Goal: Information Seeking & Learning: Check status

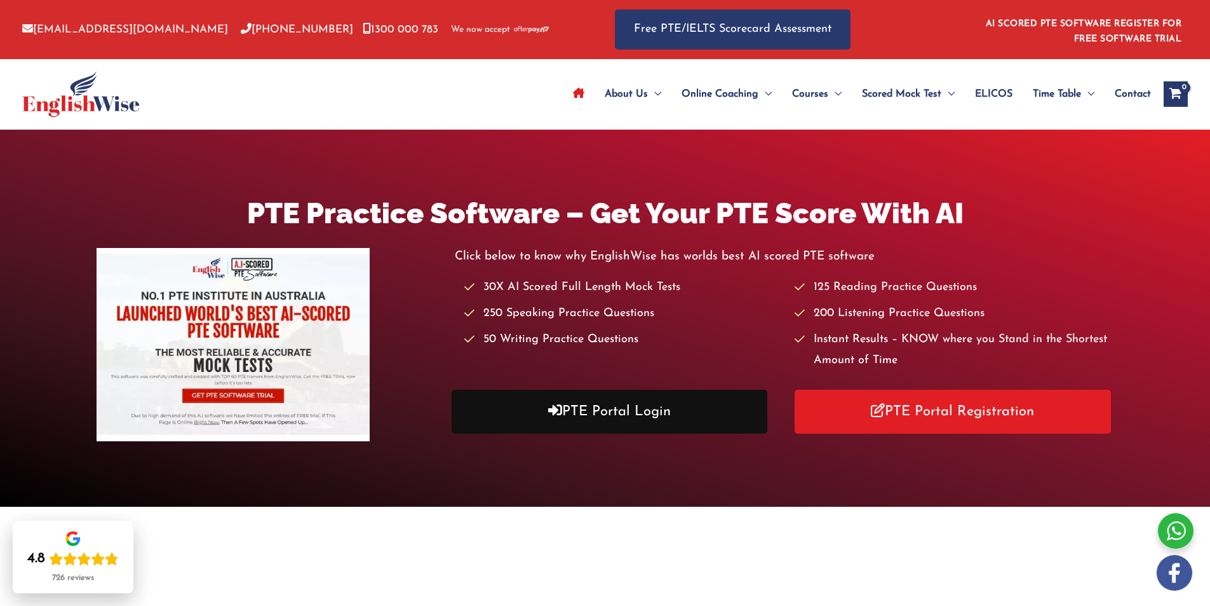
click at [666, 402] on link "PTE Portal Login" at bounding box center [610, 411] width 316 height 44
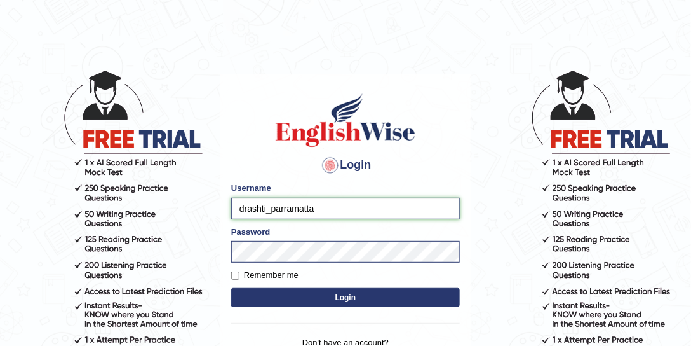
drag, startPoint x: 266, startPoint y: 209, endPoint x: 227, endPoint y: 208, distance: 38.8
click at [227, 208] on div "Login Please fix the following errors: Username drashti_parramatta Password Rem…" at bounding box center [345, 233] width 250 height 318
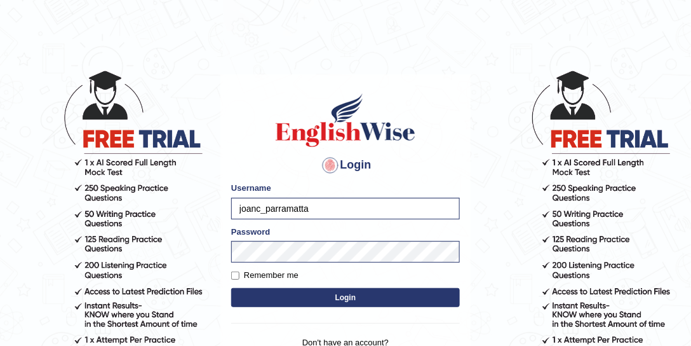
type input "joanc_parramatta"
click at [323, 295] on button "Login" at bounding box center [345, 297] width 229 height 19
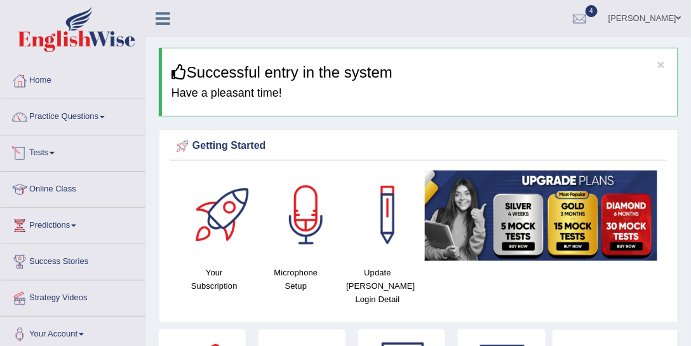
click at [60, 151] on link "Tests" at bounding box center [73, 151] width 145 height 32
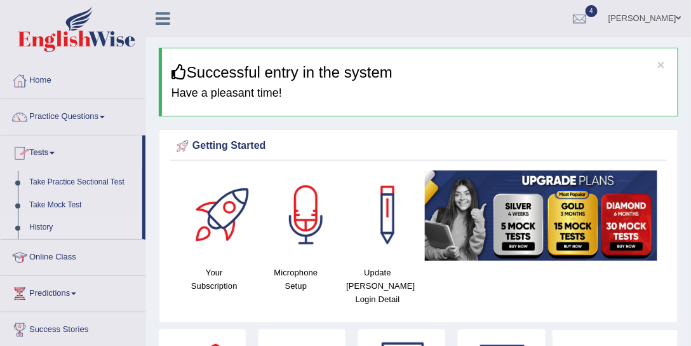
click at [51, 227] on link "History" at bounding box center [83, 227] width 119 height 23
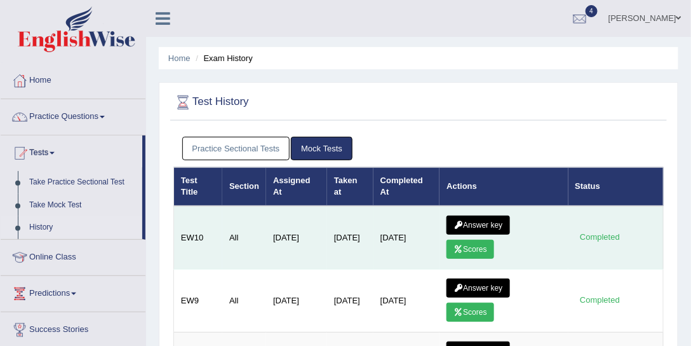
click at [478, 247] on link "Scores" at bounding box center [470, 249] width 47 height 19
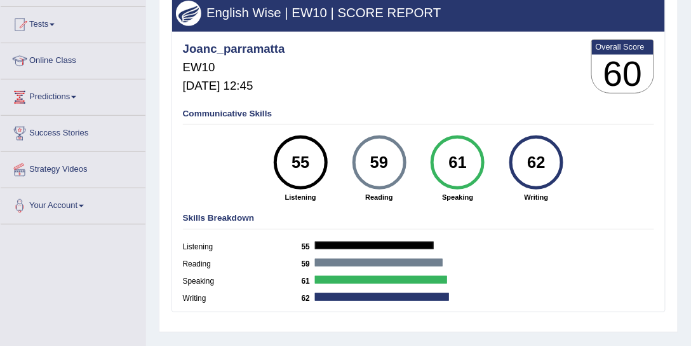
scroll to position [145, 0]
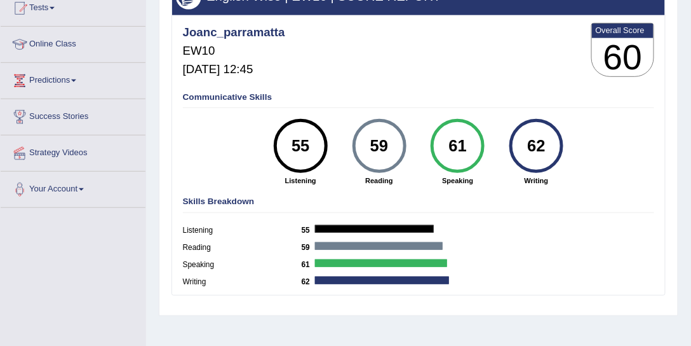
drag, startPoint x: 473, startPoint y: 144, endPoint x: 451, endPoint y: 146, distance: 22.4
click at [451, 146] on div "61" at bounding box center [457, 146] width 39 height 46
drag, startPoint x: 396, startPoint y: 142, endPoint x: 370, endPoint y: 142, distance: 26.7
click at [370, 142] on div "59" at bounding box center [379, 146] width 39 height 46
drag, startPoint x: 315, startPoint y: 138, endPoint x: 276, endPoint y: 140, distance: 39.4
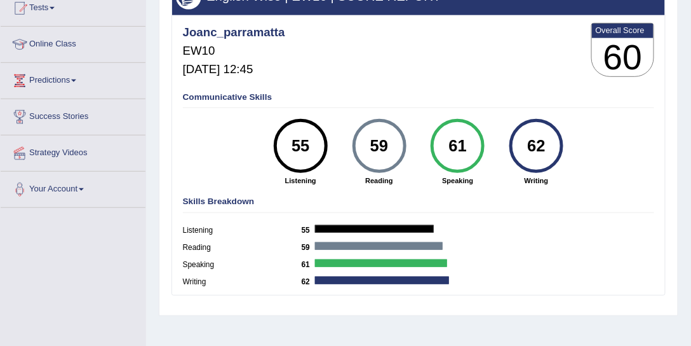
click at [276, 140] on div "55" at bounding box center [301, 146] width 54 height 54
drag, startPoint x: 547, startPoint y: 140, endPoint x: 526, endPoint y: 140, distance: 21.0
click at [526, 140] on div "62" at bounding box center [536, 146] width 39 height 46
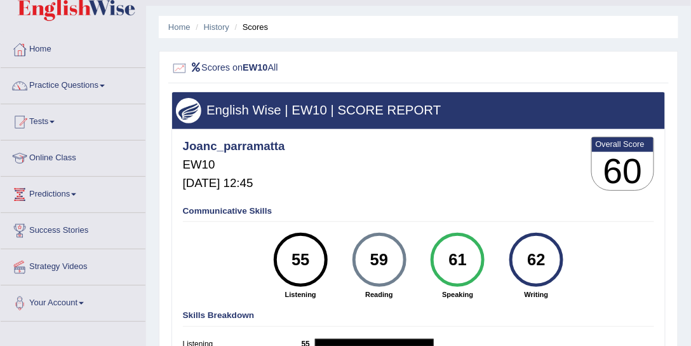
scroll to position [0, 0]
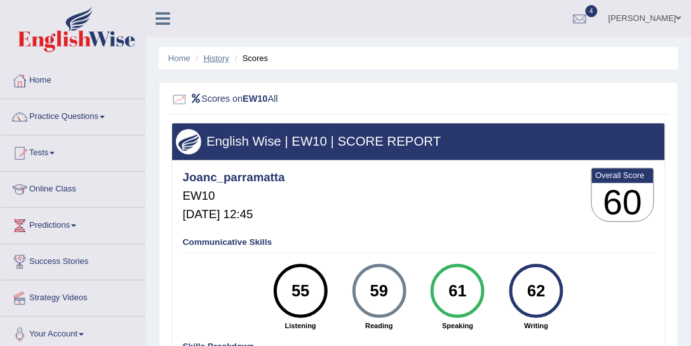
click at [220, 55] on link "History" at bounding box center [216, 58] width 25 height 10
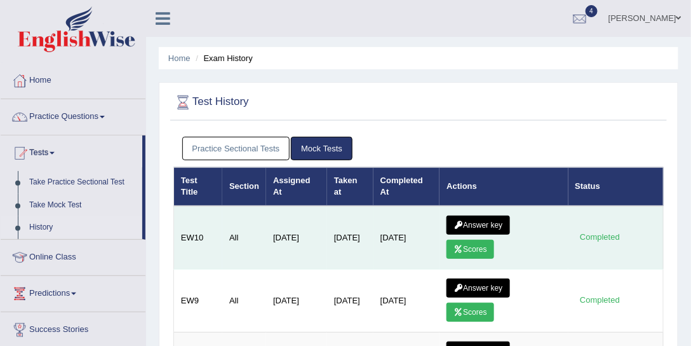
click at [484, 224] on link "Answer key" at bounding box center [478, 224] width 63 height 19
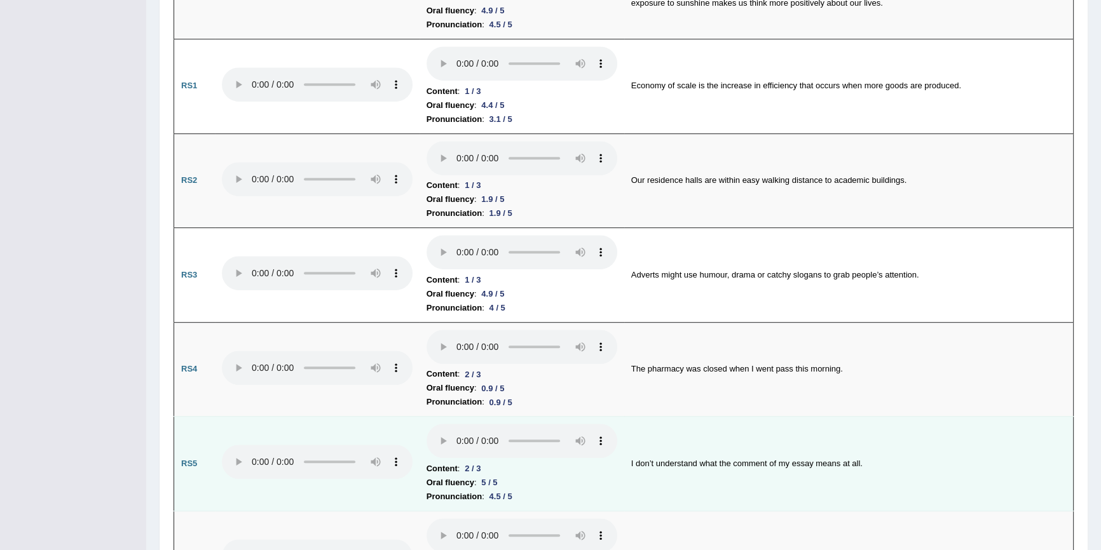
scroll to position [693, 0]
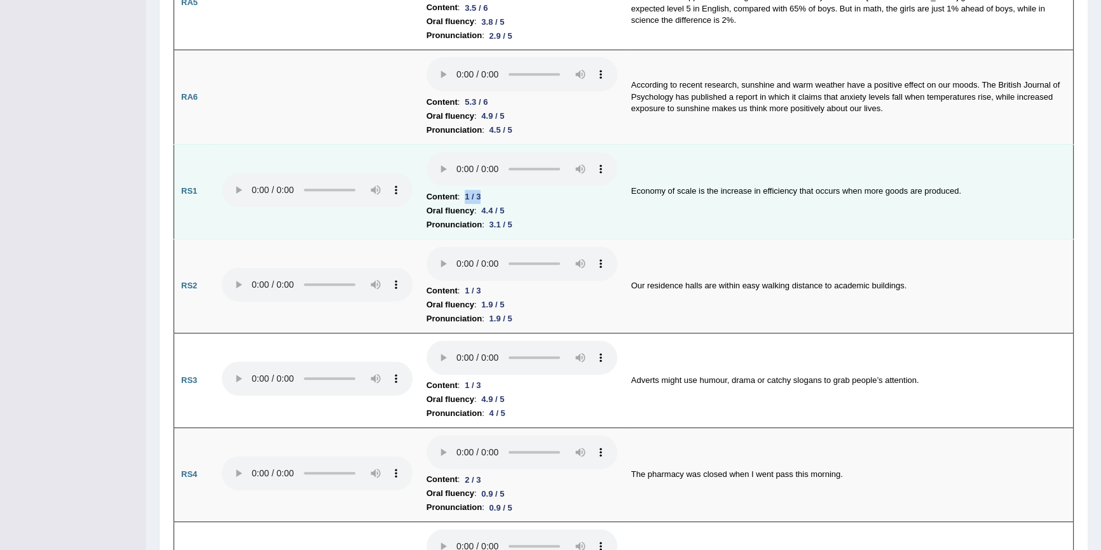
drag, startPoint x: 466, startPoint y: 192, endPoint x: 476, endPoint y: 194, distance: 9.9
click at [480, 190] on div "1 / 3" at bounding box center [472, 196] width 26 height 13
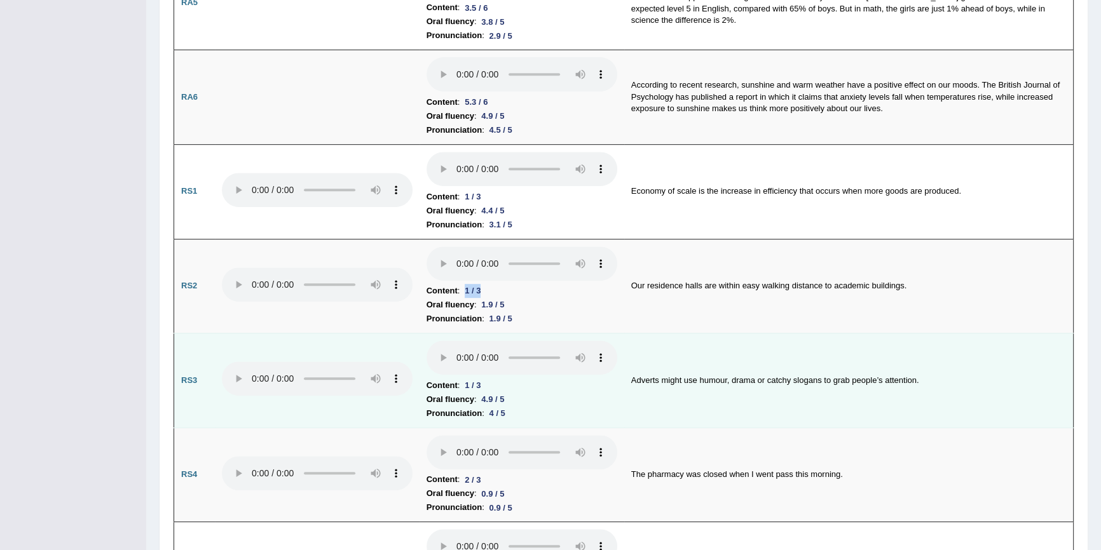
drag, startPoint x: 466, startPoint y: 287, endPoint x: 506, endPoint y: 377, distance: 98.5
click at [484, 288] on div "1 / 3" at bounding box center [472, 290] width 26 height 13
drag, startPoint x: 464, startPoint y: 376, endPoint x: 477, endPoint y: 393, distance: 21.0
click at [484, 345] on div "1 / 3" at bounding box center [472, 385] width 26 height 13
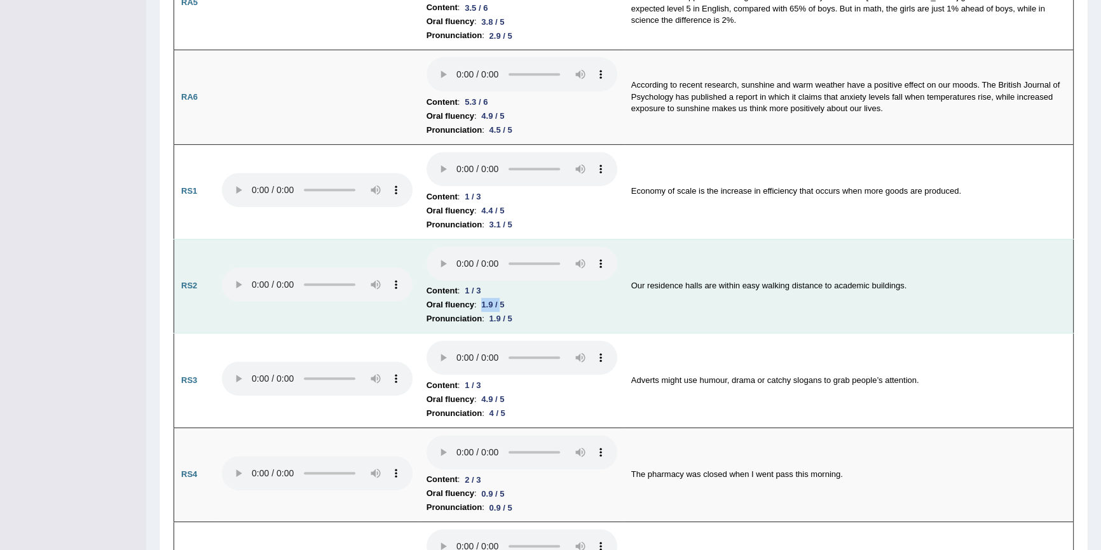
drag, startPoint x: 480, startPoint y: 300, endPoint x: 503, endPoint y: 296, distance: 23.2
click at [503, 298] on div "1.9 / 5" at bounding box center [492, 304] width 33 height 13
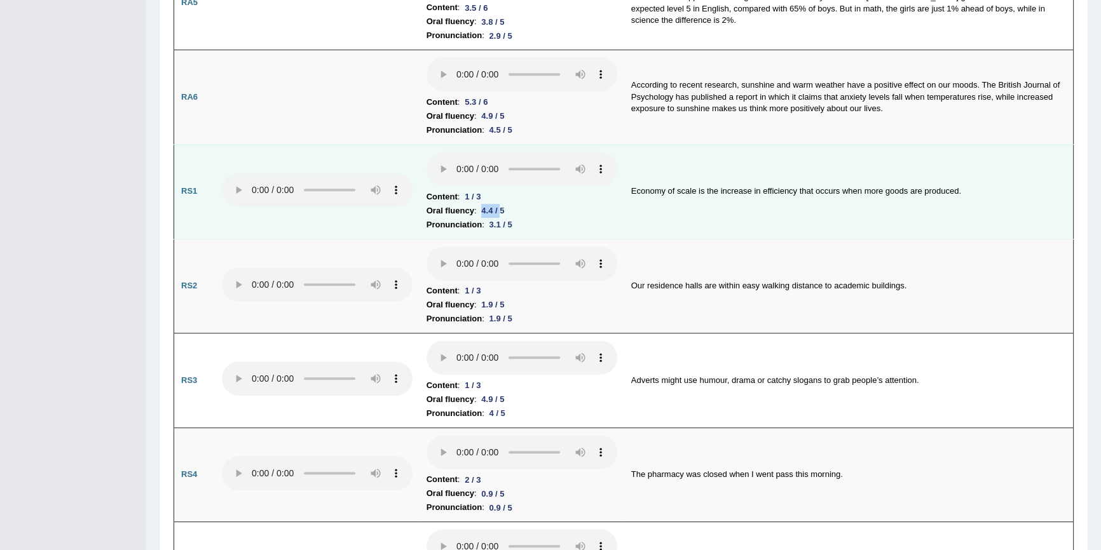
drag, startPoint x: 482, startPoint y: 206, endPoint x: 502, endPoint y: 208, distance: 20.4
click at [502, 208] on div "4.4 / 5" at bounding box center [492, 210] width 33 height 13
drag, startPoint x: 491, startPoint y: 225, endPoint x: 511, endPoint y: 227, distance: 19.8
click at [511, 227] on div "3.1 / 5" at bounding box center [500, 224] width 33 height 13
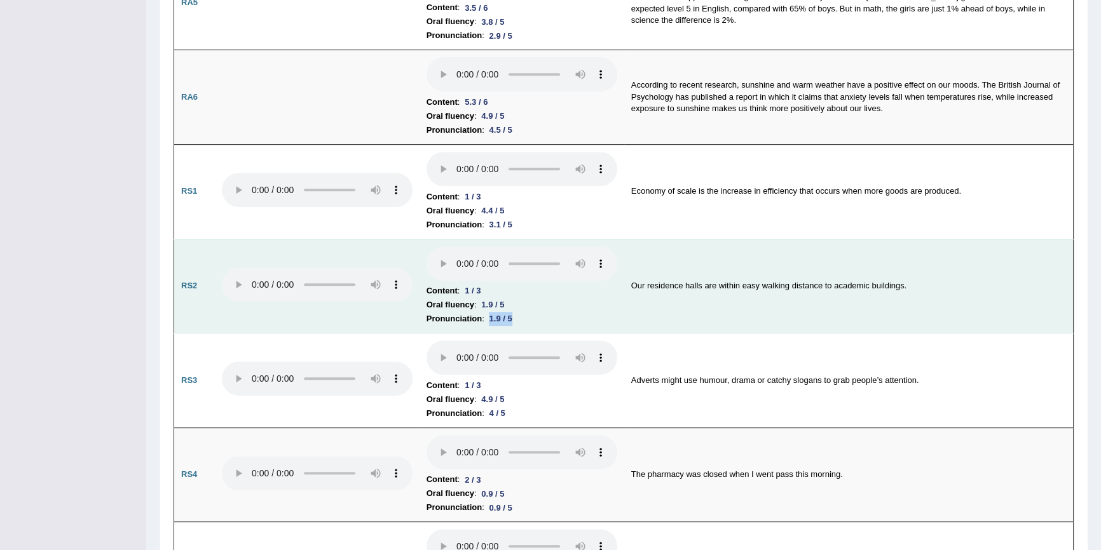
drag, startPoint x: 485, startPoint y: 308, endPoint x: 506, endPoint y: 301, distance: 22.5
click at [529, 312] on li "Pronunciation : 1.9 / 5" at bounding box center [521, 319] width 191 height 14
drag, startPoint x: 487, startPoint y: 298, endPoint x: 511, endPoint y: 299, distance: 24.2
click at [511, 299] on li "Oral fluency : 1.9 / 5" at bounding box center [521, 305] width 191 height 14
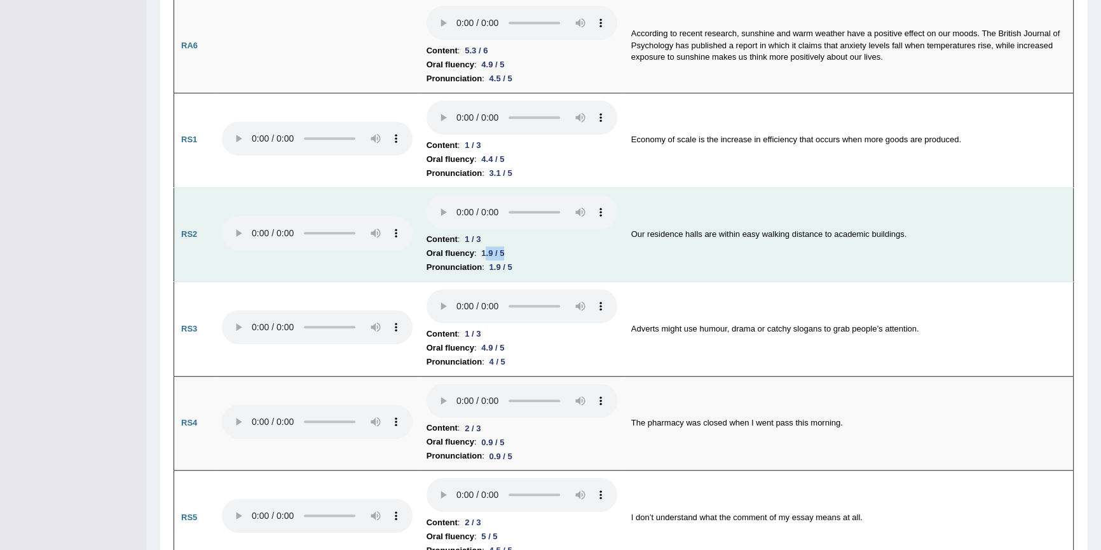
scroll to position [769, 0]
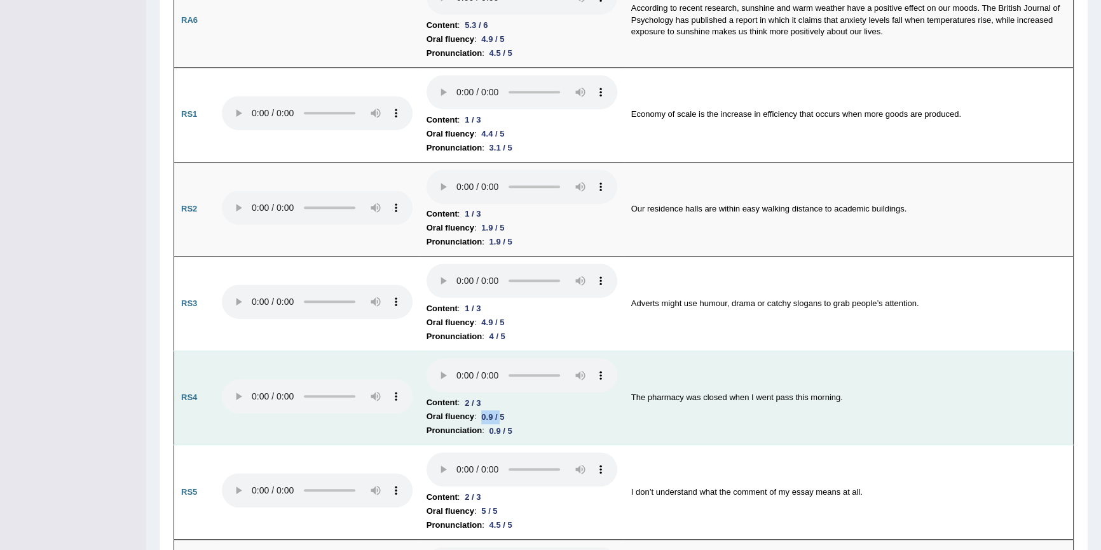
drag, startPoint x: 484, startPoint y: 415, endPoint x: 489, endPoint y: 422, distance: 9.0
click at [501, 345] on div "0.9 / 5" at bounding box center [492, 416] width 33 height 13
drag, startPoint x: 489, startPoint y: 422, endPoint x: 522, endPoint y: 430, distance: 34.1
click at [522, 345] on li "Pronunciation : 0.9 / 5" at bounding box center [521, 431] width 191 height 14
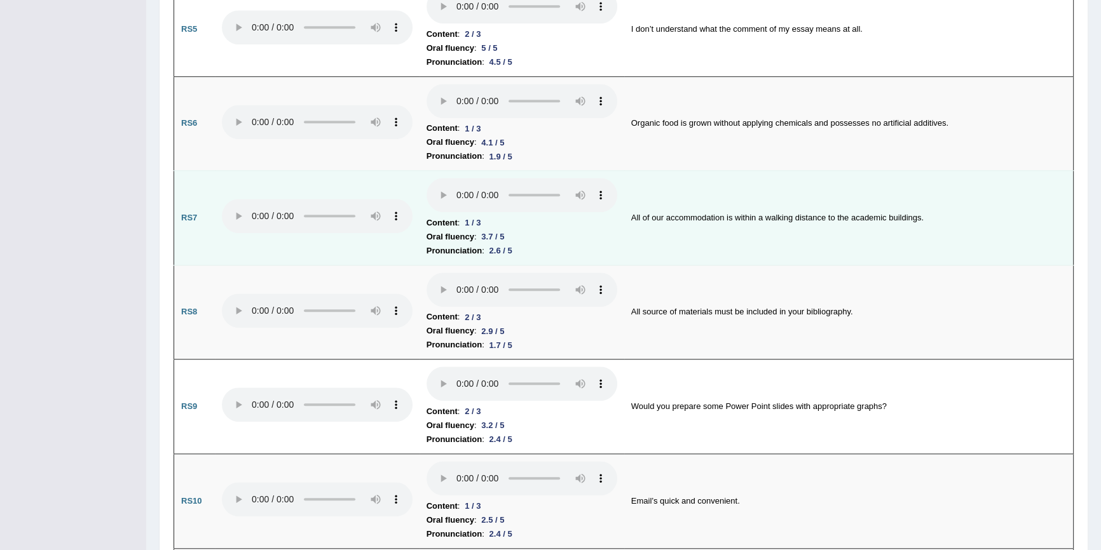
scroll to position [1309, 0]
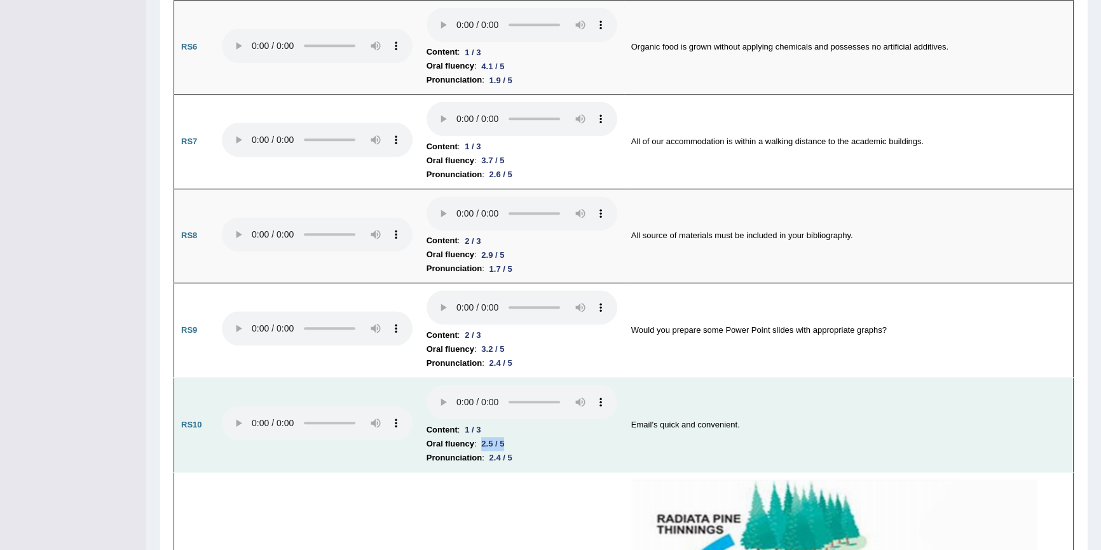
drag, startPoint x: 482, startPoint y: 434, endPoint x: 506, endPoint y: 438, distance: 23.9
click at [506, 345] on div "2.5 / 5" at bounding box center [492, 443] width 33 height 13
drag, startPoint x: 493, startPoint y: 451, endPoint x: 489, endPoint y: 353, distance: 97.9
click at [515, 345] on div "2.4 / 5" at bounding box center [500, 457] width 33 height 13
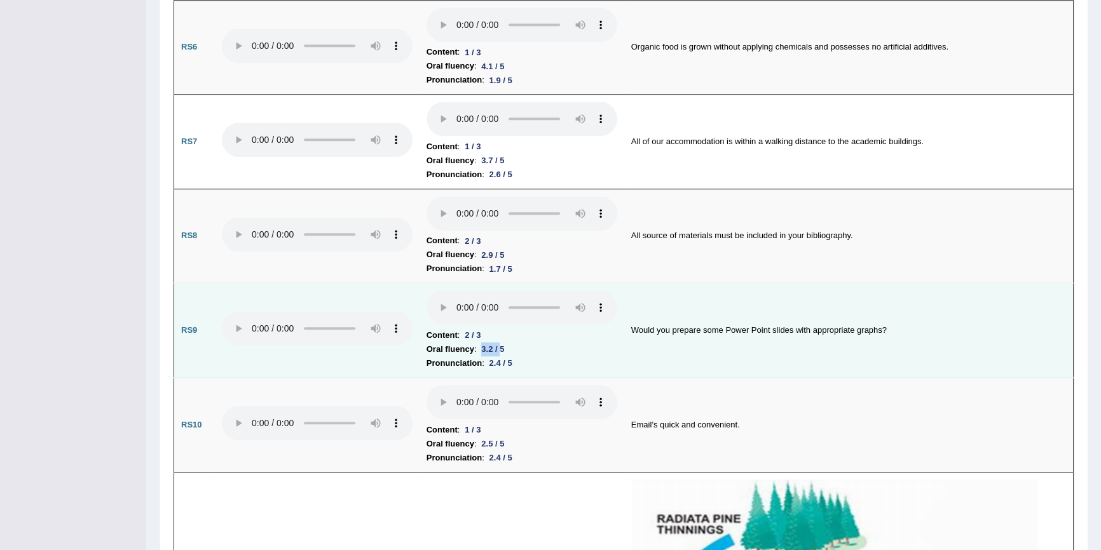
drag, startPoint x: 484, startPoint y: 343, endPoint x: 503, endPoint y: 346, distance: 19.9
click at [503, 345] on div "3.2 / 5" at bounding box center [492, 348] width 33 height 13
drag, startPoint x: 491, startPoint y: 355, endPoint x: 515, endPoint y: 355, distance: 24.1
click at [515, 345] on div "2.4 / 5" at bounding box center [500, 362] width 33 height 13
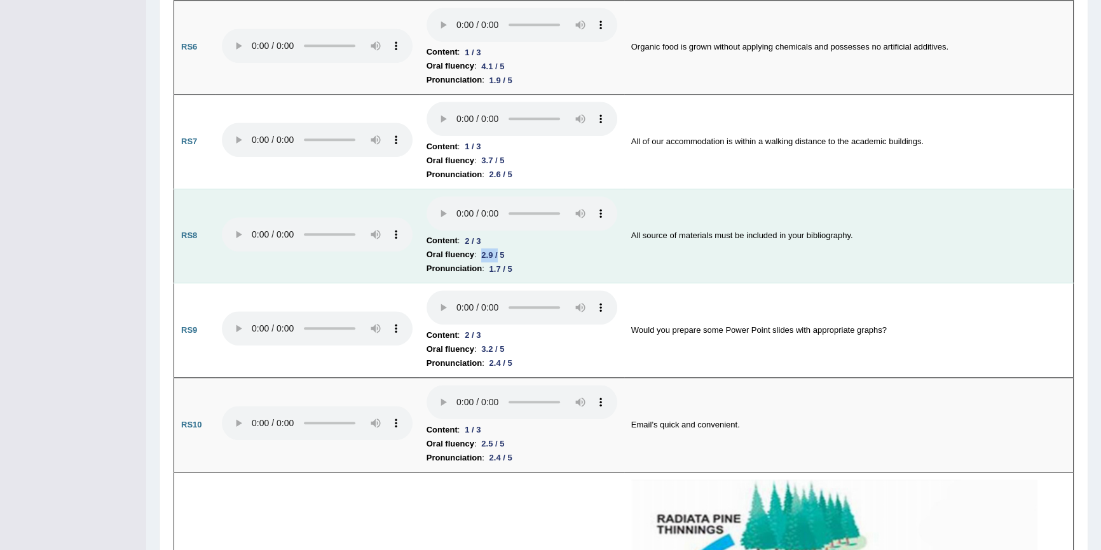
drag, startPoint x: 483, startPoint y: 251, endPoint x: 496, endPoint y: 257, distance: 14.8
click at [500, 252] on div "2.9 / 5" at bounding box center [492, 254] width 33 height 13
drag, startPoint x: 493, startPoint y: 259, endPoint x: 517, endPoint y: 267, distance: 25.3
click at [529, 268] on td "Content : 2 / 3 Oral fluency : 2.9 / 5 Pronunciation : 1.7 / 5" at bounding box center [521, 236] width 205 height 95
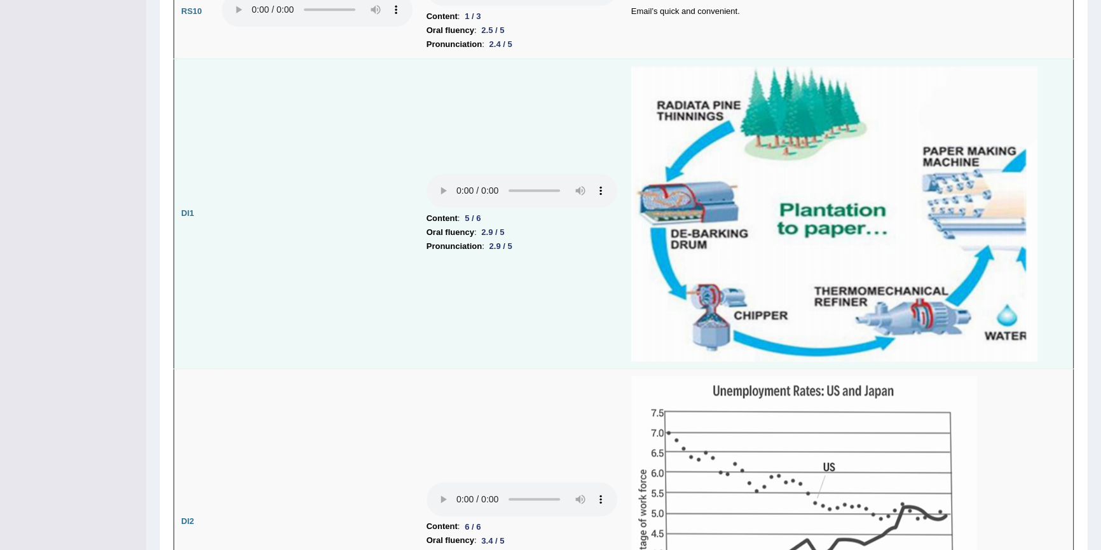
scroll to position [1771, 0]
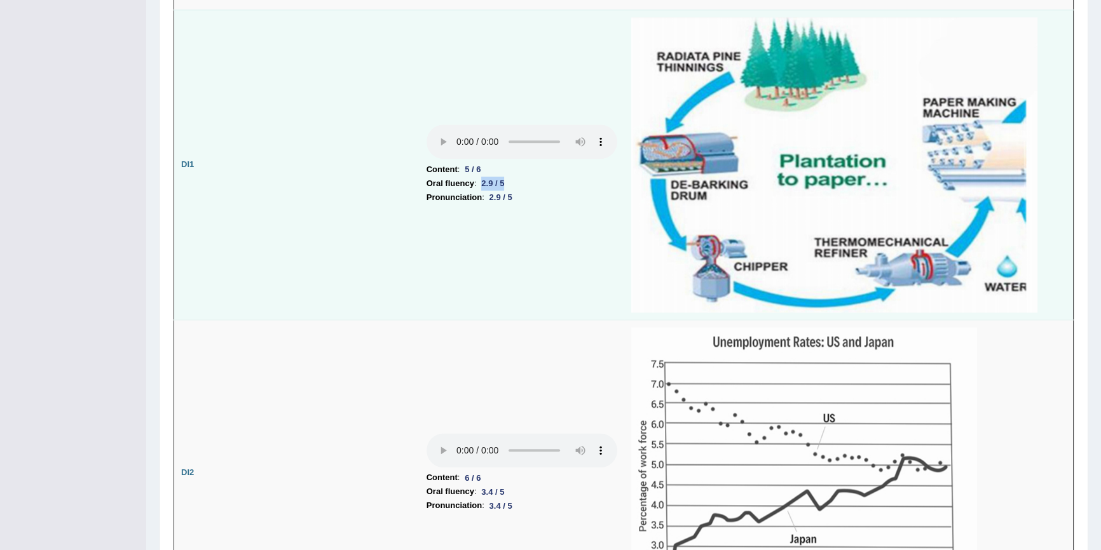
drag, startPoint x: 484, startPoint y: 178, endPoint x: 507, endPoint y: 175, distance: 23.1
click at [507, 177] on div "2.9 / 5" at bounding box center [492, 183] width 33 height 13
drag, startPoint x: 489, startPoint y: 190, endPoint x: 534, endPoint y: 196, distance: 44.9
click at [525, 194] on li "Pronunciation : 2.9 / 5" at bounding box center [521, 198] width 191 height 14
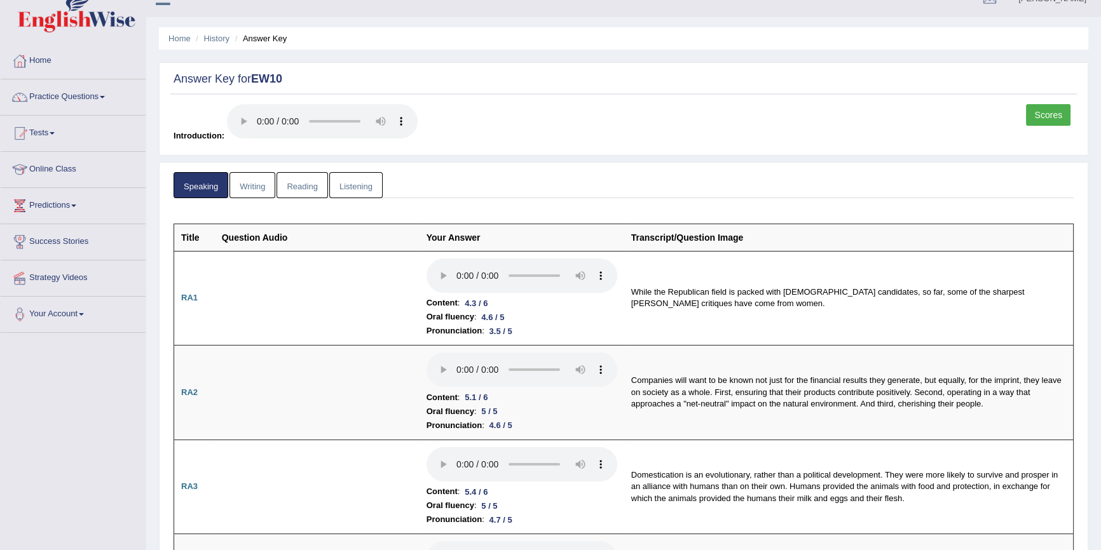
scroll to position [0, 0]
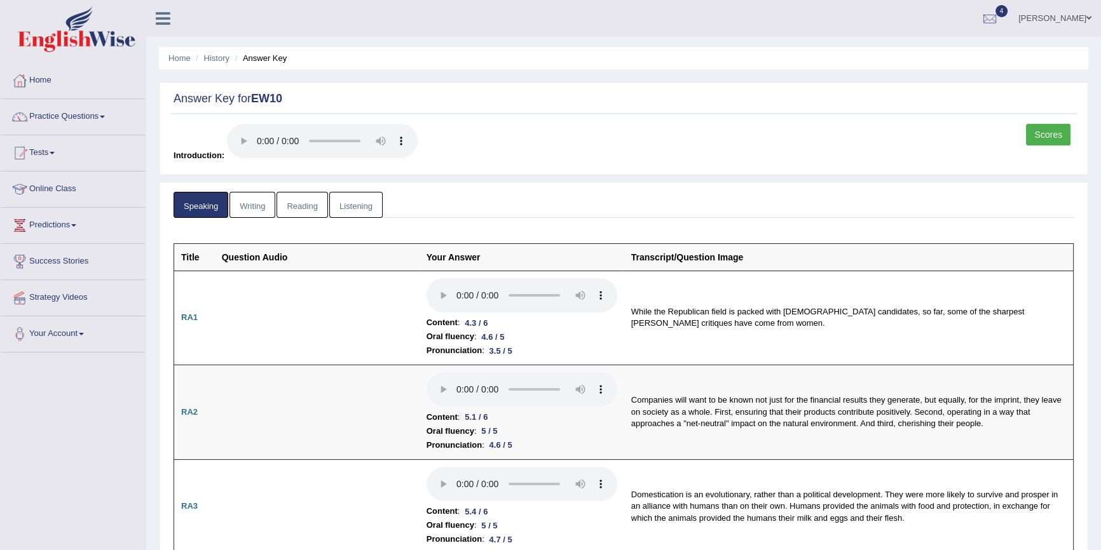
click at [257, 207] on link "Writing" at bounding box center [252, 205] width 46 height 26
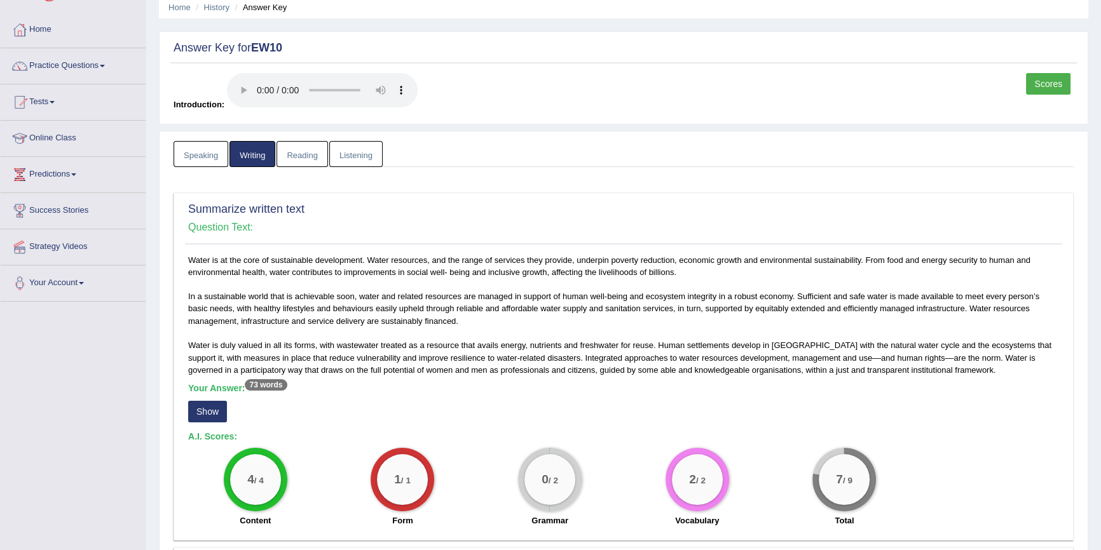
scroll to position [76, 0]
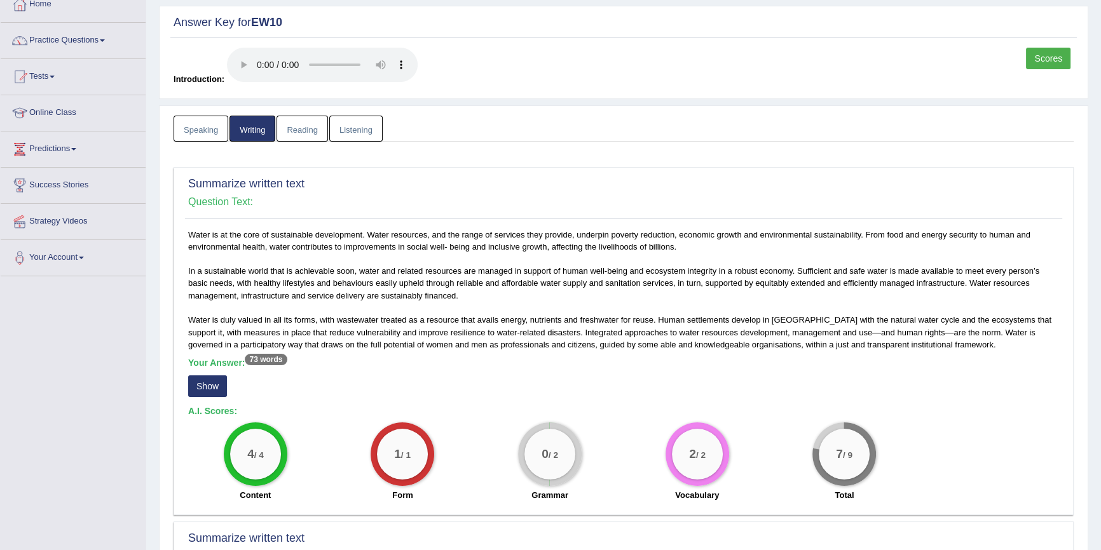
click at [207, 345] on button "Show" at bounding box center [207, 387] width 39 height 22
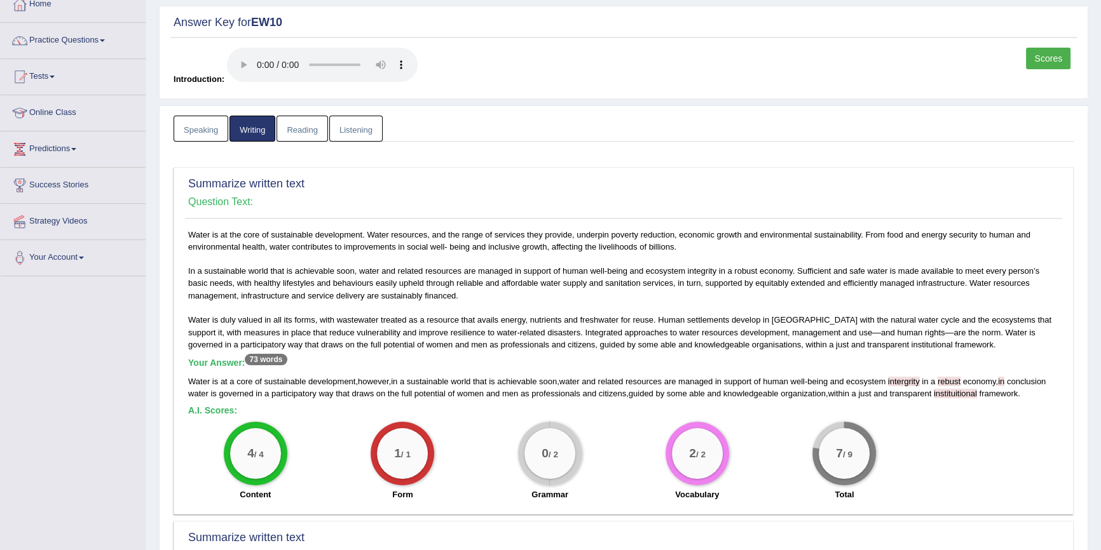
click at [691, 345] on span "intergrity" at bounding box center [904, 382] width 32 height 10
click at [691, 345] on span "rebust" at bounding box center [948, 382] width 23 height 10
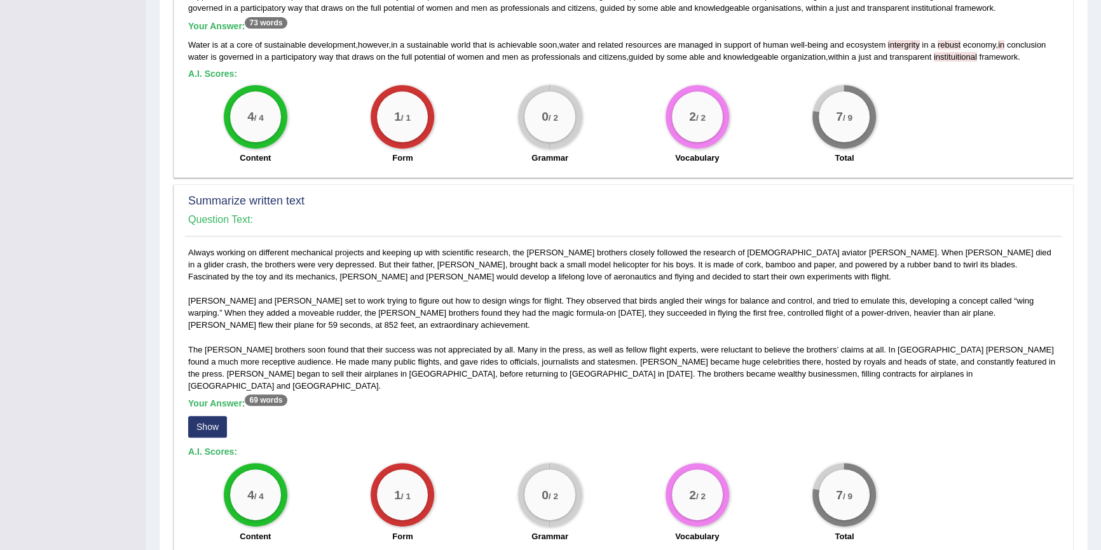
scroll to position [462, 0]
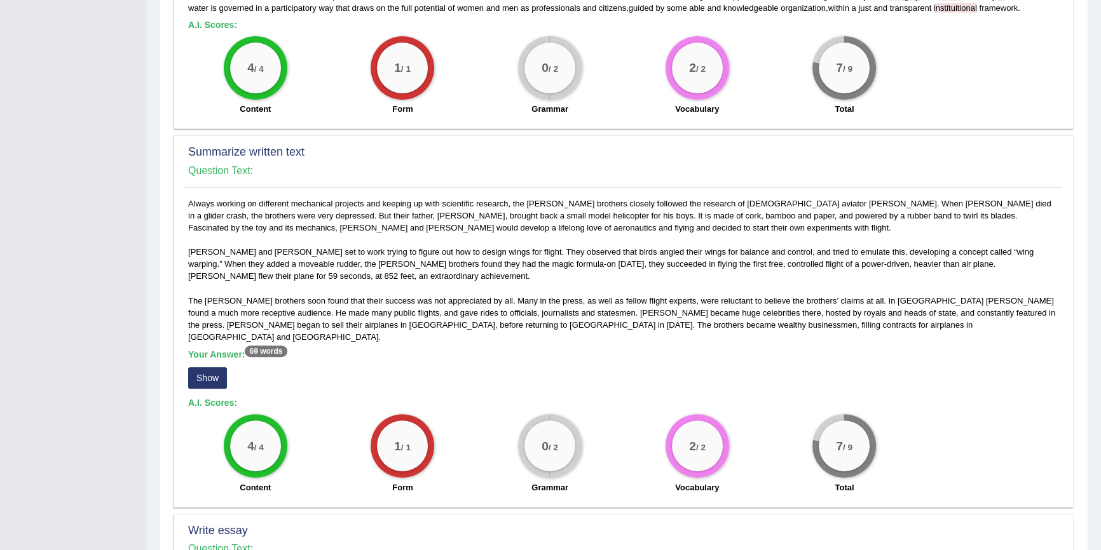
click at [205, 345] on button "Show" at bounding box center [207, 378] width 39 height 22
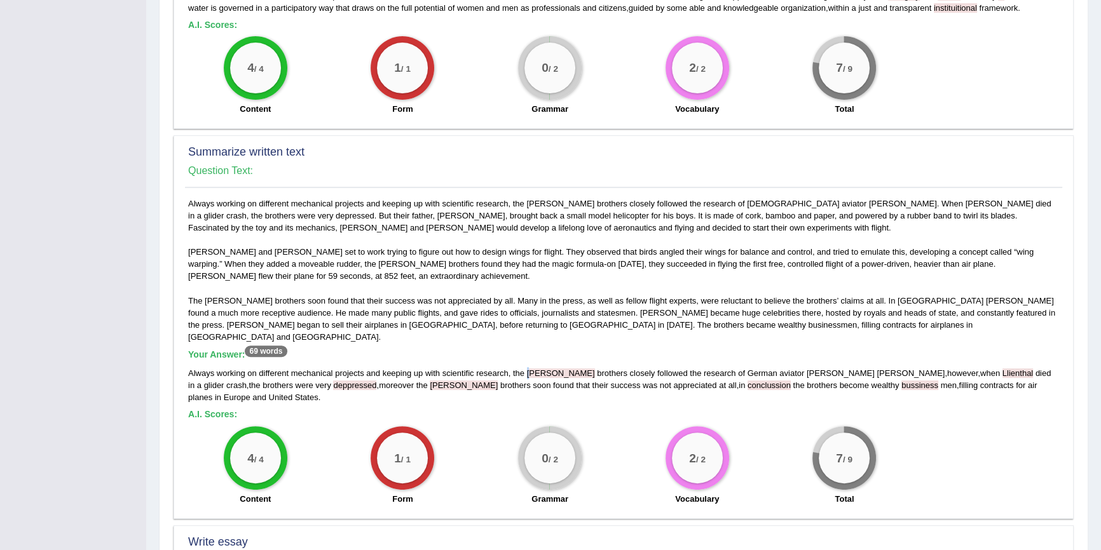
click at [528, 345] on span "wright" at bounding box center [561, 374] width 68 height 10
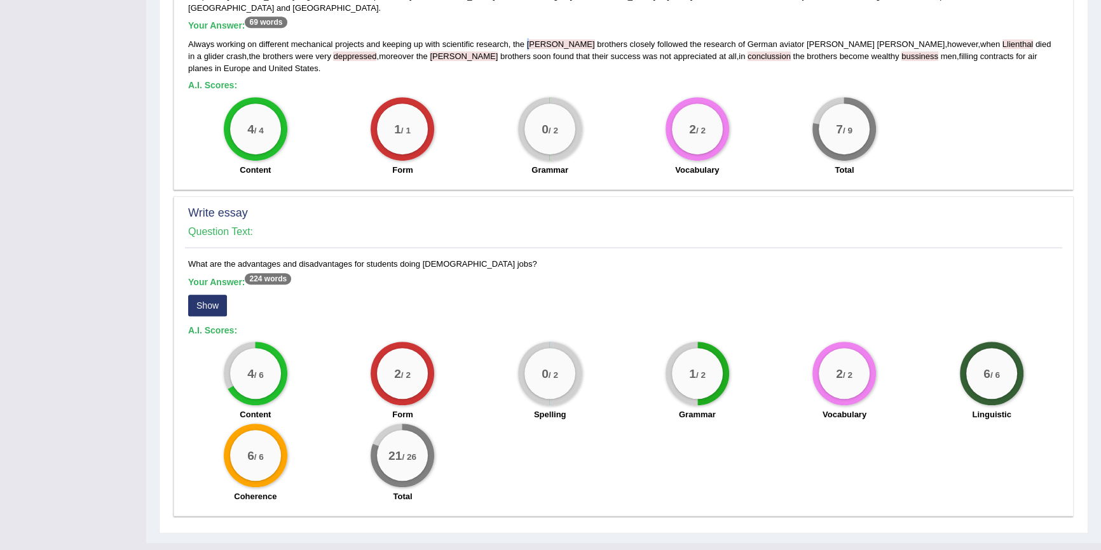
click at [216, 295] on button "Show" at bounding box center [207, 306] width 39 height 22
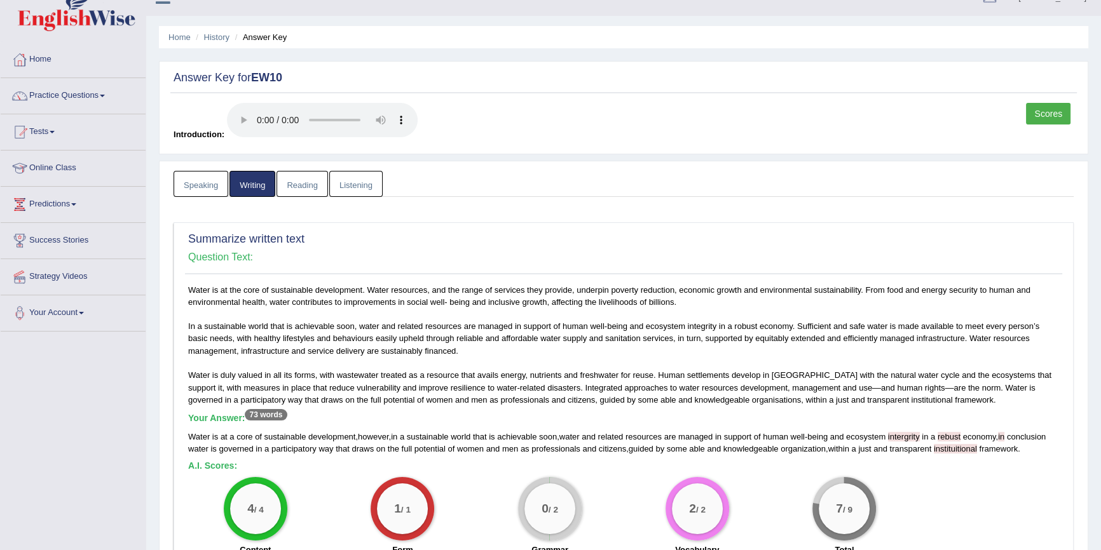
scroll to position [0, 0]
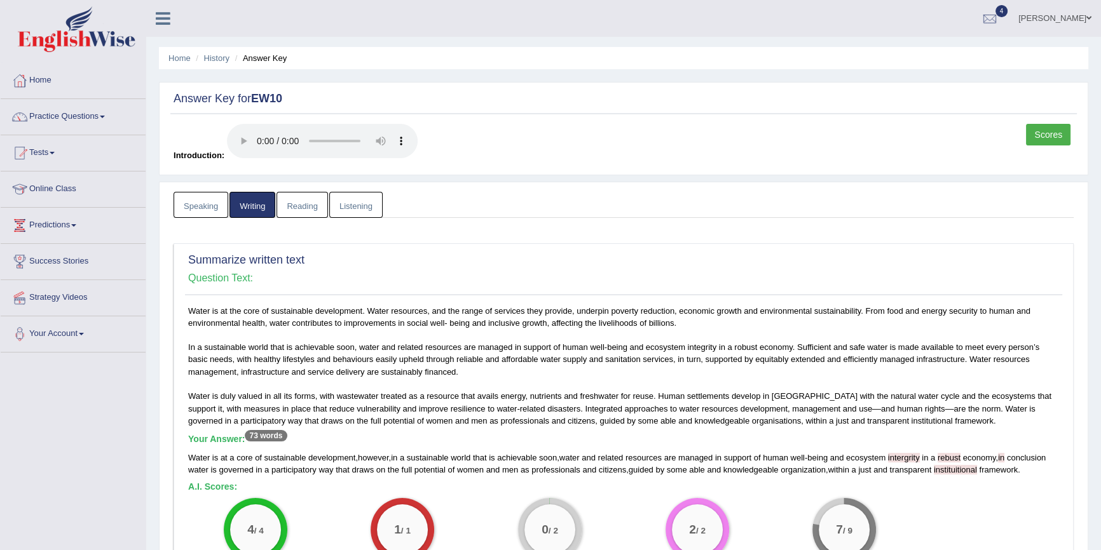
click at [299, 203] on link "Reading" at bounding box center [301, 205] width 51 height 26
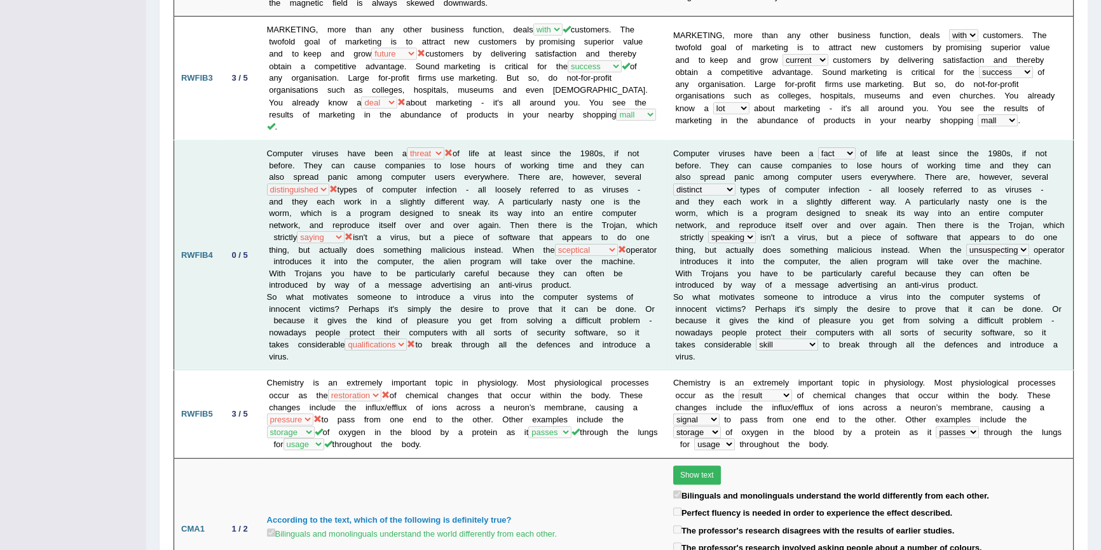
scroll to position [616, 0]
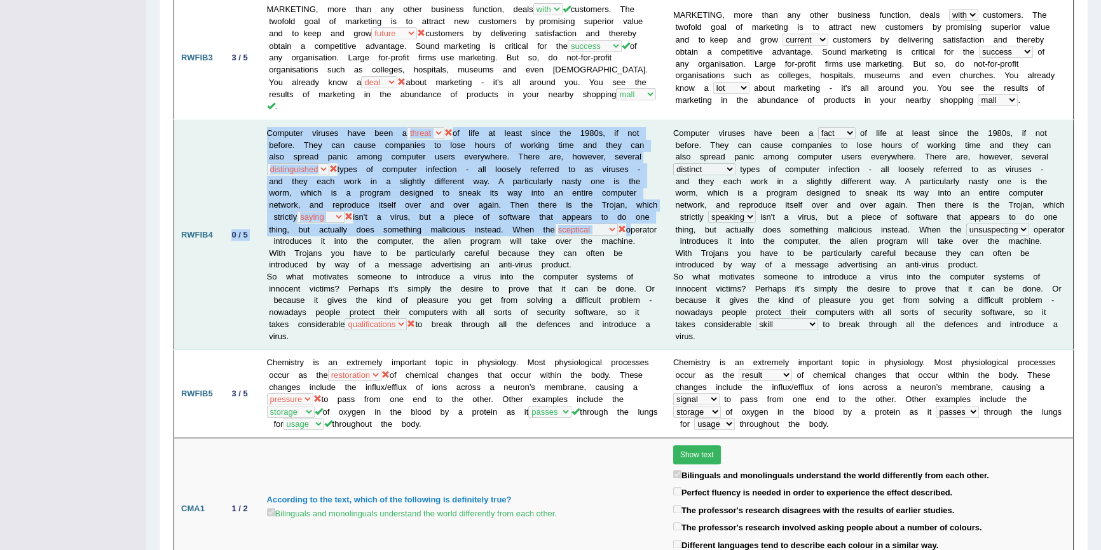
drag, startPoint x: 248, startPoint y: 200, endPoint x: 262, endPoint y: 200, distance: 14.6
click at [262, 200] on tr "RWFIB4 0 / 5 Computer viruses have been a fact threat reality theory of life at…" at bounding box center [623, 235] width 899 height 230
click at [231, 219] on td "0 / 5" at bounding box center [240, 235] width 40 height 230
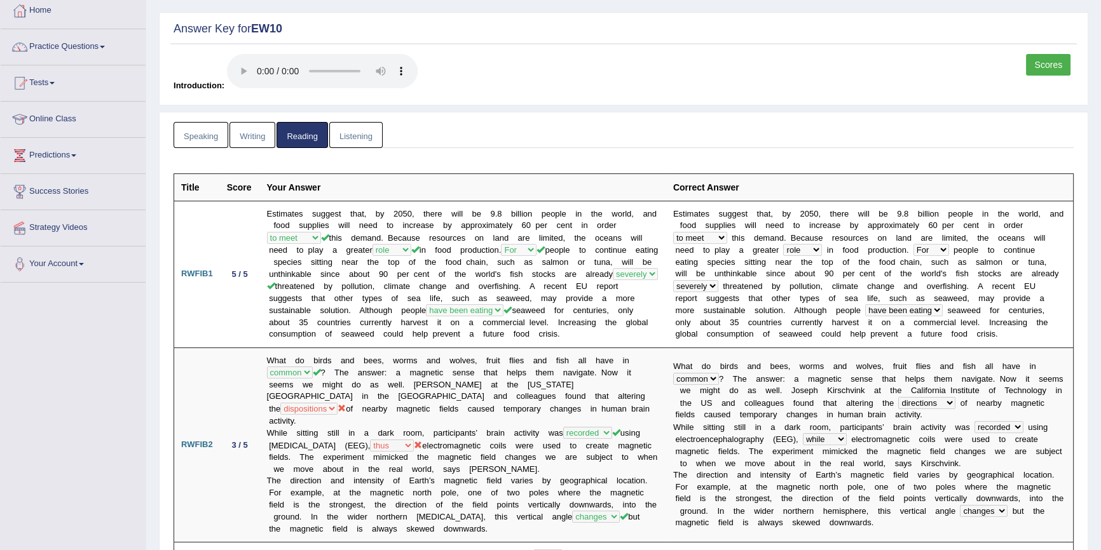
scroll to position [57, 0]
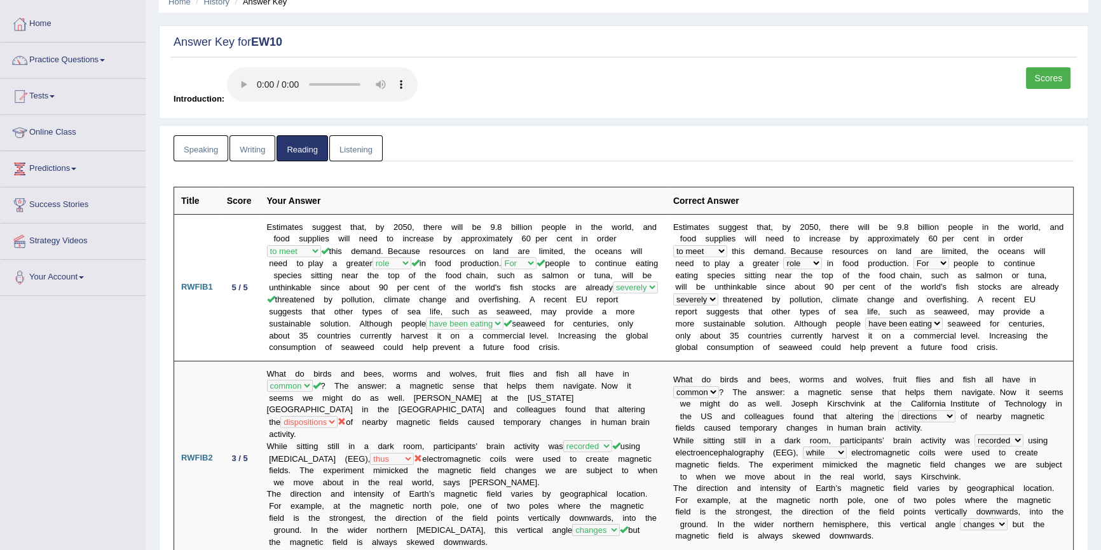
click at [368, 146] on link "Listening" at bounding box center [355, 148] width 53 height 26
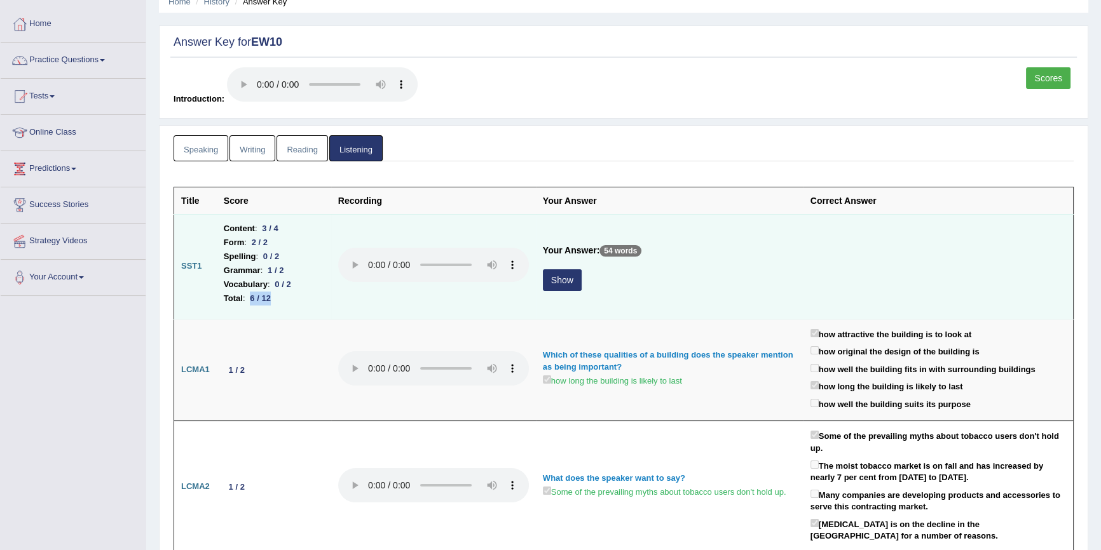
drag, startPoint x: 283, startPoint y: 299, endPoint x: 250, endPoint y: 300, distance: 33.0
click at [250, 300] on li "Total : 6 / 12" at bounding box center [274, 299] width 100 height 14
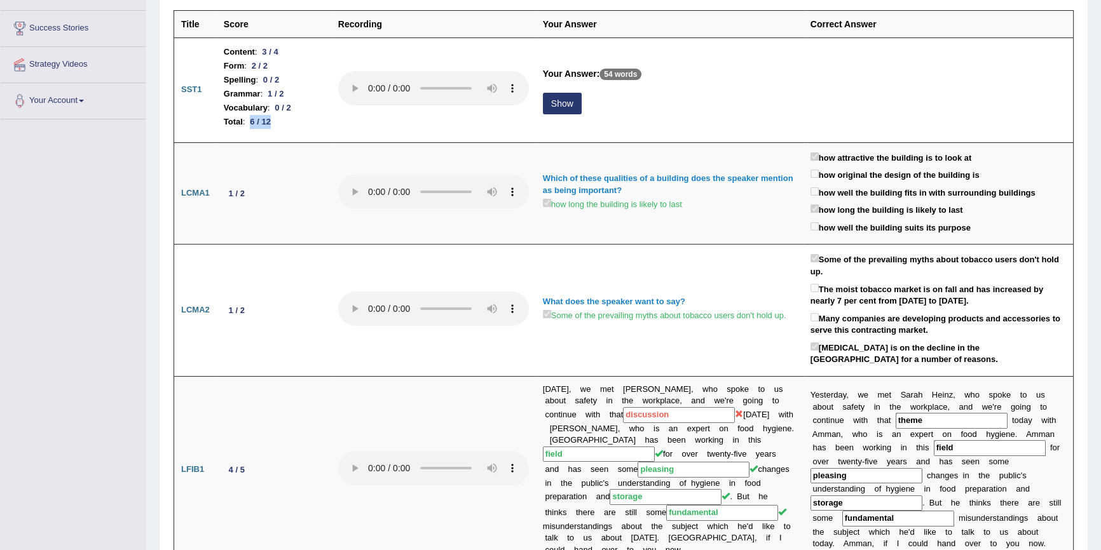
scroll to position [0, 0]
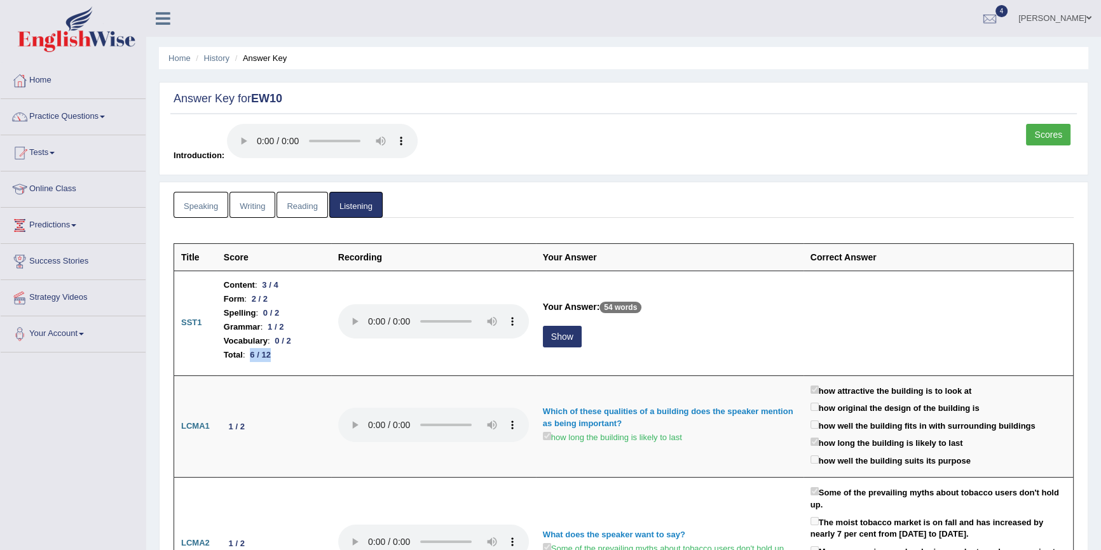
click at [691, 10] on link "Joan Cheruiyot" at bounding box center [1054, 16] width 92 height 33
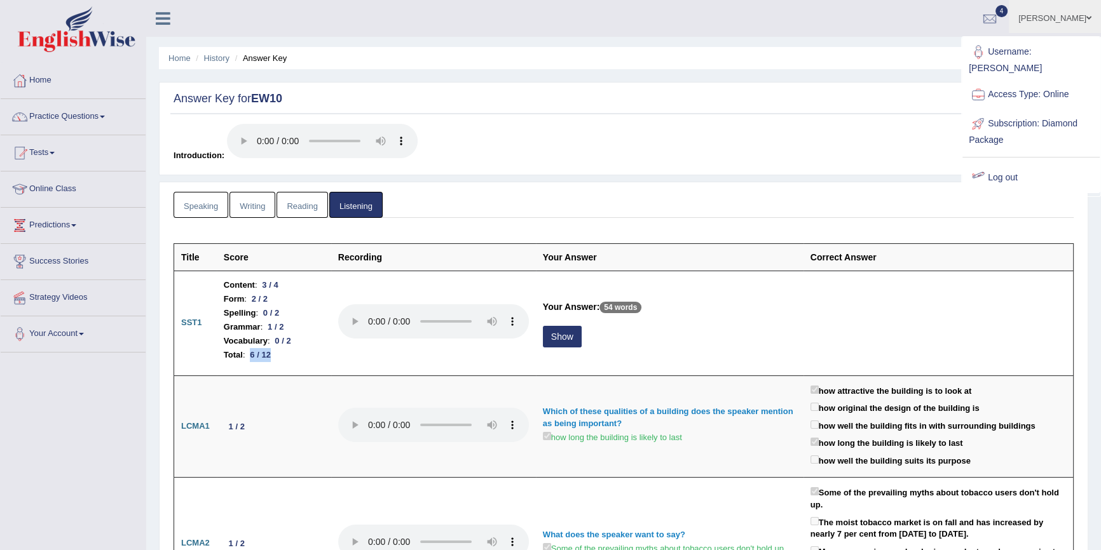
click at [691, 174] on link "Log out" at bounding box center [1030, 177] width 137 height 29
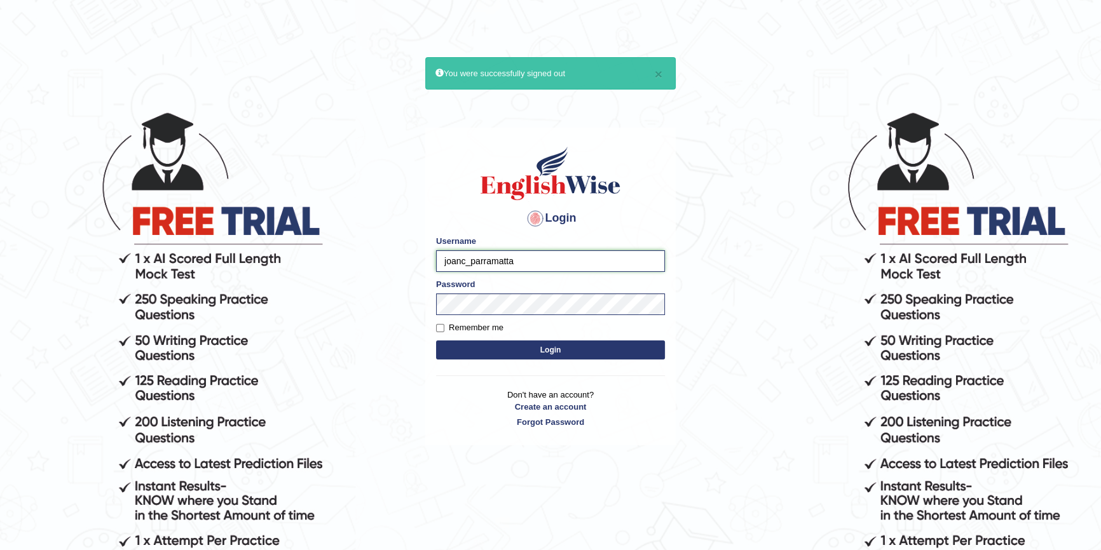
drag, startPoint x: 463, startPoint y: 257, endPoint x: 434, endPoint y: 261, distance: 29.5
click at [434, 261] on div "Login Please fix the following errors: Username joanc_parramatta Password Remem…" at bounding box center [550, 287] width 250 height 318
type input "harsit_parramatta"
click at [587, 352] on button "Login" at bounding box center [550, 350] width 229 height 19
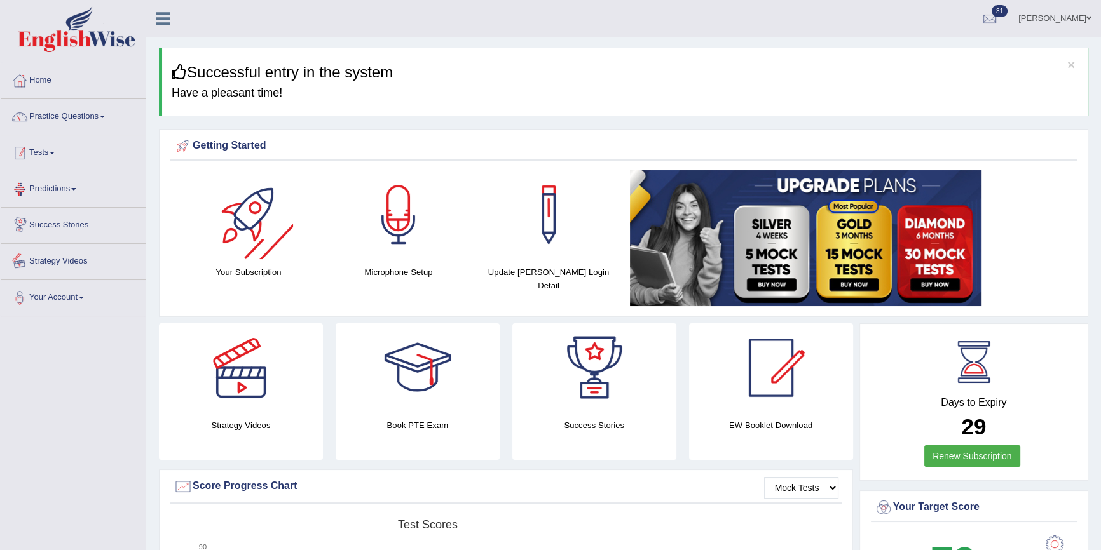
click at [59, 146] on link "Tests" at bounding box center [73, 151] width 145 height 32
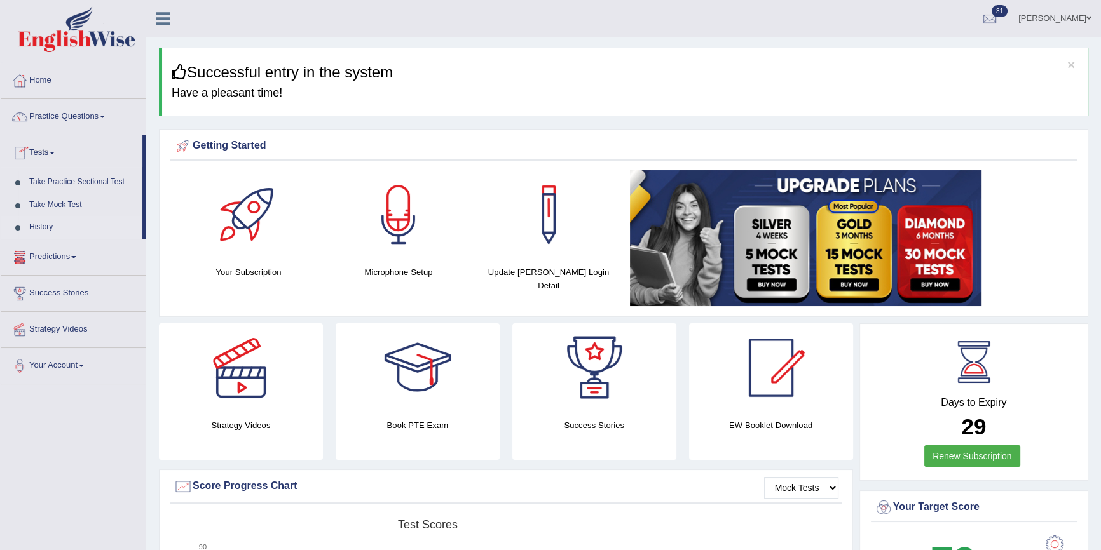
click at [65, 227] on link "History" at bounding box center [83, 227] width 119 height 23
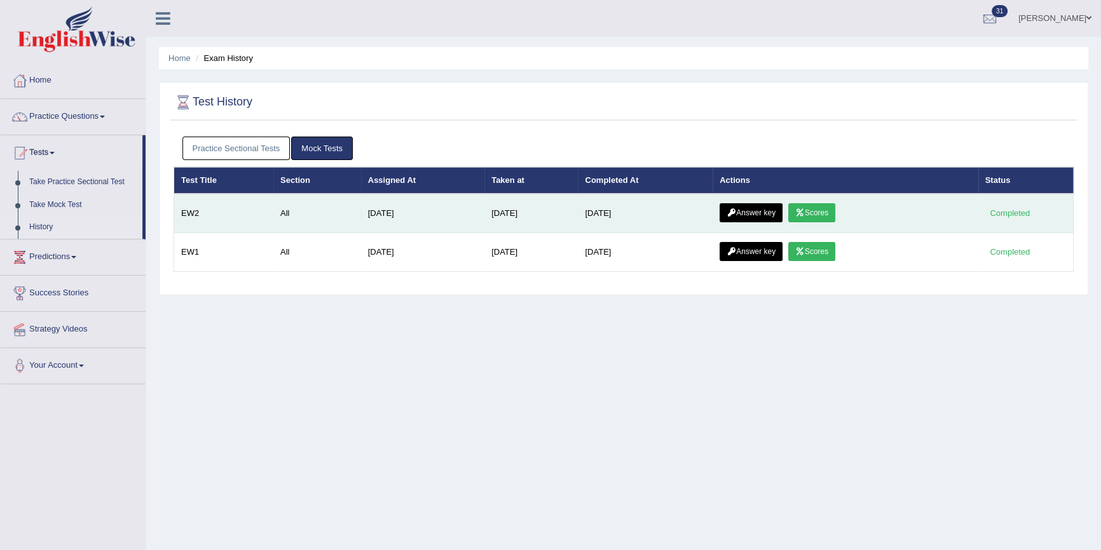
click at [827, 208] on link "Scores" at bounding box center [811, 212] width 47 height 19
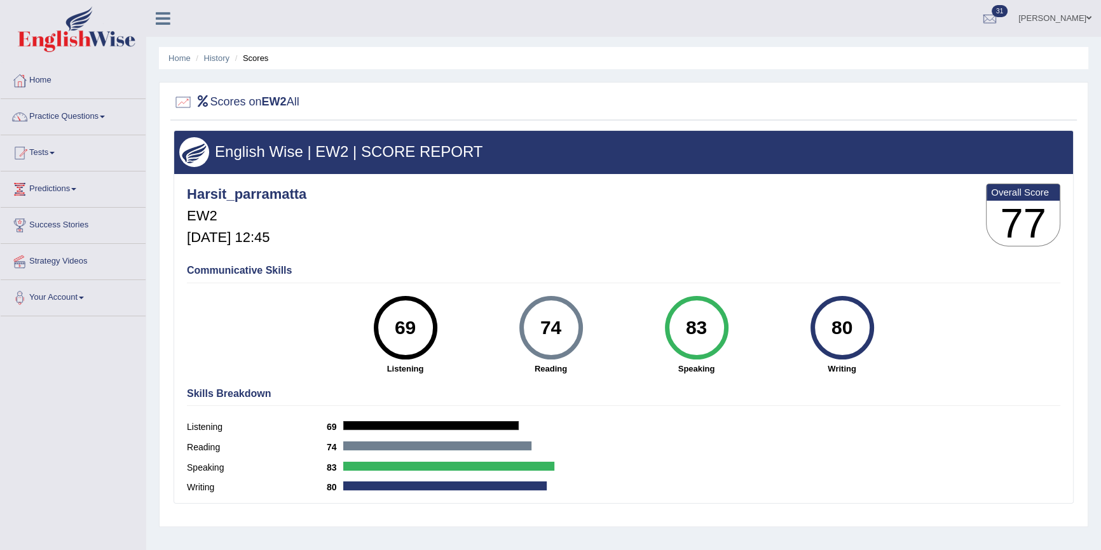
drag, startPoint x: 852, startPoint y: 326, endPoint x: 829, endPoint y: 332, distance: 23.7
click at [829, 332] on div "80" at bounding box center [841, 327] width 46 height 53
drag, startPoint x: 701, startPoint y: 326, endPoint x: 665, endPoint y: 327, distance: 36.2
click at [665, 327] on div "83" at bounding box center [697, 328] width 64 height 64
drag, startPoint x: 560, startPoint y: 325, endPoint x: 513, endPoint y: 325, distance: 47.0
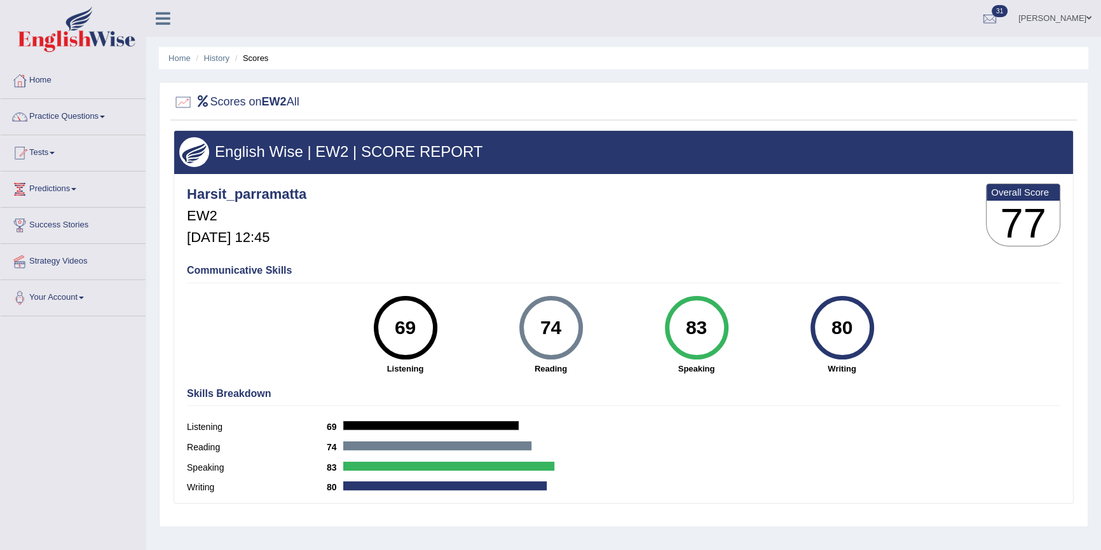
click at [513, 325] on div "74 [GEOGRAPHIC_DATA]" at bounding box center [551, 335] width 146 height 79
drag, startPoint x: 416, startPoint y: 323, endPoint x: 363, endPoint y: 323, distance: 52.7
click at [363, 323] on div "69 Listening" at bounding box center [405, 335] width 146 height 79
click at [219, 55] on link "History" at bounding box center [216, 58] width 25 height 10
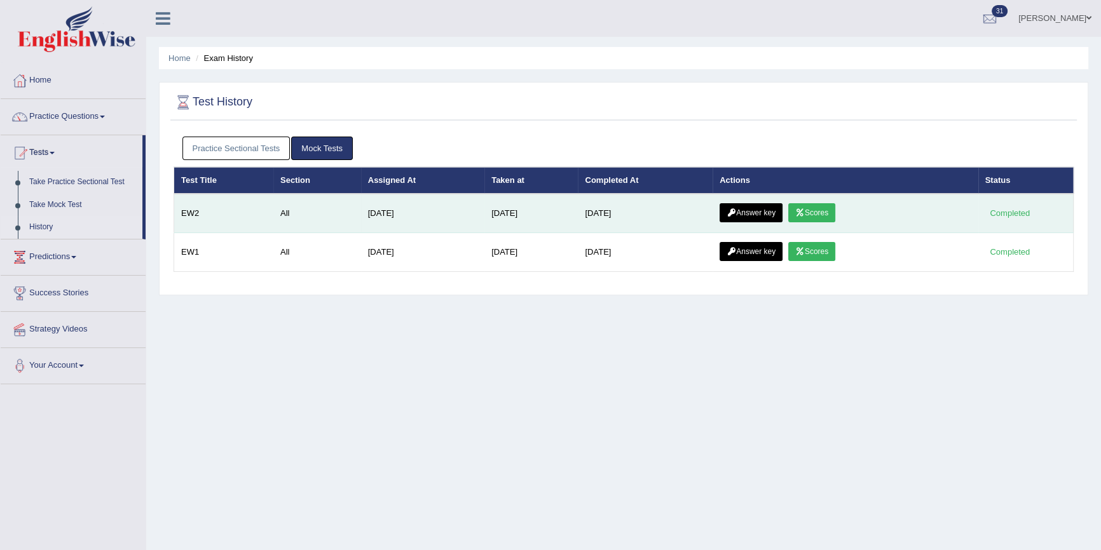
click at [771, 212] on link "Answer key" at bounding box center [750, 212] width 63 height 19
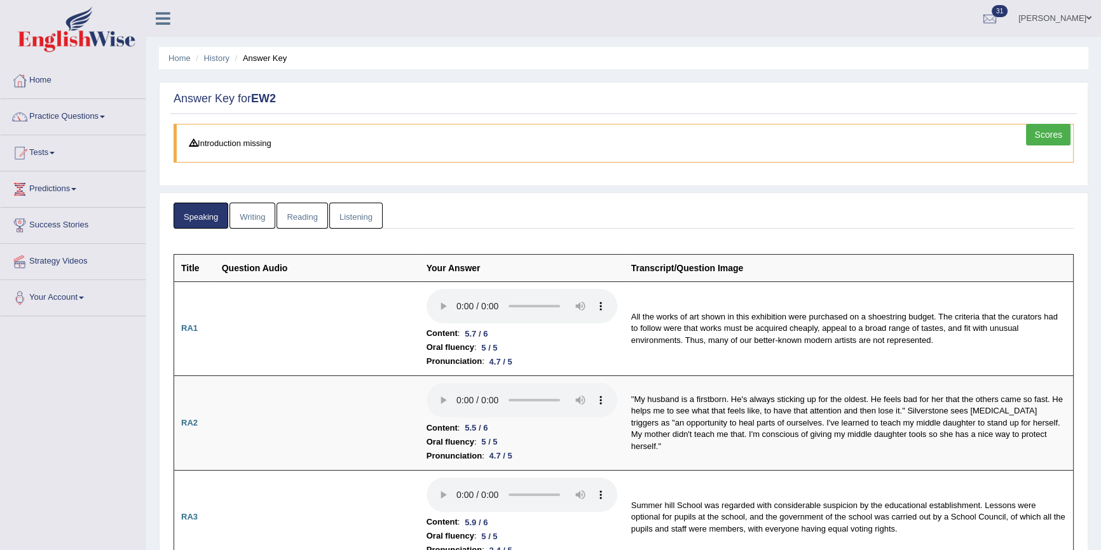
click at [317, 217] on link "Reading" at bounding box center [301, 216] width 51 height 26
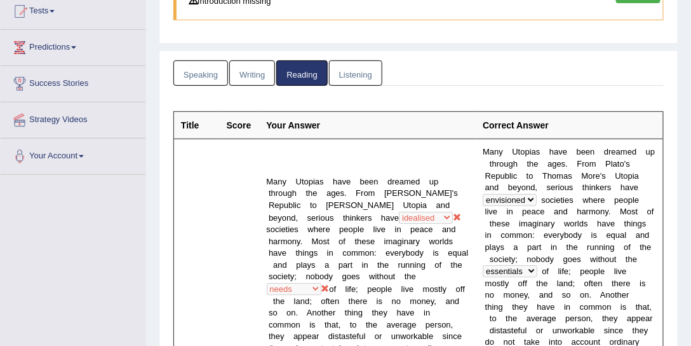
scroll to position [207, 0]
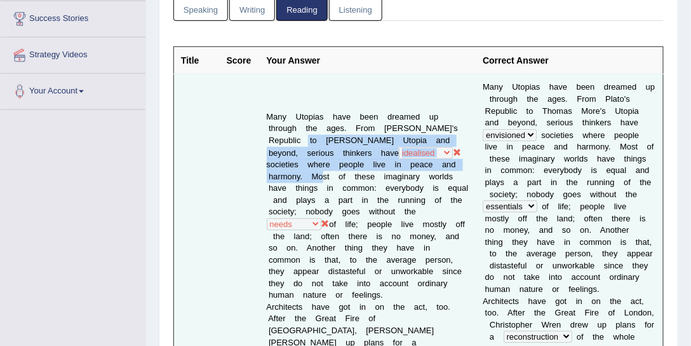
drag, startPoint x: 294, startPoint y: 107, endPoint x: 318, endPoint y: 116, distance: 25.1
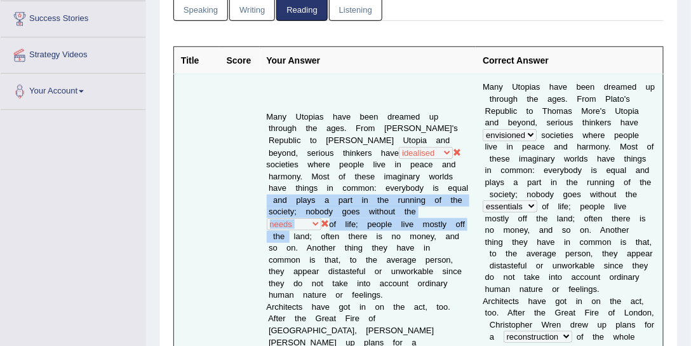
drag, startPoint x: 346, startPoint y: 169, endPoint x: 386, endPoint y: 201, distance: 51.5
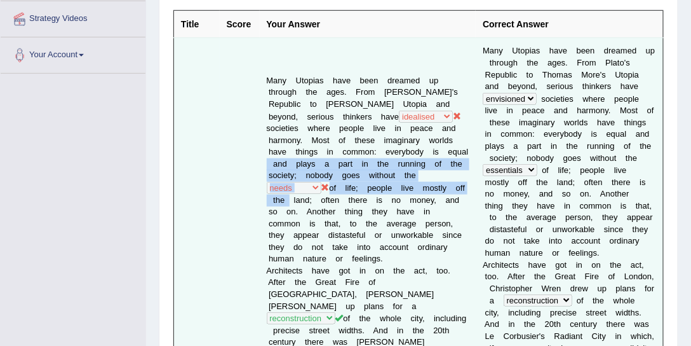
scroll to position [351, 0]
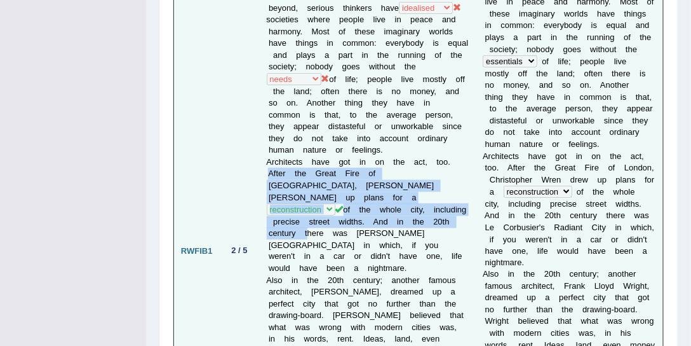
drag, startPoint x: 272, startPoint y: 151, endPoint x: 348, endPoint y: 193, distance: 87.0
click at [348, 193] on td "Many Utopias have been dreamed up through the ages. From Plato's Republic to Th…" at bounding box center [368, 250] width 217 height 643
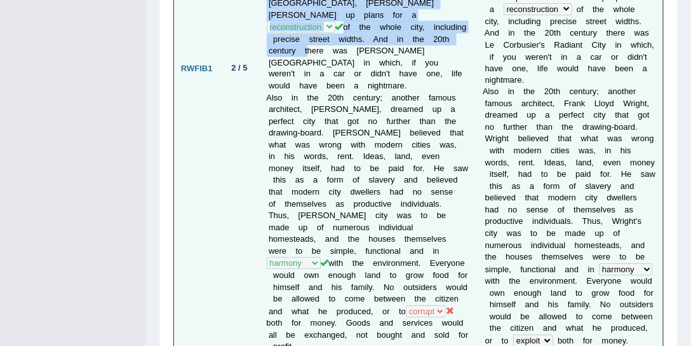
scroll to position [545, 0]
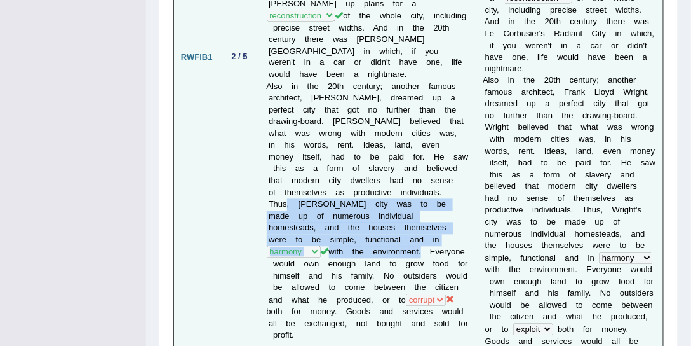
drag, startPoint x: 268, startPoint y: 182, endPoint x: 356, endPoint y: 227, distance: 98.6
click at [356, 227] on td "Many Utopias have been dreamed up through the ages. From Plato's Republic to Th…" at bounding box center [368, 57] width 217 height 643
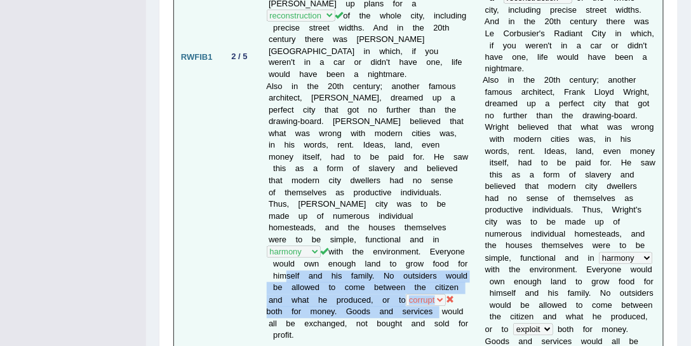
drag, startPoint x: 273, startPoint y: 258, endPoint x: 301, endPoint y: 299, distance: 49.9
click at [301, 299] on td "Many Utopias have been dreamed up through the ages. From Plato's Republic to Th…" at bounding box center [368, 57] width 217 height 643
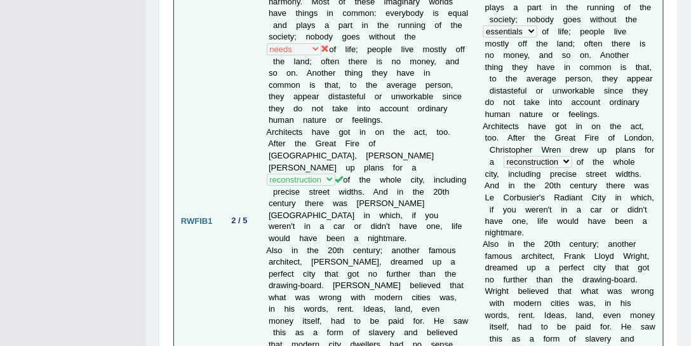
scroll to position [400, 0]
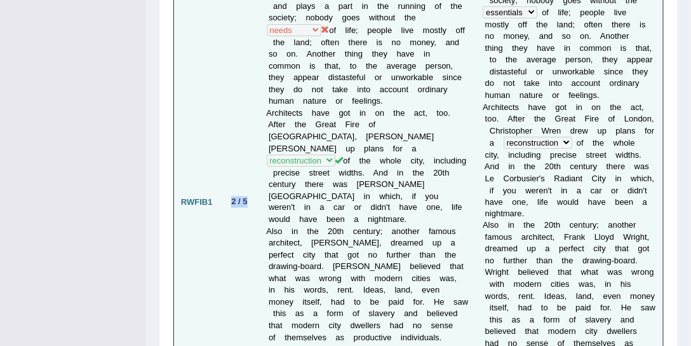
click at [258, 175] on td "2 / 5" at bounding box center [240, 202] width 40 height 643
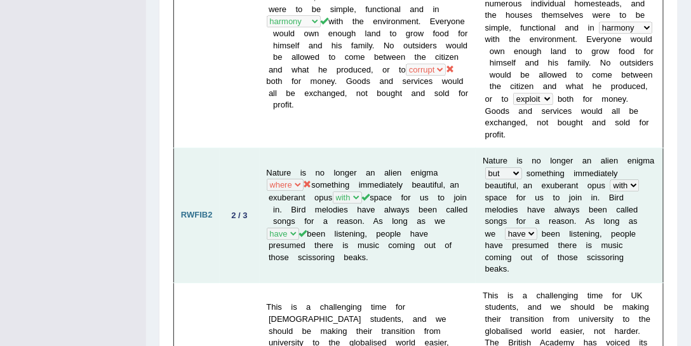
scroll to position [787, 0]
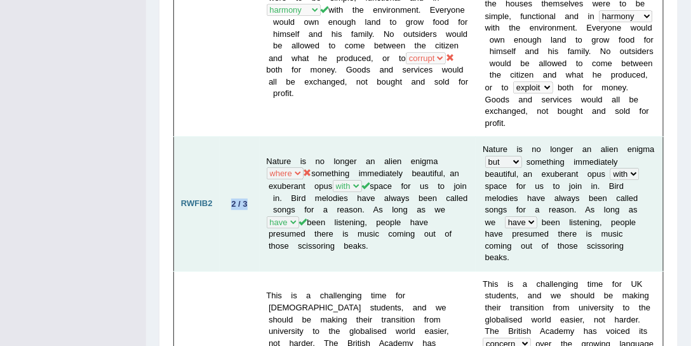
drag, startPoint x: 230, startPoint y: 144, endPoint x: 256, endPoint y: 144, distance: 26.1
click at [256, 144] on td "2 / 3" at bounding box center [240, 204] width 40 height 135
drag, startPoint x: 447, startPoint y: 108, endPoint x: 316, endPoint y: 110, distance: 130.9
click at [316, 137] on td "Nature is no longer an alien enigma when where but about something immediately …" at bounding box center [368, 204] width 217 height 135
click at [430, 137] on td "Nature is no longer an alien enigma when where but about something immediately …" at bounding box center [368, 204] width 217 height 135
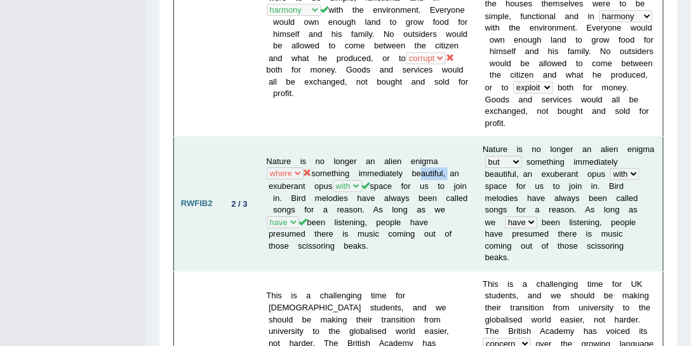
click at [430, 137] on td "Nature is no longer an alien enigma when where but about something immediately …" at bounding box center [368, 204] width 217 height 135
click at [427, 137] on td "Nature is no longer an alien enigma when where but about something immediately …" at bounding box center [368, 204] width 217 height 135
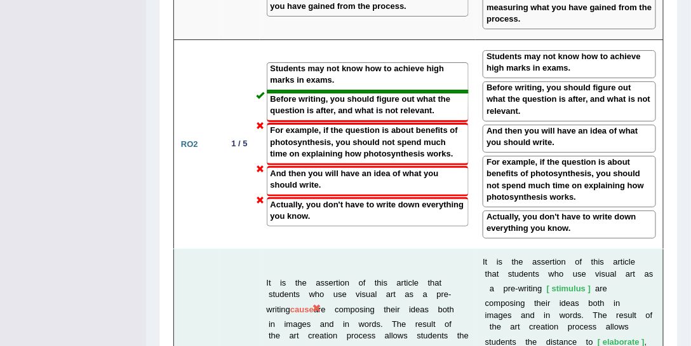
scroll to position [2530, 0]
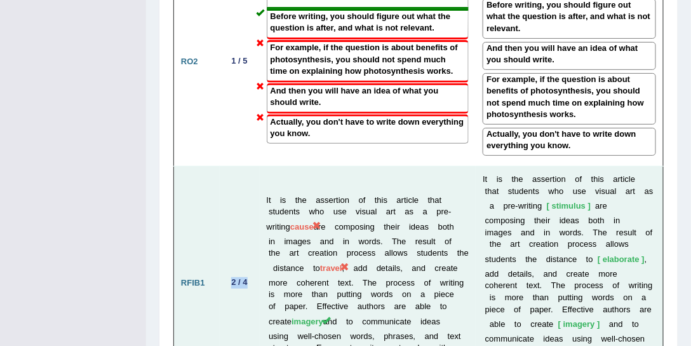
drag, startPoint x: 233, startPoint y: 107, endPoint x: 253, endPoint y: 104, distance: 20.5
click at [253, 166] on td "2 / 4" at bounding box center [240, 282] width 40 height 233
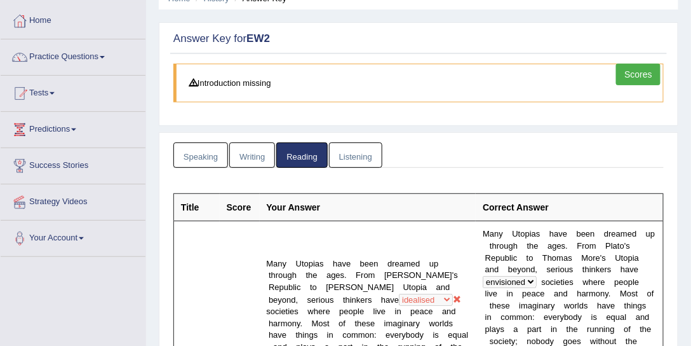
scroll to position [0, 0]
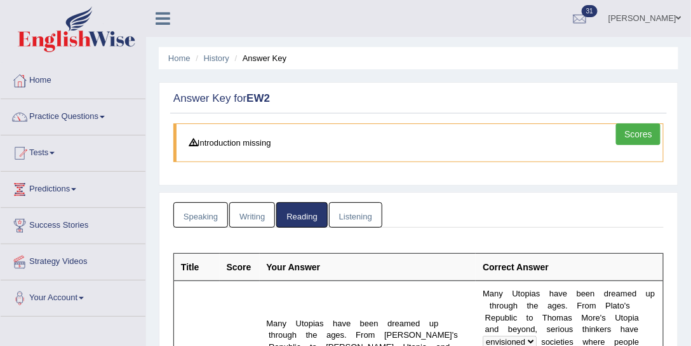
click at [252, 209] on link "Writing" at bounding box center [252, 215] width 46 height 26
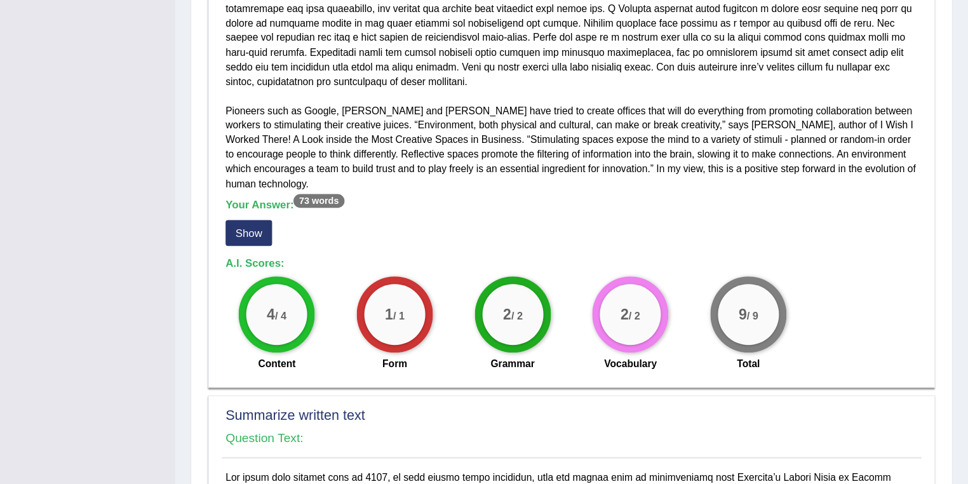
scroll to position [339, 0]
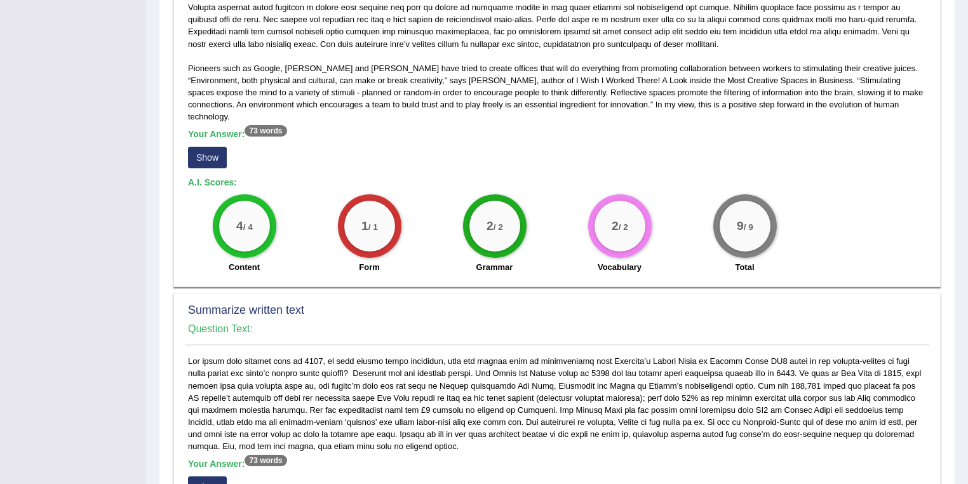
click at [831, 234] on div "4 / 4 Content 1 / 1 Form 2 / 2 Grammar 2 / 2 Vocabulary 9 / 9 Total" at bounding box center [557, 235] width 751 height 82
click at [203, 147] on button "Show" at bounding box center [207, 158] width 39 height 22
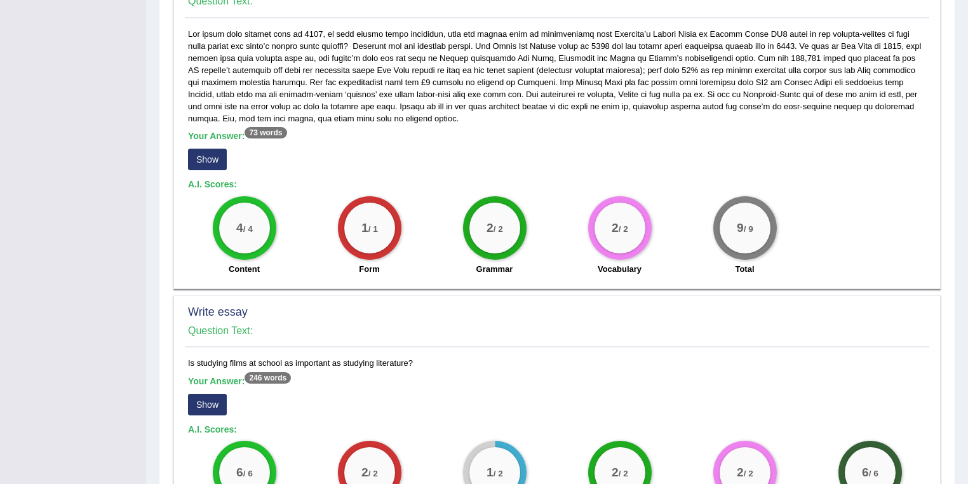
scroll to position [745, 0]
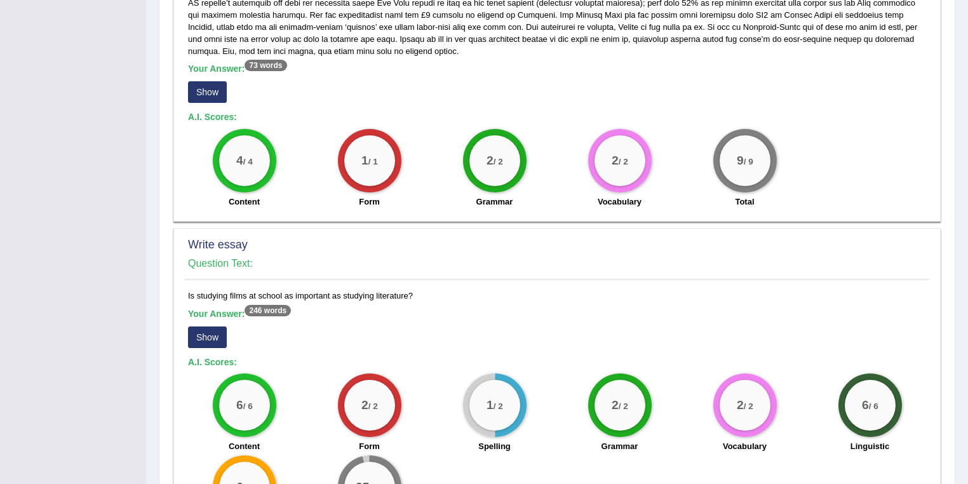
click at [216, 81] on button "Show" at bounding box center [207, 92] width 39 height 22
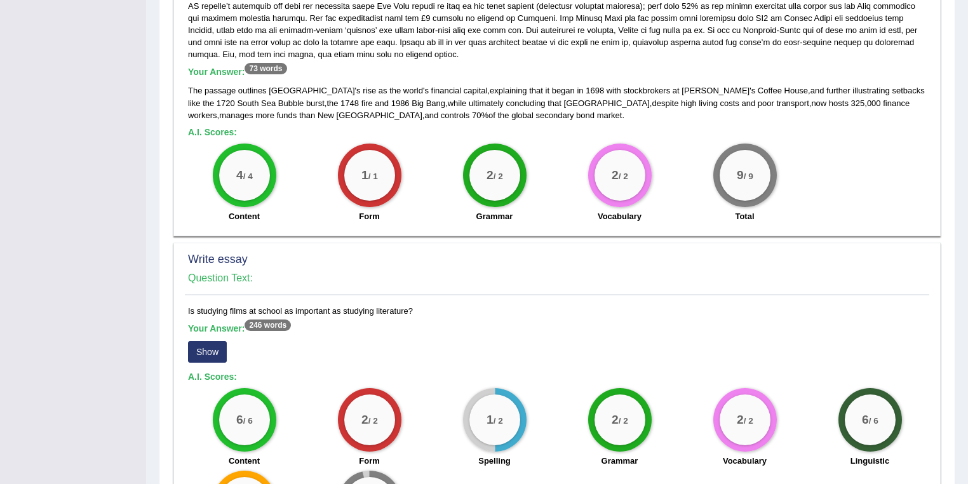
scroll to position [662, 0]
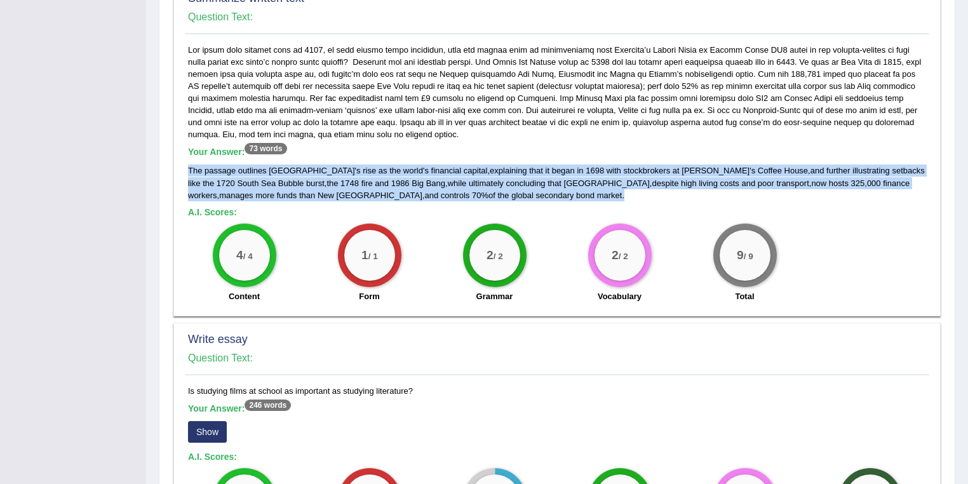
drag, startPoint x: 437, startPoint y: 184, endPoint x: 184, endPoint y: 151, distance: 254.3
click at [185, 151] on div "Your Answer: 73 words The passage outlines London ' s rise as the world ' s fin…" at bounding box center [557, 177] width 745 height 266
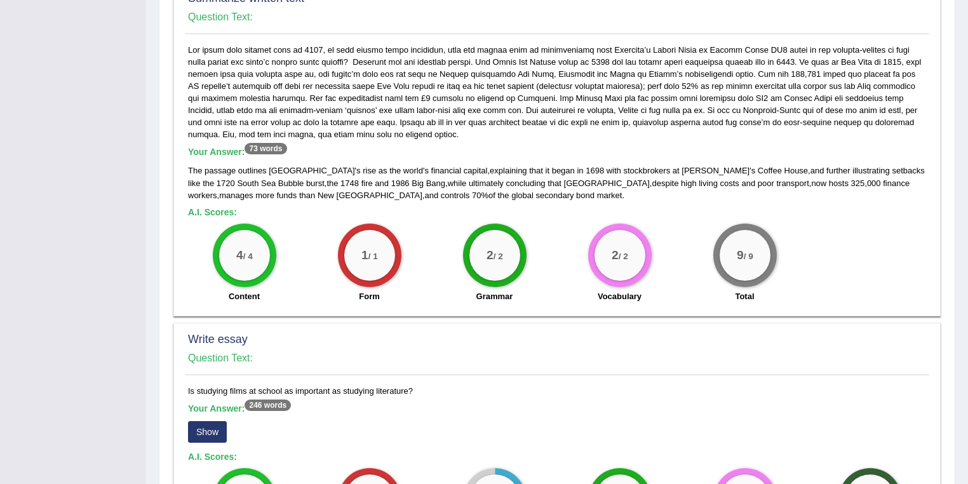
click at [405, 147] on h5 "Your Answer: 73 words" at bounding box center [557, 152] width 738 height 11
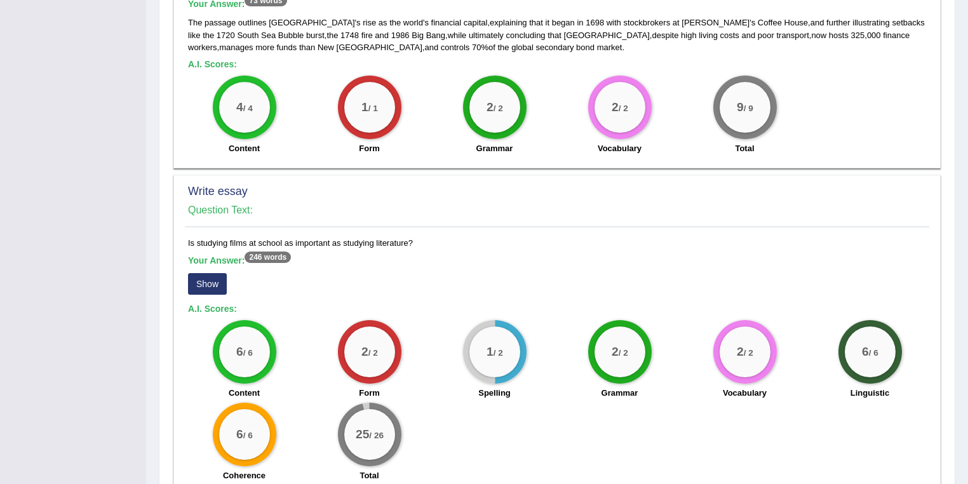
scroll to position [865, 0]
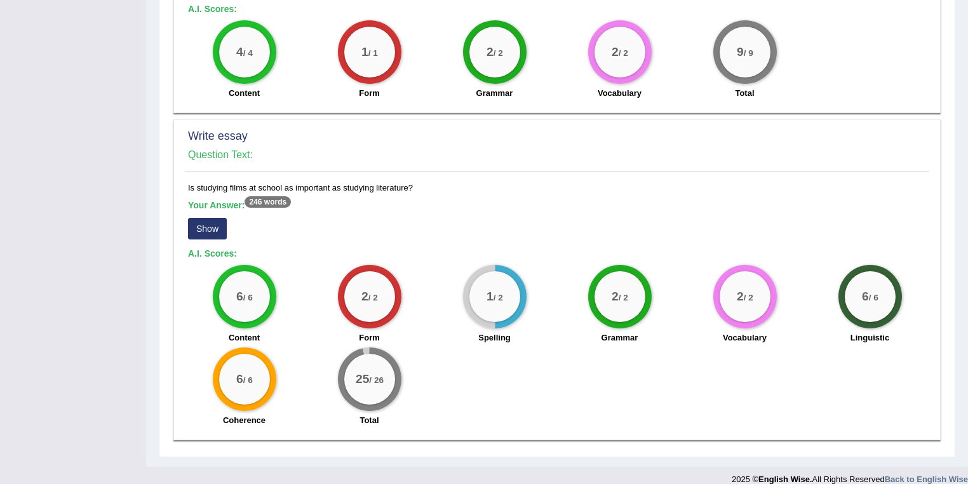
click at [217, 218] on button "Show" at bounding box center [207, 229] width 39 height 22
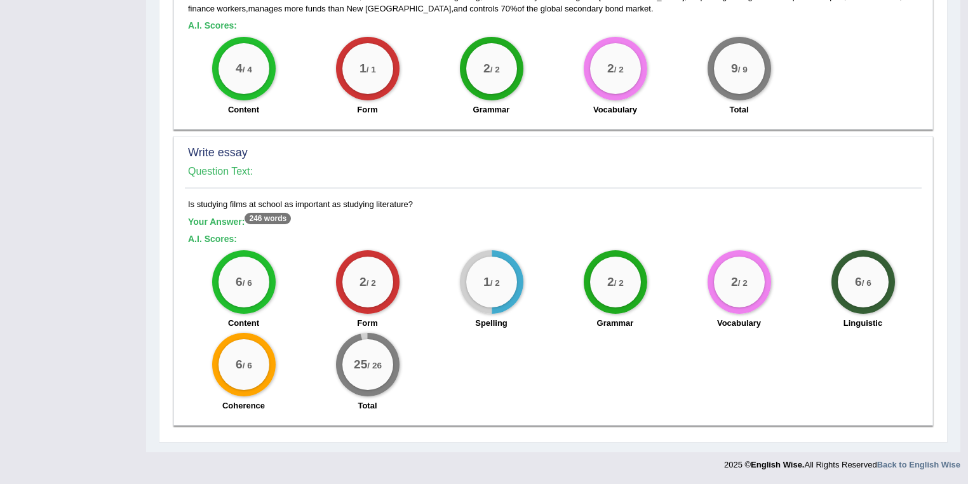
scroll to position [834, 0]
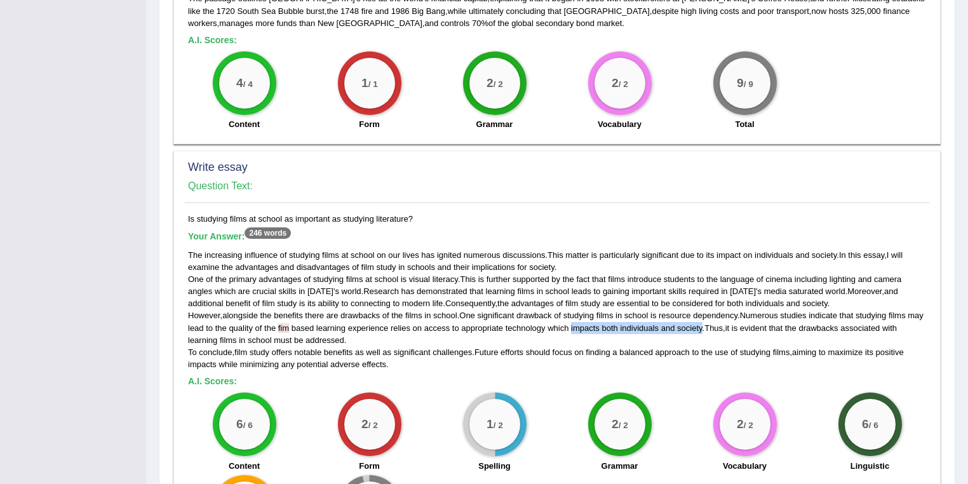
drag, startPoint x: 588, startPoint y: 314, endPoint x: 718, endPoint y: 314, distance: 129.6
click at [718, 314] on div "The increasing influence of studying films at school on our lives has ignited n…" at bounding box center [557, 309] width 738 height 121
drag, startPoint x: 405, startPoint y: 205, endPoint x: 196, endPoint y: 203, distance: 209.1
click at [196, 213] on div "Is studying films at school as important as studying literature? Your Answer: 2…" at bounding box center [557, 387] width 745 height 348
drag, startPoint x: 379, startPoint y: 259, endPoint x: 457, endPoint y: 264, distance: 79.0
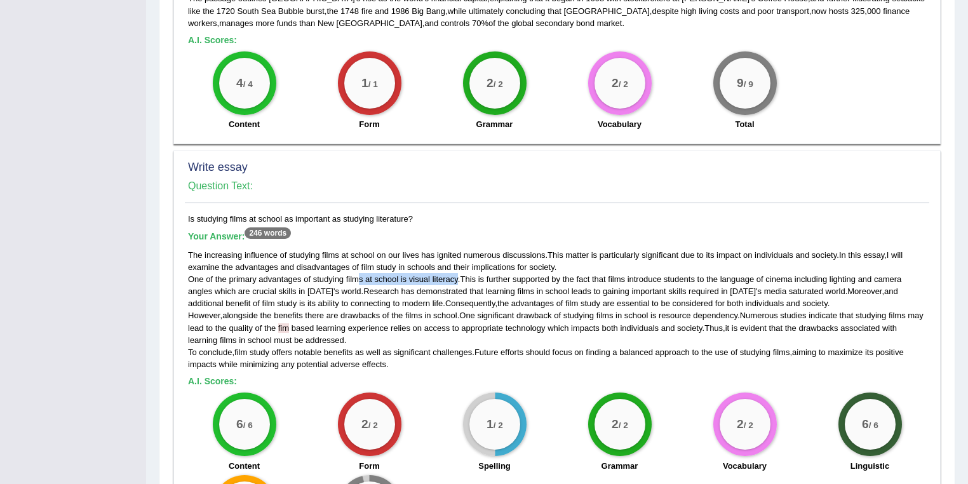
click at [457, 264] on div "The increasing influence of studying films at school on our lives has ignited n…" at bounding box center [557, 309] width 738 height 121
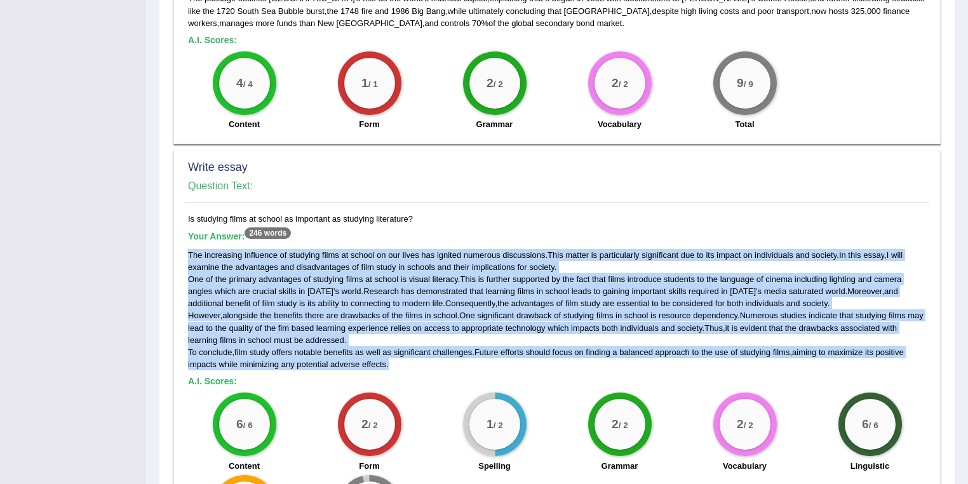
drag, startPoint x: 405, startPoint y: 348, endPoint x: 189, endPoint y: 243, distance: 240.1
click at [189, 249] on div "The increasing influence of studying films at school on our lives has ignited n…" at bounding box center [557, 309] width 738 height 121
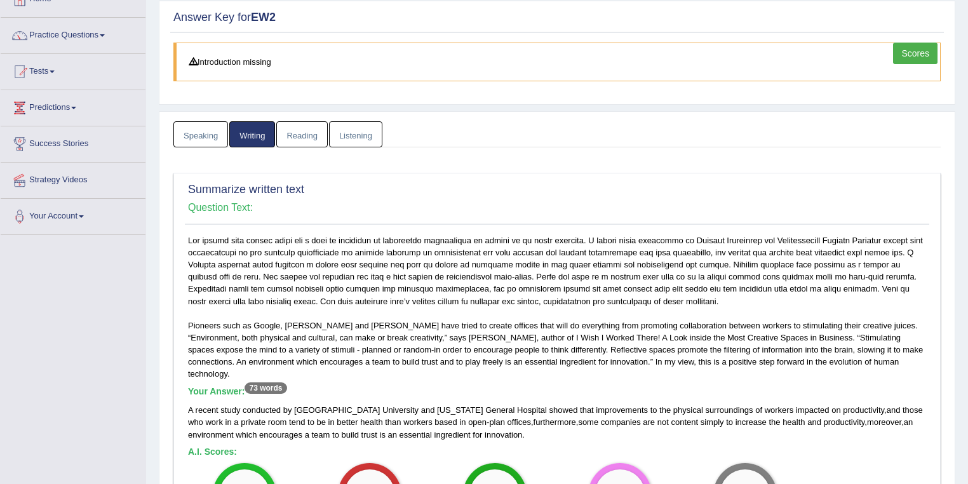
scroll to position [0, 0]
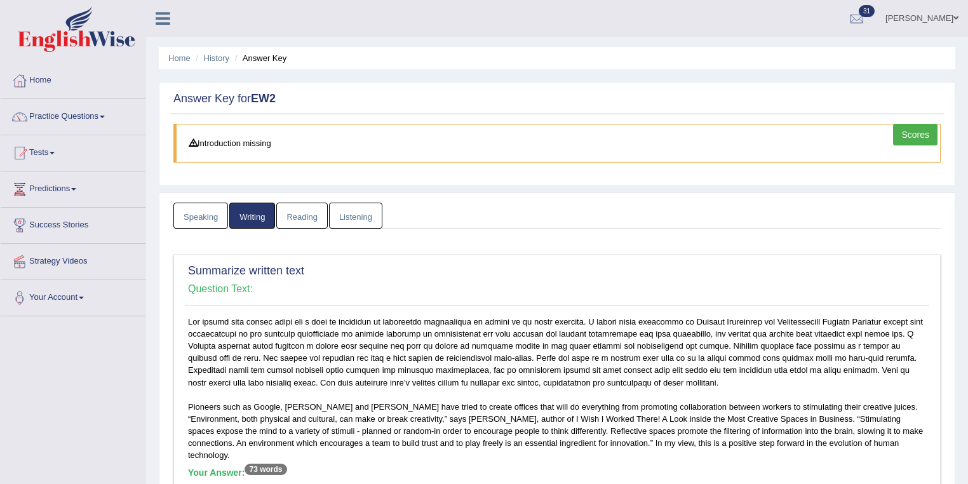
click at [209, 220] on link "Speaking" at bounding box center [200, 216] width 55 height 26
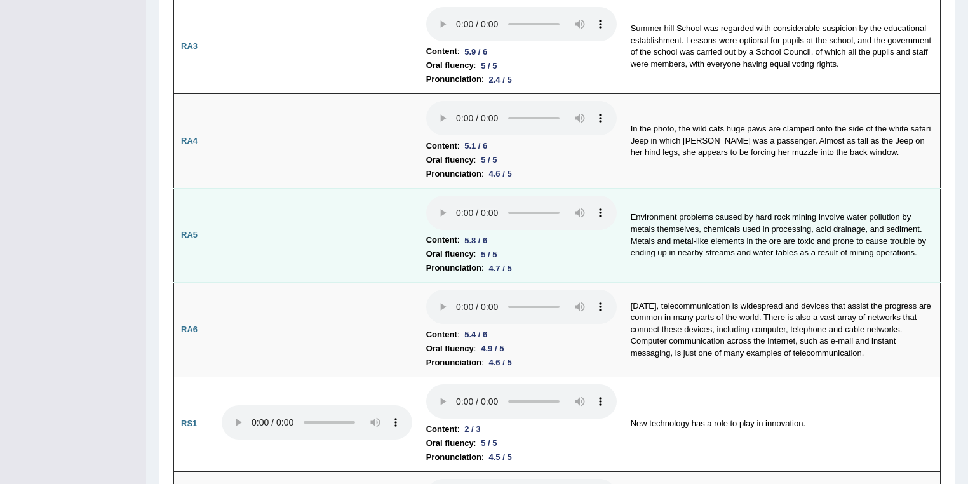
scroll to position [742, 0]
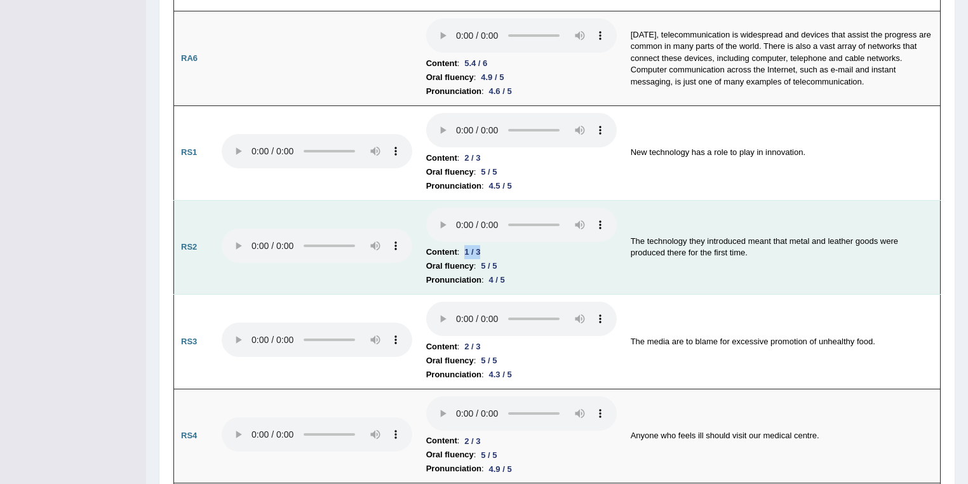
drag, startPoint x: 466, startPoint y: 247, endPoint x: 491, endPoint y: 250, distance: 24.3
click at [491, 250] on li "Content : 1 / 3" at bounding box center [521, 252] width 191 height 14
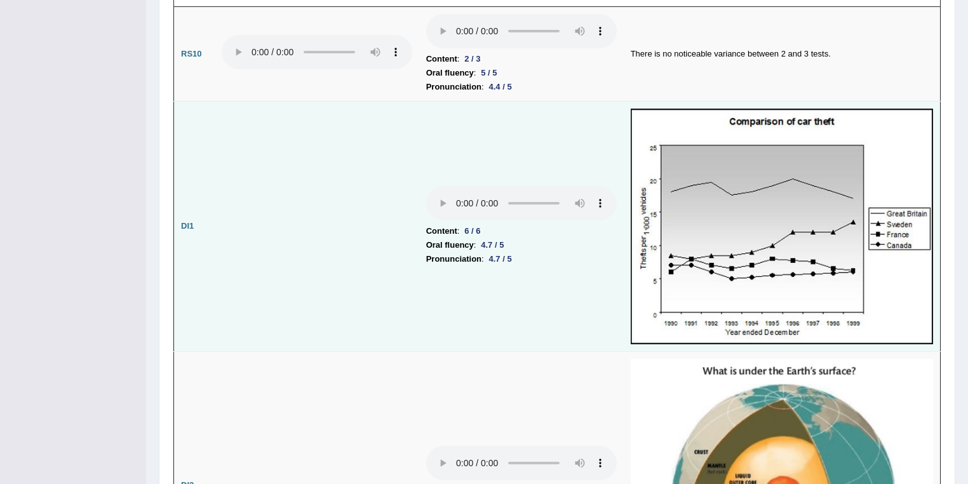
scroll to position [1420, 0]
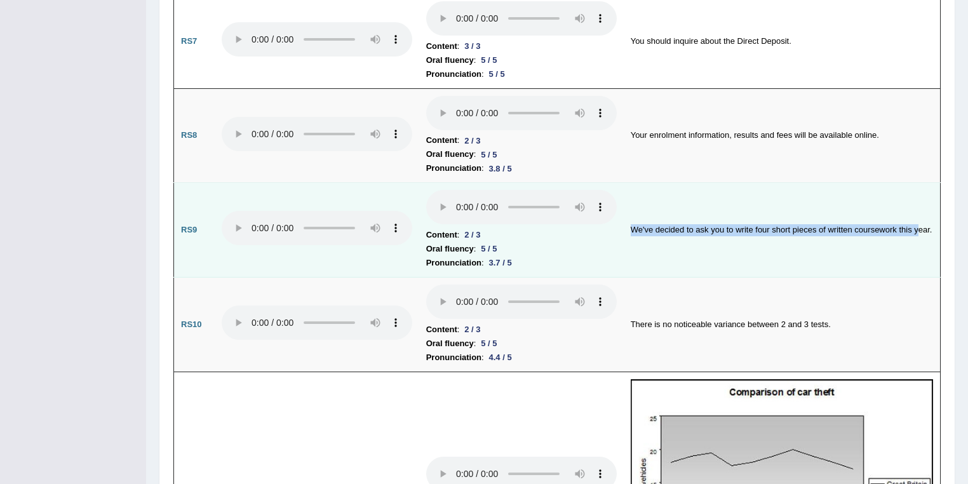
drag, startPoint x: 632, startPoint y: 224, endPoint x: 918, endPoint y: 231, distance: 286.0
click at [918, 231] on td "We've decided to ask you to write four short pieces of written coursework this …" at bounding box center [782, 230] width 317 height 95
drag, startPoint x: 465, startPoint y: 227, endPoint x: 485, endPoint y: 222, distance: 20.5
click at [485, 228] on div "2 / 3" at bounding box center [472, 234] width 26 height 13
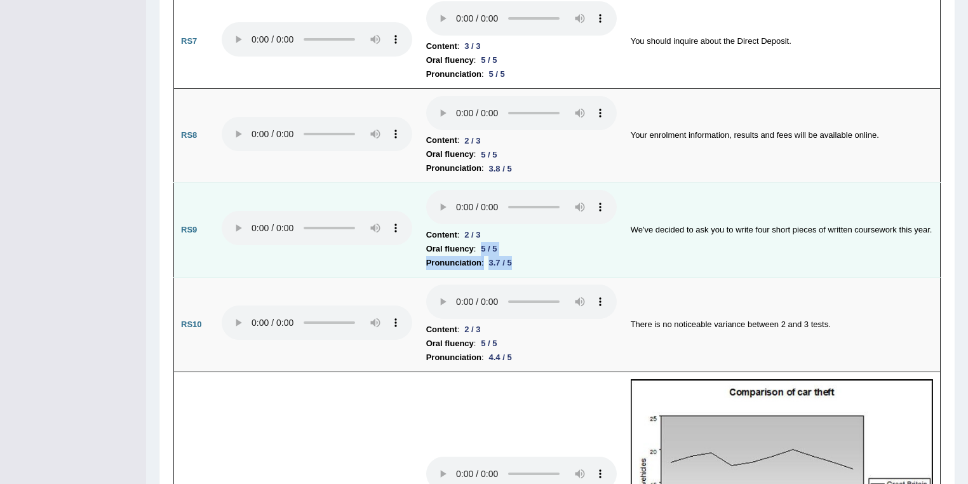
drag, startPoint x: 482, startPoint y: 241, endPoint x: 522, endPoint y: 252, distance: 41.0
click at [522, 252] on td "Content : 2 / 3 Oral fluency : 5 / 5 Pronunciation : 3.7 / 5" at bounding box center [521, 230] width 205 height 95
click at [510, 256] on div "3.7 / 5" at bounding box center [500, 262] width 33 height 13
drag, startPoint x: 491, startPoint y: 254, endPoint x: 519, endPoint y: 258, distance: 28.9
click at [519, 258] on li "Pronunciation : 3.7 / 5" at bounding box center [521, 263] width 191 height 14
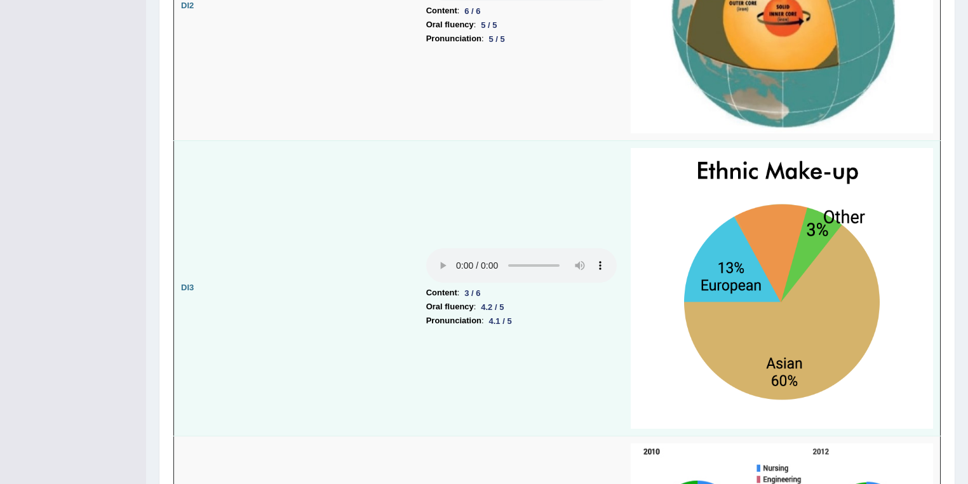
scroll to position [2233, 0]
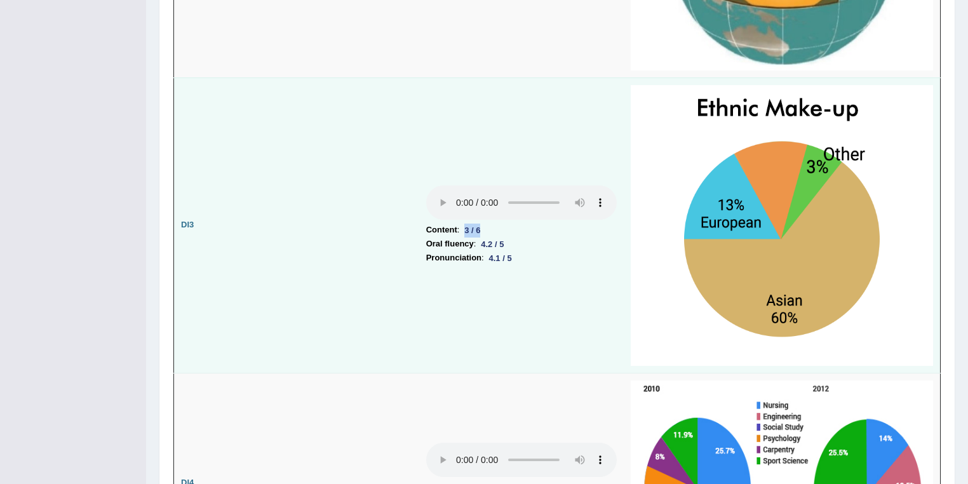
drag, startPoint x: 468, startPoint y: 221, endPoint x: 482, endPoint y: 221, distance: 14.0
click at [482, 224] on div "3 / 6" at bounding box center [472, 230] width 26 height 13
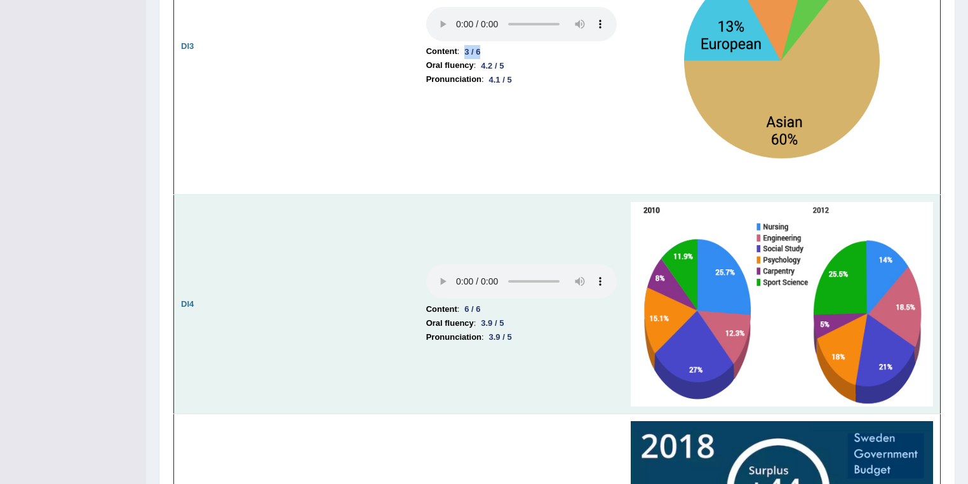
scroll to position [2437, 0]
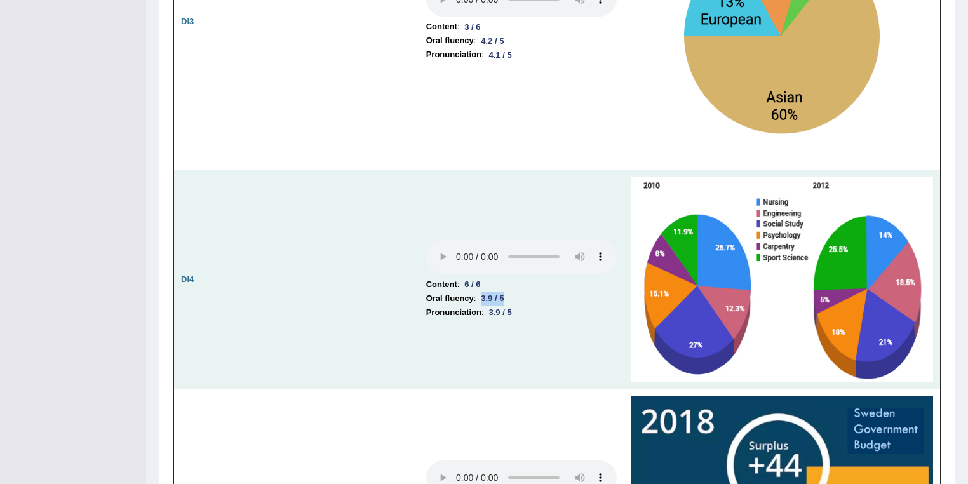
drag, startPoint x: 483, startPoint y: 288, endPoint x: 491, endPoint y: 302, distance: 15.9
click at [508, 292] on div "3.9 / 5" at bounding box center [492, 298] width 33 height 13
drag, startPoint x: 489, startPoint y: 304, endPoint x: 508, endPoint y: 327, distance: 29.8
click at [518, 306] on li "Pronunciation : 3.9 / 5" at bounding box center [521, 313] width 191 height 14
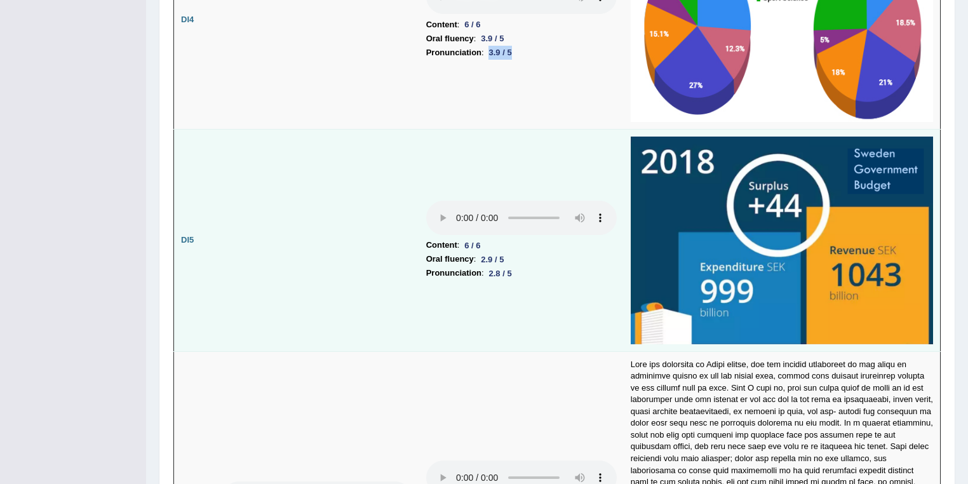
scroll to position [2775, 0]
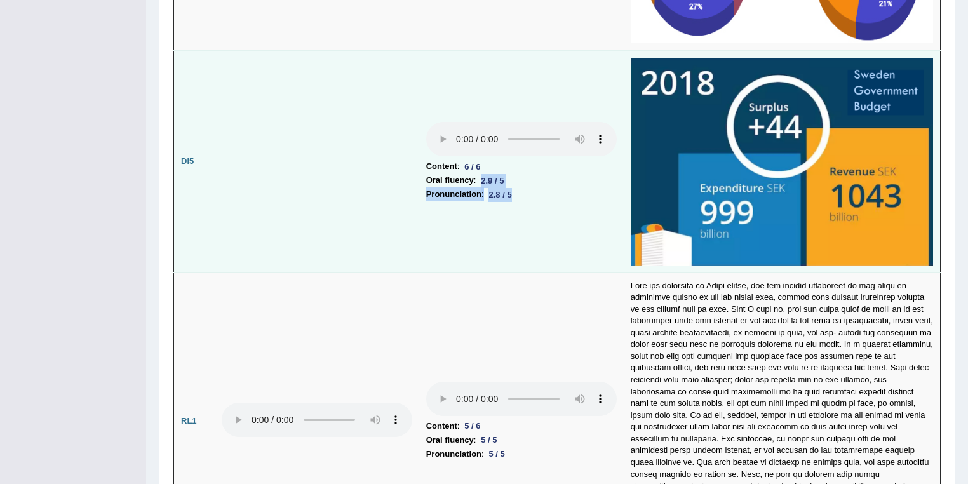
drag, startPoint x: 480, startPoint y: 168, endPoint x: 515, endPoint y: 187, distance: 40.1
click at [515, 187] on td "Content : 6 / 6 Oral fluency : 2.9 / 5 Pronunciation : 2.8 / 5" at bounding box center [521, 162] width 205 height 222
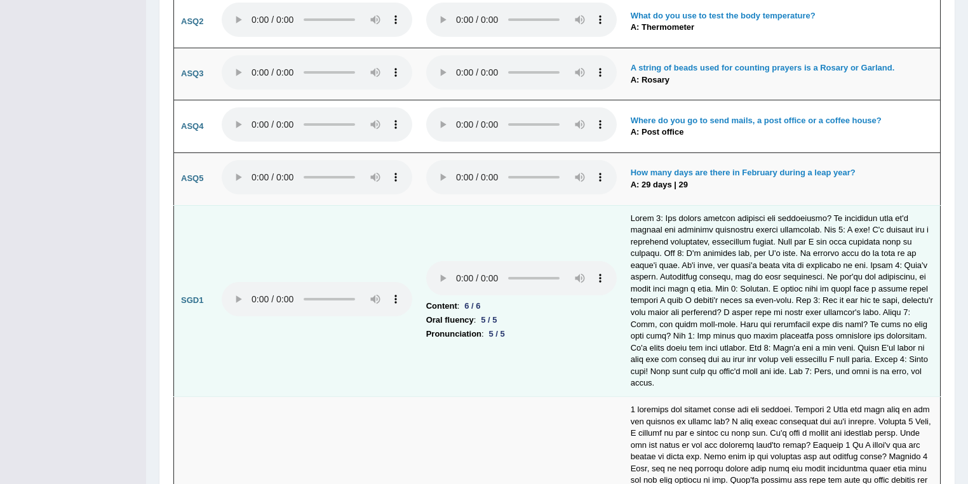
scroll to position [3724, 0]
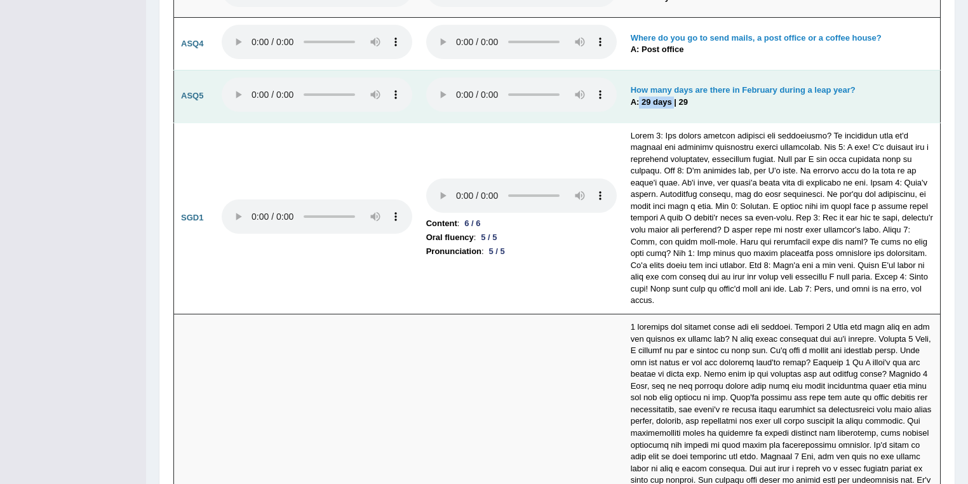
drag, startPoint x: 638, startPoint y: 78, endPoint x: 674, endPoint y: 78, distance: 35.6
click at [674, 97] on b "A: 29 days | 29" at bounding box center [659, 102] width 57 height 10
drag, startPoint x: 679, startPoint y: 76, endPoint x: 706, endPoint y: 82, distance: 27.9
click at [706, 82] on td "How many days are there in February during a leap year? A: 29 days | 29" at bounding box center [782, 96] width 317 height 53
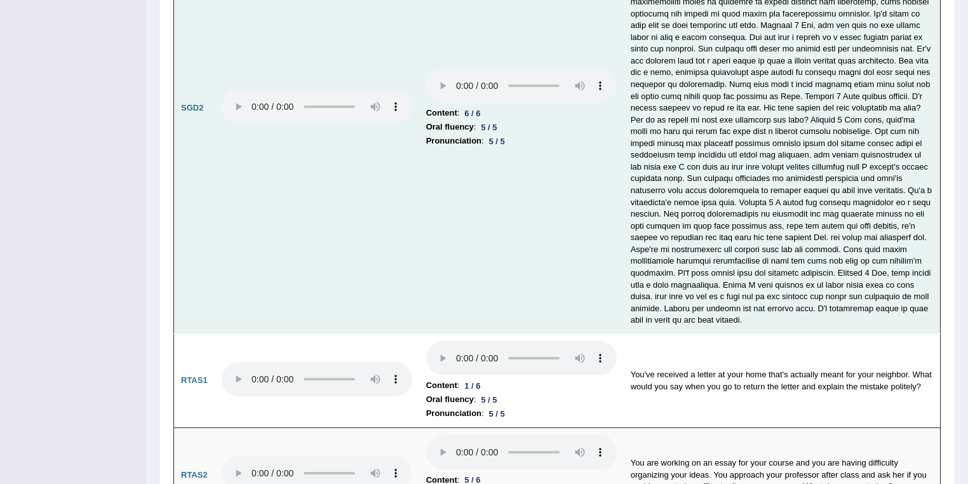
scroll to position [4223, 0]
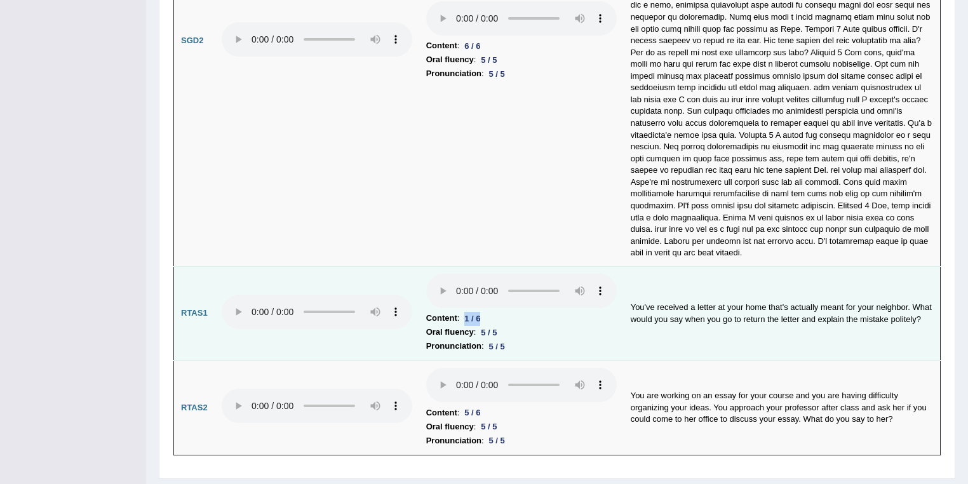
drag, startPoint x: 471, startPoint y: 281, endPoint x: 486, endPoint y: 280, distance: 14.7
click at [485, 312] on div "1 / 6" at bounding box center [472, 318] width 26 height 13
click at [533, 311] on li "Content : 1 / 6" at bounding box center [521, 318] width 191 height 14
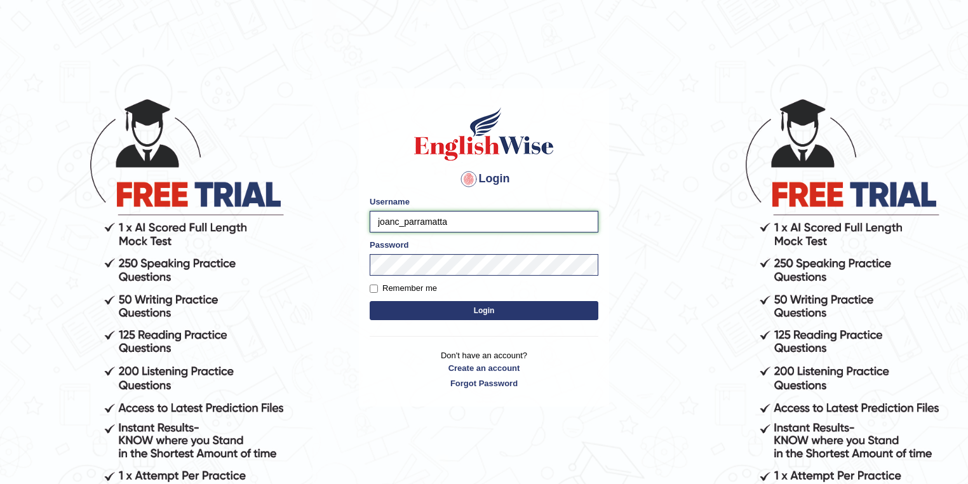
drag, startPoint x: 399, startPoint y: 222, endPoint x: 374, endPoint y: 221, distance: 25.4
click at [376, 222] on input "joanc_parramatta" at bounding box center [484, 222] width 229 height 22
type input "shavnita_parramatta"
click at [355, 262] on body "Login Please fix the following errors: Username shavnita_parramatta Password Re…" at bounding box center [484, 290] width 968 height 484
click at [457, 306] on button "Login" at bounding box center [484, 310] width 229 height 19
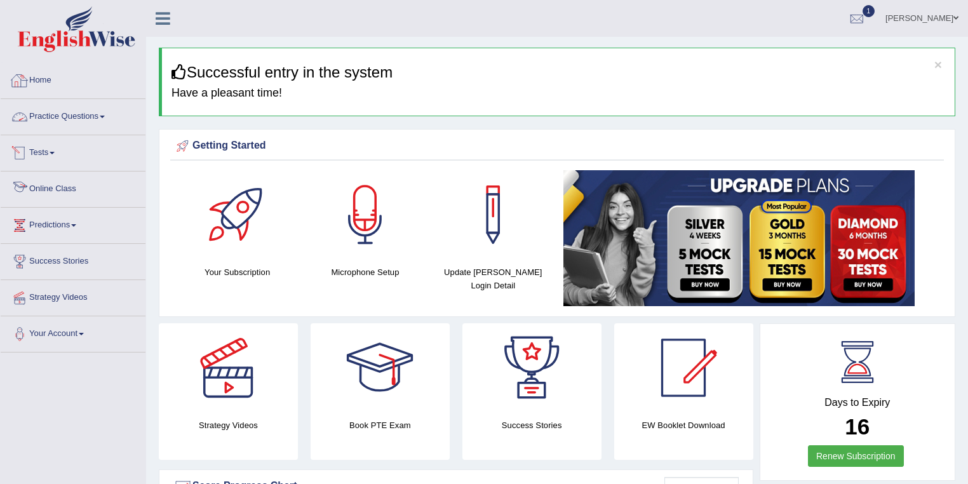
click at [47, 154] on link "Tests" at bounding box center [73, 151] width 145 height 32
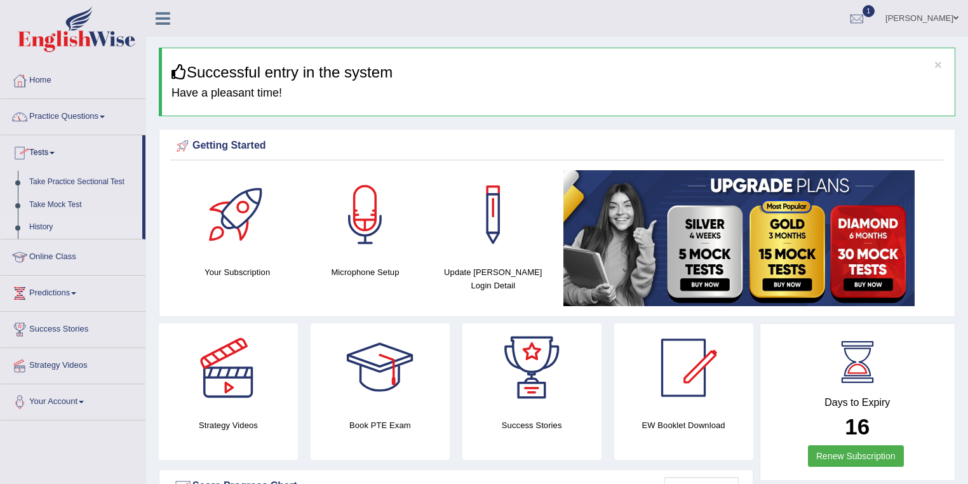
click at [38, 232] on link "History" at bounding box center [83, 227] width 119 height 23
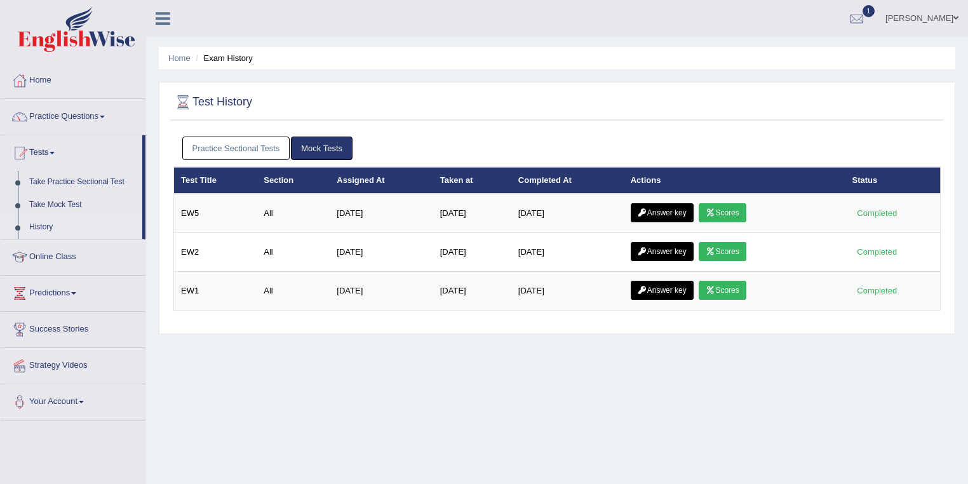
click at [224, 147] on link "Practice Sectional Tests" at bounding box center [236, 149] width 108 height 24
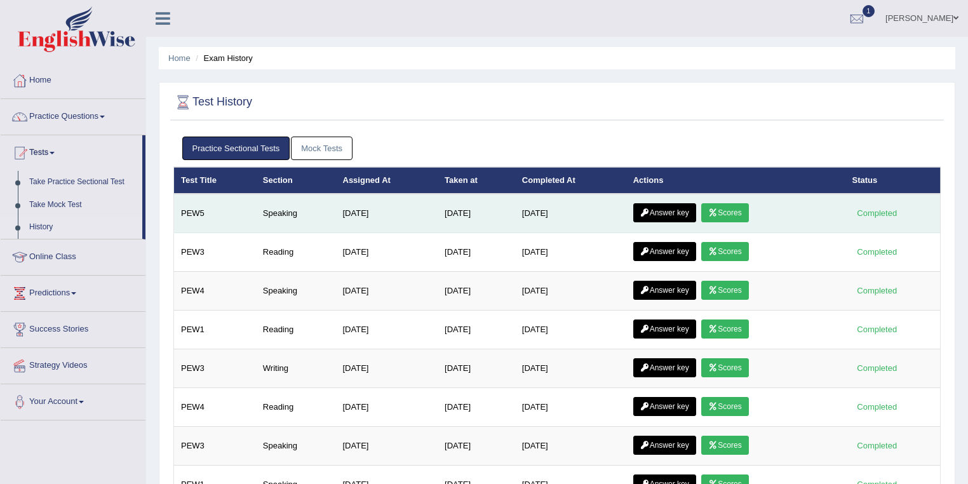
click at [729, 208] on link "Scores" at bounding box center [724, 212] width 47 height 19
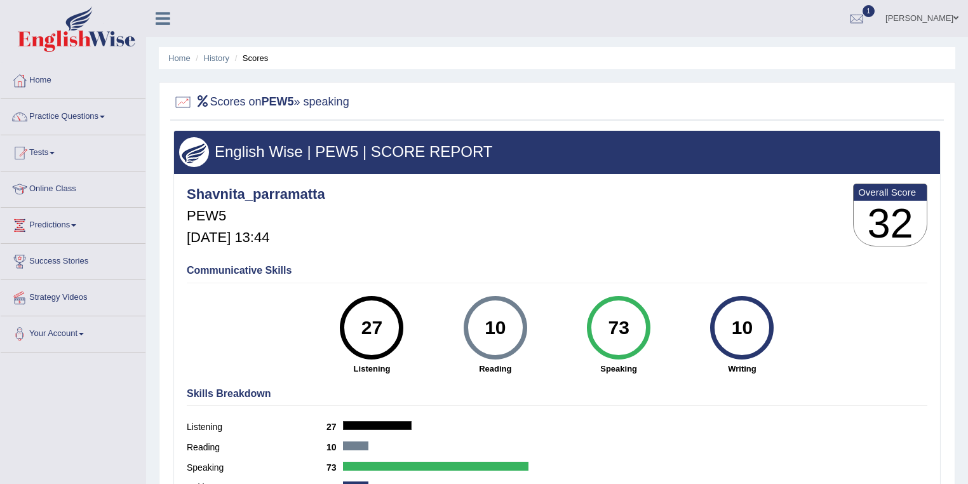
click at [602, 334] on div "73" at bounding box center [618, 327] width 46 height 53
click at [362, 326] on div "27" at bounding box center [372, 327] width 46 height 53
click at [213, 57] on link "History" at bounding box center [216, 58] width 25 height 10
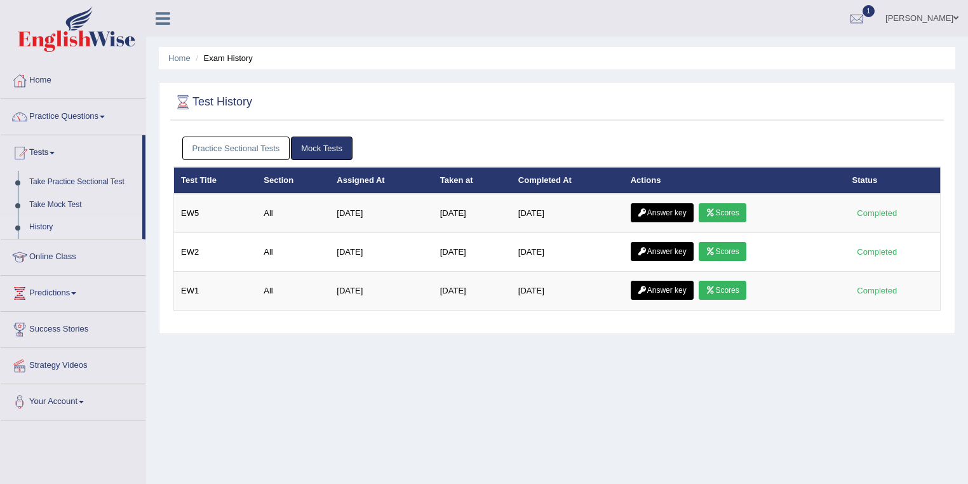
click at [245, 142] on link "Practice Sectional Tests" at bounding box center [236, 149] width 108 height 24
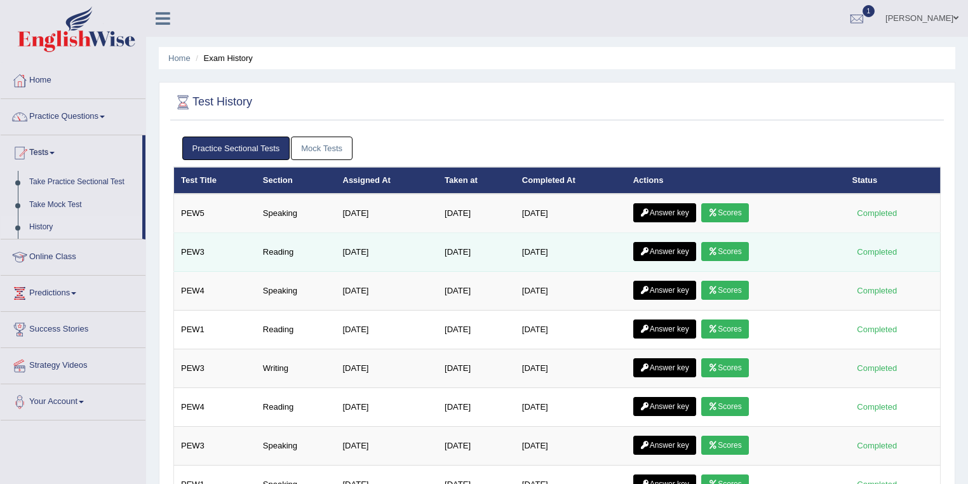
click at [724, 244] on link "Scores" at bounding box center [724, 251] width 47 height 19
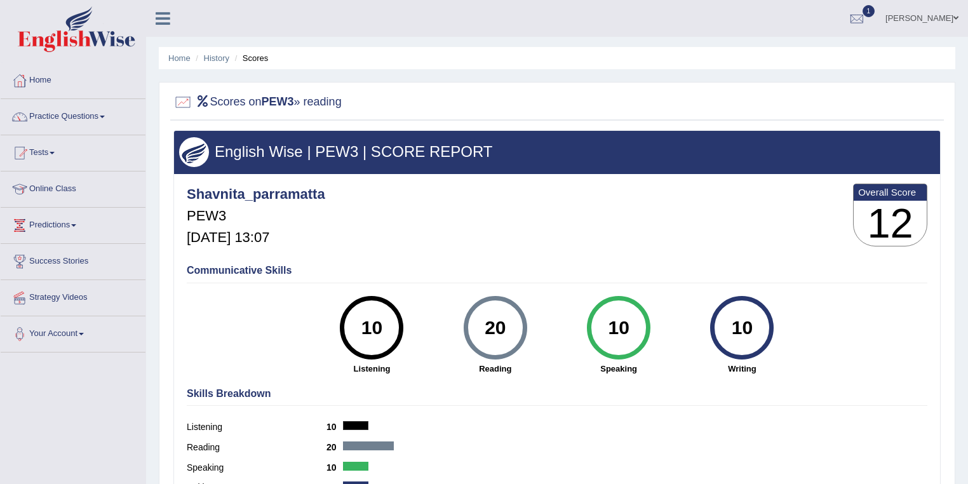
drag, startPoint x: 512, startPoint y: 330, endPoint x: 475, endPoint y: 328, distance: 36.9
click at [475, 328] on div "20" at bounding box center [495, 327] width 46 height 53
click at [217, 53] on link "History" at bounding box center [216, 58] width 25 height 10
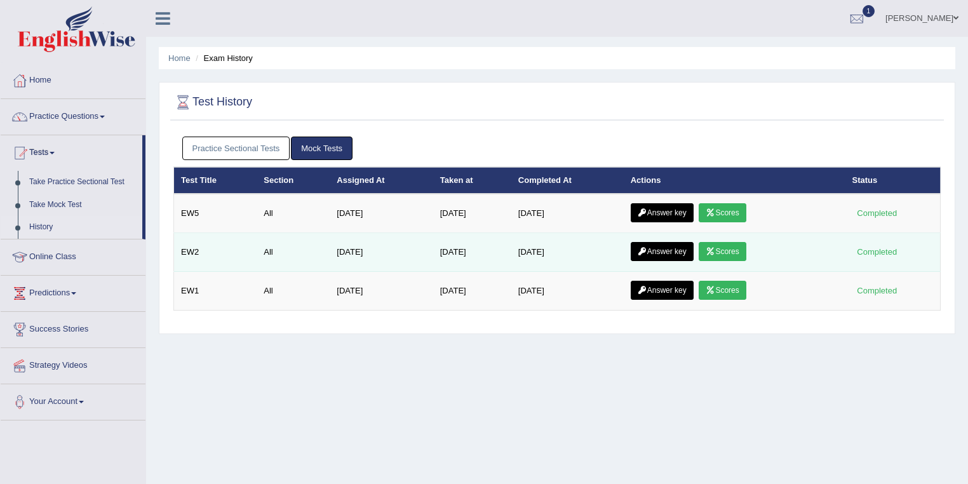
click at [653, 247] on link "Answer key" at bounding box center [662, 251] width 63 height 19
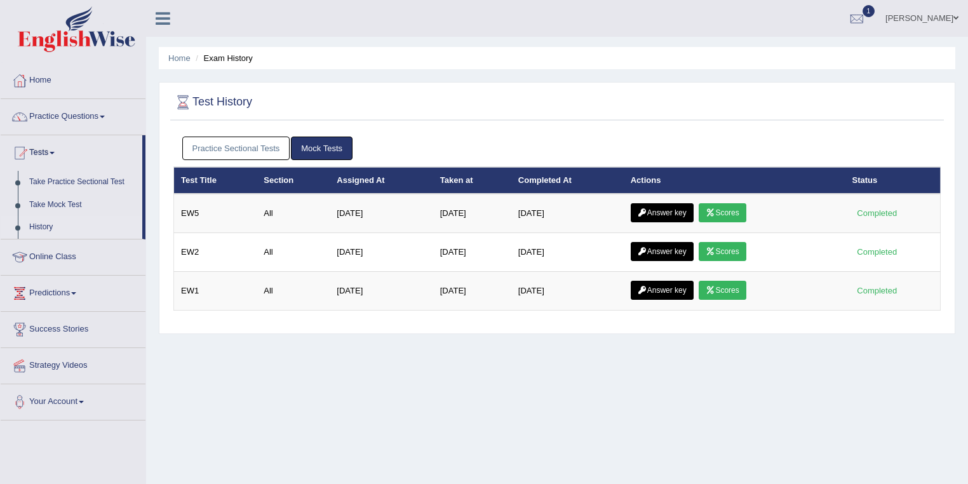
click at [266, 155] on link "Practice Sectional Tests" at bounding box center [236, 149] width 108 height 24
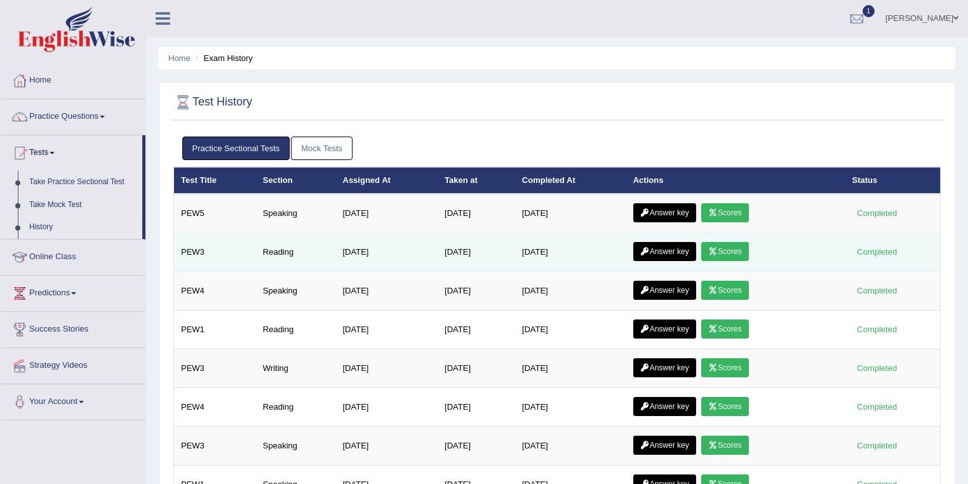
click at [693, 249] on link "Answer key" at bounding box center [664, 251] width 63 height 19
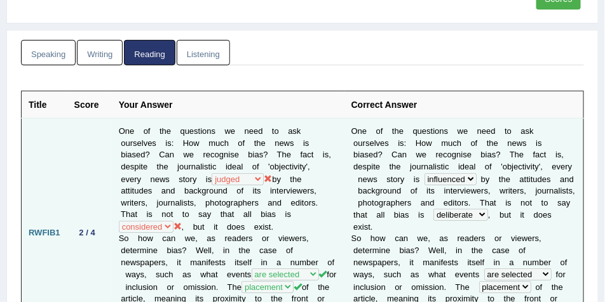
scroll to position [262, 0]
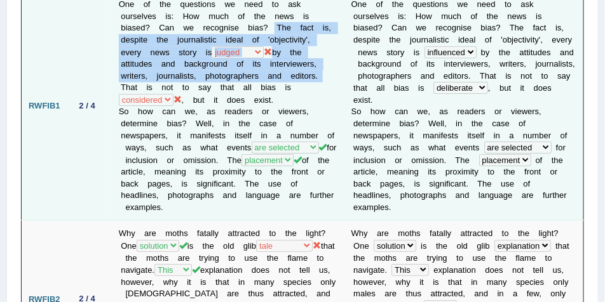
drag, startPoint x: 275, startPoint y: 26, endPoint x: 318, endPoint y: 73, distance: 63.4
click at [318, 73] on td "One of the questions we need to ask ourselves is: How much of the news is biase…" at bounding box center [228, 106] width 233 height 229
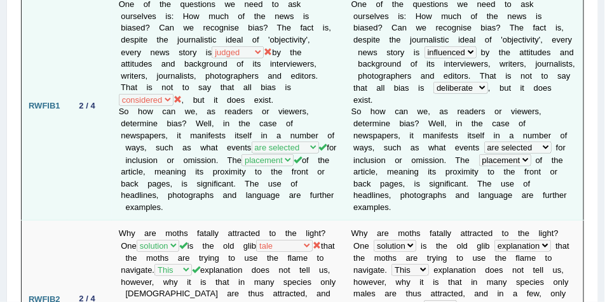
click at [305, 86] on td "One of the questions we need to ask ourselves is: How much of the news is biase…" at bounding box center [228, 106] width 233 height 229
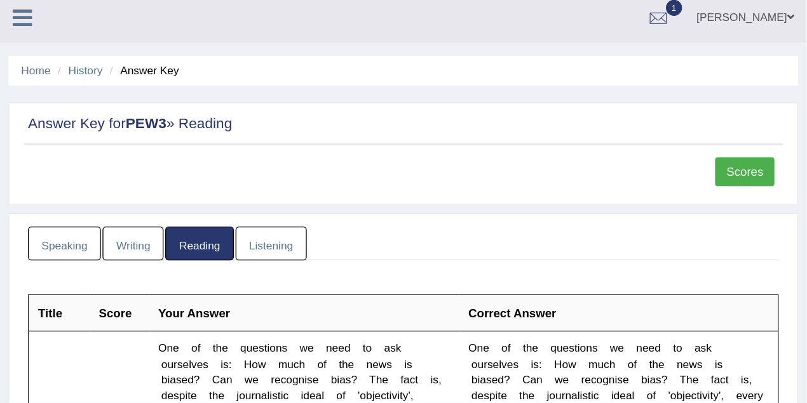
scroll to position [0, 0]
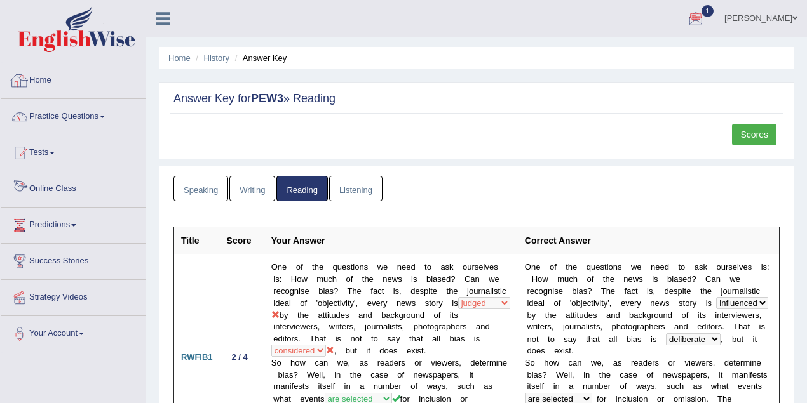
click at [38, 158] on link "Tests" at bounding box center [73, 151] width 145 height 32
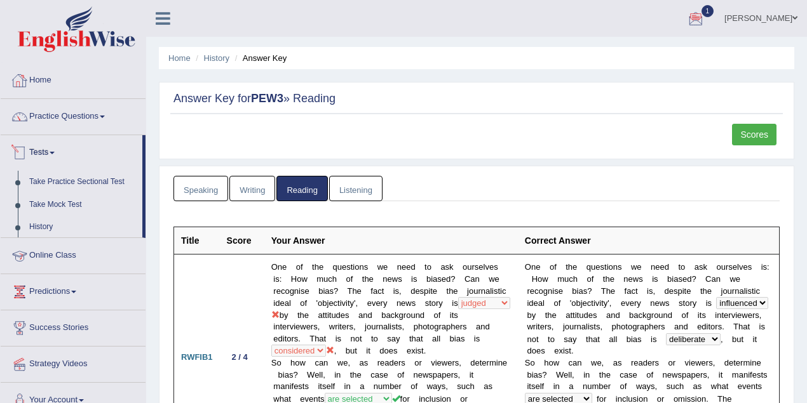
click at [65, 121] on link "Practice Questions" at bounding box center [73, 115] width 145 height 32
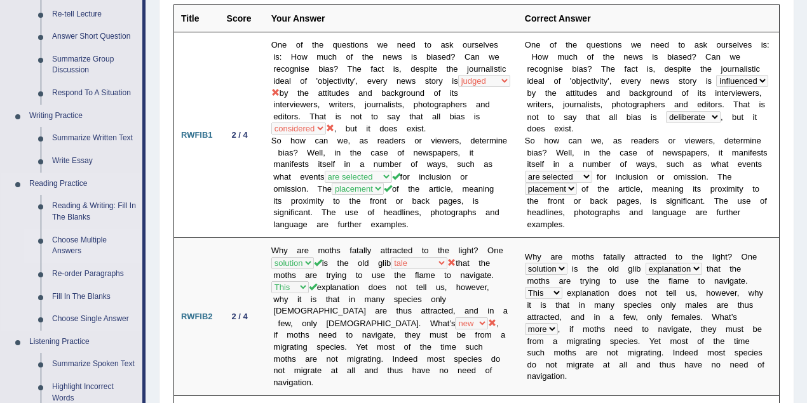
scroll to position [226, 0]
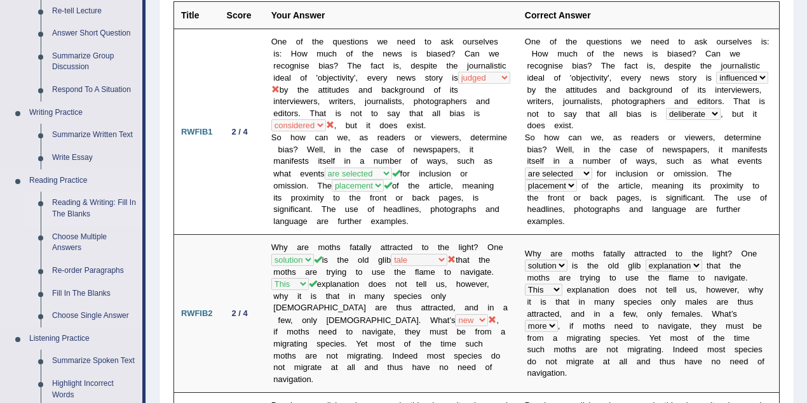
click at [78, 210] on link "Reading & Writing: Fill In The Blanks" at bounding box center [94, 209] width 96 height 34
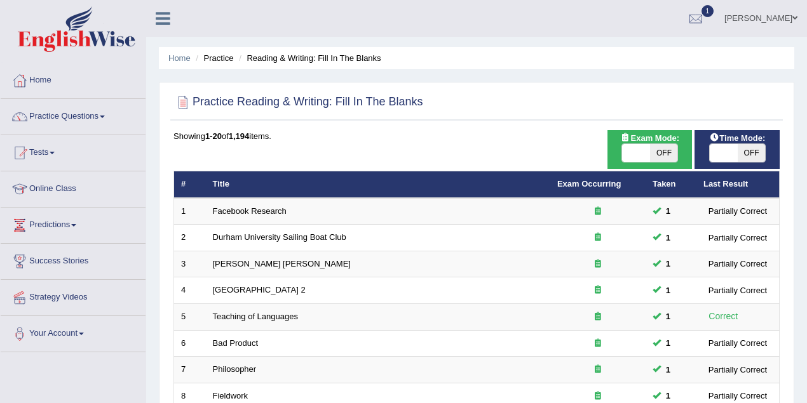
click at [658, 150] on span "OFF" at bounding box center [664, 153] width 28 height 18
checkbox input "true"
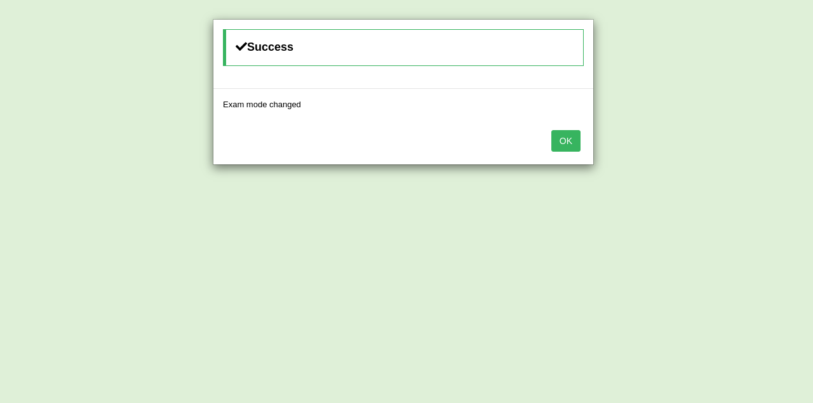
click at [559, 133] on button "OK" at bounding box center [566, 141] width 29 height 22
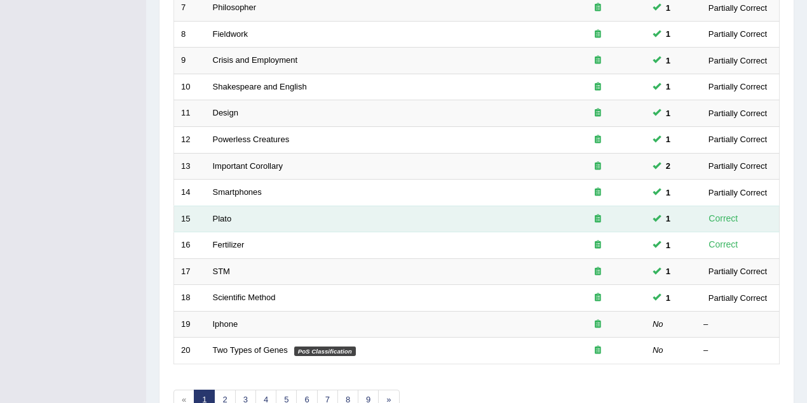
scroll to position [431, 0]
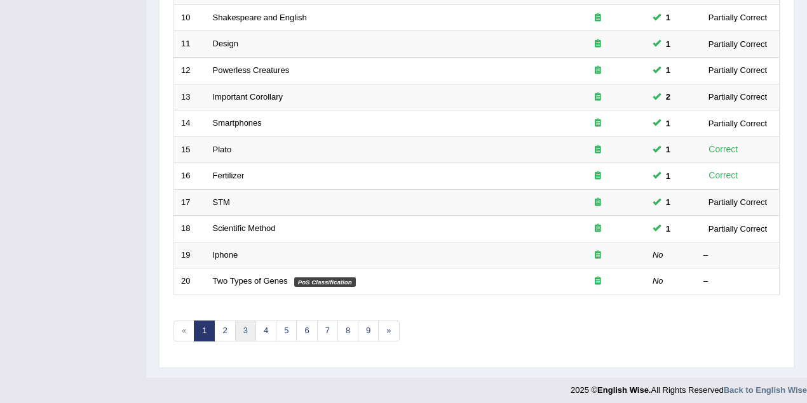
click at [243, 325] on link "3" at bounding box center [245, 331] width 21 height 21
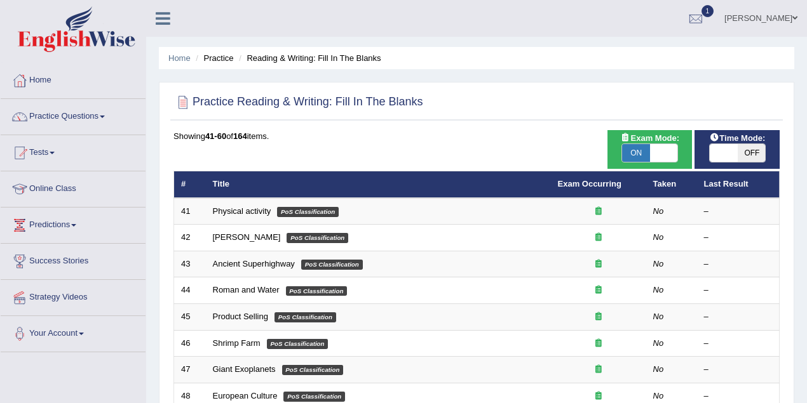
click at [252, 207] on link "Physical activity" at bounding box center [242, 212] width 58 height 10
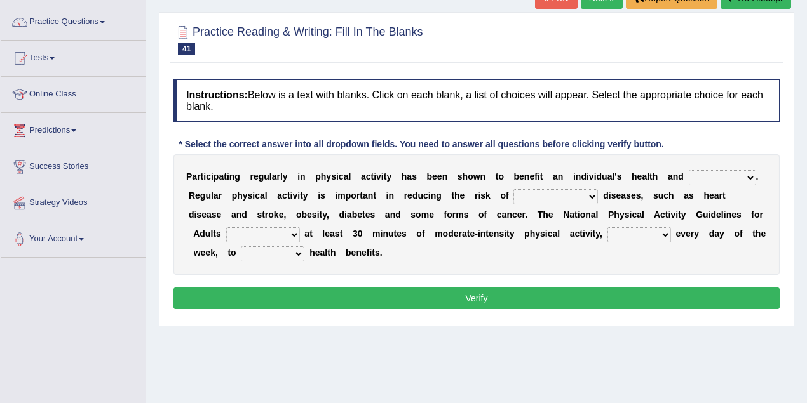
scroll to position [169, 0]
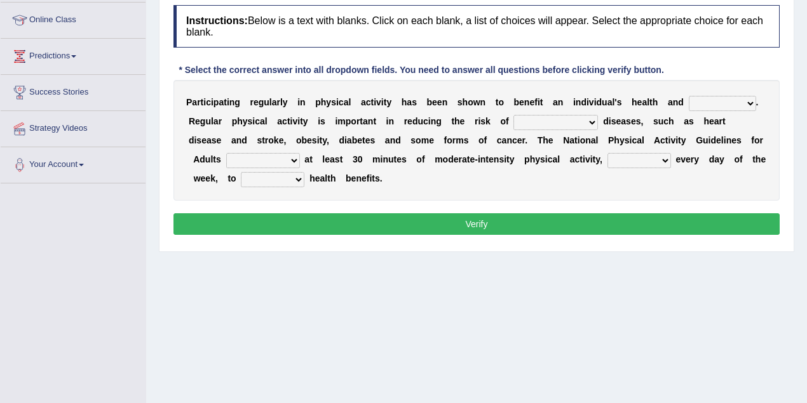
click at [728, 103] on select "values immortality expectation wellbeing" at bounding box center [722, 103] width 67 height 15
select select "wellbeing"
click at [689, 96] on select "values immortality expectation wellbeing" at bounding box center [722, 103] width 67 height 15
drag, startPoint x: 651, startPoint y: 119, endPoint x: 565, endPoint y: 126, distance: 86.0
click at [600, 126] on div "P a r t i c i p a t i n g r e g u l a r l y i n p h y s i c a l a c t i v i t y…" at bounding box center [476, 140] width 606 height 121
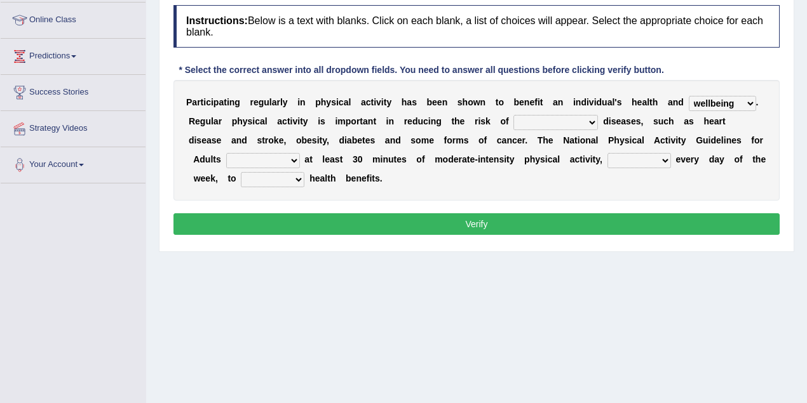
click at [586, 126] on select "chronic contraindicated untouched detectable" at bounding box center [555, 122] width 85 height 15
select select "detectable"
click at [513, 115] on select "chronic contraindicated untouched detectable" at bounding box center [555, 122] width 85 height 15
click at [253, 159] on select "excludes recommends denotes defies" at bounding box center [263, 160] width 74 height 15
select select "recommends"
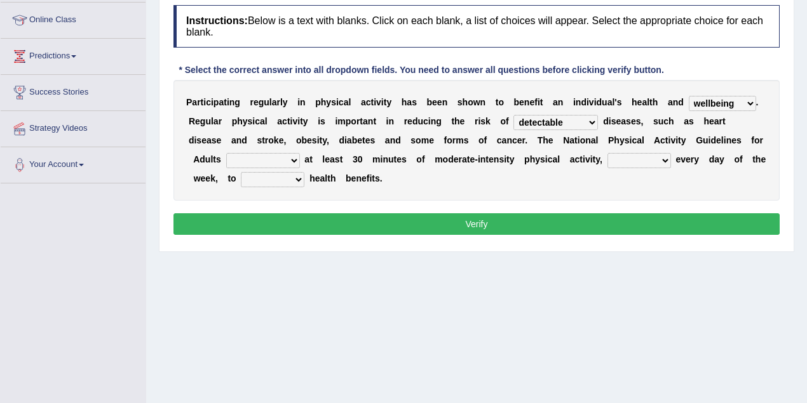
click at [226, 153] on select "excludes recommends denotes defies" at bounding box center [263, 160] width 74 height 15
click at [607, 159] on select "relatively absolutely preferably namely" at bounding box center [639, 160] width 64 height 15
select select "preferably"
click at [607, 153] on select "relatively absolutely preferably namely" at bounding box center [639, 160] width 64 height 15
click at [241, 180] on select "charge obtain weigh estimate" at bounding box center [273, 179] width 64 height 15
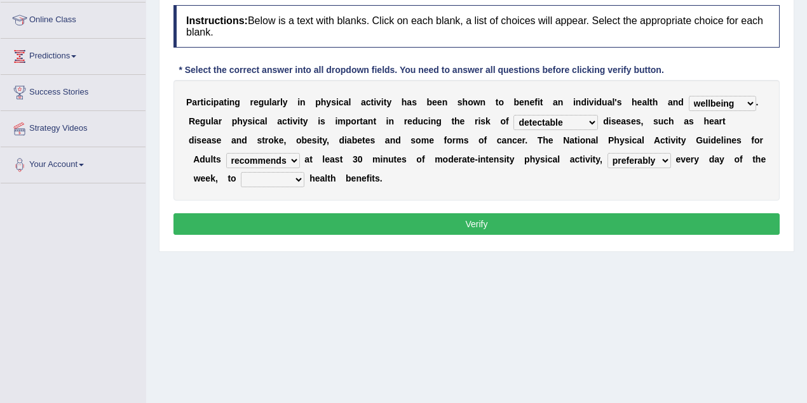
select select "obtain"
click at [241, 172] on select "charge obtain weigh estimate" at bounding box center [273, 179] width 64 height 15
click at [564, 126] on select "chronic contraindicated untouched detectable" at bounding box center [555, 122] width 85 height 15
select select "chronic"
click at [513, 115] on select "chronic contraindicated untouched detectable" at bounding box center [555, 122] width 85 height 15
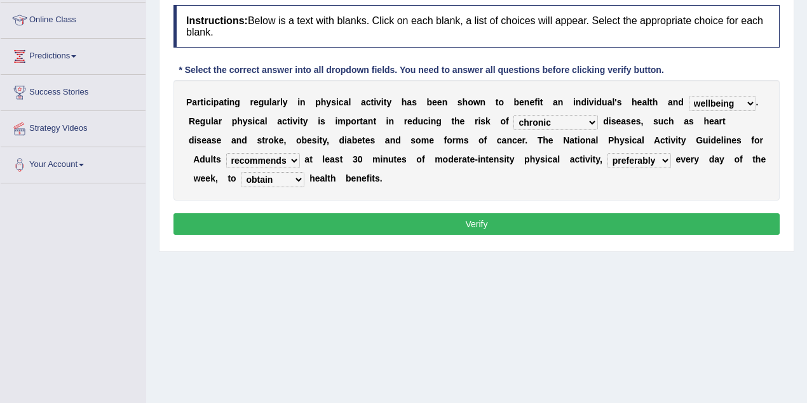
click at [475, 216] on button "Verify" at bounding box center [476, 224] width 606 height 22
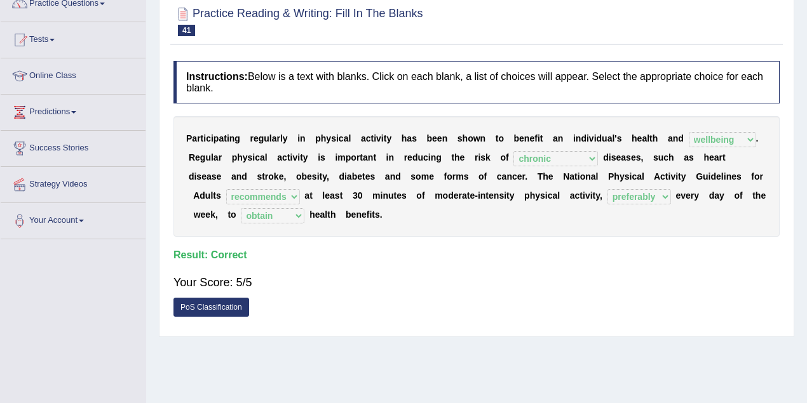
scroll to position [56, 0]
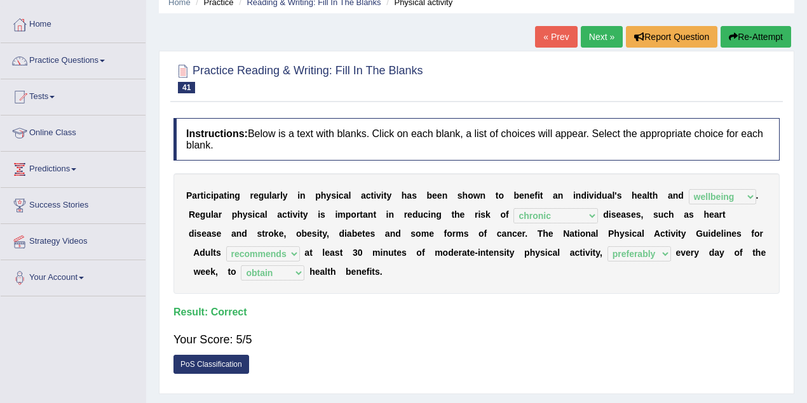
click at [593, 35] on link "Next »" at bounding box center [602, 37] width 42 height 22
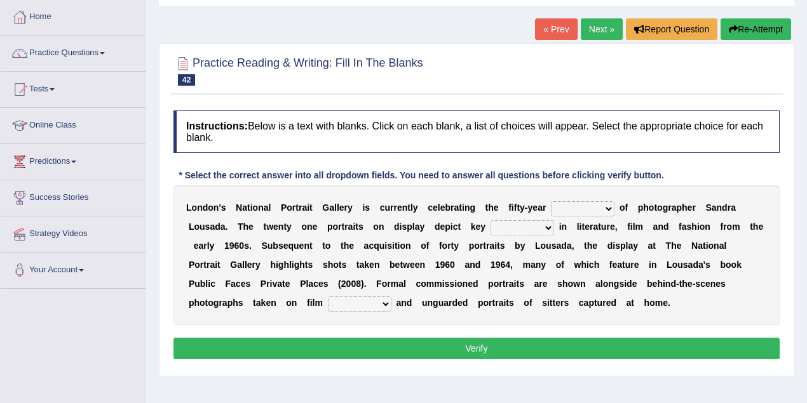
scroll to position [113, 0]
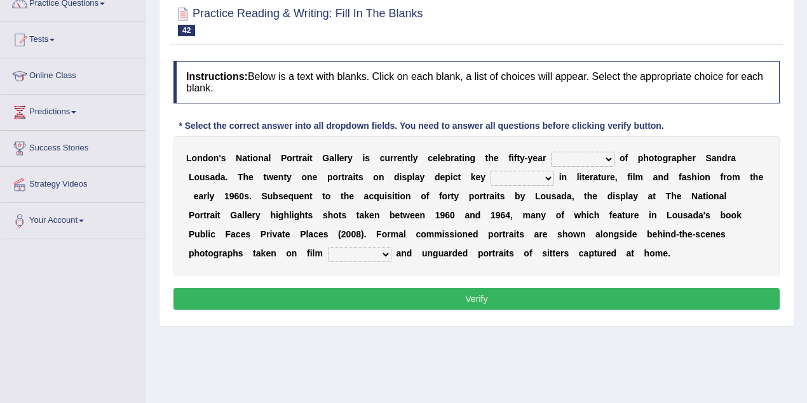
click at [604, 159] on select "invitation promotion training career" at bounding box center [583, 159] width 64 height 15
select select "career"
click at [551, 152] on select "invitation promotion training career" at bounding box center [583, 159] width 64 height 15
click at [545, 178] on select "figures gadgets fashions genres" at bounding box center [523, 178] width 64 height 15
select select "genres"
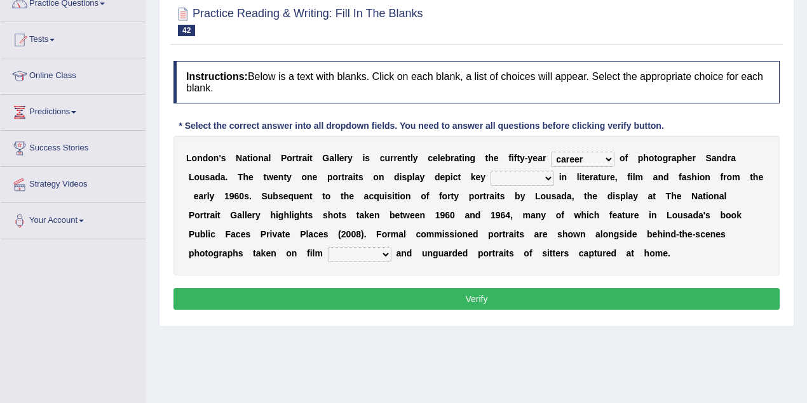
click at [491, 171] on select "figures gadgets fashions genres" at bounding box center [523, 178] width 64 height 15
click at [328, 253] on select "gists sets tickets aisles" at bounding box center [360, 254] width 64 height 15
select select "sets"
click at [328, 247] on select "gists sets tickets aisles" at bounding box center [360, 254] width 64 height 15
click at [407, 294] on button "Verify" at bounding box center [476, 299] width 606 height 22
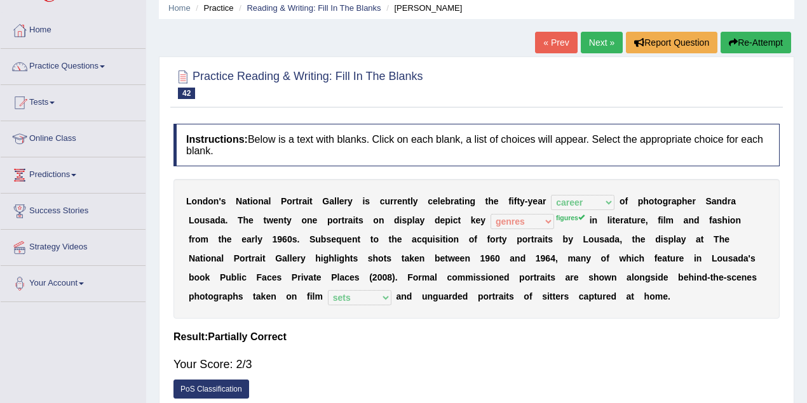
scroll to position [0, 0]
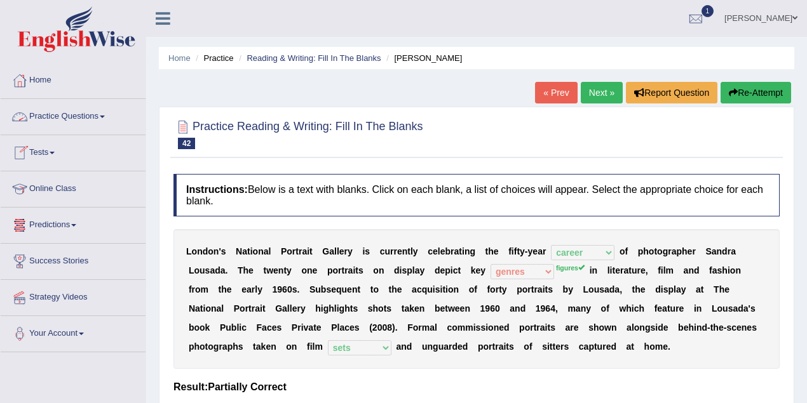
click at [84, 113] on link "Practice Questions" at bounding box center [73, 115] width 145 height 32
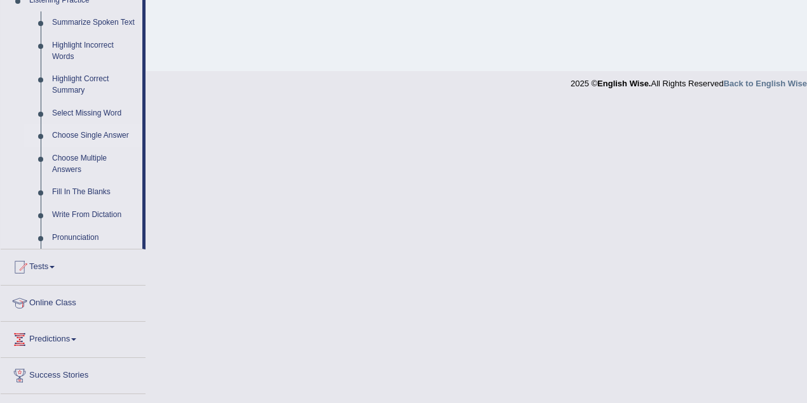
scroll to position [339, 0]
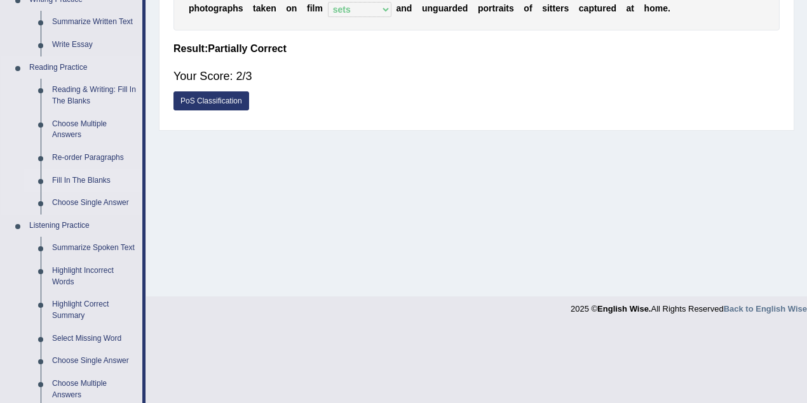
click at [90, 179] on link "Fill In The Blanks" at bounding box center [94, 181] width 96 height 23
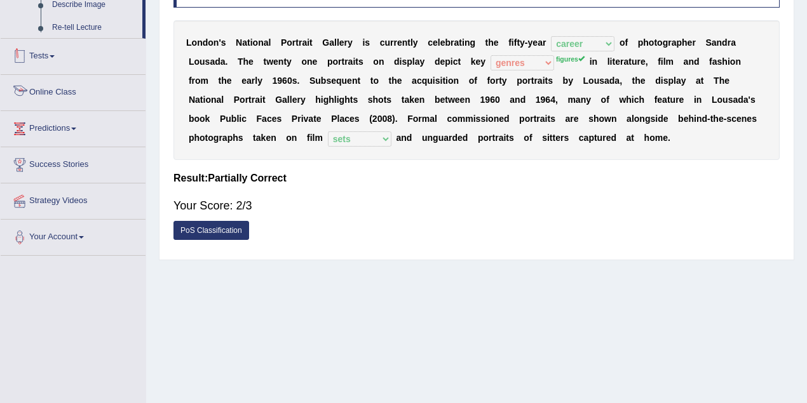
scroll to position [263, 0]
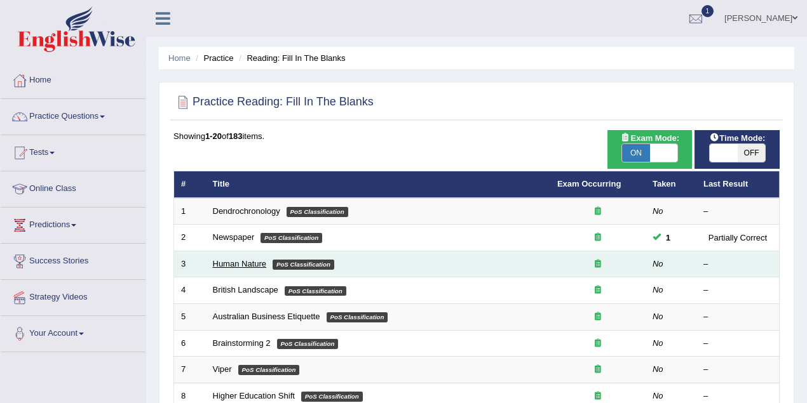
click at [246, 266] on link "Human Nature" at bounding box center [240, 264] width 54 height 10
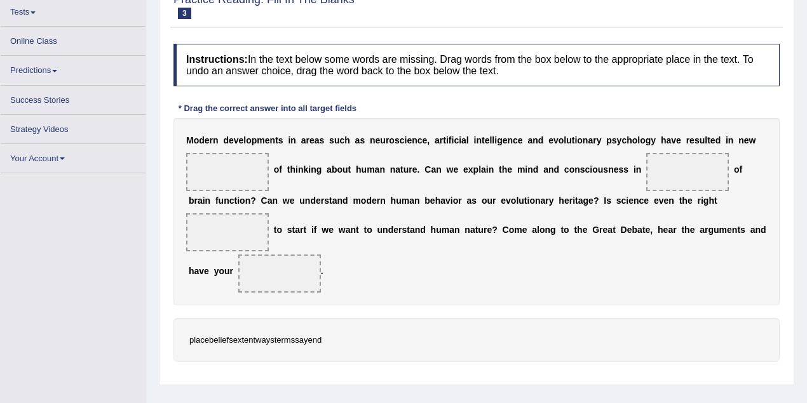
scroll to position [169, 0]
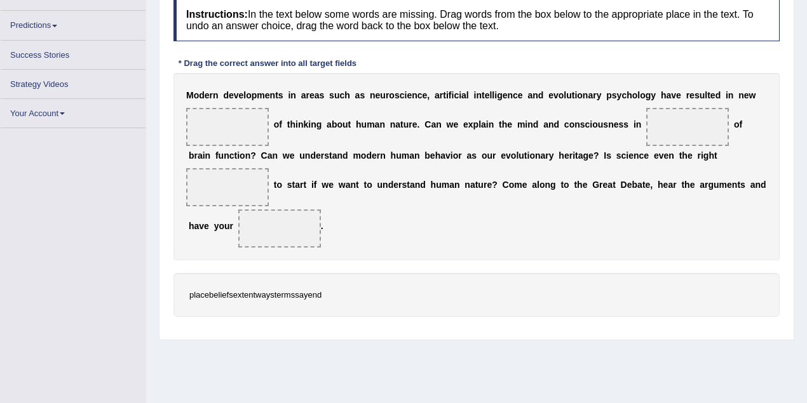
click at [297, 294] on span "say" at bounding box center [301, 295] width 13 height 10
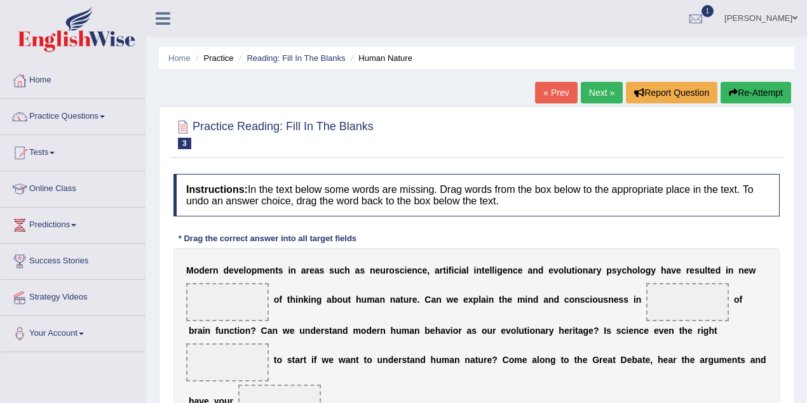
click at [600, 93] on link "Next »" at bounding box center [602, 93] width 42 height 22
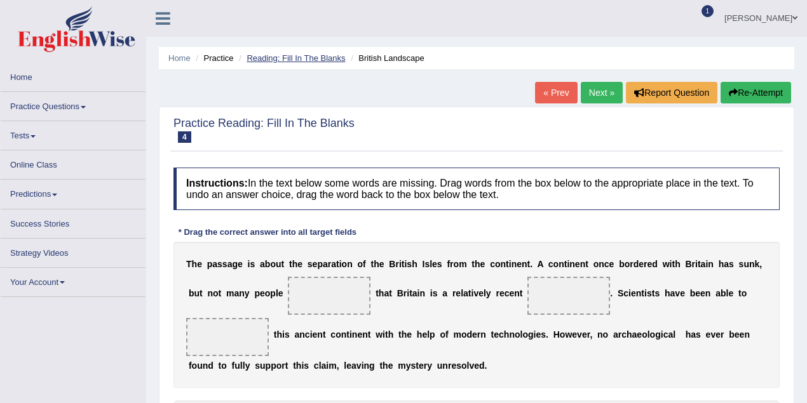
click at [299, 57] on link "Reading: Fill In The Blanks" at bounding box center [296, 58] width 98 height 10
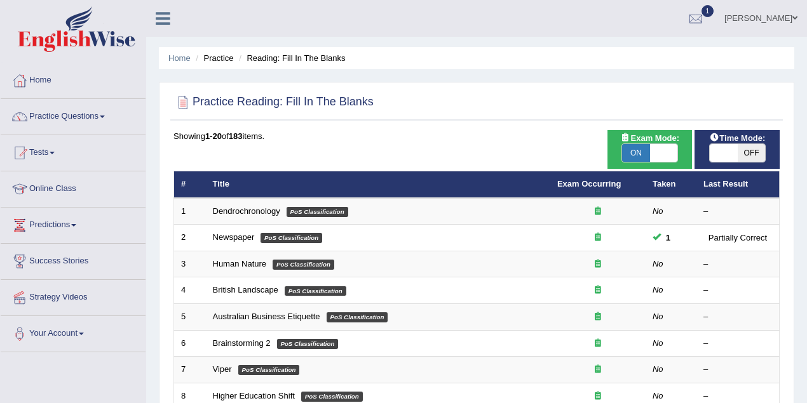
click at [747, 149] on span "OFF" at bounding box center [752, 153] width 28 height 18
checkbox input "true"
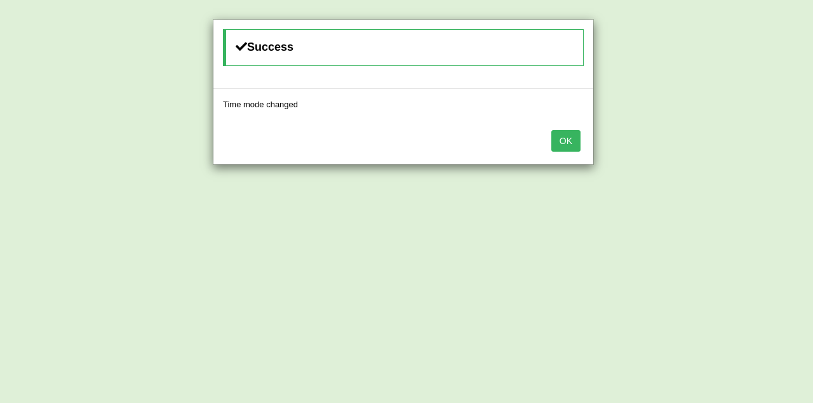
click at [571, 134] on button "OK" at bounding box center [566, 141] width 29 height 22
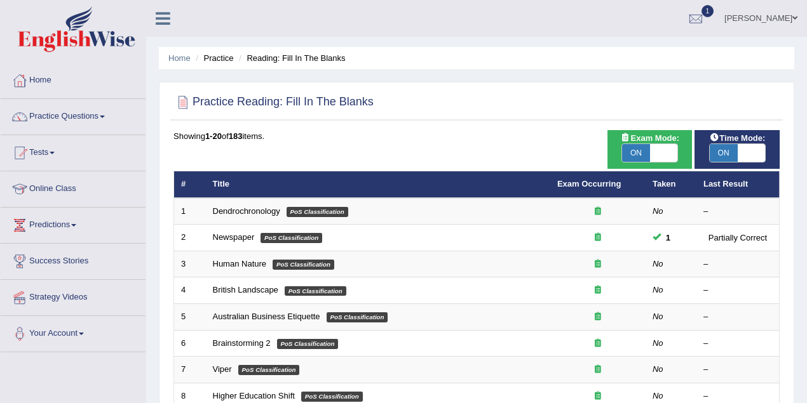
click at [637, 151] on span "ON" at bounding box center [636, 153] width 28 height 18
checkbox input "false"
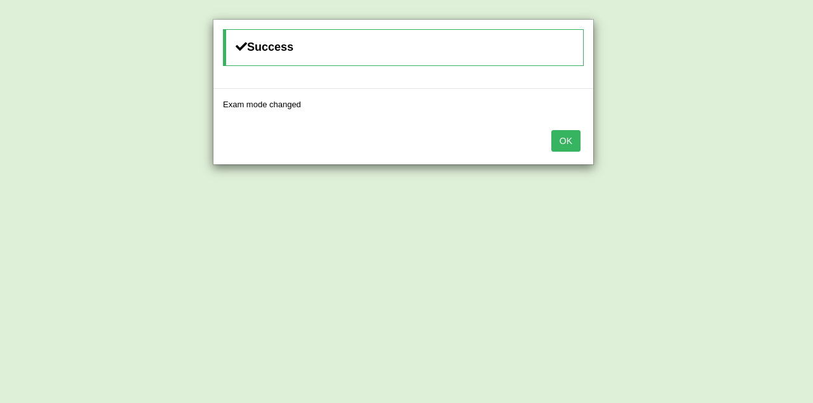
click at [557, 136] on button "OK" at bounding box center [566, 141] width 29 height 22
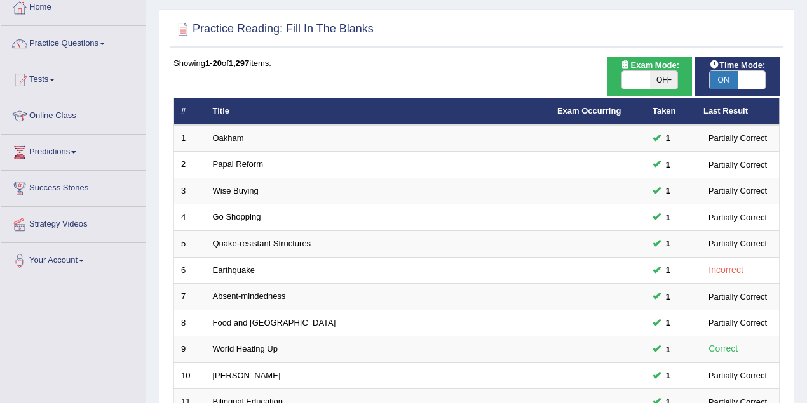
scroll to position [395, 0]
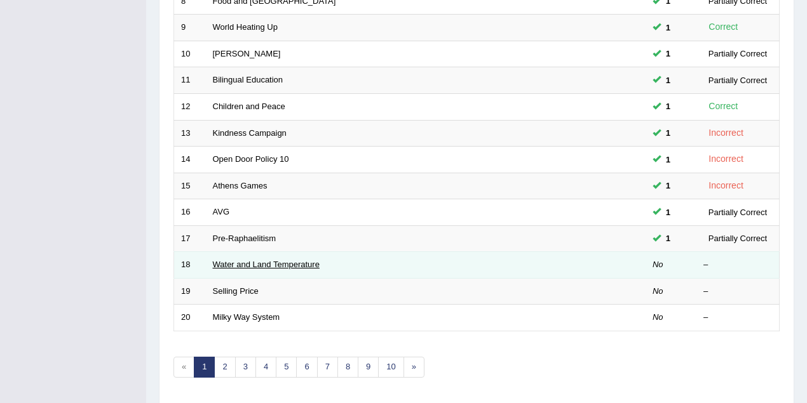
click at [264, 261] on link "Water and Land Temperature" at bounding box center [266, 265] width 107 height 10
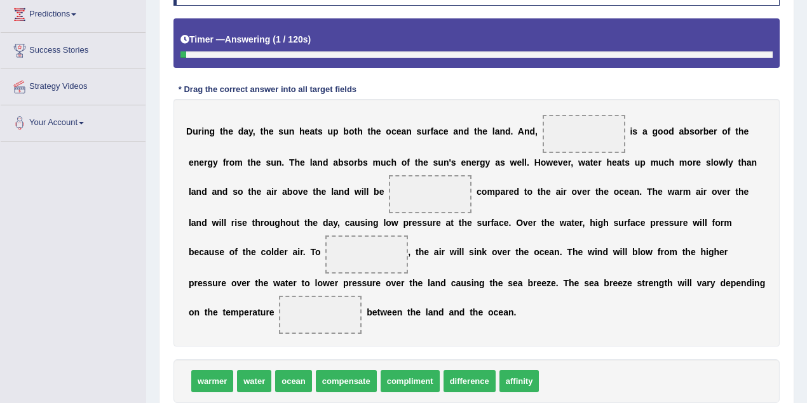
scroll to position [226, 0]
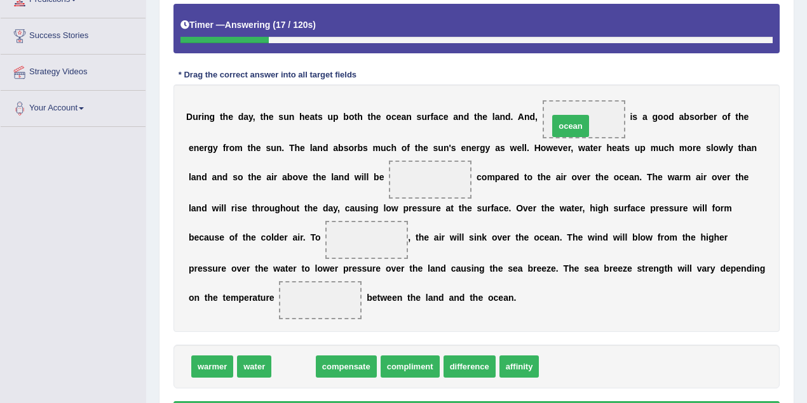
drag, startPoint x: 294, startPoint y: 364, endPoint x: 571, endPoint y: 123, distance: 367.1
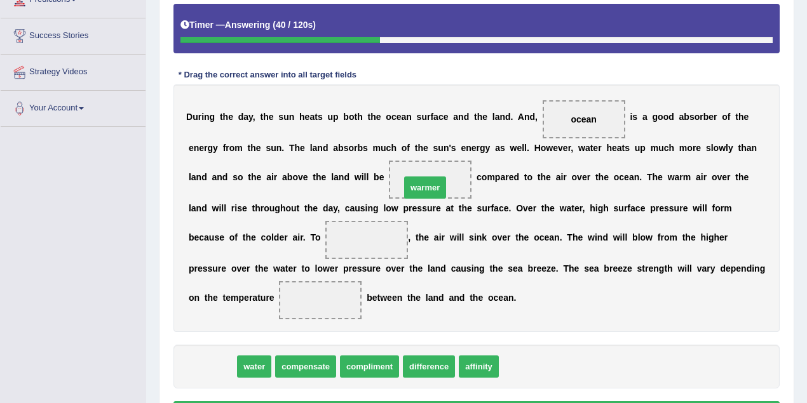
drag, startPoint x: 209, startPoint y: 367, endPoint x: 424, endPoint y: 182, distance: 284.3
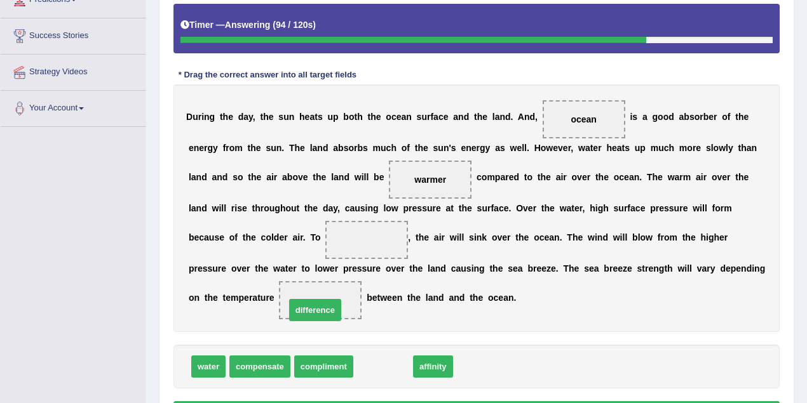
drag, startPoint x: 389, startPoint y: 364, endPoint x: 322, endPoint y: 308, distance: 88.4
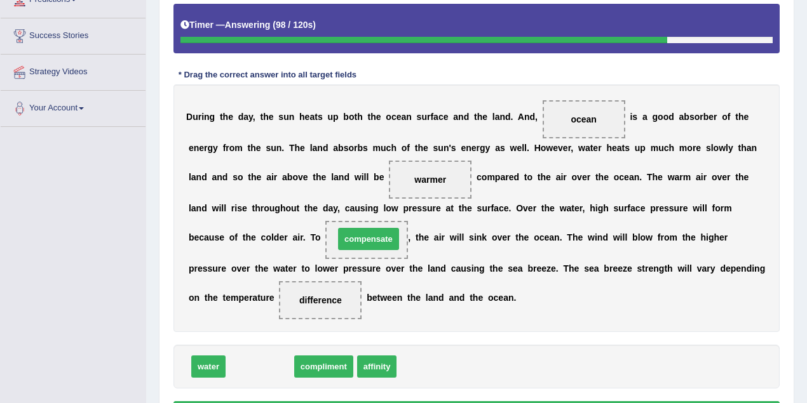
drag, startPoint x: 272, startPoint y: 366, endPoint x: 375, endPoint y: 240, distance: 163.0
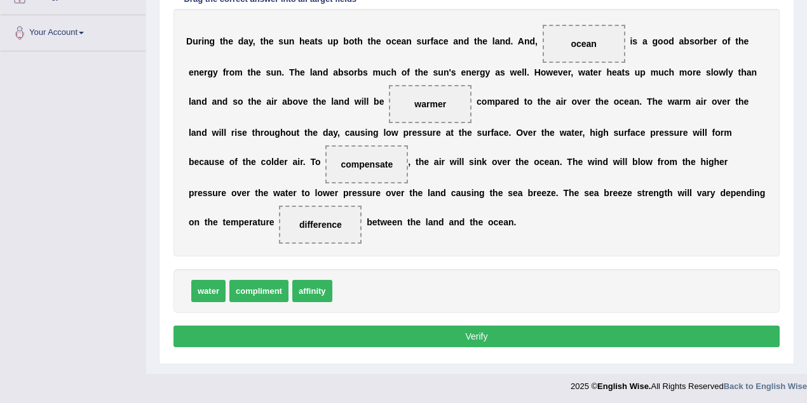
click at [468, 333] on button "Verify" at bounding box center [476, 337] width 606 height 22
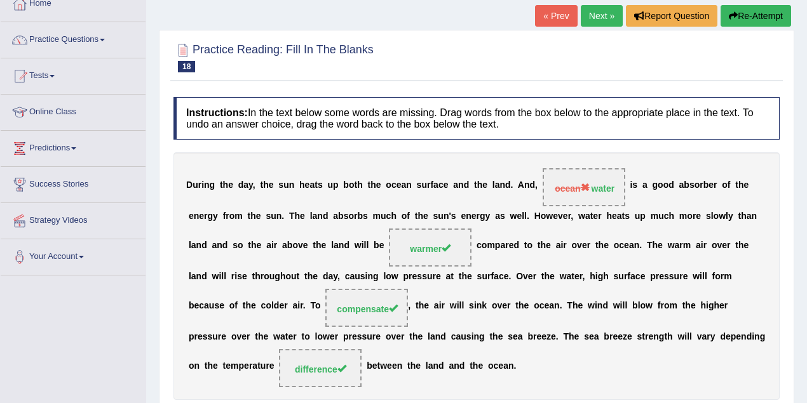
scroll to position [0, 0]
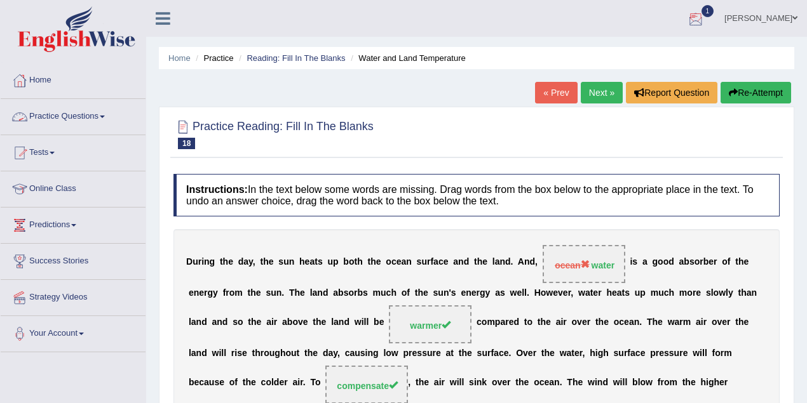
click at [785, 25] on link "[PERSON_NAME]" at bounding box center [761, 16] width 92 height 33
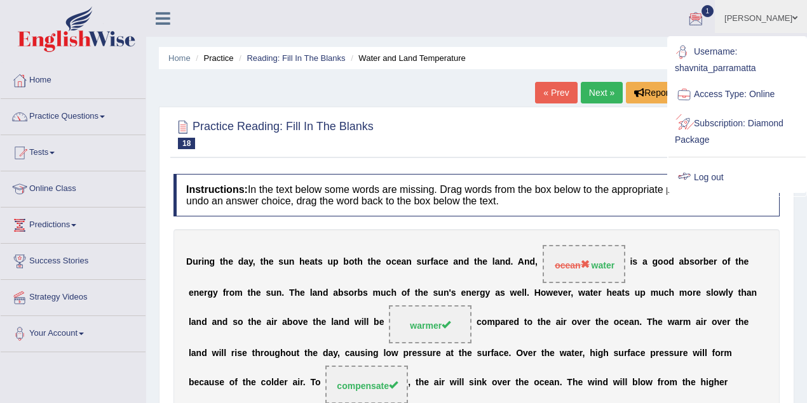
click at [715, 177] on link "Log out" at bounding box center [736, 177] width 137 height 29
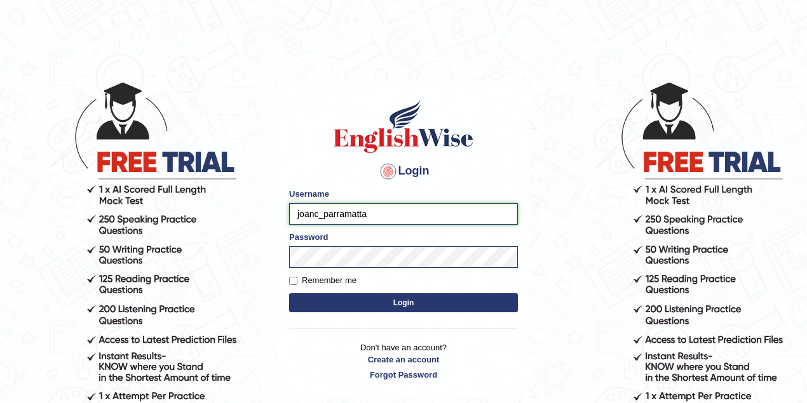
drag, startPoint x: 318, startPoint y: 213, endPoint x: 261, endPoint y: 212, distance: 57.2
click at [261, 212] on body "Login Please fix the following errors: Username joanc_parramatta Password Remem…" at bounding box center [403, 242] width 807 height 403
type input "manpreetk_parramatta"
click at [398, 301] on button "Login" at bounding box center [403, 303] width 229 height 19
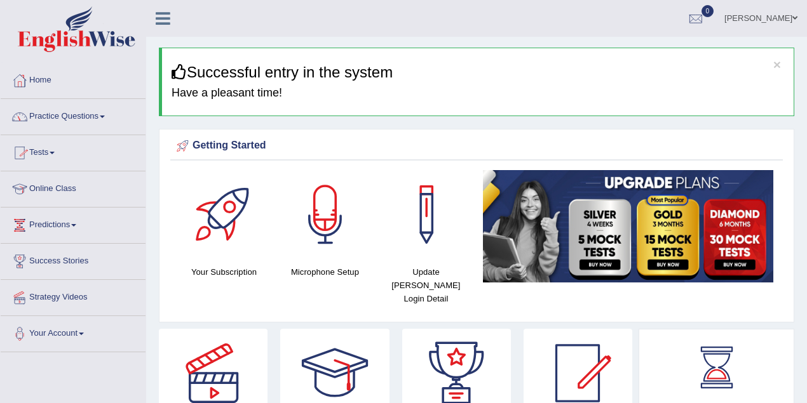
click at [55, 152] on span at bounding box center [52, 153] width 5 height 3
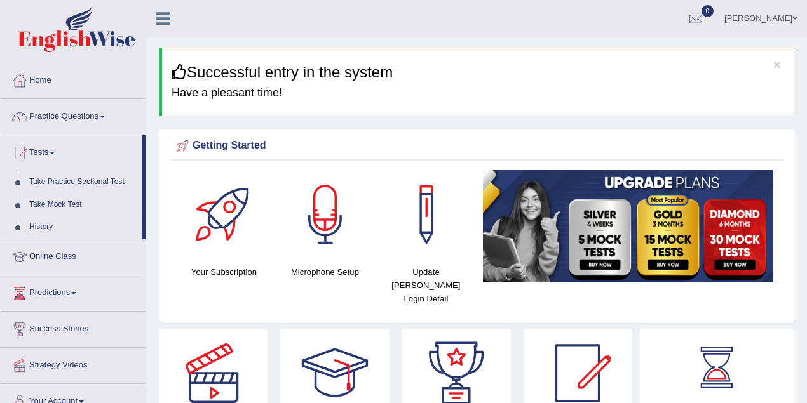
click at [50, 226] on link "History" at bounding box center [83, 227] width 119 height 23
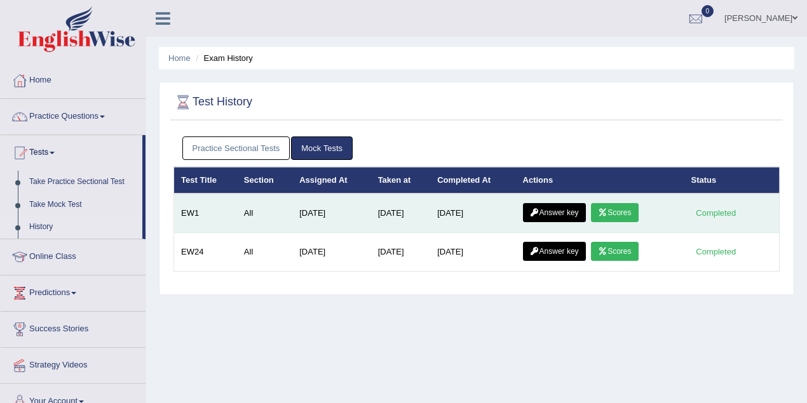
click at [618, 214] on link "Scores" at bounding box center [614, 212] width 47 height 19
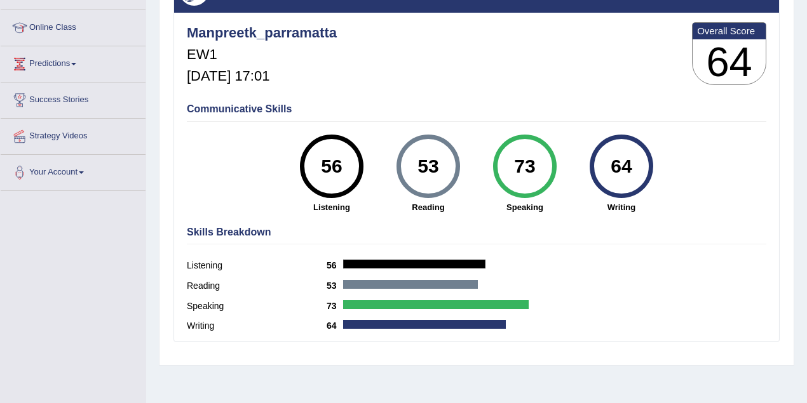
scroll to position [113, 0]
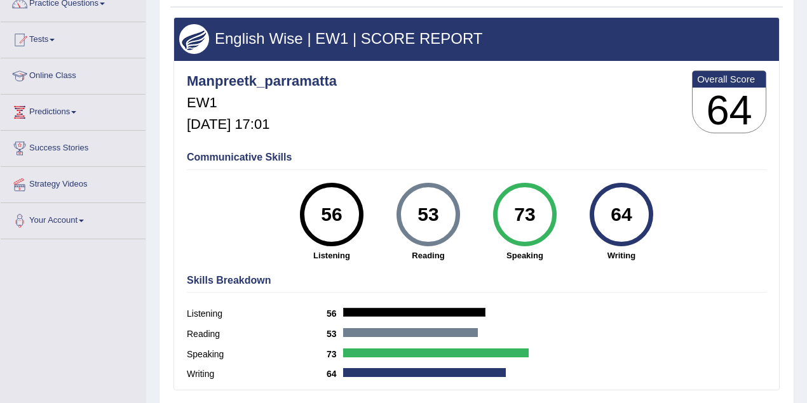
drag, startPoint x: 438, startPoint y: 216, endPoint x: 414, endPoint y: 215, distance: 24.2
click at [414, 215] on div "53" at bounding box center [428, 214] width 46 height 53
drag, startPoint x: 351, startPoint y: 211, endPoint x: 320, endPoint y: 213, distance: 31.2
click at [320, 213] on div "56" at bounding box center [331, 214] width 46 height 53
drag, startPoint x: 438, startPoint y: 214, endPoint x: 413, endPoint y: 215, distance: 25.4
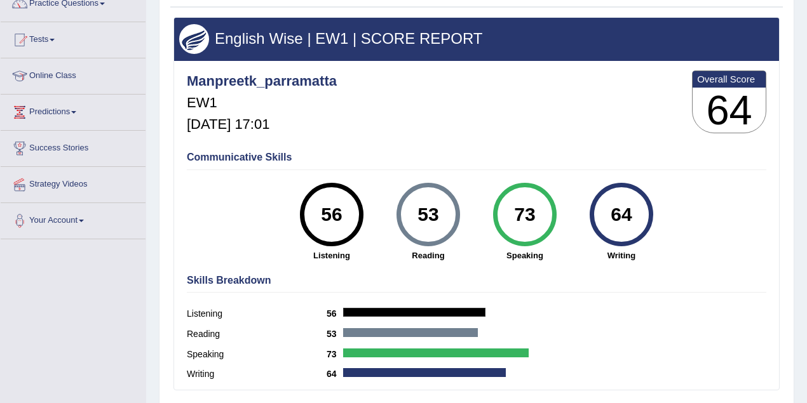
click at [413, 215] on div "53" at bounding box center [428, 214] width 46 height 53
drag, startPoint x: 634, startPoint y: 215, endPoint x: 588, endPoint y: 222, distance: 46.3
click at [611, 221] on div "64" at bounding box center [621, 214] width 46 height 53
drag, startPoint x: 540, startPoint y: 215, endPoint x: 510, endPoint y: 210, distance: 30.9
click at [510, 210] on div "73" at bounding box center [524, 214] width 46 height 53
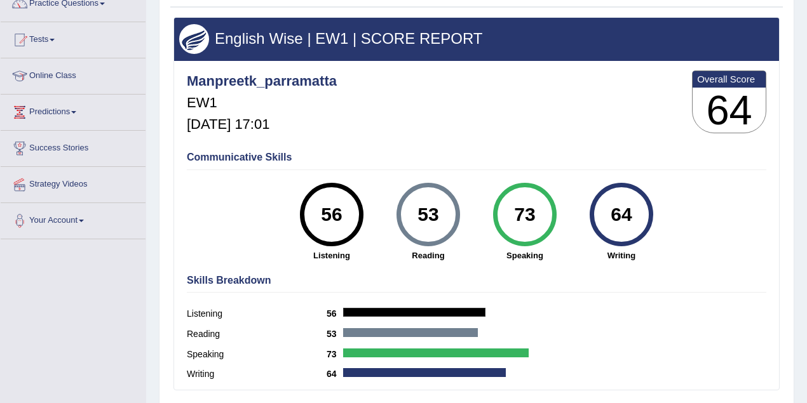
drag, startPoint x: 435, startPoint y: 210, endPoint x: 418, endPoint y: 209, distance: 16.5
click at [418, 209] on div "53" at bounding box center [428, 214] width 46 height 53
drag, startPoint x: 344, startPoint y: 217, endPoint x: 319, endPoint y: 212, distance: 25.8
click at [319, 212] on div "56" at bounding box center [331, 214] width 46 height 53
click at [384, 257] on div "53 Reading" at bounding box center [428, 222] width 97 height 79
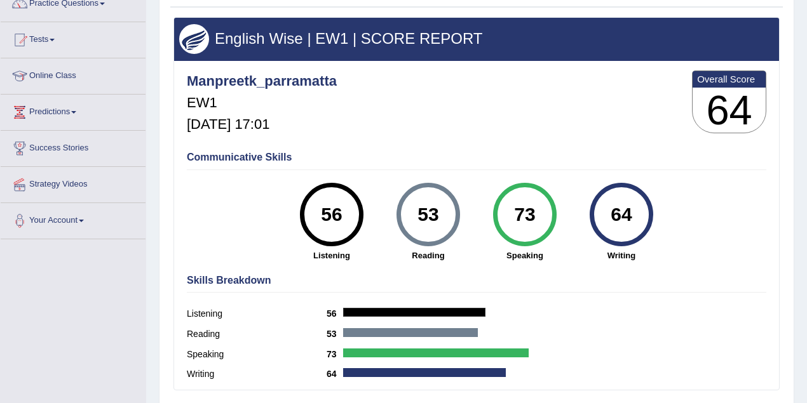
drag, startPoint x: 539, startPoint y: 216, endPoint x: 517, endPoint y: 216, distance: 21.6
click at [517, 216] on div "73" at bounding box center [524, 214] width 46 height 53
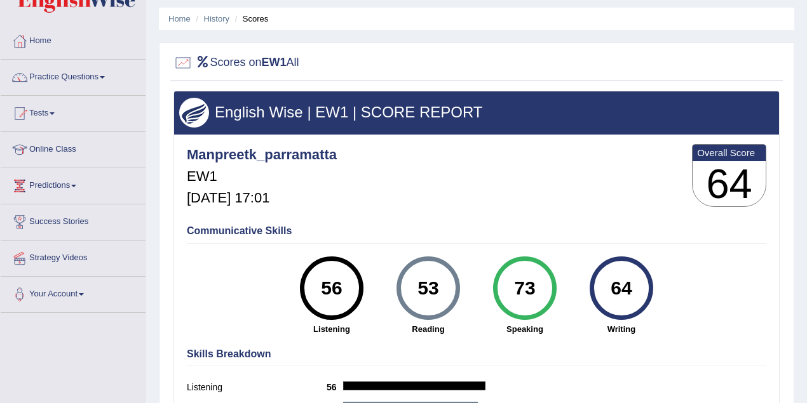
scroll to position [0, 0]
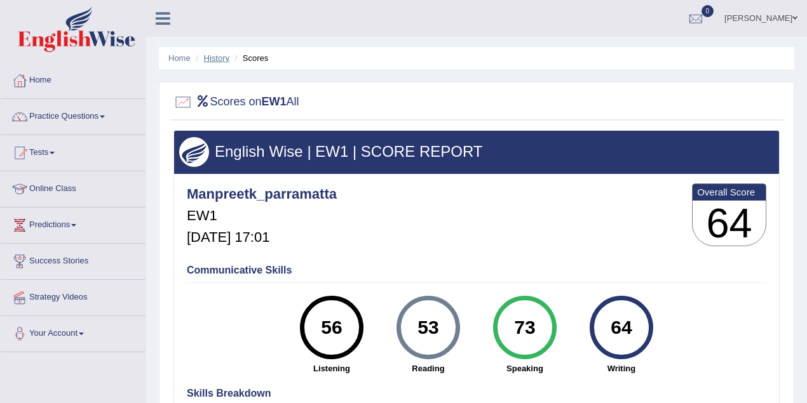
click at [222, 57] on link "History" at bounding box center [216, 58] width 25 height 10
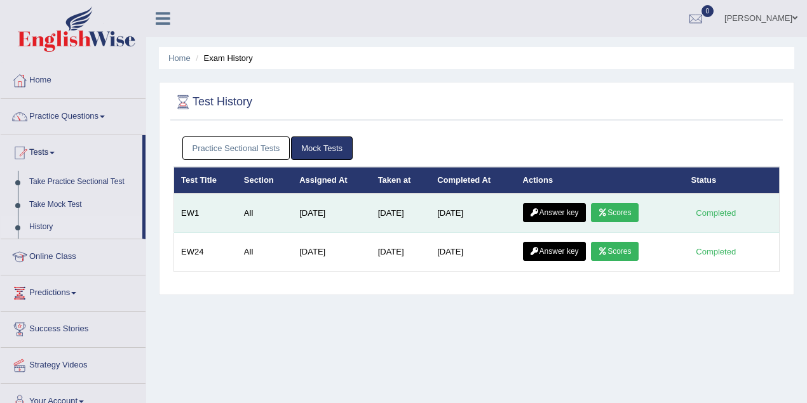
click at [553, 208] on link "Answer key" at bounding box center [554, 212] width 63 height 19
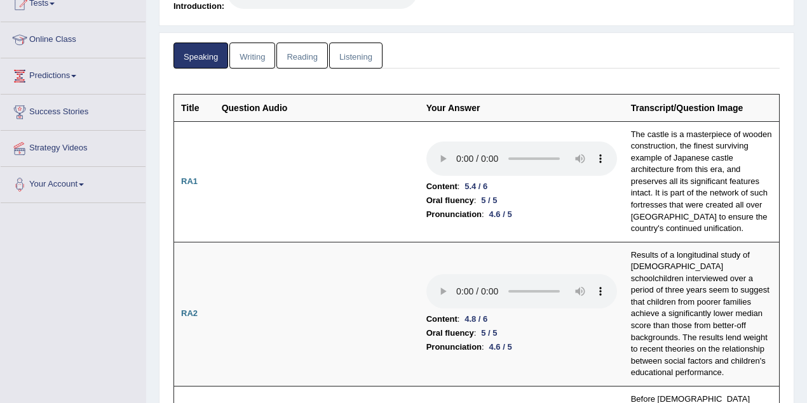
scroll to position [89, 0]
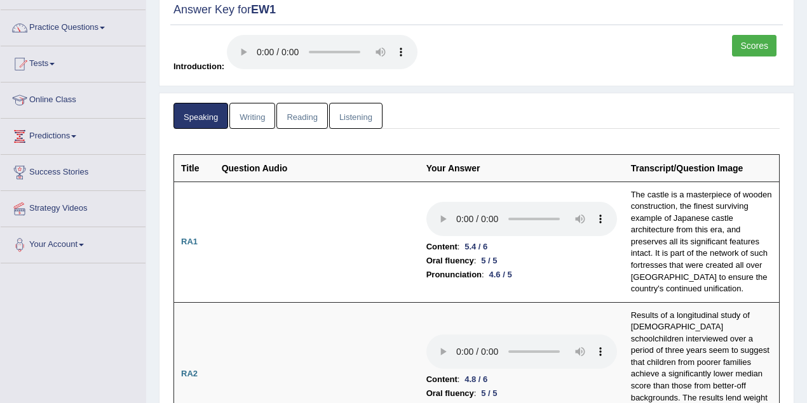
click at [306, 121] on link "Reading" at bounding box center [301, 116] width 51 height 26
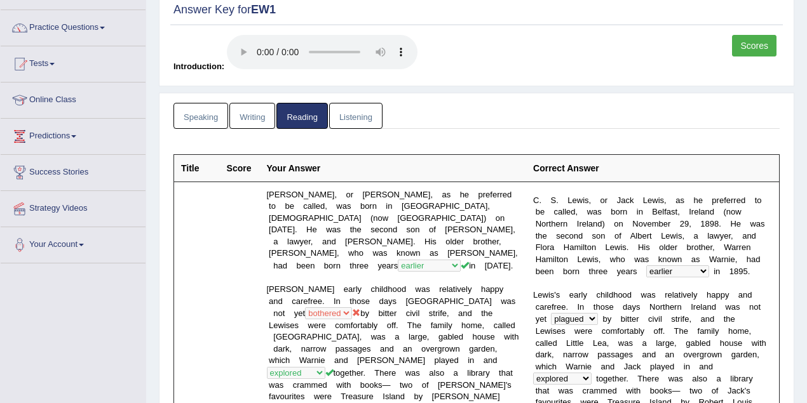
click at [262, 118] on link "Writing" at bounding box center [252, 116] width 46 height 26
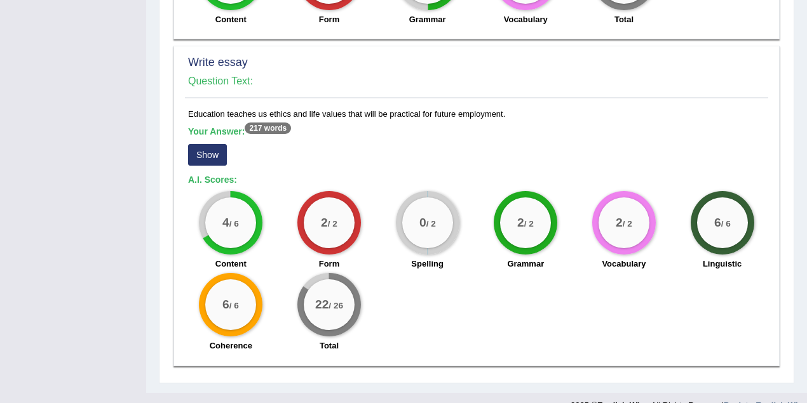
scroll to position [1087, 0]
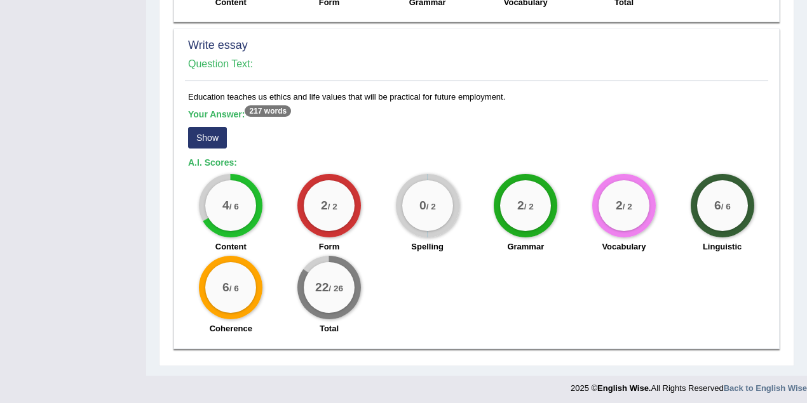
click at [205, 127] on button "Show" at bounding box center [207, 138] width 39 height 22
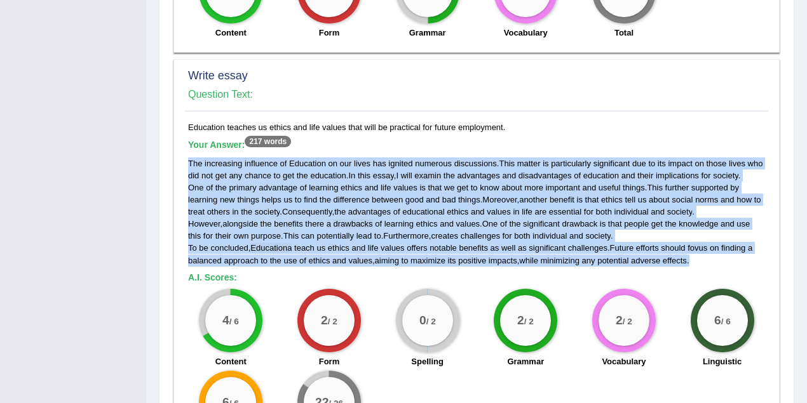
drag, startPoint x: 714, startPoint y: 259, endPoint x: 187, endPoint y: 162, distance: 536.3
click at [187, 162] on div "Education teaches us ethics and life values that will be practical for future e…" at bounding box center [476, 289] width 583 height 336
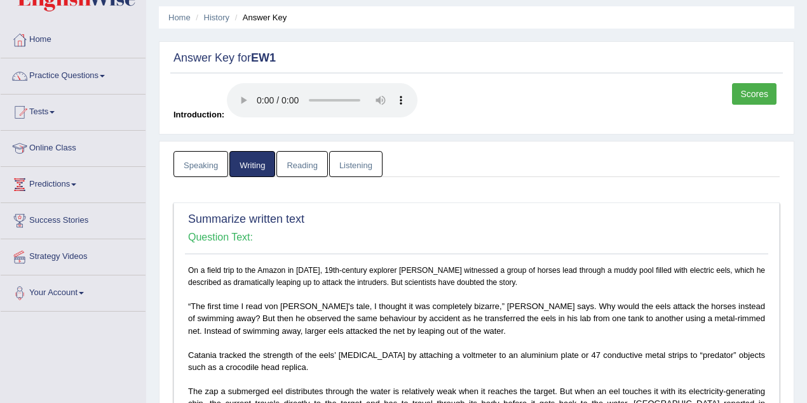
scroll to position [0, 0]
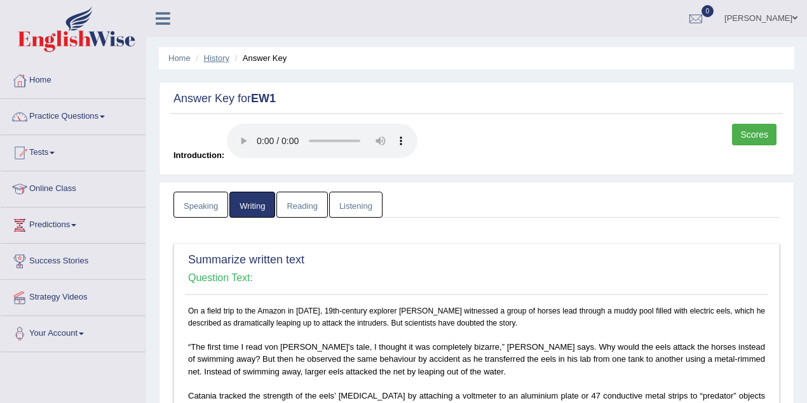
click at [215, 58] on link "History" at bounding box center [216, 58] width 25 height 10
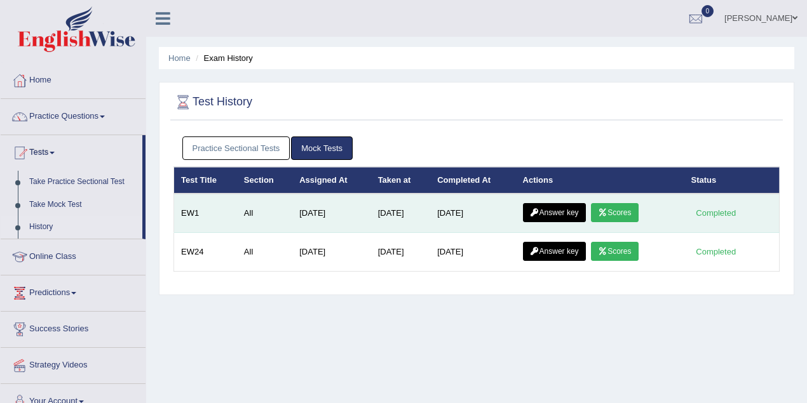
click at [608, 205] on link "Scores" at bounding box center [614, 212] width 47 height 19
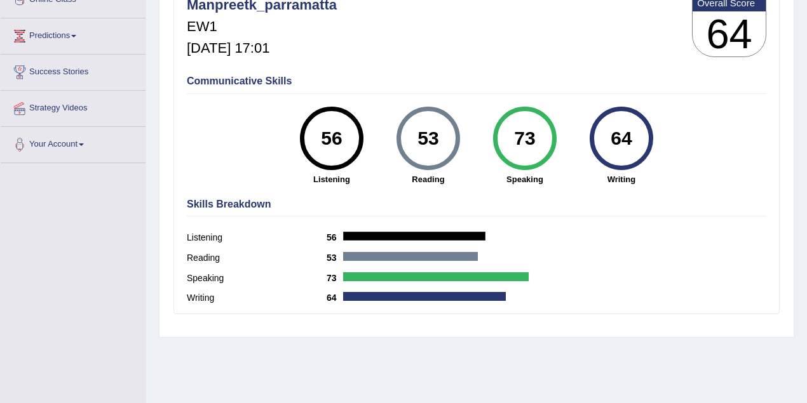
scroll to position [263, 0]
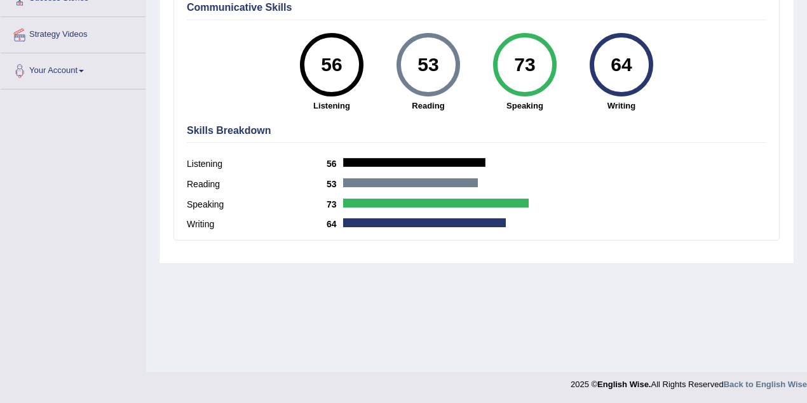
drag, startPoint x: 442, startPoint y: 66, endPoint x: 414, endPoint y: 66, distance: 28.0
click at [414, 66] on div "53" at bounding box center [428, 64] width 46 height 53
drag, startPoint x: 347, startPoint y: 65, endPoint x: 324, endPoint y: 64, distance: 22.9
click at [324, 64] on div "56" at bounding box center [331, 64] width 46 height 53
drag, startPoint x: 539, startPoint y: 67, endPoint x: 515, endPoint y: 67, distance: 24.1
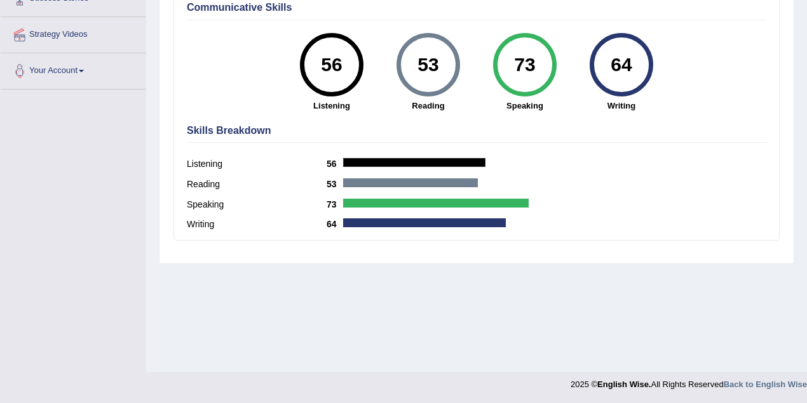
click at [515, 67] on div "73" at bounding box center [524, 64] width 46 height 53
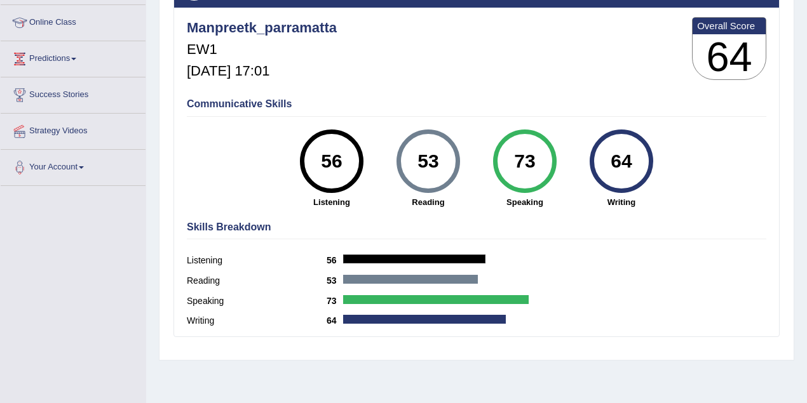
scroll to position [150, 0]
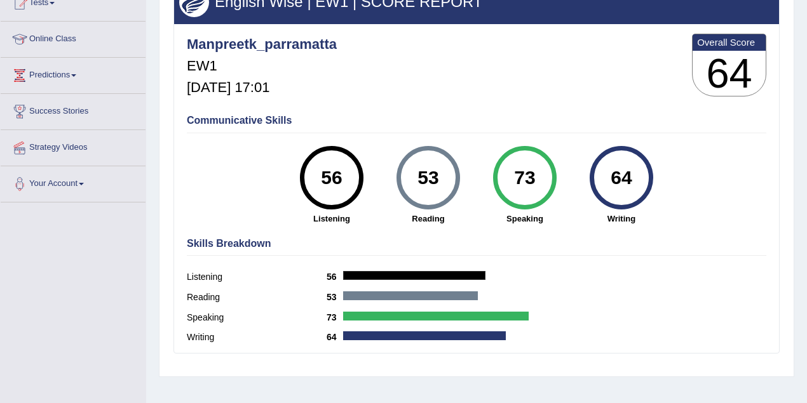
click at [553, 274] on div "Listening 56" at bounding box center [476, 279] width 579 height 20
drag, startPoint x: 443, startPoint y: 178, endPoint x: 418, endPoint y: 179, distance: 24.8
click at [418, 179] on div "53" at bounding box center [428, 177] width 46 height 53
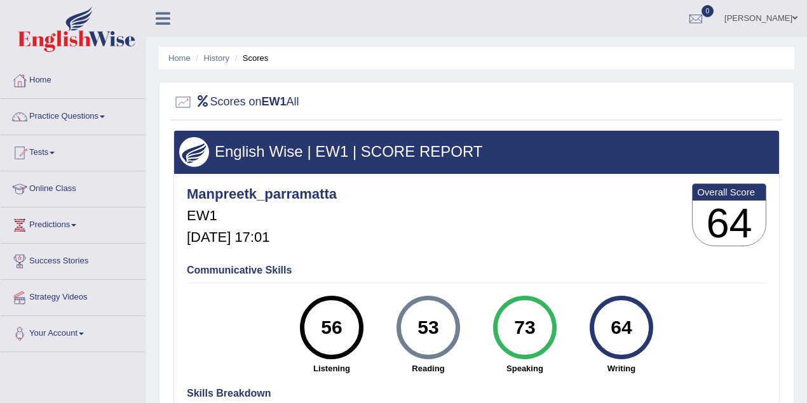
scroll to position [56, 0]
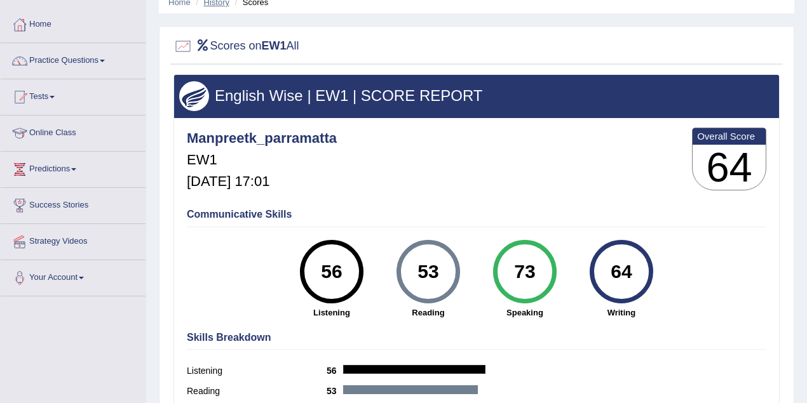
click at [219, 3] on link "History" at bounding box center [216, 2] width 25 height 10
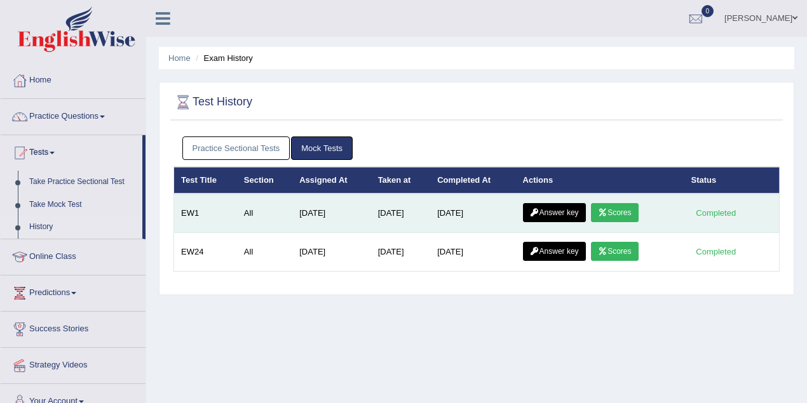
click at [572, 212] on link "Answer key" at bounding box center [554, 212] width 63 height 19
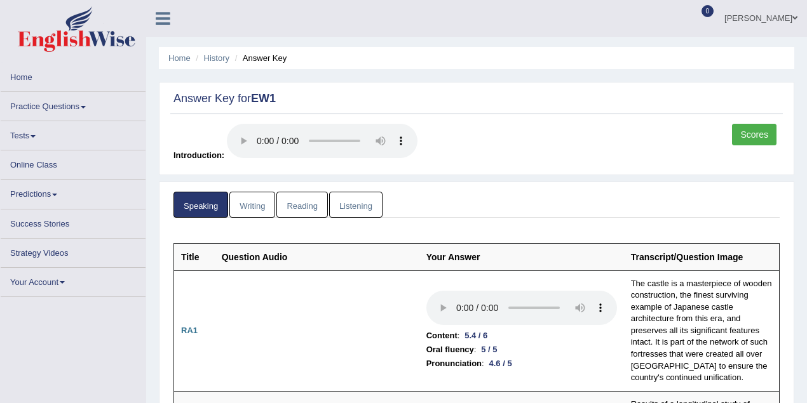
click at [290, 198] on link "Reading" at bounding box center [301, 205] width 51 height 26
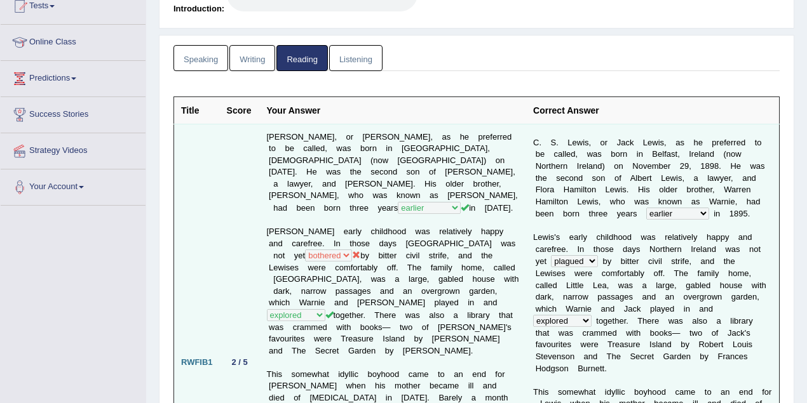
scroll to position [226, 0]
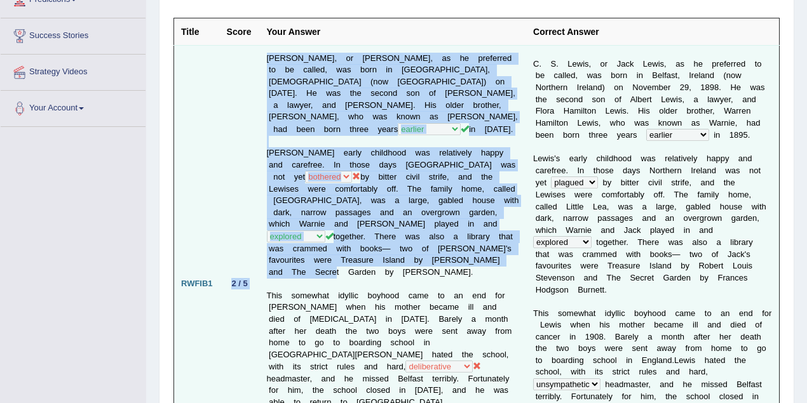
drag, startPoint x: 227, startPoint y: 270, endPoint x: 263, endPoint y: 250, distance: 40.7
click at [264, 269] on tr "RWFIB1 2 / 5 [PERSON_NAME], or [PERSON_NAME], as he preferred to be called, was…" at bounding box center [477, 284] width 606 height 478
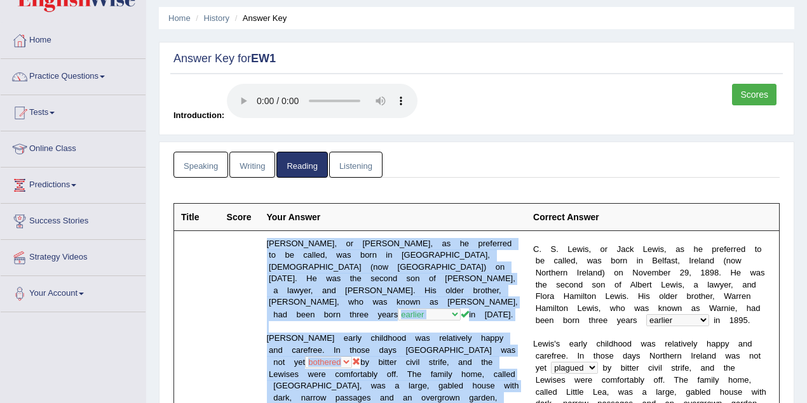
scroll to position [29, 0]
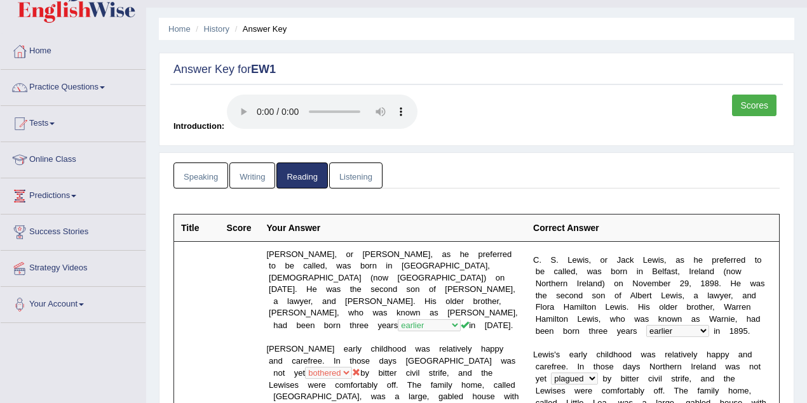
click at [452, 131] on div "Scores Introduction:" at bounding box center [476, 117] width 613 height 44
click at [213, 28] on link "History" at bounding box center [216, 29] width 25 height 10
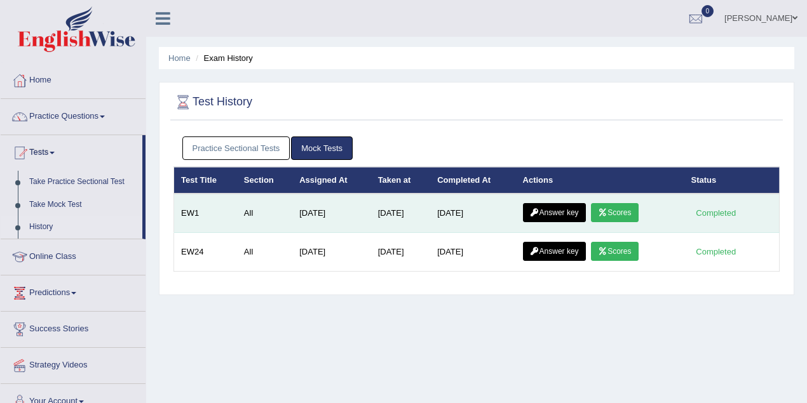
click at [607, 209] on icon at bounding box center [603, 213] width 10 height 8
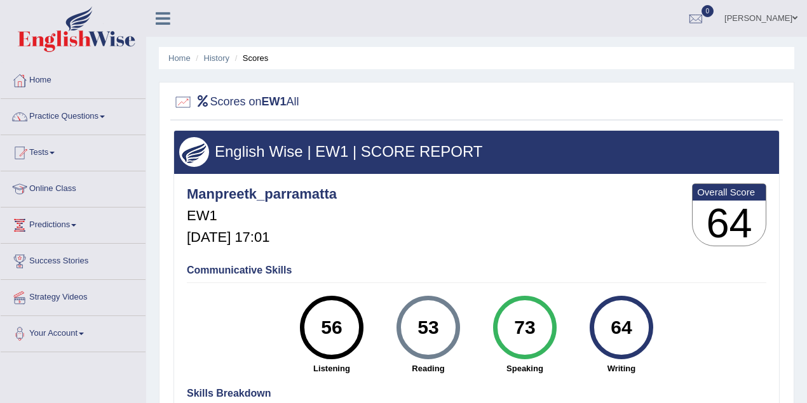
drag, startPoint x: 535, startPoint y: 329, endPoint x: 513, endPoint y: 330, distance: 21.6
click at [513, 330] on div "73" at bounding box center [524, 327] width 46 height 53
click at [438, 257] on div "English Wise | EW1 | SCORE REPORT Manpreetk_parramatta EW1 Sep 26, 2025, 17:01 …" at bounding box center [476, 317] width 606 height 374
drag, startPoint x: 633, startPoint y: 329, endPoint x: 612, endPoint y: 329, distance: 21.6
click at [612, 329] on div "64" at bounding box center [621, 327] width 46 height 53
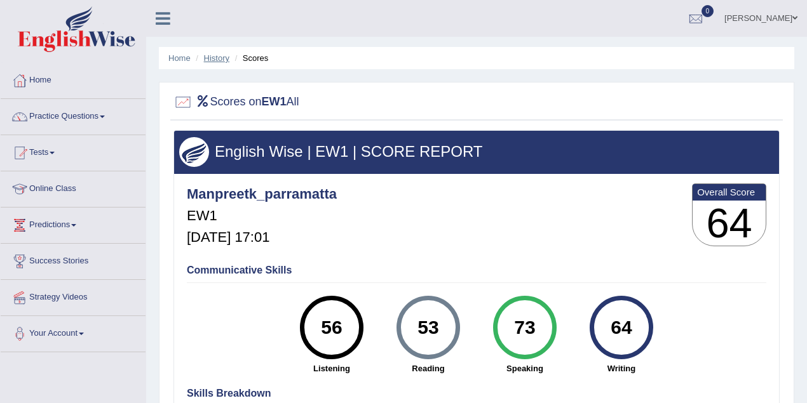
click at [208, 58] on link "History" at bounding box center [216, 58] width 25 height 10
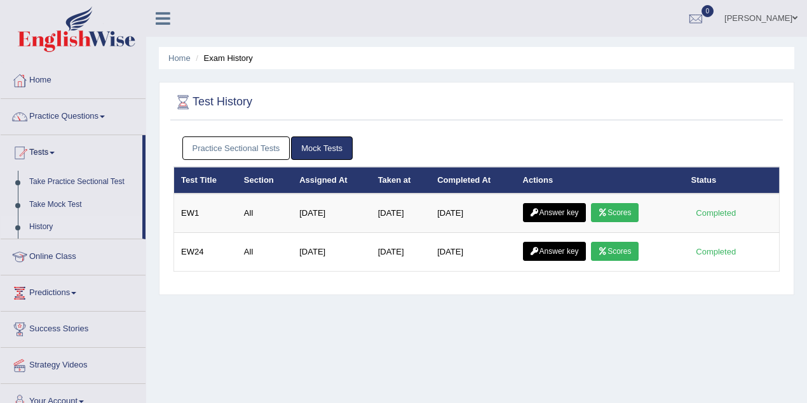
click at [72, 118] on link "Practice Questions" at bounding box center [73, 115] width 145 height 32
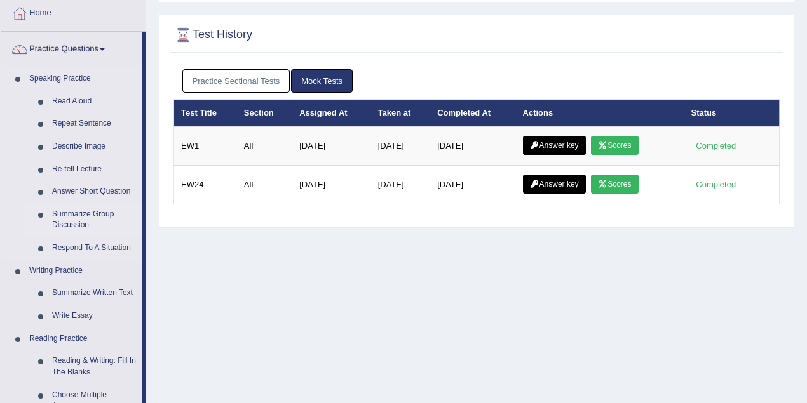
scroll to position [113, 0]
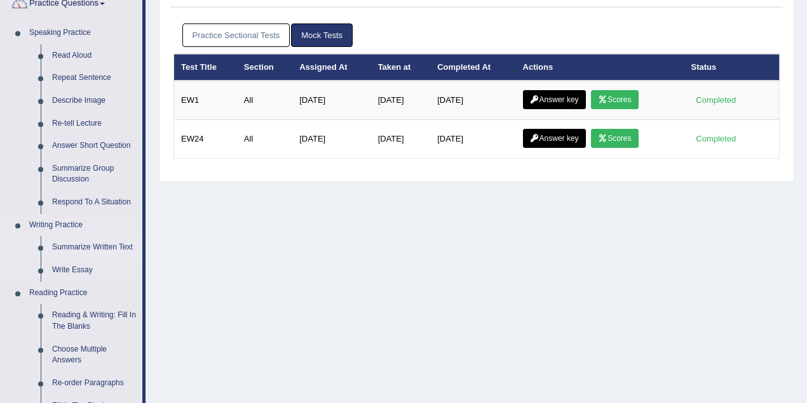
click at [95, 250] on link "Summarize Written Text" at bounding box center [94, 247] width 96 height 23
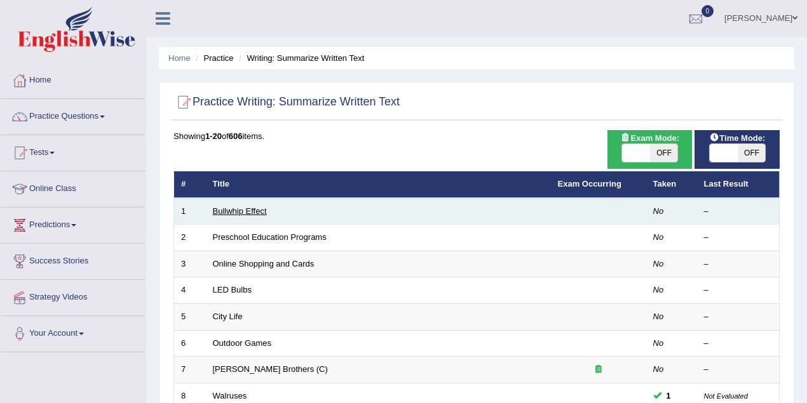
click at [256, 213] on link "Bullwhip Effect" at bounding box center [240, 212] width 54 height 10
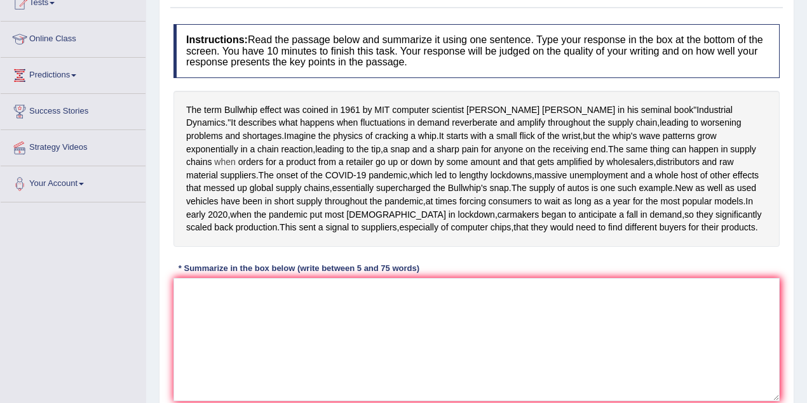
scroll to position [169, 0]
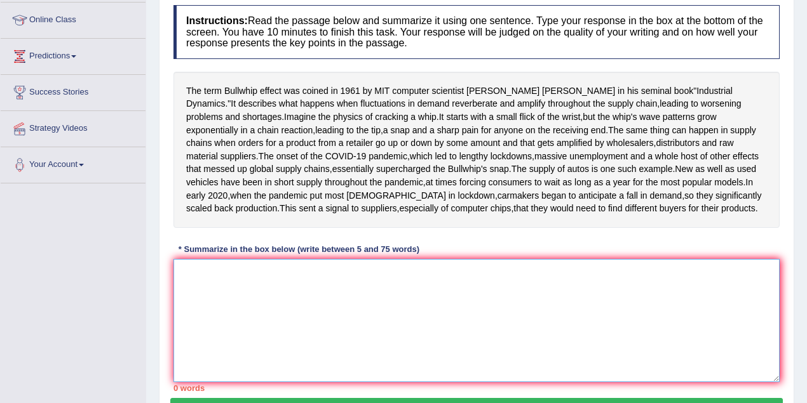
click at [247, 365] on textarea at bounding box center [476, 320] width 606 height 123
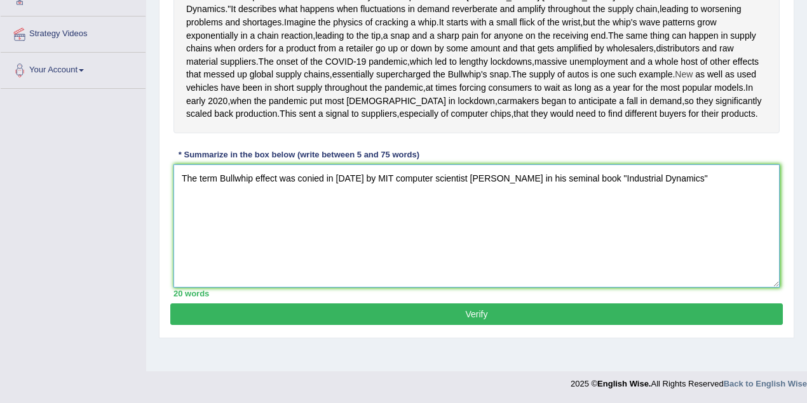
scroll to position [247, 0]
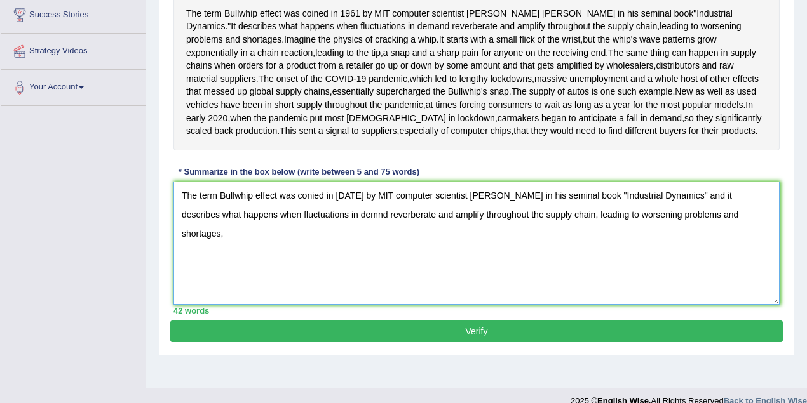
click at [315, 275] on textarea "The term Bullwhip effect was conied in 1961 by MIT computer scientist Jay Forre…" at bounding box center [476, 243] width 606 height 123
click at [729, 278] on textarea "The term Bullwhip effect was conied in 1961 by MIT computer scientist Jay Forre…" at bounding box center [476, 243] width 606 height 123
drag, startPoint x: 180, startPoint y: 118, endPoint x: 371, endPoint y: 116, distance: 190.6
click at [371, 116] on div "The term Bullwhip effect was coined in 1961 by MIT computer scientist Jay Forre…" at bounding box center [476, 72] width 606 height 156
click at [733, 282] on textarea "The term Bullwhip effect was conied in 1961 by MIT computer scientist Jay Forre…" at bounding box center [476, 243] width 606 height 123
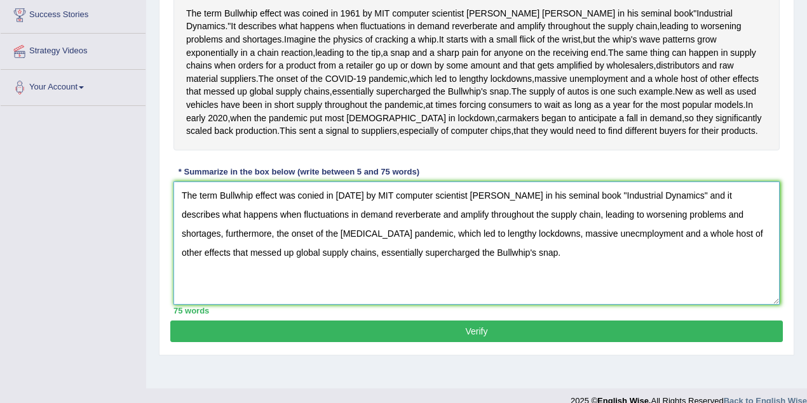
click at [563, 298] on textarea "The term Bullwhip effect was conied in 1961 by MIT computer scientist Jay Forre…" at bounding box center [476, 243] width 606 height 123
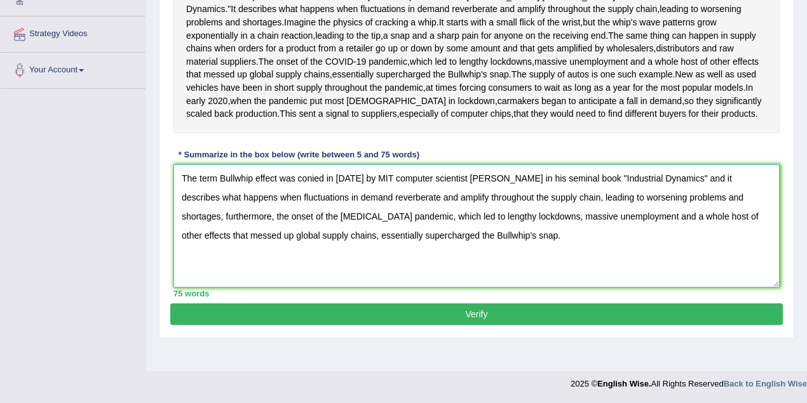
scroll to position [303, 0]
type textarea "The term Bullwhip effect was conied in 1961 by MIT computer scientist Jay Forre…"
click at [465, 325] on button "Verify" at bounding box center [476, 315] width 613 height 22
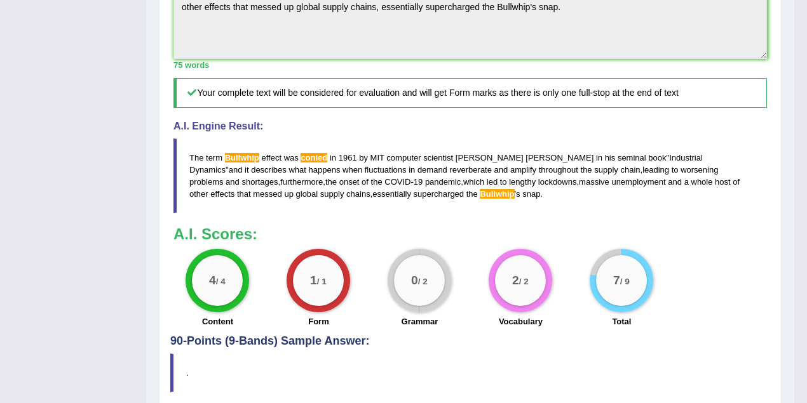
scroll to position [578, 0]
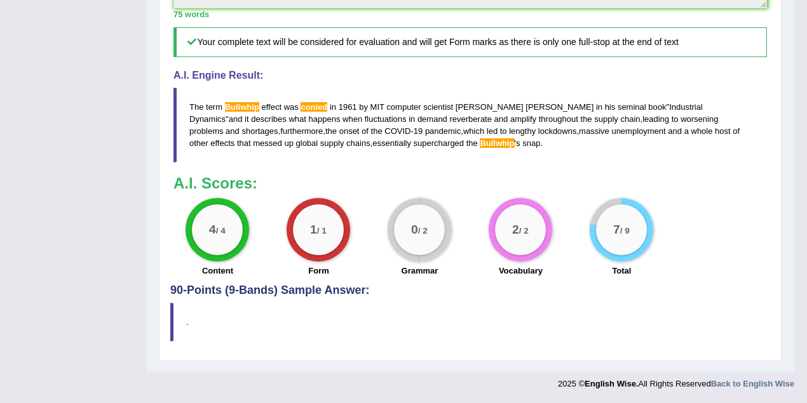
click at [480, 148] on span "Bullwhip" at bounding box center [497, 144] width 34 height 10
click at [318, 121] on blockquote "The term Bullwhip effect was conied in 1961 by MIT computer scientist Jay Forre…" at bounding box center [469, 125] width 593 height 75
drag, startPoint x: 430, startPoint y: 155, endPoint x: 247, endPoint y: 137, distance: 183.9
click at [247, 137] on blockquote "The term Bullwhip effect was conied in 1961 by MIT computer scientist Jay Forre…" at bounding box center [469, 125] width 593 height 75
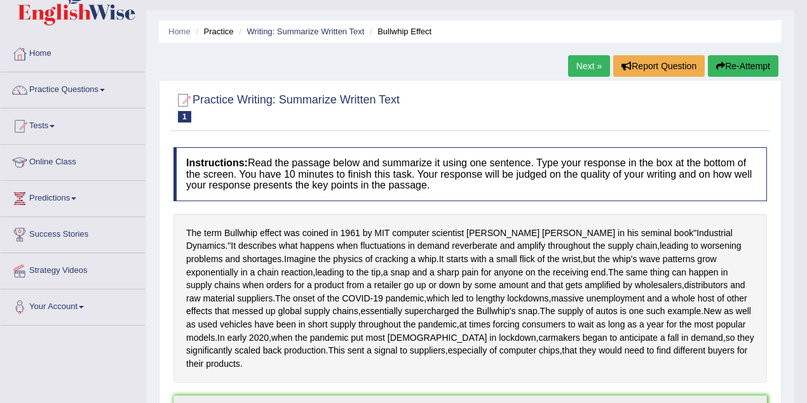
scroll to position [0, 0]
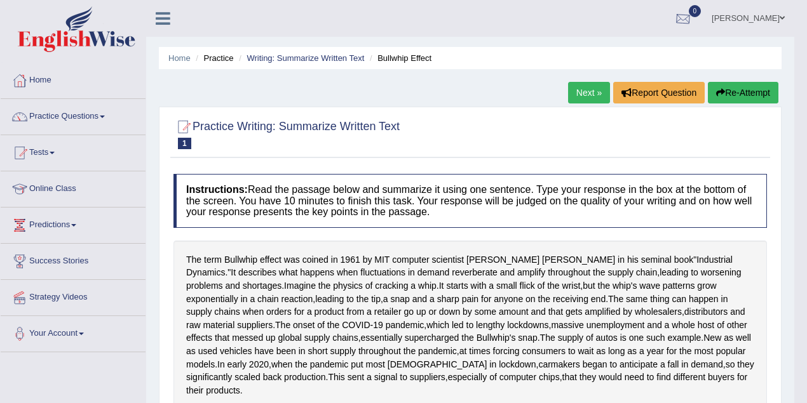
click at [744, 19] on link "Manpreet Kour" at bounding box center [748, 16] width 92 height 33
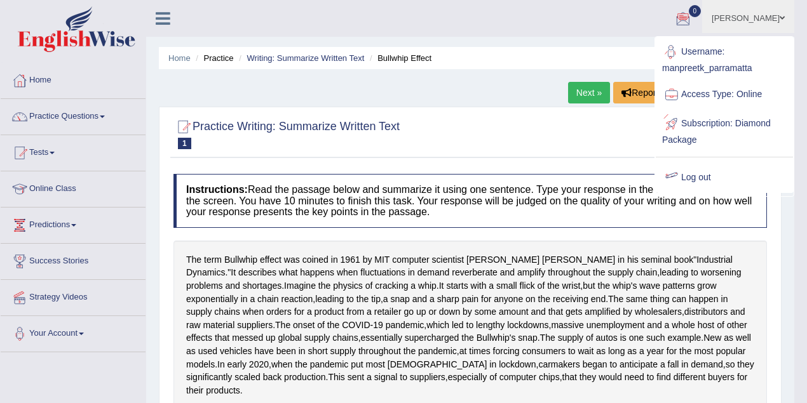
click at [708, 172] on link "Log out" at bounding box center [724, 177] width 137 height 29
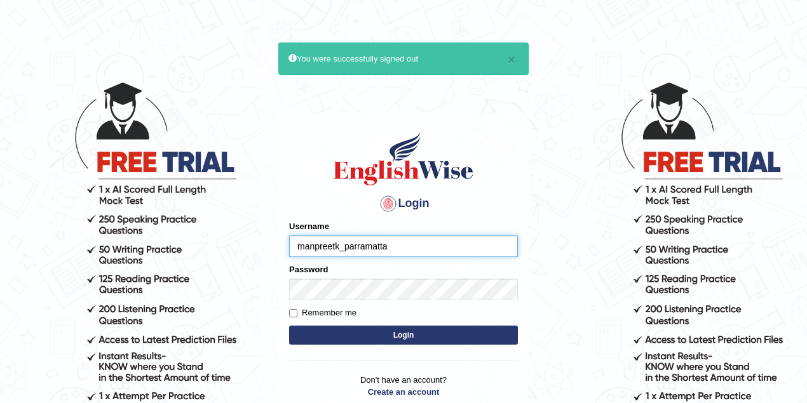
click at [324, 248] on input "manpreetk_parramatta" at bounding box center [403, 247] width 229 height 22
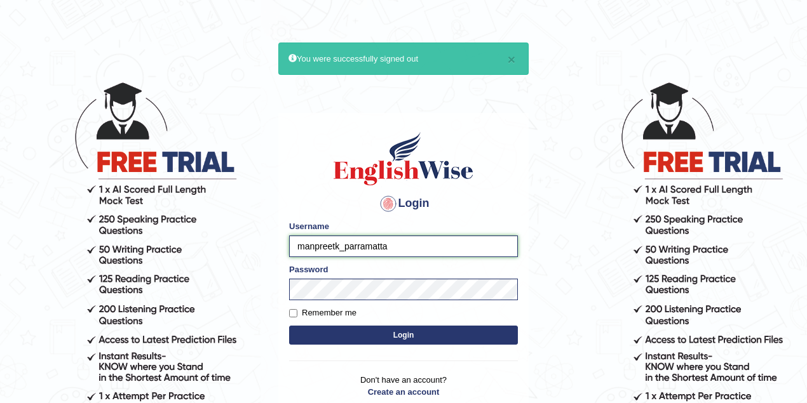
click at [336, 246] on input "manpreetk_parramatta" at bounding box center [403, 247] width 229 height 22
click at [340, 243] on input "manpreetk_parramatta" at bounding box center [403, 247] width 229 height 22
drag, startPoint x: 329, startPoint y: 255, endPoint x: 337, endPoint y: 252, distance: 8.3
click at [329, 255] on input "manpreetk_parramatta" at bounding box center [403, 247] width 229 height 22
drag, startPoint x: 340, startPoint y: 248, endPoint x: 288, endPoint y: 248, distance: 51.5
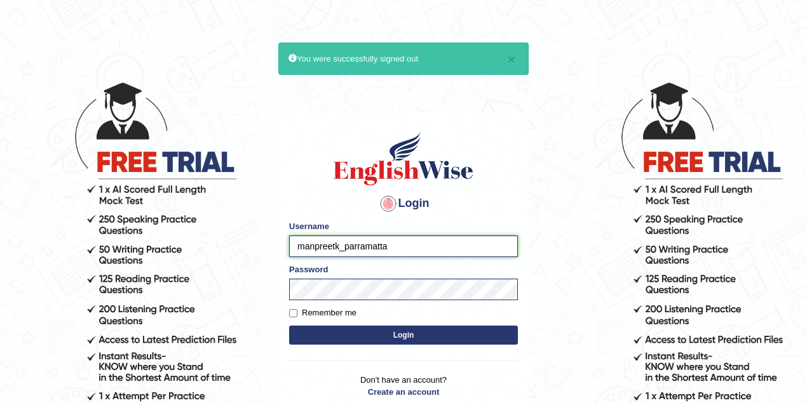
click at [289, 248] on input "manpreetk_parramatta" at bounding box center [403, 247] width 229 height 22
type input "sinan_parramatta"
click at [349, 333] on button "Login" at bounding box center [403, 335] width 229 height 19
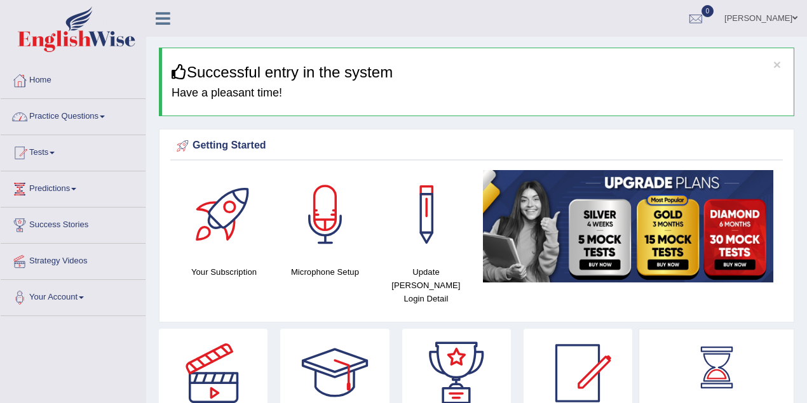
click at [55, 120] on link "Practice Questions" at bounding box center [73, 115] width 145 height 32
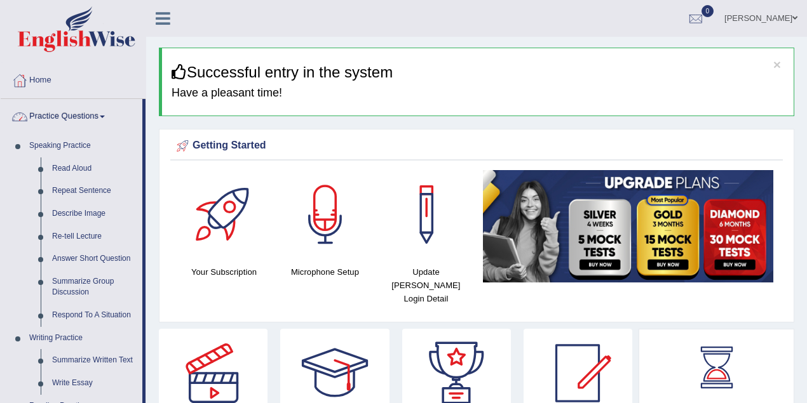
click at [55, 120] on link "Practice Questions" at bounding box center [72, 115] width 142 height 32
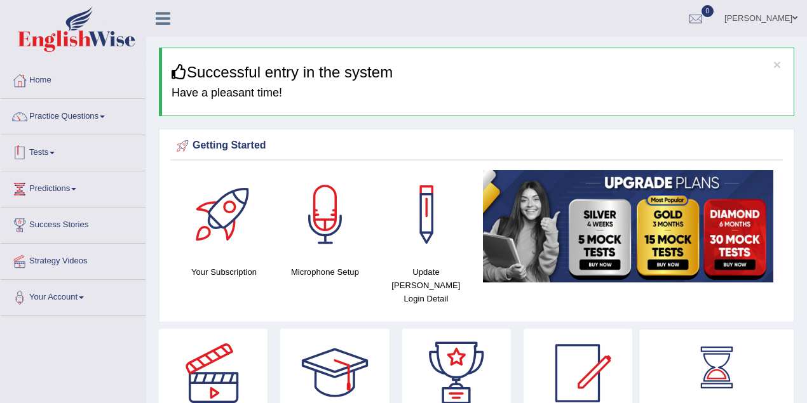
click at [46, 158] on link "Tests" at bounding box center [73, 151] width 145 height 32
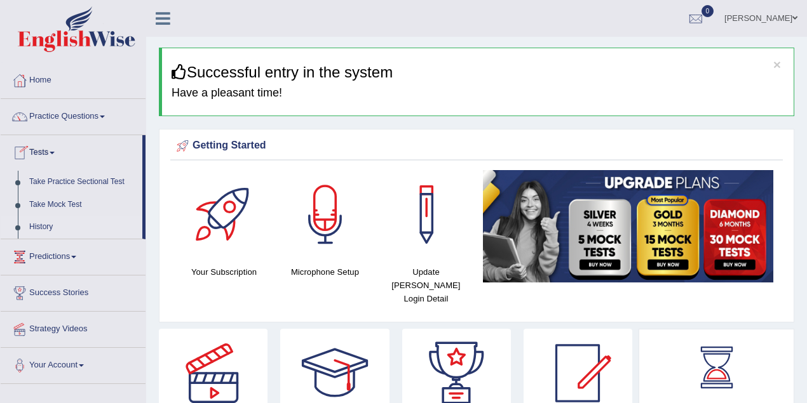
click at [46, 224] on link "History" at bounding box center [83, 227] width 119 height 23
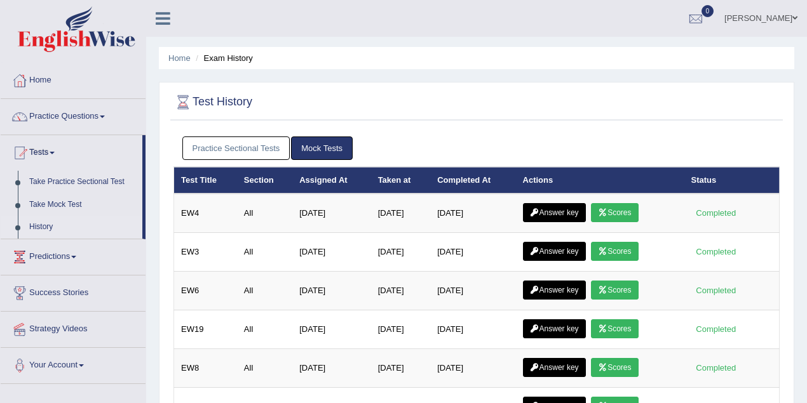
click at [248, 147] on link "Practice Sectional Tests" at bounding box center [236, 149] width 108 height 24
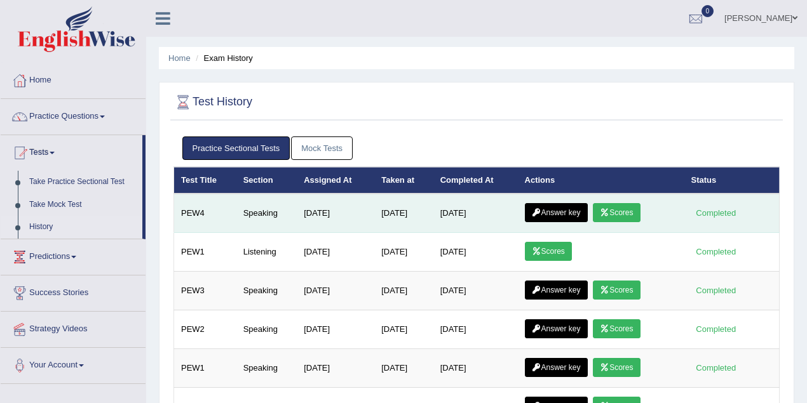
click at [609, 211] on icon at bounding box center [605, 213] width 10 height 8
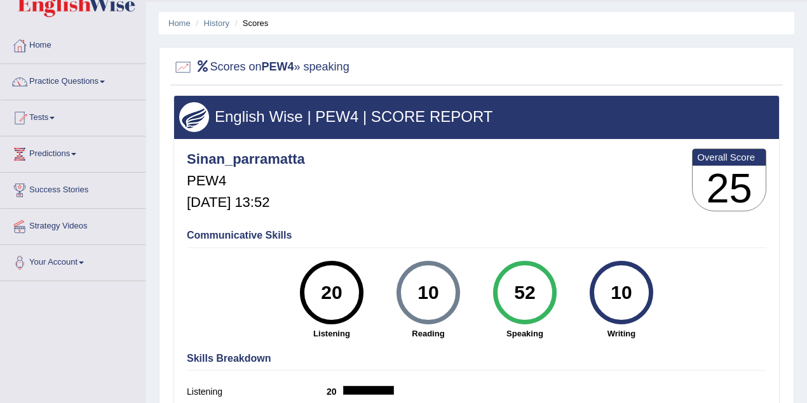
scroll to position [226, 0]
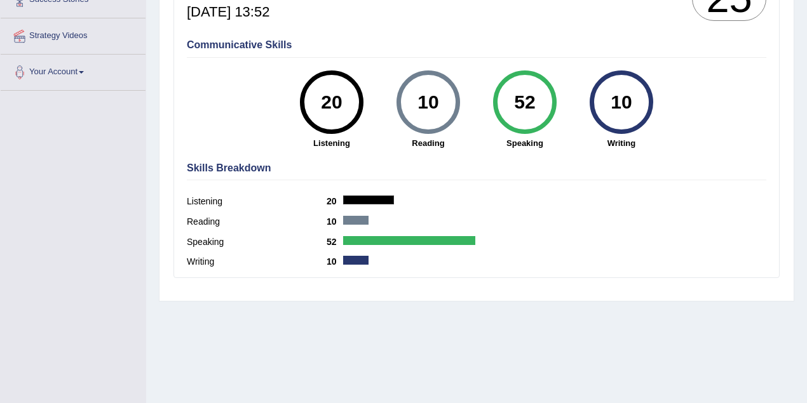
drag, startPoint x: 540, startPoint y: 107, endPoint x: 518, endPoint y: 107, distance: 21.6
click at [518, 107] on div "52" at bounding box center [524, 102] width 46 height 53
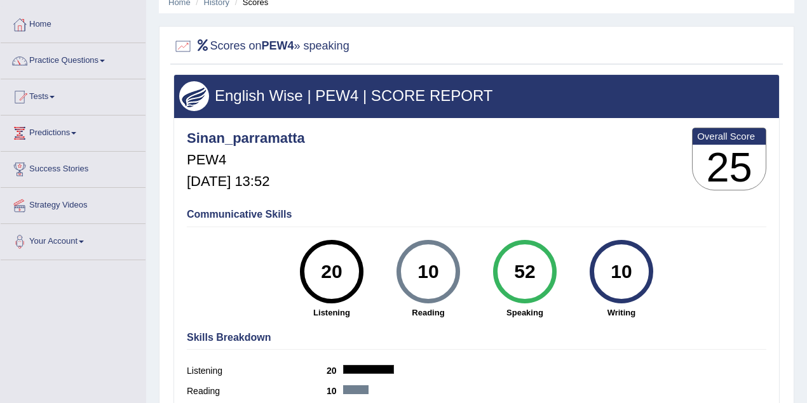
scroll to position [0, 0]
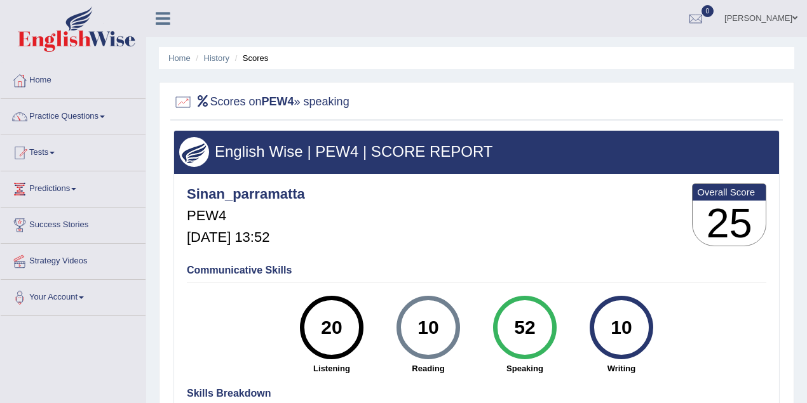
click at [487, 253] on div "Sinan_parramatta PEW4 [DATE] 13:52 Overall Score 25" at bounding box center [477, 218] width 586 height 76
click at [215, 56] on link "History" at bounding box center [216, 58] width 25 height 10
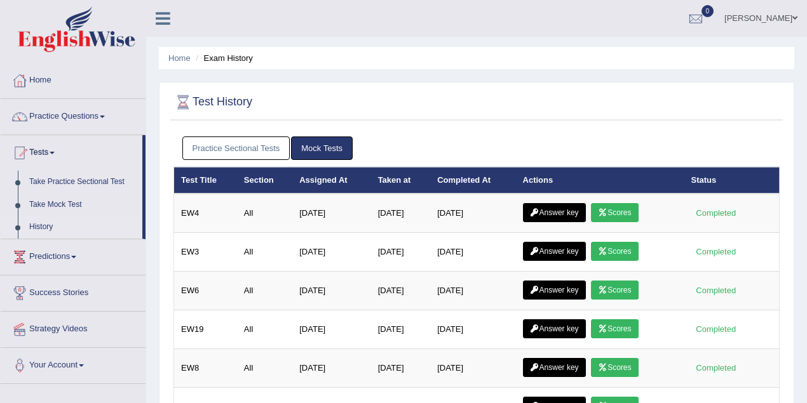
click at [274, 141] on link "Practice Sectional Tests" at bounding box center [236, 149] width 108 height 24
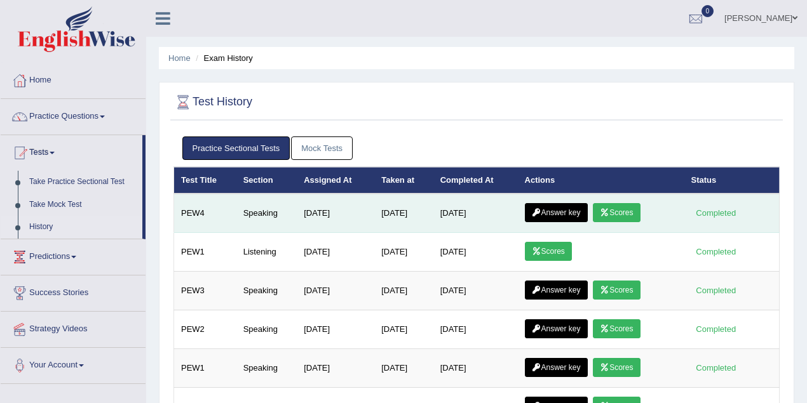
click at [552, 211] on link "Answer key" at bounding box center [556, 212] width 63 height 19
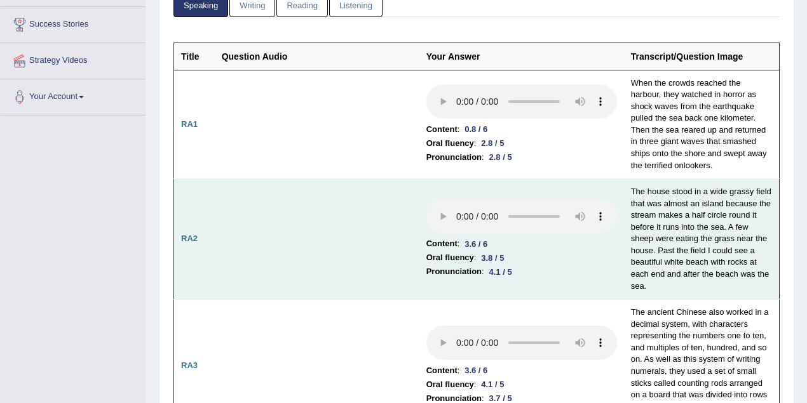
scroll to position [169, 0]
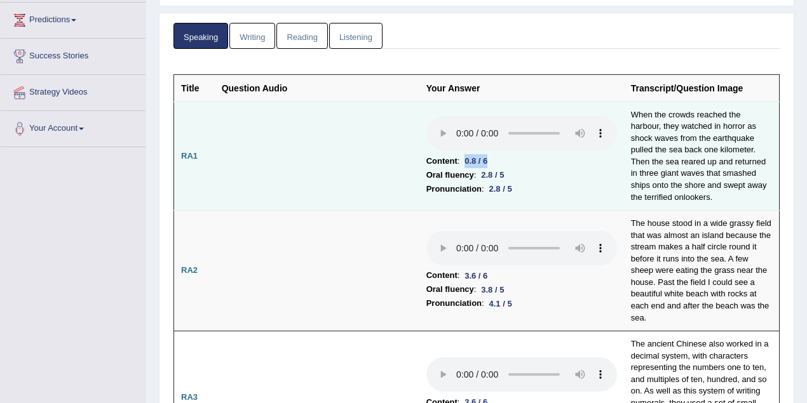
drag, startPoint x: 484, startPoint y: 160, endPoint x: 498, endPoint y: 160, distance: 13.3
click at [498, 160] on li "Content : 0.8 / 6" at bounding box center [521, 161] width 191 height 14
click at [540, 177] on li "Oral fluency : 2.8 / 5" at bounding box center [521, 175] width 191 height 14
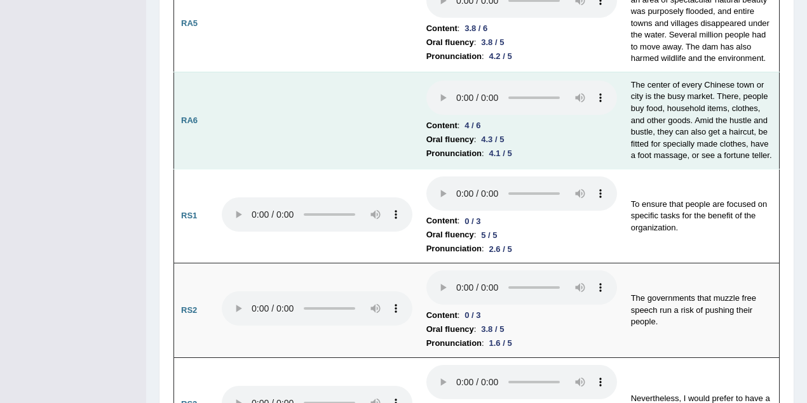
scroll to position [847, 0]
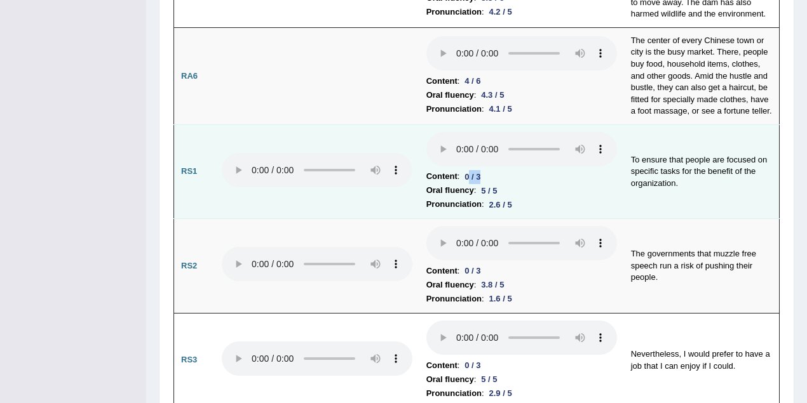
drag, startPoint x: 469, startPoint y: 164, endPoint x: 494, endPoint y: 163, distance: 25.4
click at [494, 170] on li "Content : 0 / 3" at bounding box center [521, 177] width 191 height 14
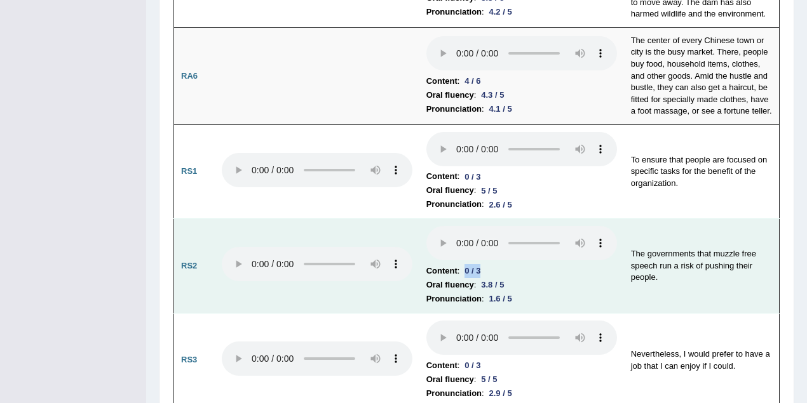
drag, startPoint x: 465, startPoint y: 253, endPoint x: 485, endPoint y: 255, distance: 19.9
click at [485, 264] on div "0 / 3" at bounding box center [472, 270] width 26 height 13
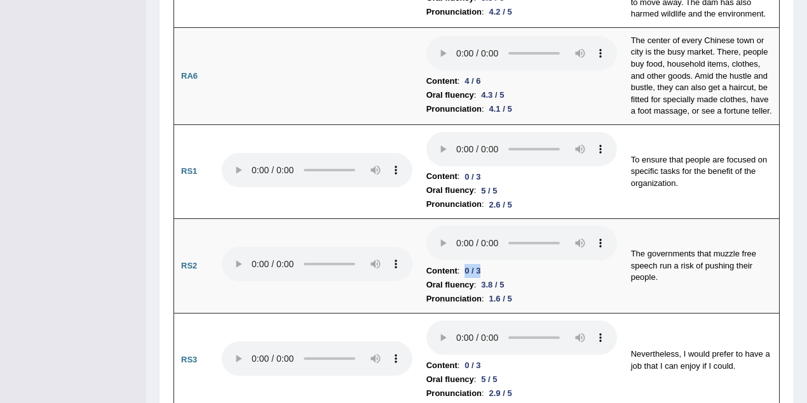
scroll to position [1073, 0]
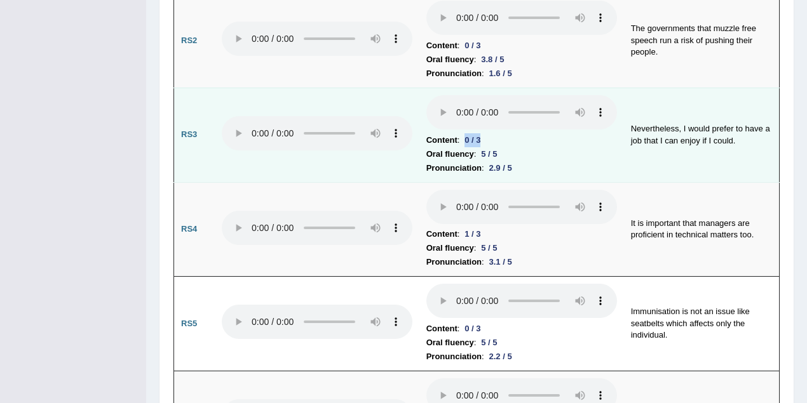
click at [484, 133] on div "0 / 3" at bounding box center [472, 139] width 26 height 13
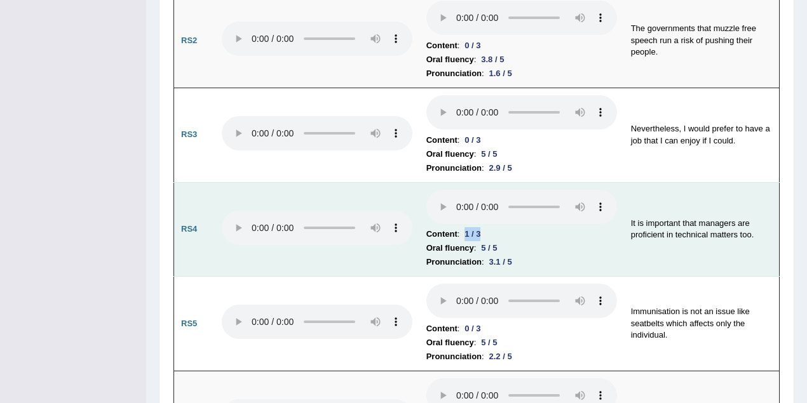
drag, startPoint x: 466, startPoint y: 219, endPoint x: 485, endPoint y: 219, distance: 19.1
click at [485, 227] on div "1 / 3" at bounding box center [472, 233] width 26 height 13
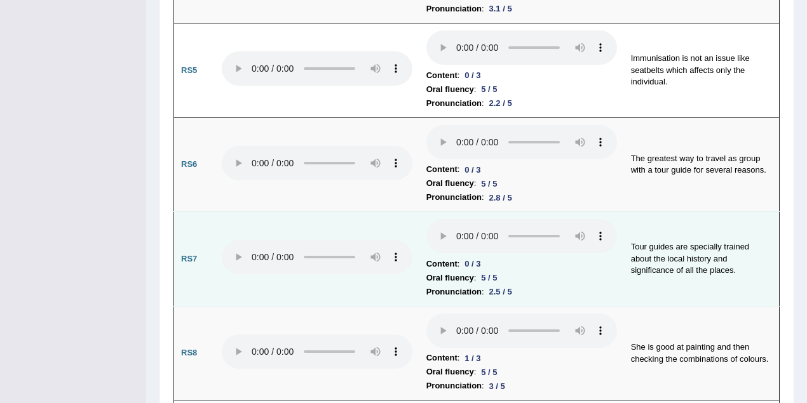
scroll to position [1355, 0]
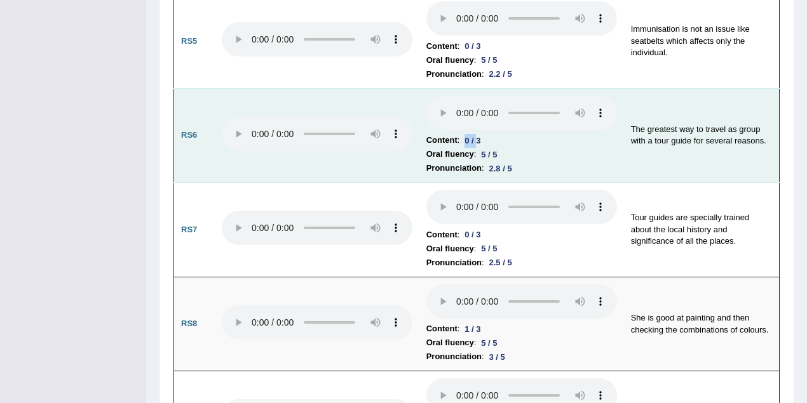
click at [480, 134] on div "0 / 3" at bounding box center [472, 140] width 26 height 13
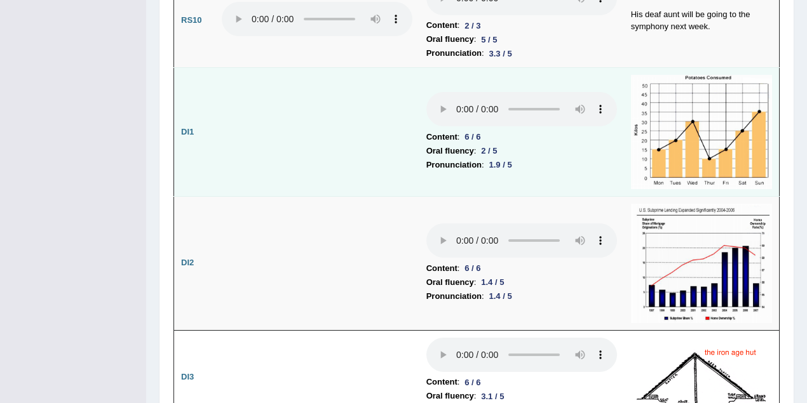
scroll to position [1864, 0]
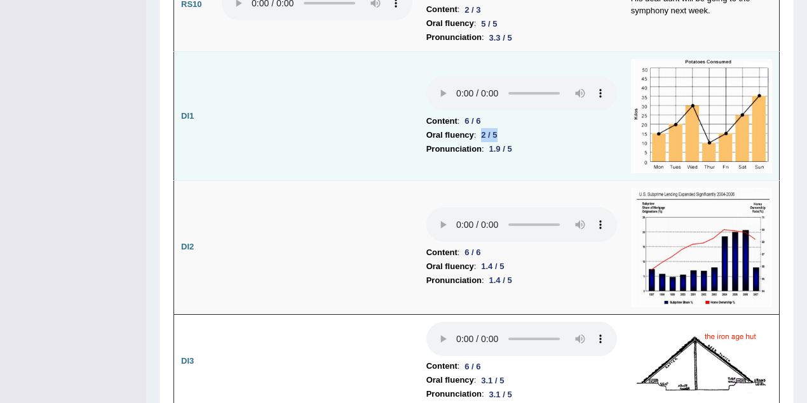
drag, startPoint x: 483, startPoint y: 116, endPoint x: 501, endPoint y: 113, distance: 18.0
click at [501, 128] on div "2 / 5" at bounding box center [489, 134] width 26 height 13
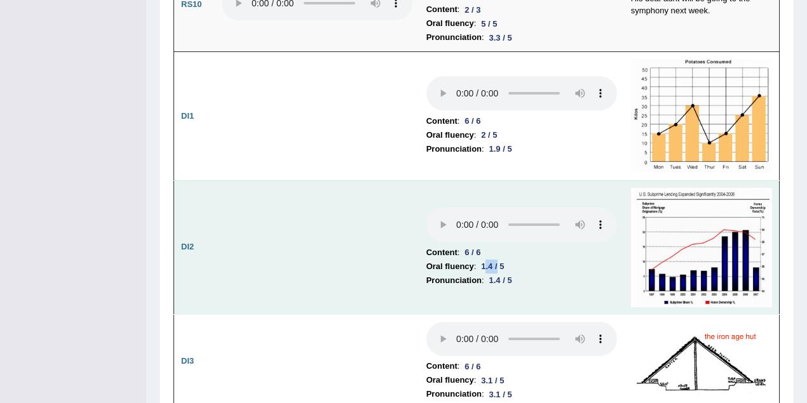
click at [499, 260] on div "1.4 / 5" at bounding box center [492, 266] width 33 height 13
drag, startPoint x: 492, startPoint y: 261, endPoint x: 526, endPoint y: 263, distance: 33.7
click at [526, 274] on li "Pronunciation : 1.4 / 5" at bounding box center [521, 281] width 191 height 14
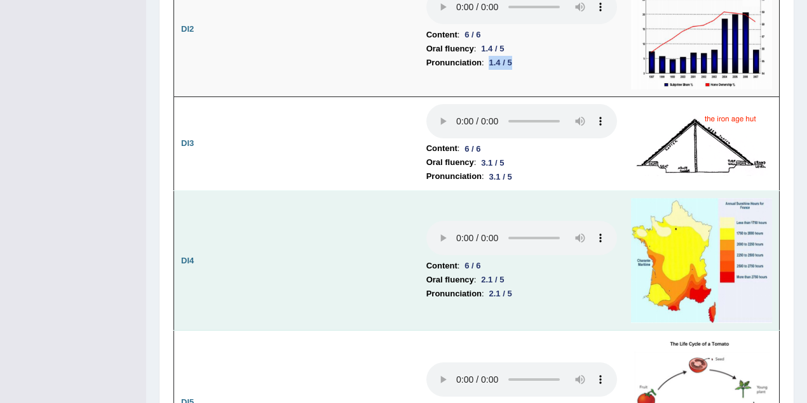
scroll to position [2089, 0]
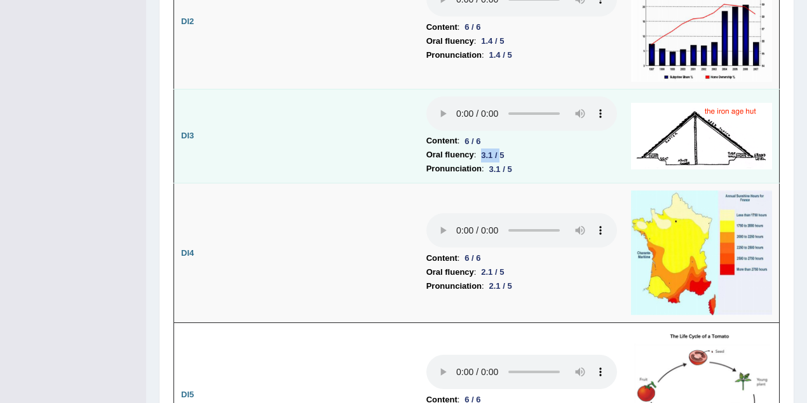
drag, startPoint x: 484, startPoint y: 137, endPoint x: 503, endPoint y: 137, distance: 19.7
click at [503, 149] on div "3.1 / 5" at bounding box center [492, 155] width 33 height 13
drag, startPoint x: 492, startPoint y: 155, endPoint x: 522, endPoint y: 158, distance: 30.7
click at [524, 162] on li "Pronunciation : 3.1 / 5" at bounding box center [521, 169] width 191 height 14
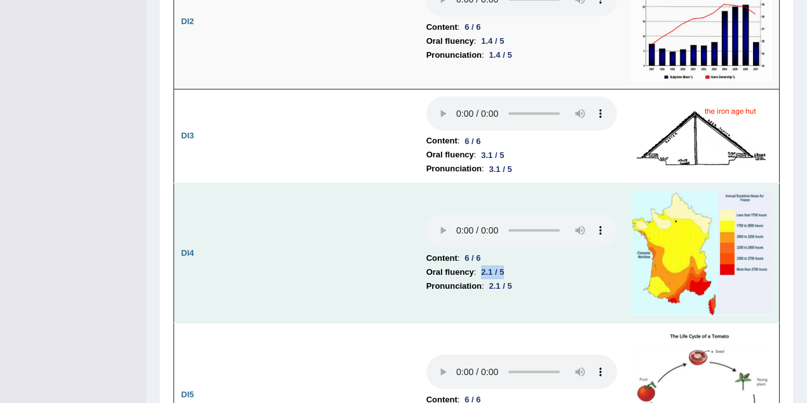
drag, startPoint x: 482, startPoint y: 254, endPoint x: 507, endPoint y: 263, distance: 27.1
click at [508, 266] on div "2.1 / 5" at bounding box center [492, 272] width 33 height 13
drag, startPoint x: 493, startPoint y: 268, endPoint x: 528, endPoint y: 268, distance: 34.9
click at [528, 280] on li "Pronunciation : 2.1 / 5" at bounding box center [521, 287] width 191 height 14
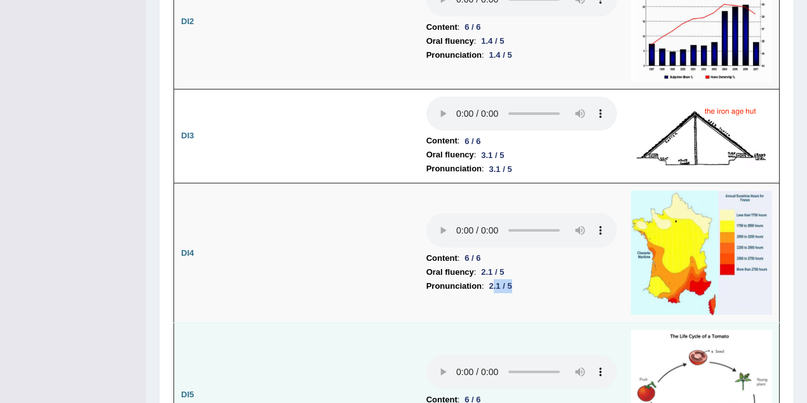
scroll to position [2259, 0]
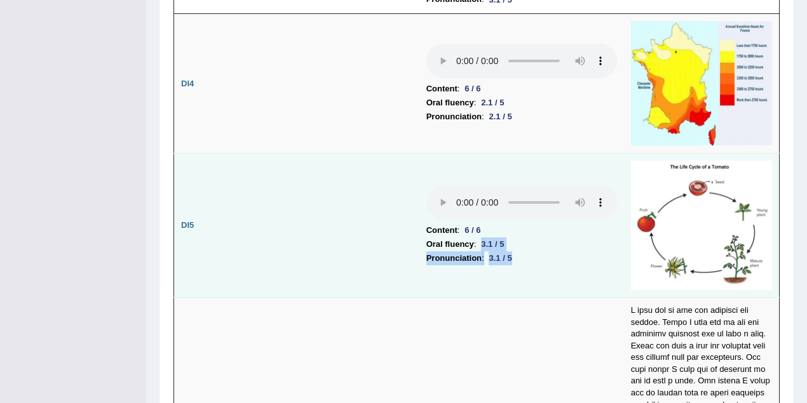
drag, startPoint x: 484, startPoint y: 229, endPoint x: 517, endPoint y: 234, distance: 34.1
click at [517, 234] on td "Content : 6 / 6 Oral fluency : 3.1 / 5 Pronunciation : 3.1 / 5" at bounding box center [521, 226] width 205 height 144
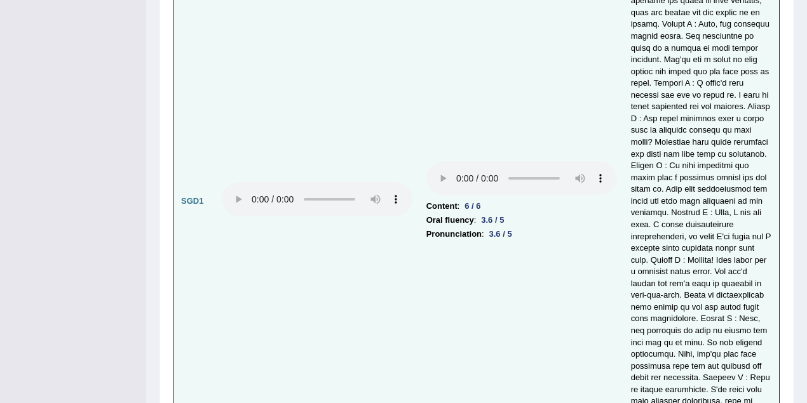
scroll to position [4010, 0]
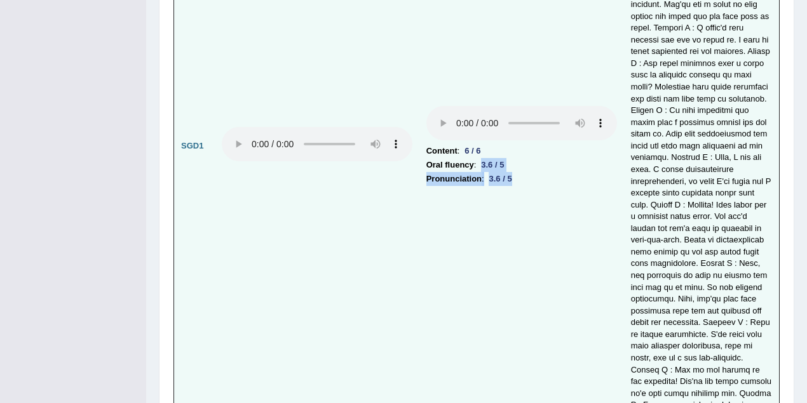
drag, startPoint x: 482, startPoint y: 113, endPoint x: 517, endPoint y: 131, distance: 39.8
click at [517, 131] on td "Content : 6 / 6 Oral fluency : 3.6 / 5 Pronunciation : 3.6 / 5" at bounding box center [521, 146] width 205 height 616
drag, startPoint x: 468, startPoint y: 100, endPoint x: 477, endPoint y: 99, distance: 9.0
click at [477, 144] on div "6 / 6" at bounding box center [472, 150] width 26 height 13
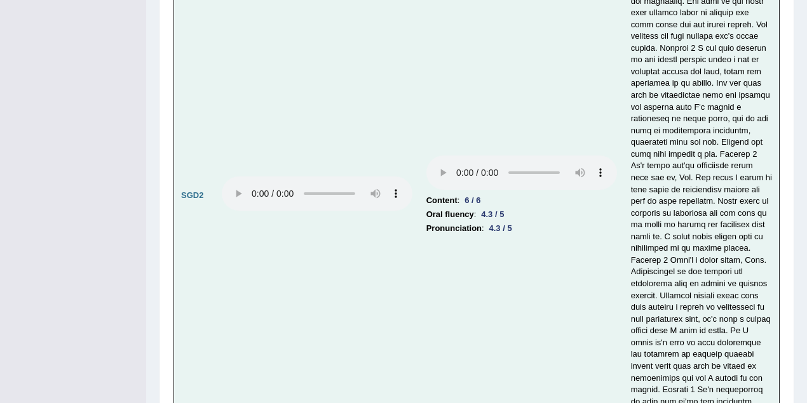
scroll to position [4800, 0]
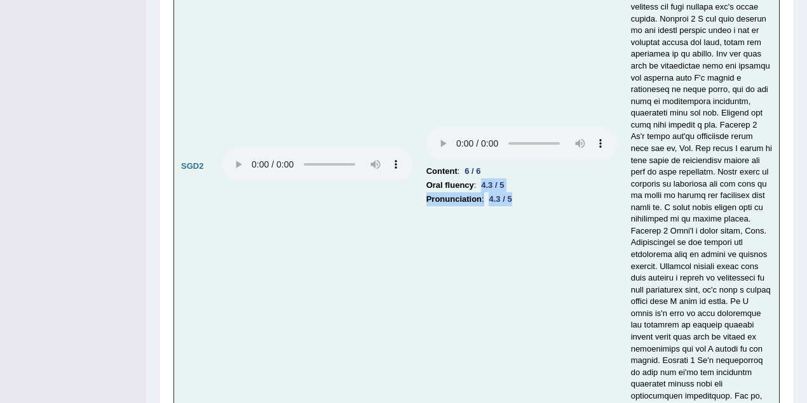
drag, startPoint x: 484, startPoint y: 128, endPoint x: 532, endPoint y: 149, distance: 53.0
click at [532, 149] on td "Content : 6 / 6 Oral fluency : 4.3 / 5 Pronunciation : 4.3 / 5" at bounding box center [521, 166] width 205 height 1005
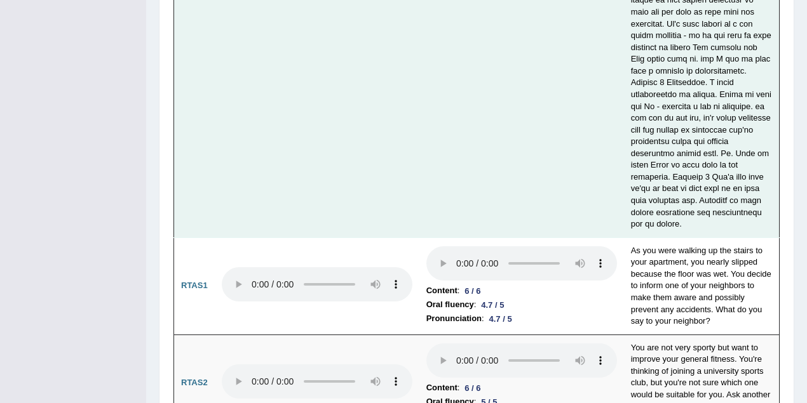
scroll to position [5269, 0]
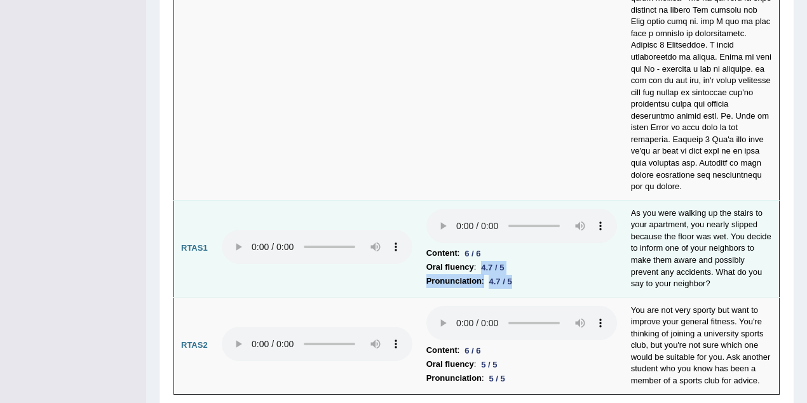
drag, startPoint x: 480, startPoint y: 207, endPoint x: 511, endPoint y: 219, distance: 33.4
click at [511, 219] on td "Content : 6 / 6 Oral fluency : 4.7 / 5 Pronunciation : 4.7 / 5" at bounding box center [521, 248] width 205 height 97
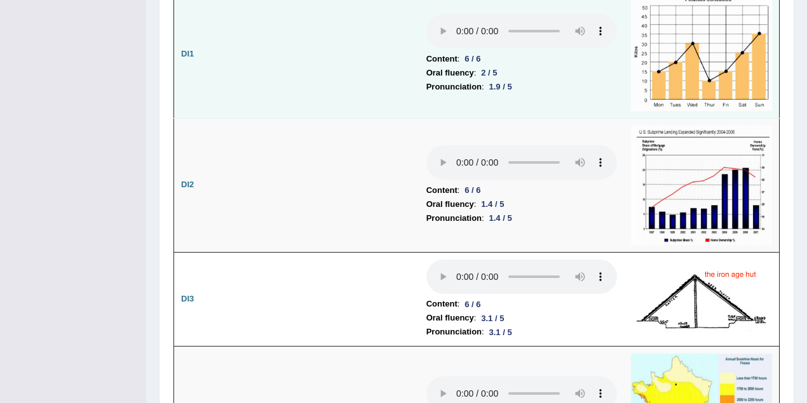
scroll to position [1994, 0]
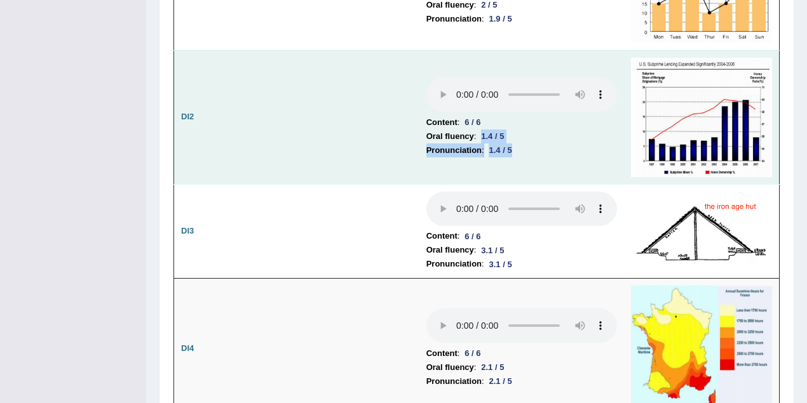
drag, startPoint x: 485, startPoint y: 116, endPoint x: 518, endPoint y: 131, distance: 36.4
click at [518, 131] on td "Content : 6 / 6 Oral fluency : 1.4 / 5 Pronunciation : 1.4 / 5" at bounding box center [521, 117] width 205 height 134
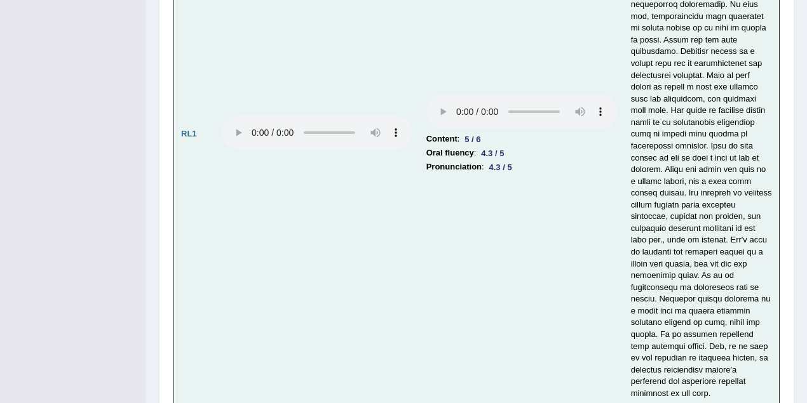
scroll to position [2671, 0]
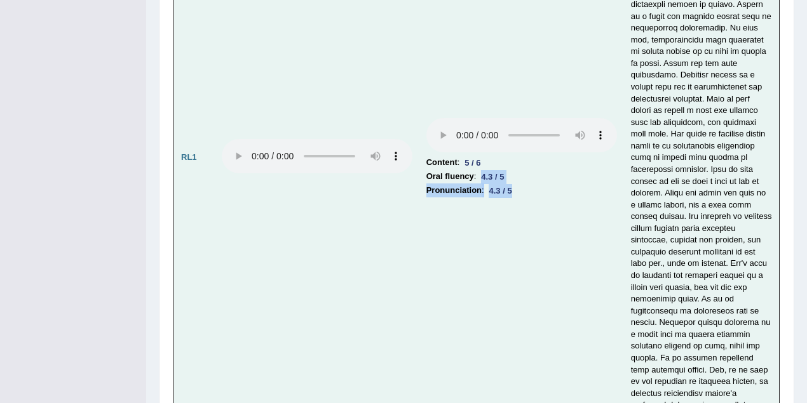
drag, startPoint x: 482, startPoint y: 158, endPoint x: 518, endPoint y: 178, distance: 41.0
click at [518, 178] on td "Content : 5 / 6 Oral fluency : 4.3 / 5 Pronunciation : 4.3 / 5" at bounding box center [521, 158] width 205 height 545
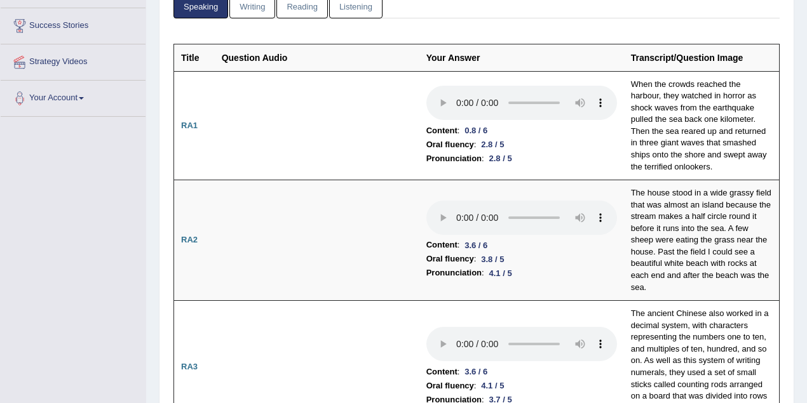
scroll to position [0, 0]
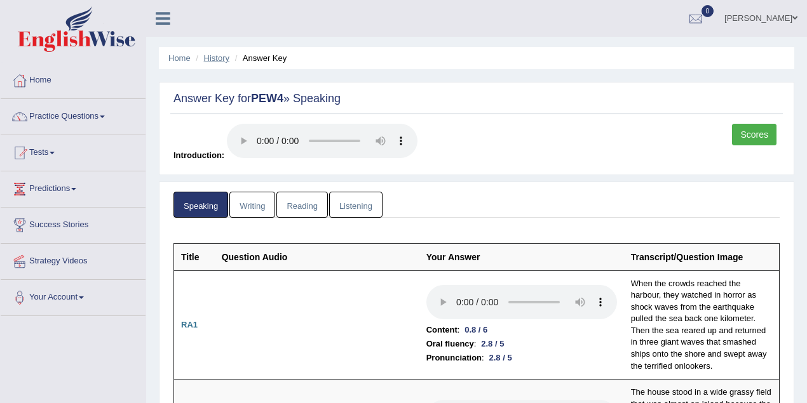
click at [220, 59] on link "History" at bounding box center [216, 58] width 25 height 10
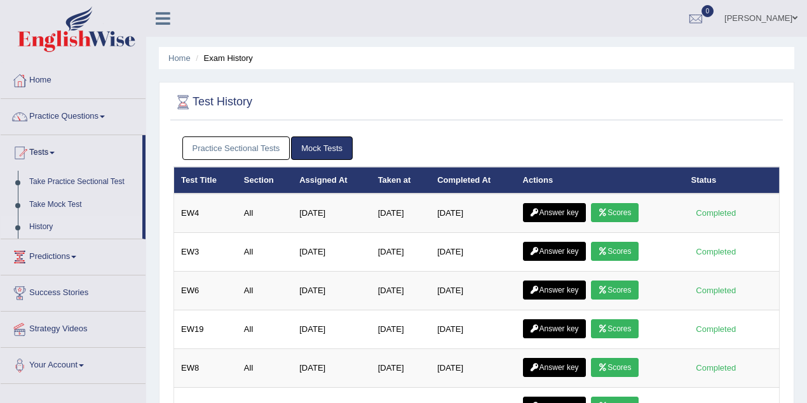
click at [263, 147] on link "Practice Sectional Tests" at bounding box center [236, 149] width 108 height 24
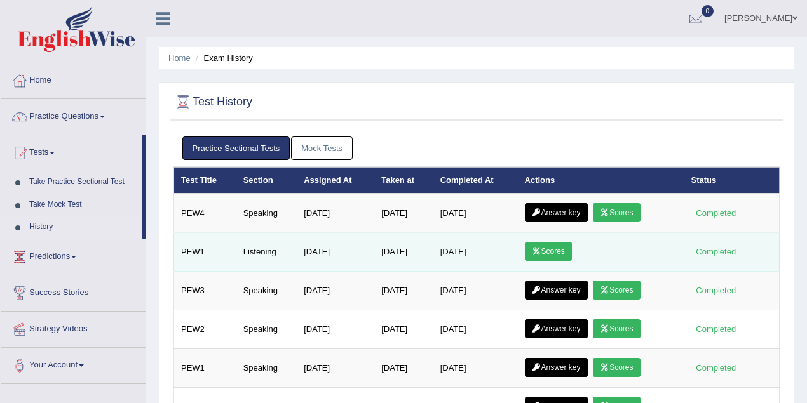
drag, startPoint x: 366, startPoint y: 245, endPoint x: 500, endPoint y: 247, distance: 134.1
click at [500, 247] on tr "PEW1 Listening [DATE] [DATE] [DATE] Scores Completed" at bounding box center [477, 252] width 606 height 39
click at [442, 262] on td "[DATE]" at bounding box center [475, 252] width 85 height 39
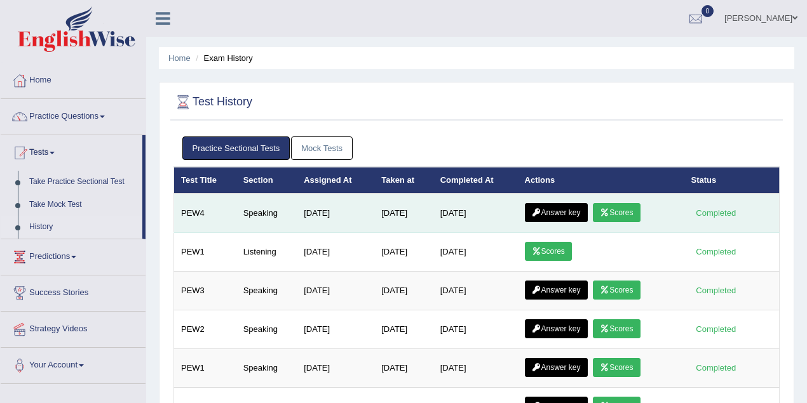
drag, startPoint x: 449, startPoint y: 208, endPoint x: 505, endPoint y: 215, distance: 56.3
click at [505, 215] on td "[DATE]" at bounding box center [475, 213] width 85 height 39
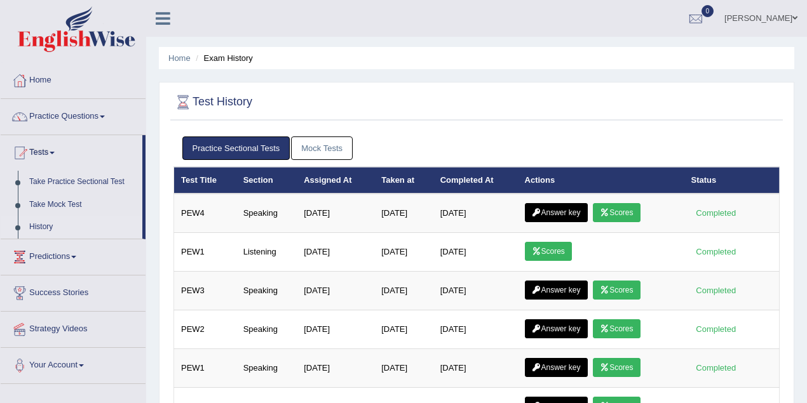
click at [447, 142] on ul "Practice Sectional Tests Mock Tests" at bounding box center [476, 149] width 589 height 24
click at [177, 54] on link "Home" at bounding box center [179, 58] width 22 height 10
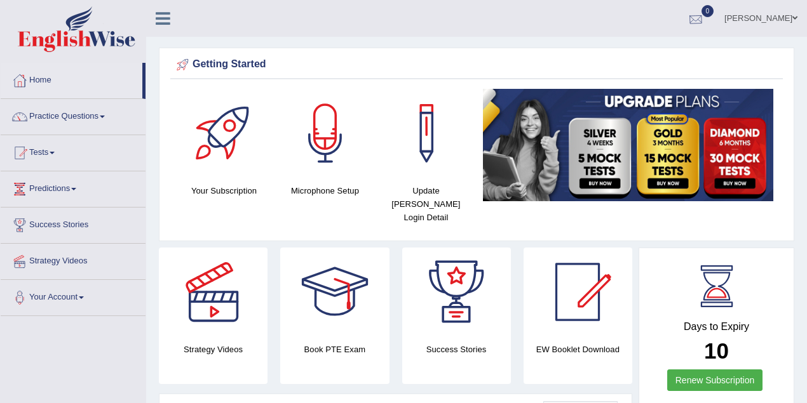
click at [780, 18] on link "[PERSON_NAME]" at bounding box center [761, 16] width 92 height 33
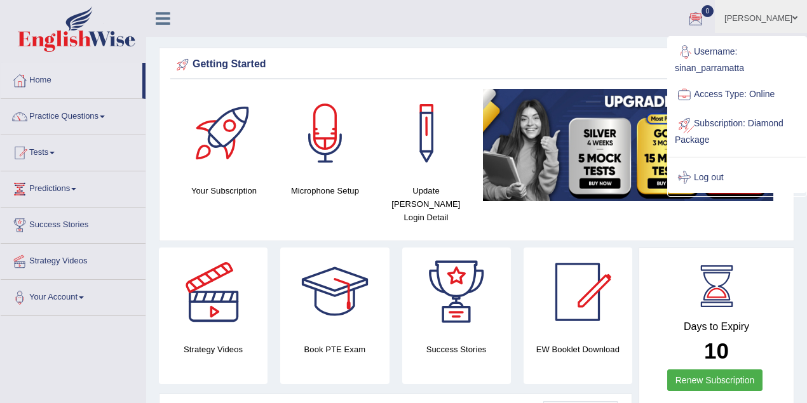
click at [719, 178] on link "Log out" at bounding box center [736, 177] width 137 height 29
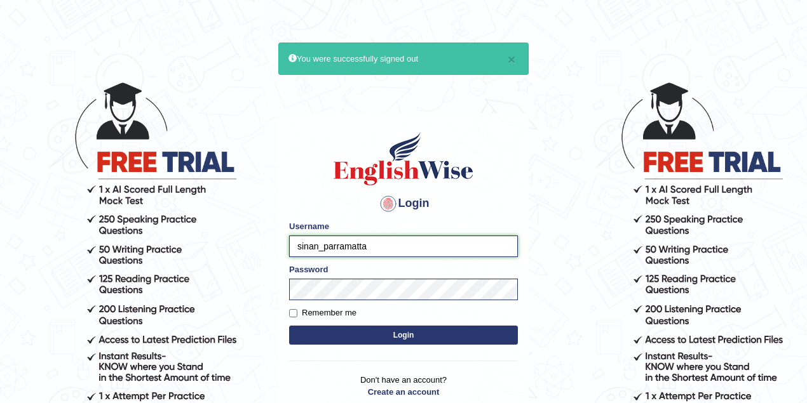
drag, startPoint x: 319, startPoint y: 248, endPoint x: 283, endPoint y: 243, distance: 36.5
click at [283, 243] on div "Login Please fix the following errors: Username sinan_parramatta Password Remem…" at bounding box center [403, 272] width 250 height 318
type input "asena_parramatta"
click at [376, 335] on button "Login" at bounding box center [403, 335] width 229 height 19
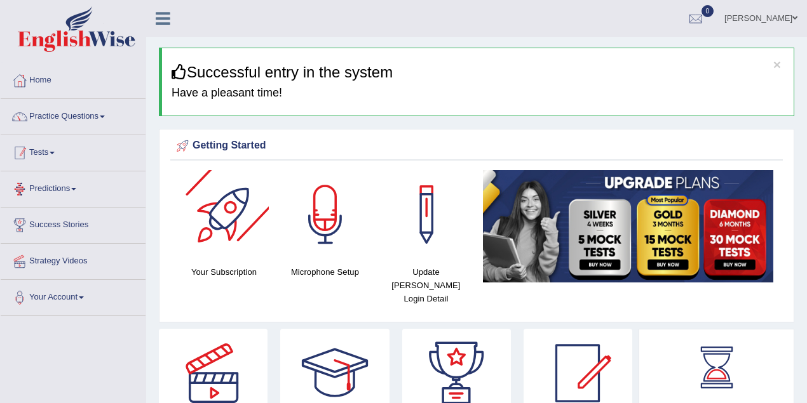
click at [79, 128] on link "Practice Questions" at bounding box center [73, 115] width 145 height 32
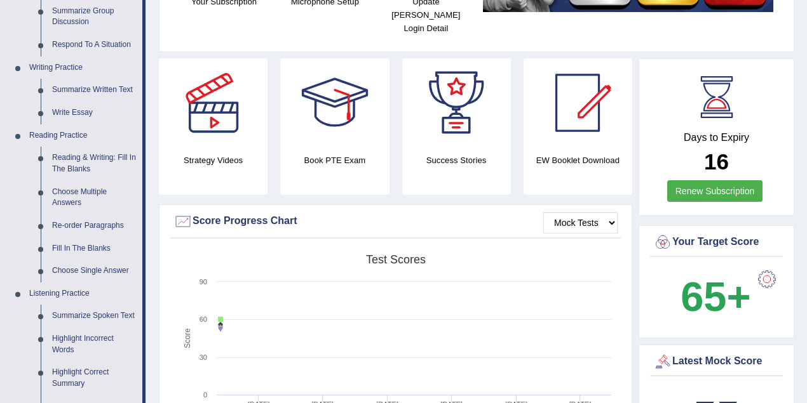
scroll to position [282, 0]
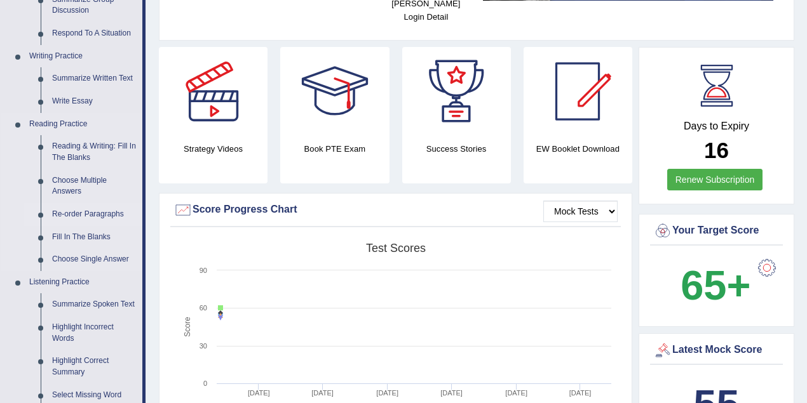
click at [96, 213] on link "Re-order Paragraphs" at bounding box center [94, 214] width 96 height 23
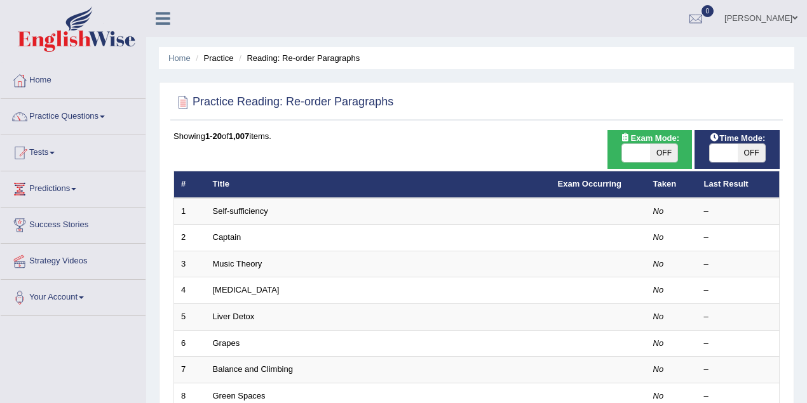
click at [653, 160] on span "OFF" at bounding box center [664, 153] width 28 height 18
checkbox input "true"
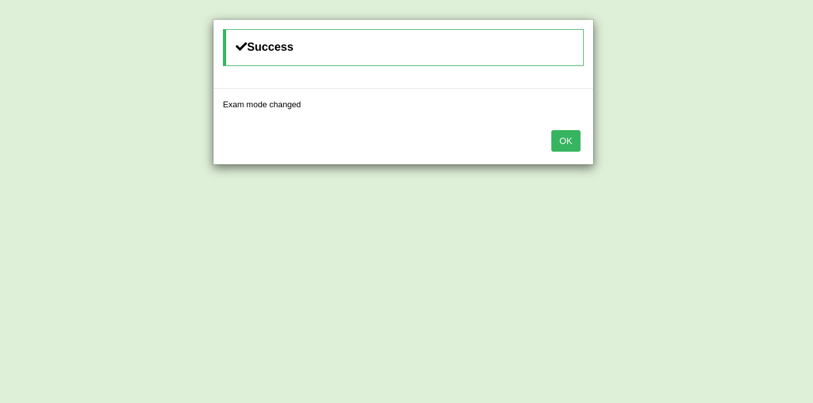
click at [568, 137] on button "OK" at bounding box center [566, 141] width 29 height 22
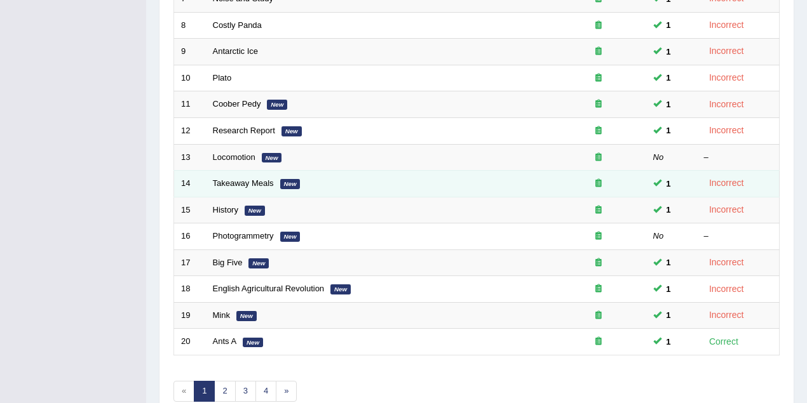
scroll to position [431, 0]
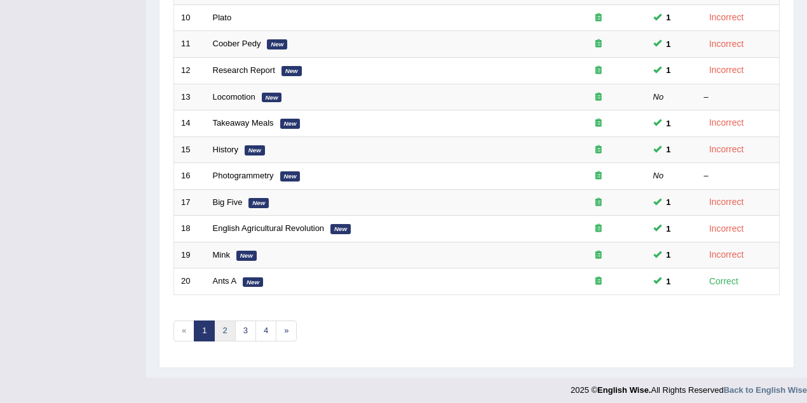
click at [224, 327] on link "2" at bounding box center [224, 331] width 21 height 21
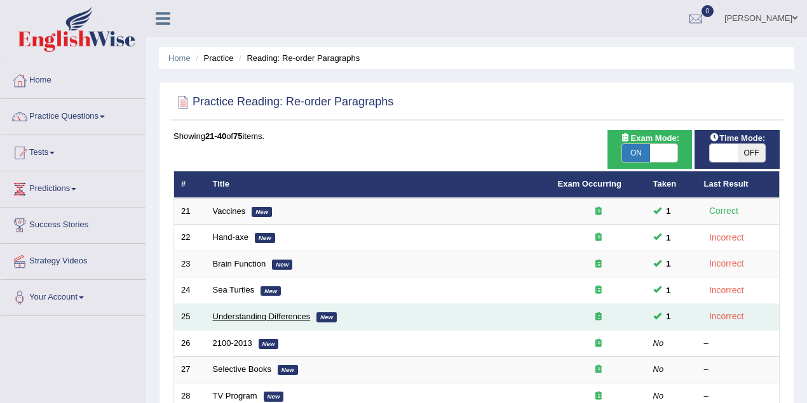
click at [262, 316] on link "Understanding Differences" at bounding box center [262, 317] width 98 height 10
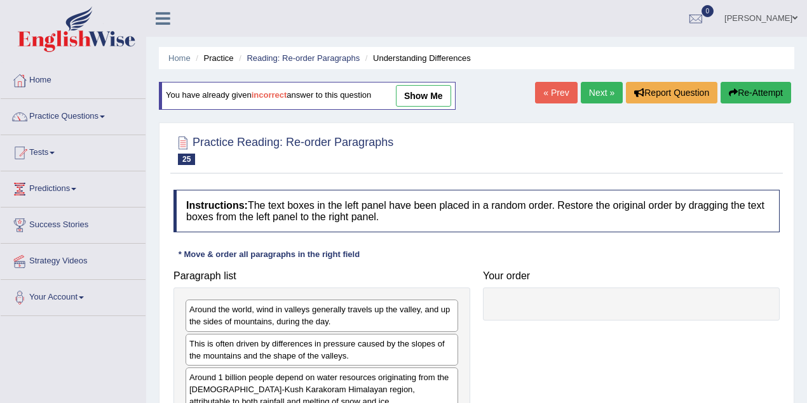
click at [427, 98] on link "show me" at bounding box center [423, 96] width 55 height 22
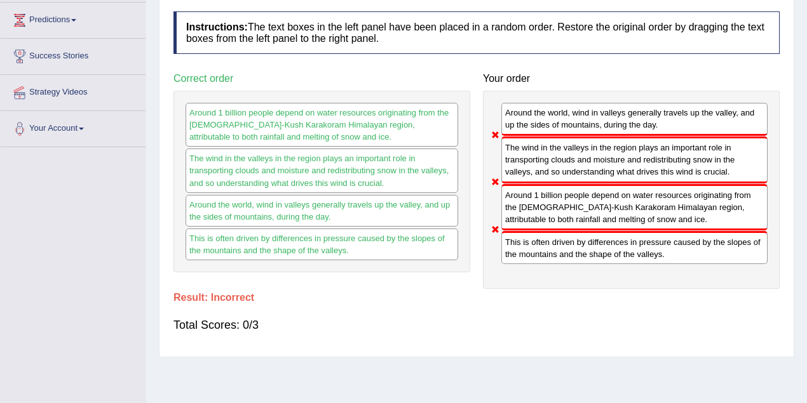
scroll to position [56, 0]
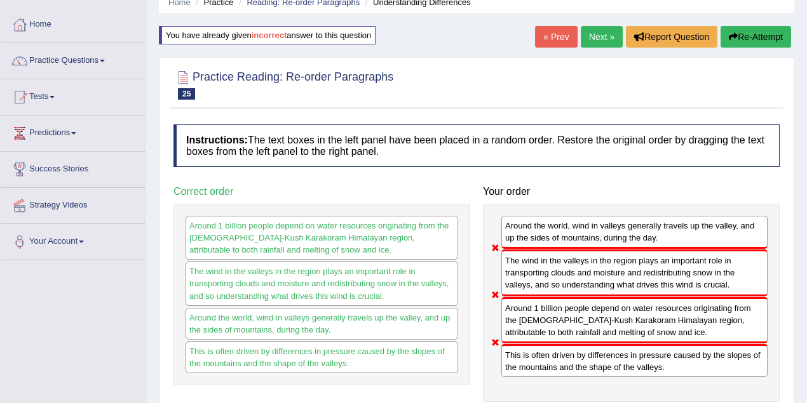
click at [757, 36] on button "Re-Attempt" at bounding box center [756, 37] width 71 height 22
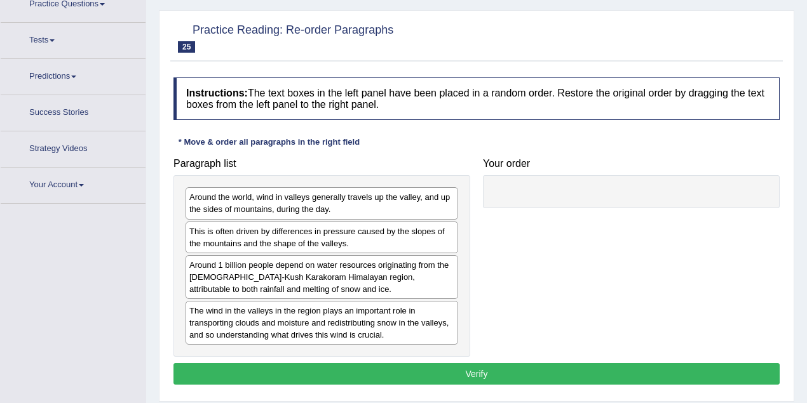
scroll to position [119, 0]
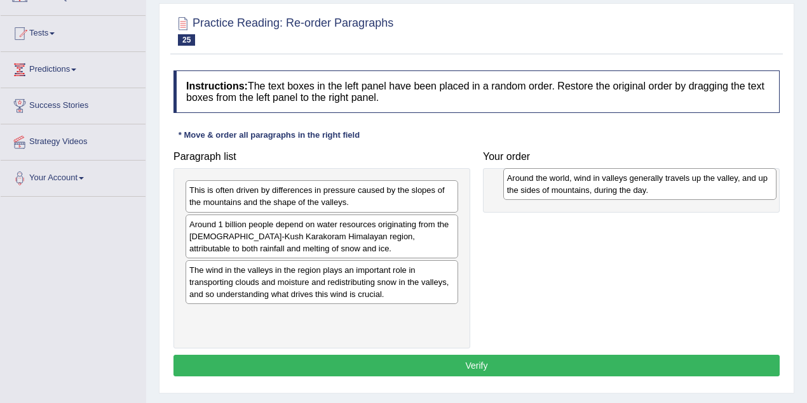
drag, startPoint x: 274, startPoint y: 196, endPoint x: 585, endPoint y: 186, distance: 310.9
click at [585, 186] on div "Around the world, wind in valleys generally travels up the valley, and up the s…" at bounding box center [639, 184] width 273 height 32
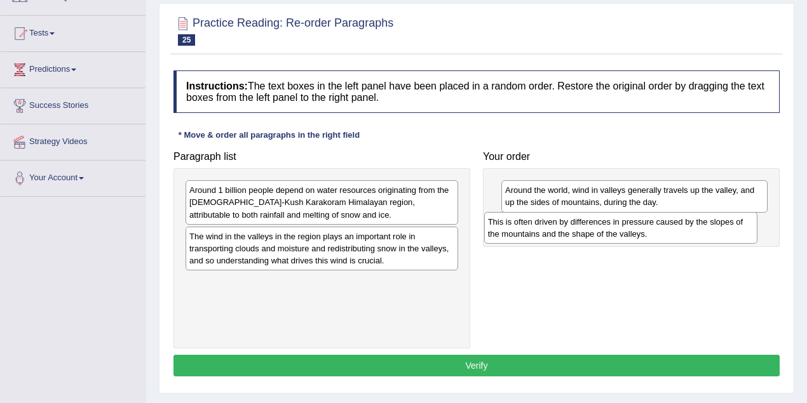
drag, startPoint x: 345, startPoint y: 196, endPoint x: 644, endPoint y: 227, distance: 300.3
click at [644, 227] on div "This is often driven by differences in pressure caused by the slopes of the mou…" at bounding box center [620, 228] width 273 height 32
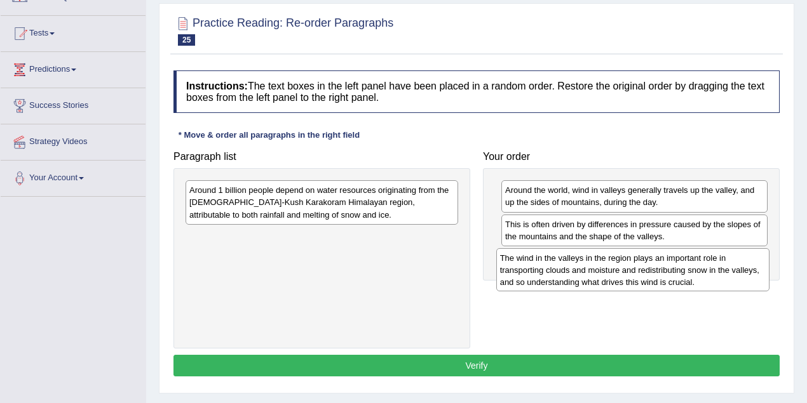
drag, startPoint x: 308, startPoint y: 243, endPoint x: 619, endPoint y: 266, distance: 311.5
click at [619, 266] on div "The wind in the valleys in the region plays an important role in transporting c…" at bounding box center [632, 270] width 273 height 44
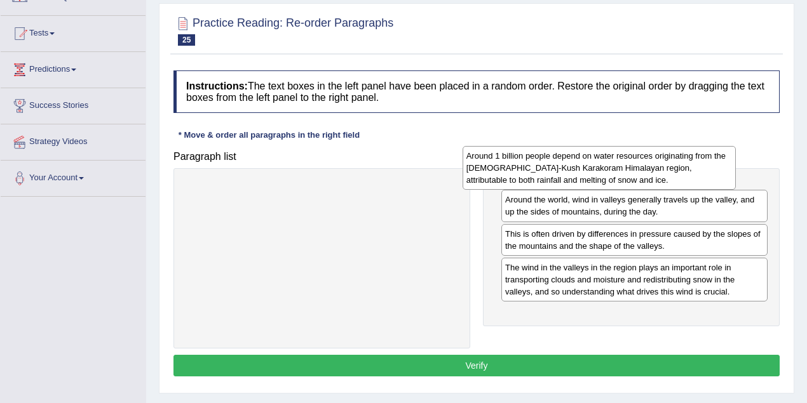
drag, startPoint x: 337, startPoint y: 203, endPoint x: 614, endPoint y: 169, distance: 279.1
click at [614, 169] on div "Around 1 billion people depend on water resources originating from the [DEMOGRA…" at bounding box center [599, 168] width 273 height 44
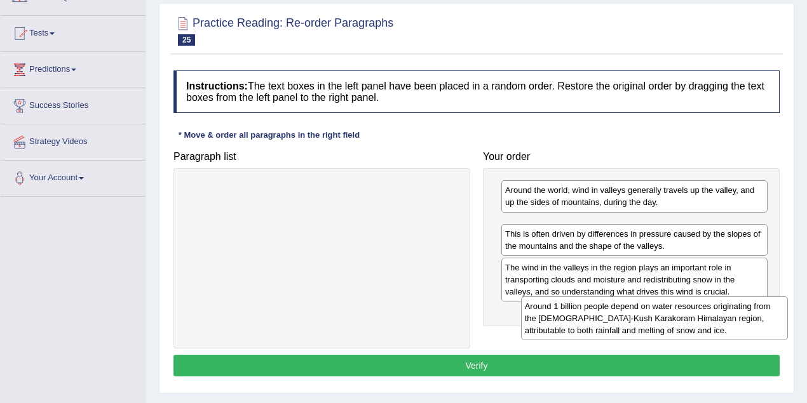
drag, startPoint x: 578, startPoint y: 196, endPoint x: 598, endPoint y: 313, distance: 117.9
click at [598, 313] on div "Around 1 billion people depend on water resources originating from the [DEMOGRA…" at bounding box center [654, 319] width 267 height 44
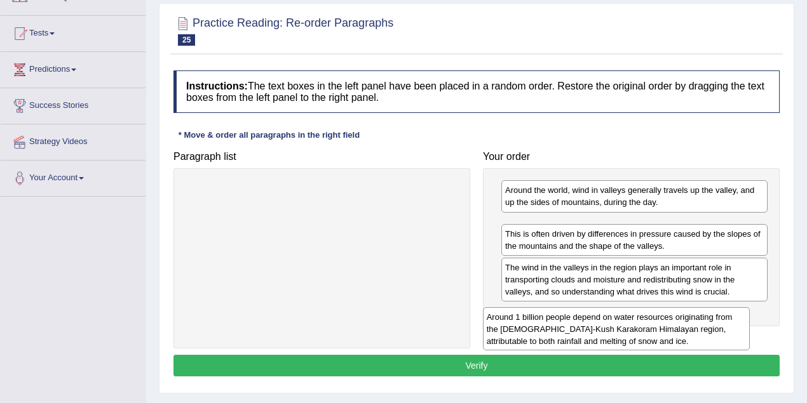
drag, startPoint x: 564, startPoint y: 227, endPoint x: 545, endPoint y: 321, distance: 95.2
click at [545, 321] on div "Around 1 billion people depend on water resources originating from the [DEMOGRA…" at bounding box center [616, 330] width 267 height 44
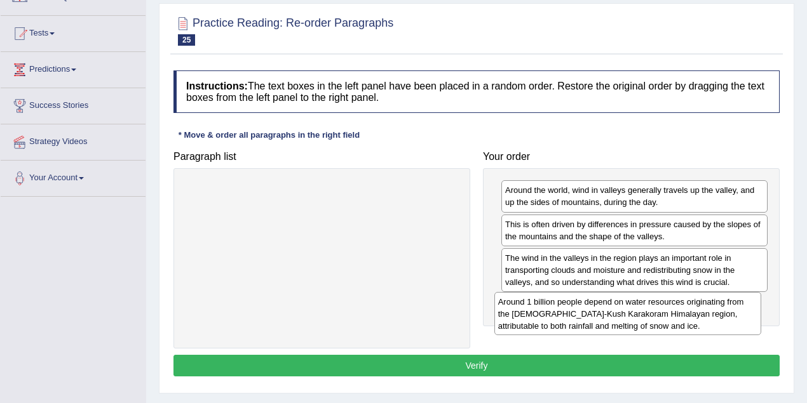
drag, startPoint x: 538, startPoint y: 236, endPoint x: 532, endPoint y: 316, distance: 79.6
click at [532, 316] on div "Around 1 billion people depend on water resources originating from the [DEMOGRA…" at bounding box center [627, 314] width 267 height 44
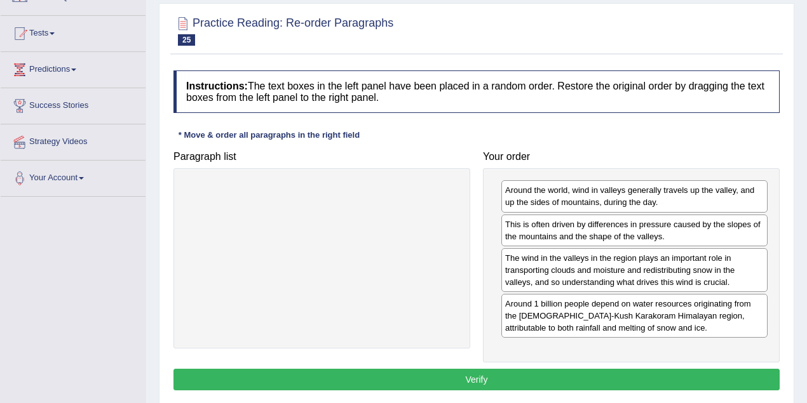
click at [469, 370] on button "Verify" at bounding box center [476, 380] width 606 height 22
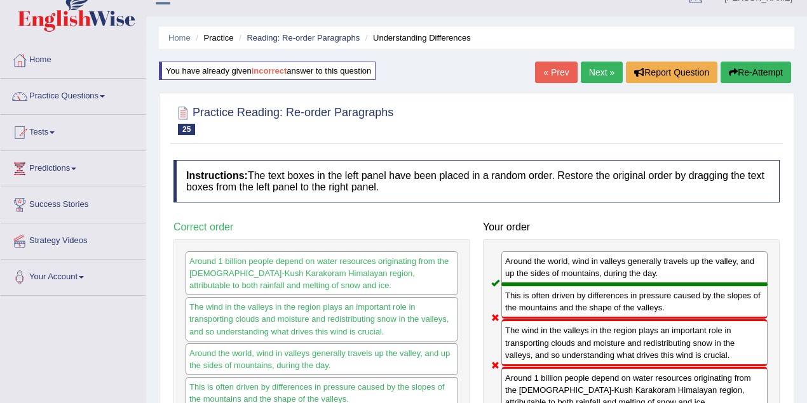
scroll to position [6, 0]
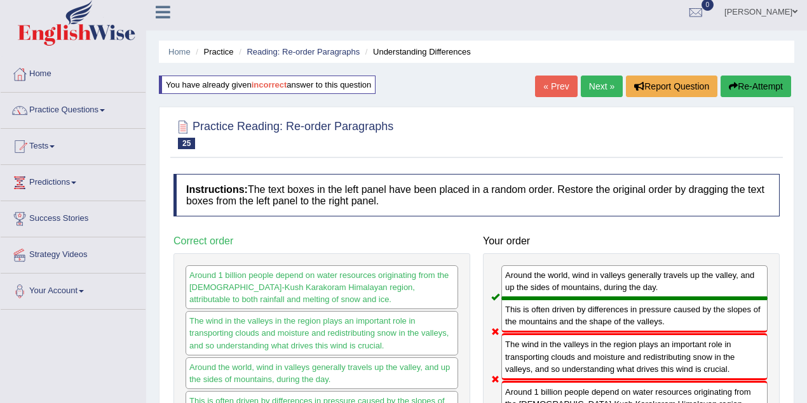
click at [787, 10] on link "[PERSON_NAME]" at bounding box center [761, 10] width 92 height 33
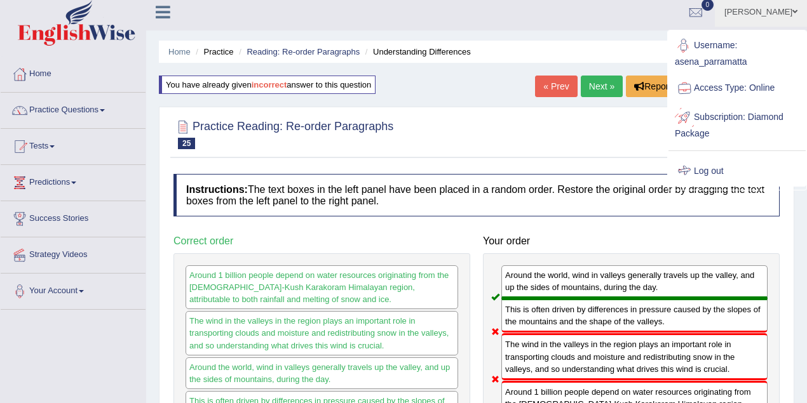
click at [726, 173] on link "Log out" at bounding box center [736, 171] width 137 height 29
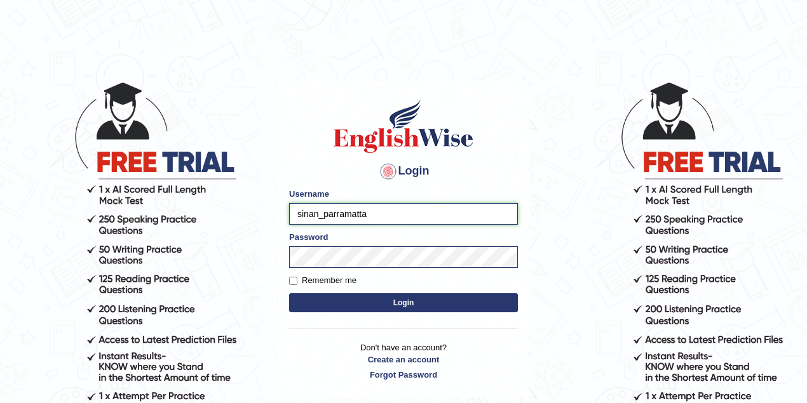
drag, startPoint x: 318, startPoint y: 215, endPoint x: 260, endPoint y: 212, distance: 57.9
click at [260, 212] on body "Login Please fix the following errors: Username sinan_parramatta Password Remem…" at bounding box center [403, 242] width 807 height 403
type input "roma_parramatta"
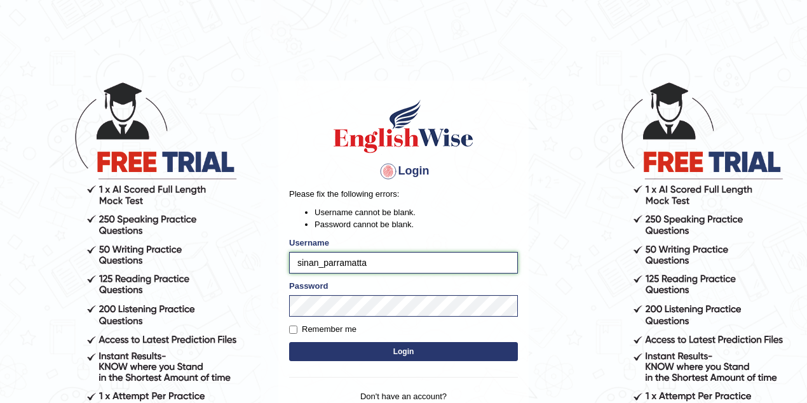
drag, startPoint x: 318, startPoint y: 264, endPoint x: 291, endPoint y: 264, distance: 26.7
click at [291, 264] on input "sinan_parramatta" at bounding box center [403, 263] width 229 height 22
type input "romabeatrice_parramatta"
click at [380, 350] on button "Login" at bounding box center [403, 351] width 229 height 19
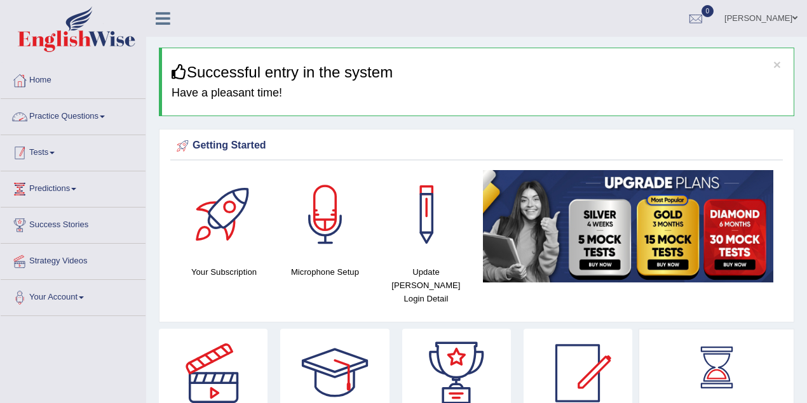
click at [93, 129] on link "Practice Questions" at bounding box center [73, 115] width 145 height 32
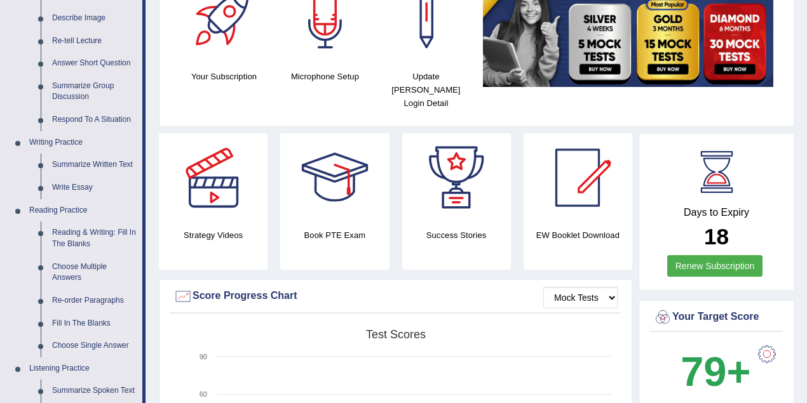
scroll to position [282, 0]
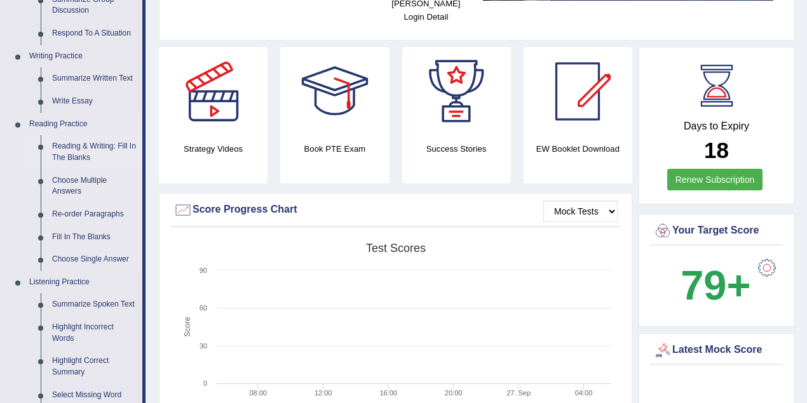
click at [86, 145] on link "Reading & Writing: Fill In The Blanks" at bounding box center [94, 152] width 96 height 34
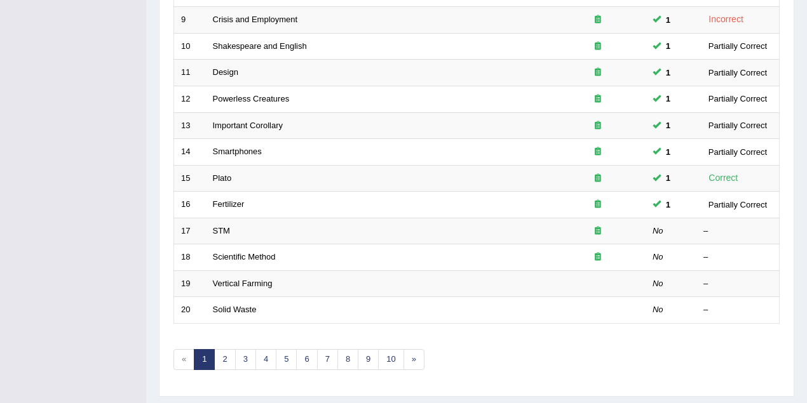
scroll to position [431, 0]
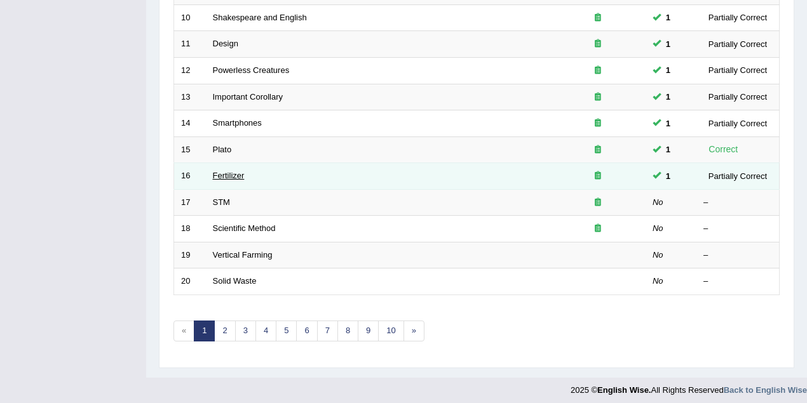
click at [229, 175] on link "Fertilizer" at bounding box center [229, 176] width 32 height 10
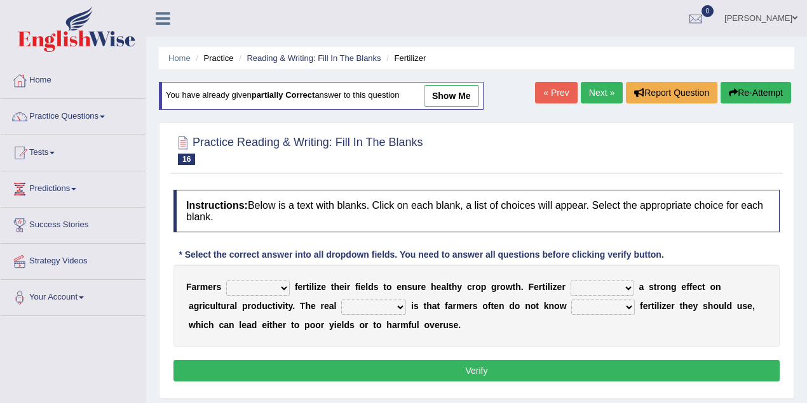
click at [445, 94] on link "show me" at bounding box center [451, 96] width 55 height 22
select select "should"
select select "have"
select select "problem"
select select "how much"
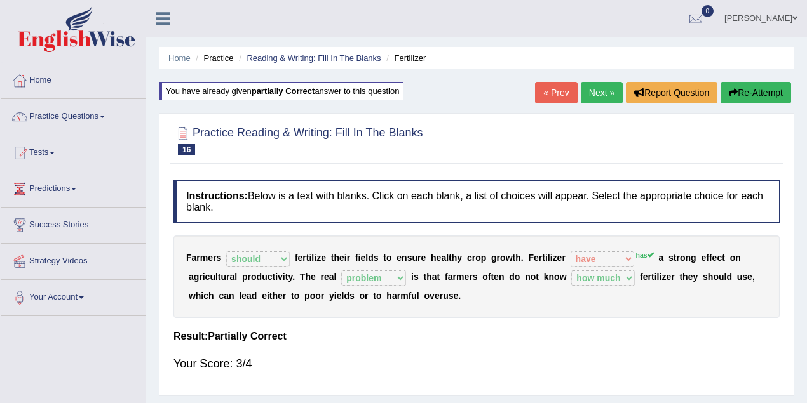
click at [545, 89] on link "« Prev" at bounding box center [556, 93] width 42 height 22
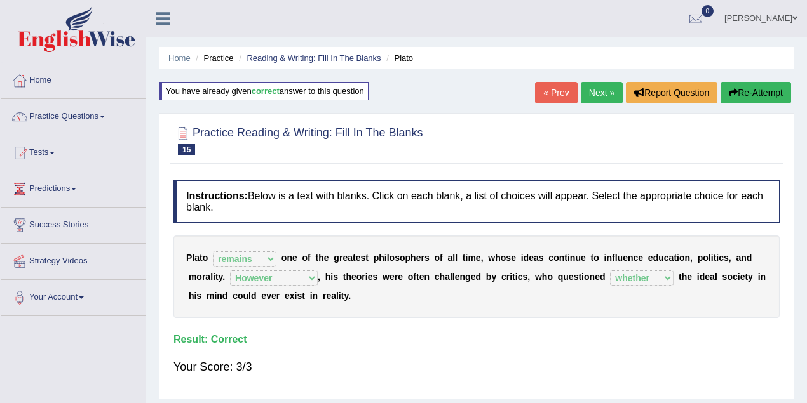
select select "remains"
select select "However"
select select "whether"
click at [554, 95] on link "« Prev" at bounding box center [556, 93] width 42 height 22
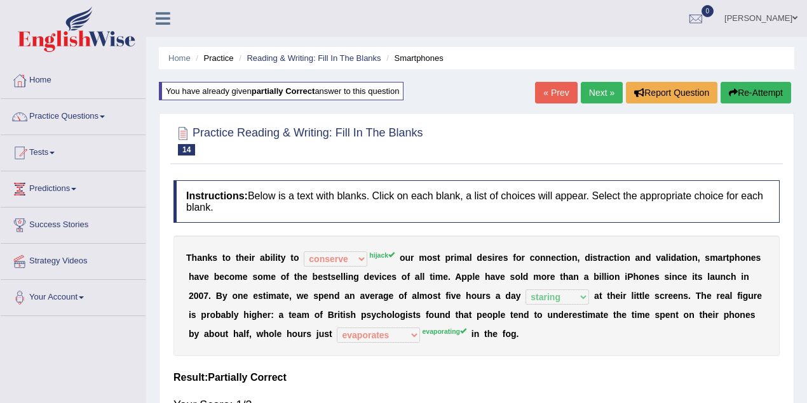
select select "conserve"
select select "staring"
select select "evaporates"
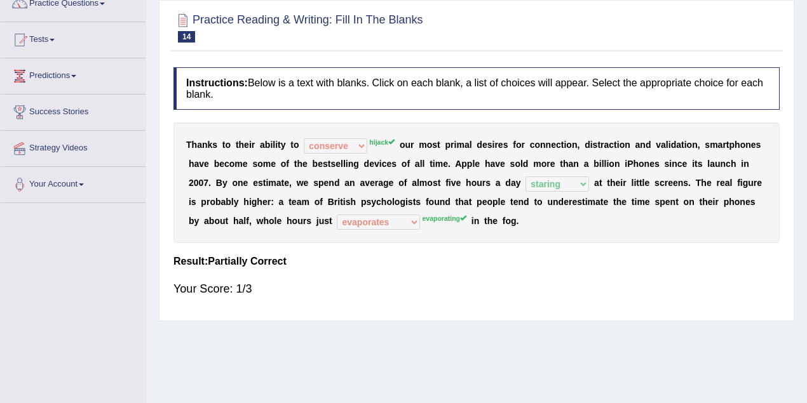
scroll to position [56, 0]
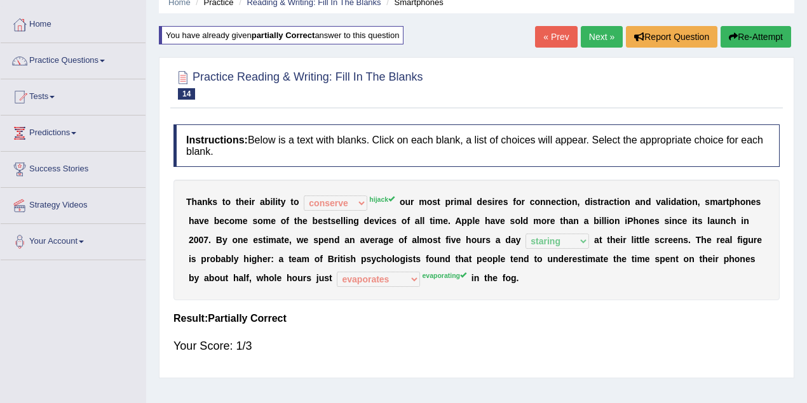
click at [546, 34] on link "« Prev" at bounding box center [556, 37] width 42 height 22
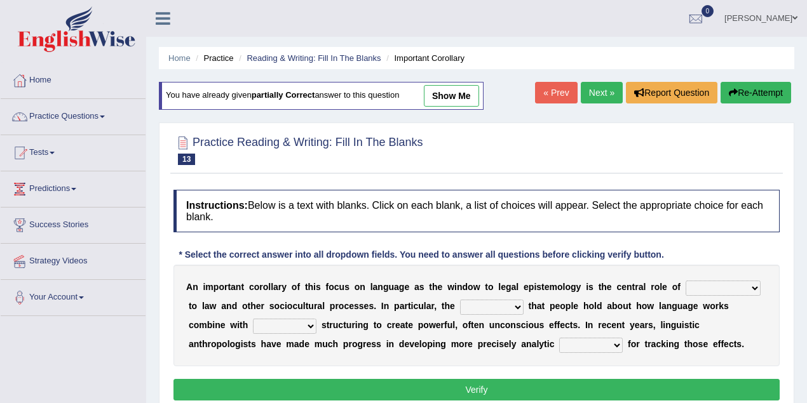
click at [464, 95] on link "show me" at bounding box center [451, 96] width 55 height 22
select select "discourse"
select select "ideas"
select select "customary"
select select "tools"
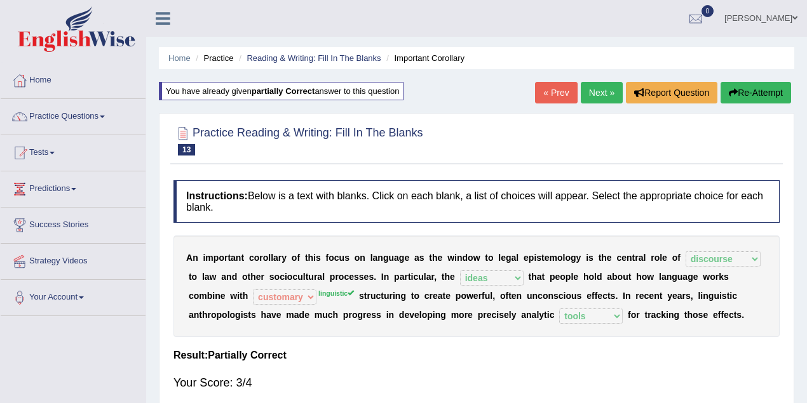
scroll to position [113, 0]
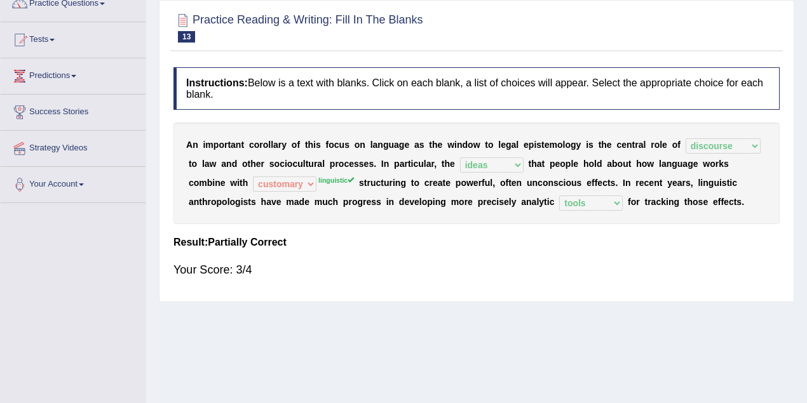
drag, startPoint x: 353, startPoint y: 179, endPoint x: 327, endPoint y: 186, distance: 27.0
click at [325, 180] on sup "linguistic" at bounding box center [336, 181] width 36 height 8
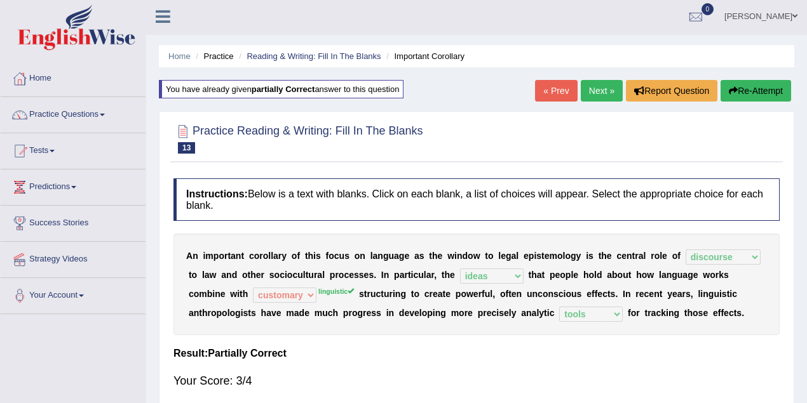
scroll to position [0, 0]
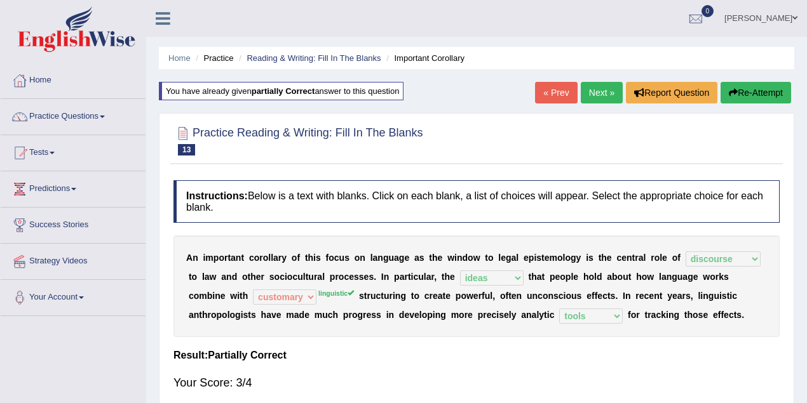
click at [548, 90] on link "« Prev" at bounding box center [556, 93] width 42 height 22
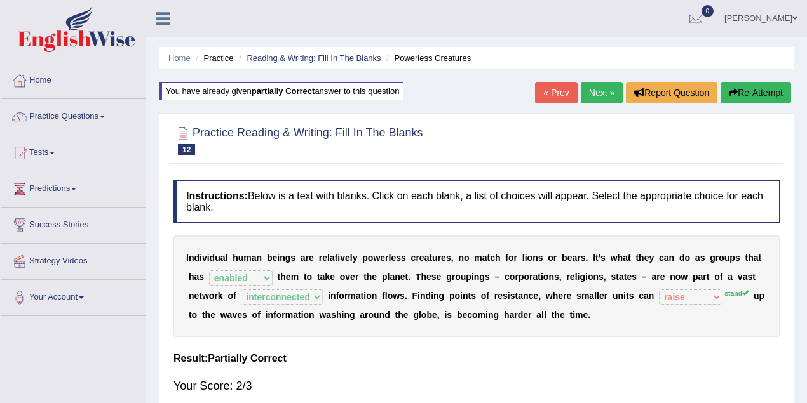
select select "enabled"
select select "interconnected"
select select "raise"
click at [91, 118] on link "Practice Questions" at bounding box center [73, 115] width 145 height 32
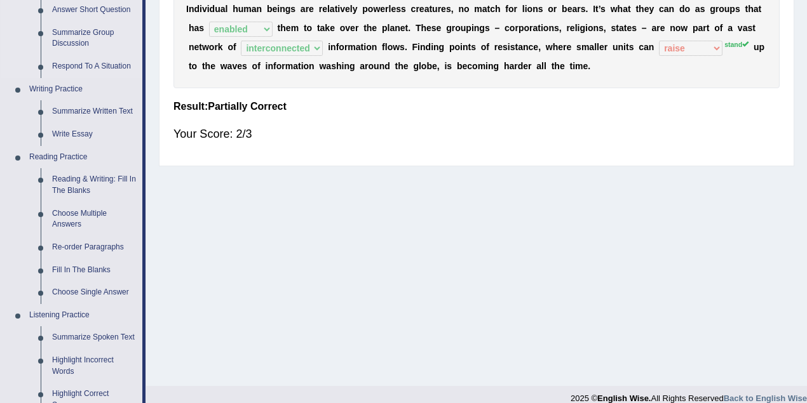
scroll to position [282, 0]
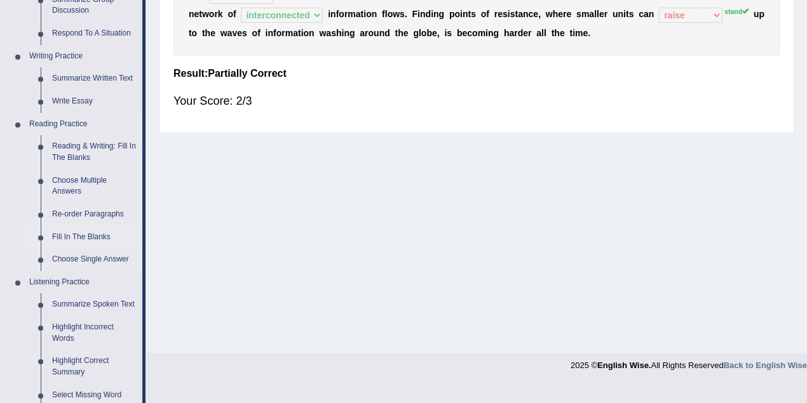
click at [98, 231] on link "Fill In The Blanks" at bounding box center [94, 237] width 96 height 23
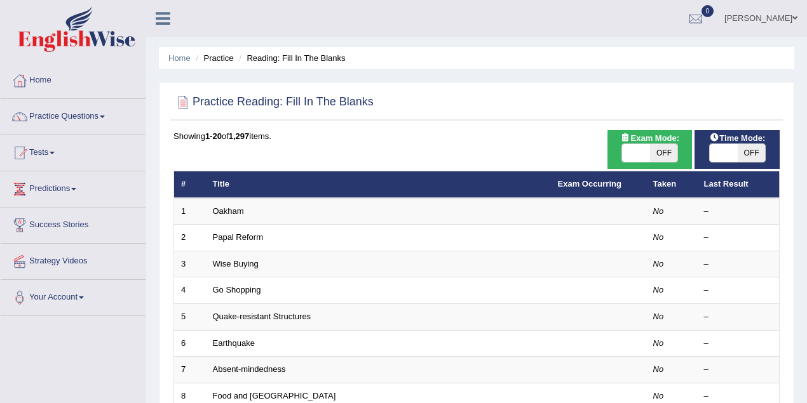
click at [663, 151] on span "OFF" at bounding box center [664, 153] width 28 height 18
checkbox input "true"
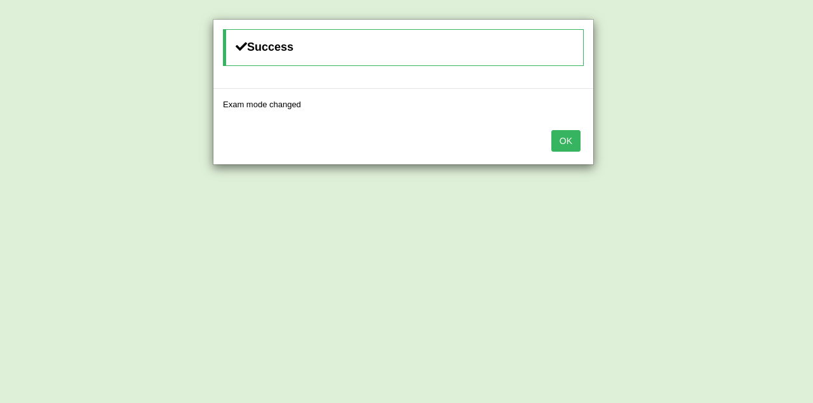
click at [567, 140] on button "OK" at bounding box center [566, 141] width 29 height 22
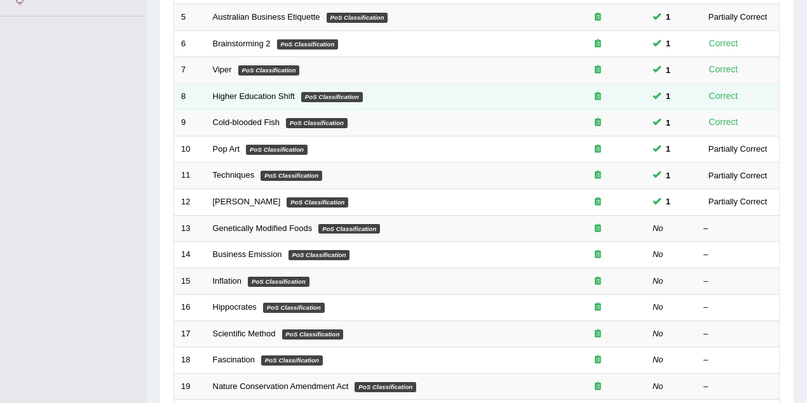
scroll to position [339, 0]
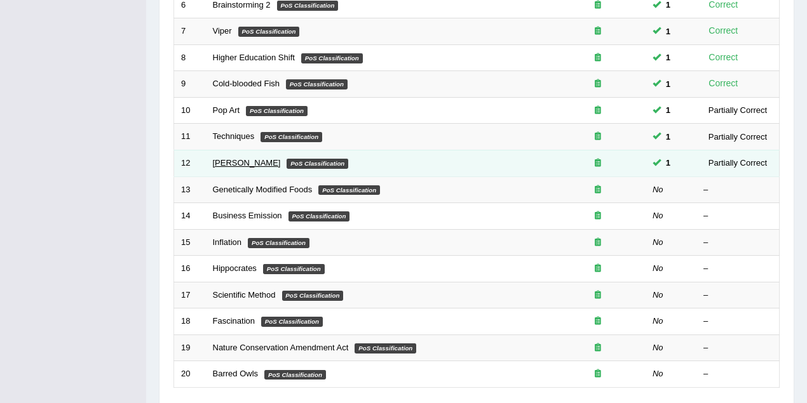
click at [226, 161] on link "Bennett" at bounding box center [247, 163] width 68 height 10
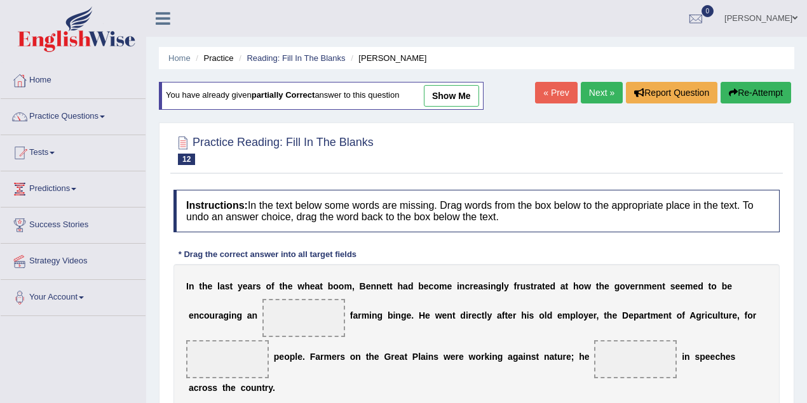
click at [449, 101] on link "show me" at bounding box center [451, 96] width 55 height 22
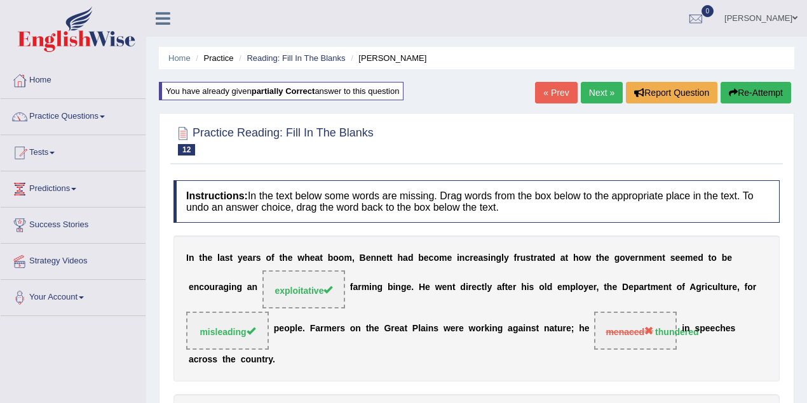
click at [554, 88] on link "« Prev" at bounding box center [556, 93] width 42 height 22
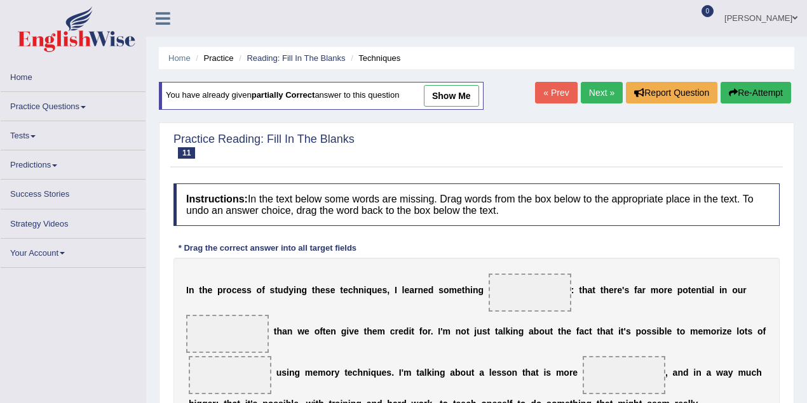
click at [465, 98] on link "show me" at bounding box center [451, 96] width 55 height 22
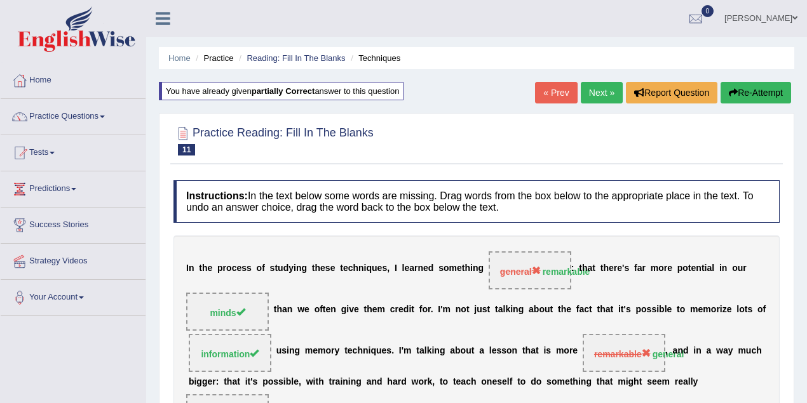
click at [539, 88] on link "« Prev" at bounding box center [556, 93] width 42 height 22
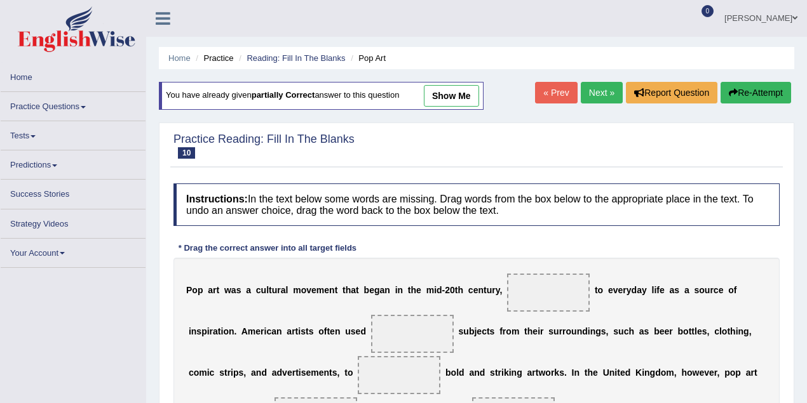
click at [454, 95] on link "show me" at bounding box center [451, 96] width 55 height 22
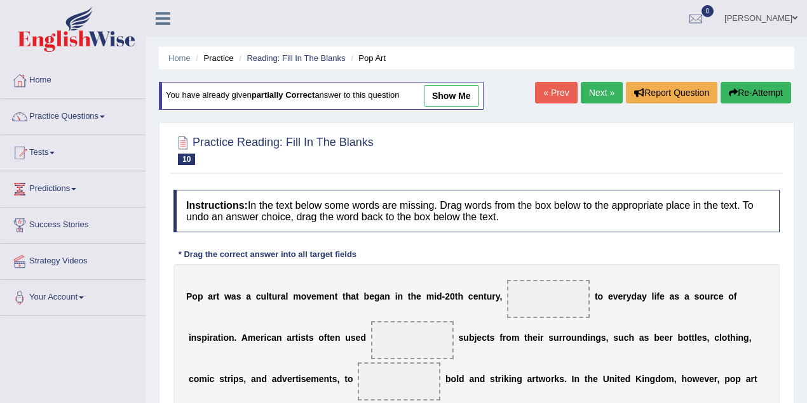
click at [451, 95] on link "show me" at bounding box center [451, 96] width 55 height 22
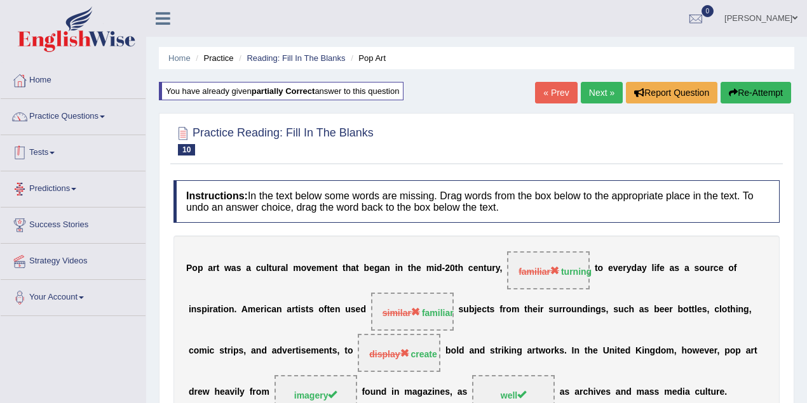
click at [81, 116] on link "Practice Questions" at bounding box center [73, 115] width 145 height 32
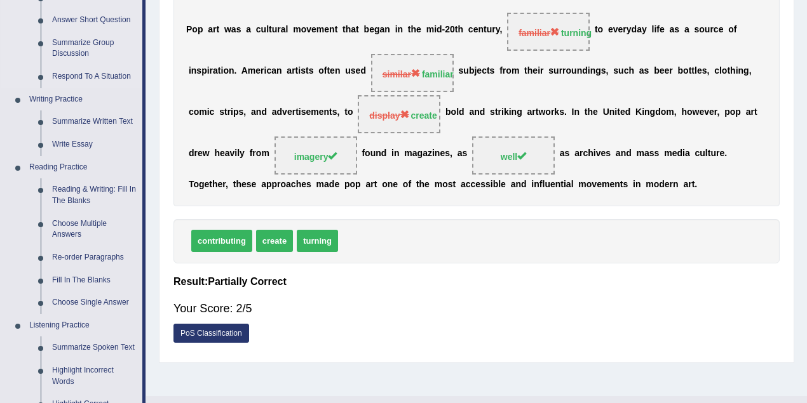
scroll to position [282, 0]
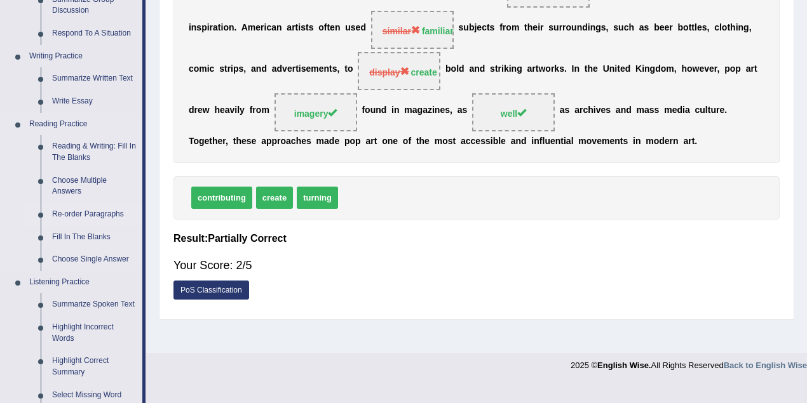
click at [97, 214] on link "Re-order Paragraphs" at bounding box center [94, 214] width 96 height 23
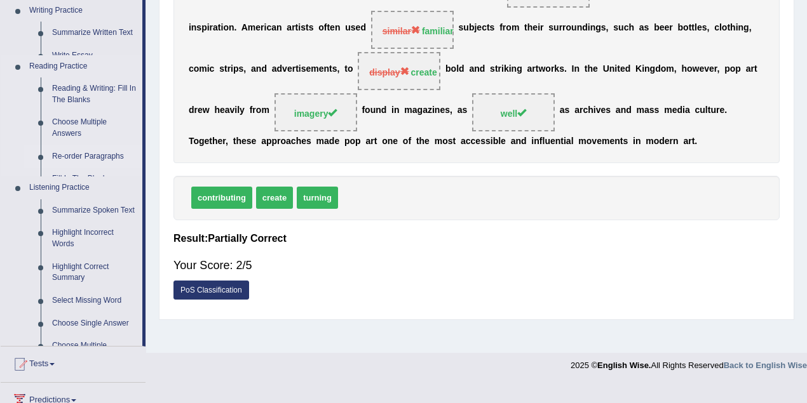
scroll to position [241, 0]
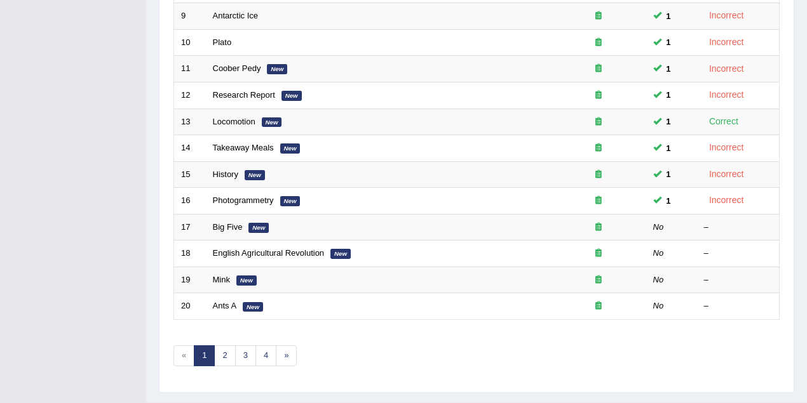
scroll to position [431, 0]
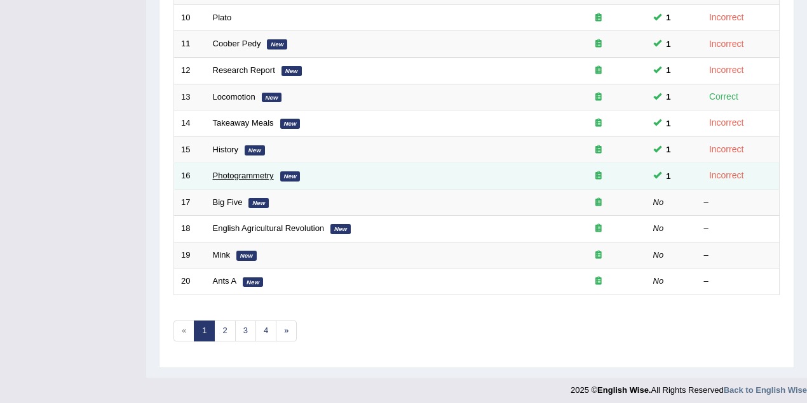
click at [250, 171] on link "Photogrammetry" at bounding box center [243, 176] width 61 height 10
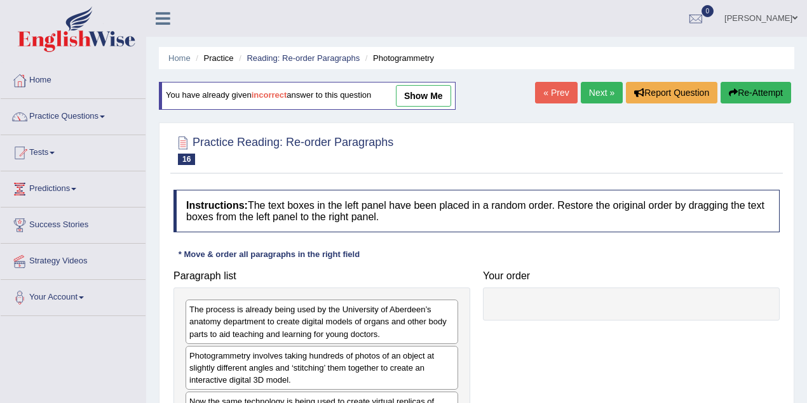
click at [433, 95] on link "show me" at bounding box center [423, 96] width 55 height 22
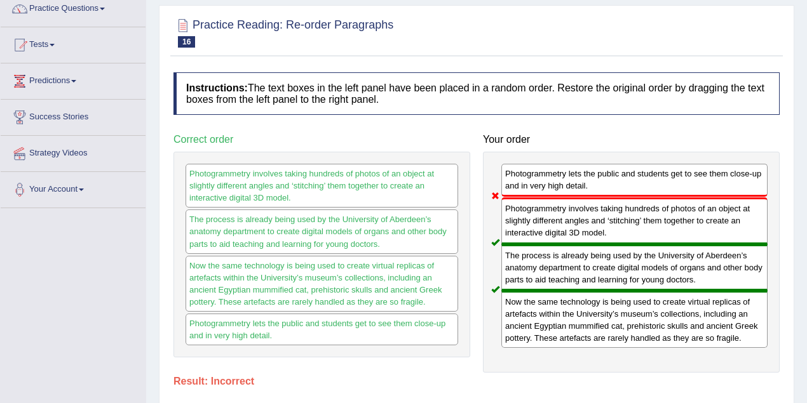
scroll to position [169, 0]
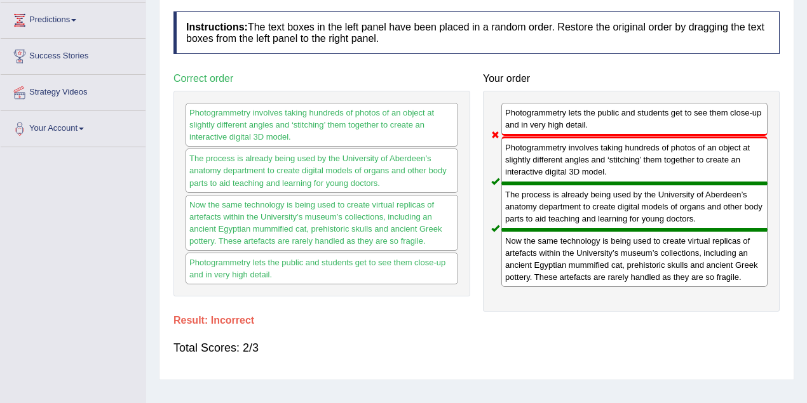
drag, startPoint x: 240, startPoint y: 342, endPoint x: 256, endPoint y: 344, distance: 16.0
click at [256, 344] on div "Total Scores: 2/3" at bounding box center [476, 348] width 606 height 30
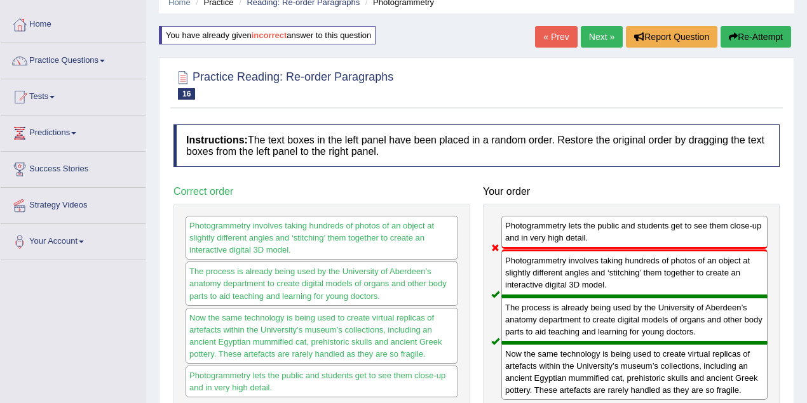
click at [560, 37] on link "« Prev" at bounding box center [556, 37] width 42 height 22
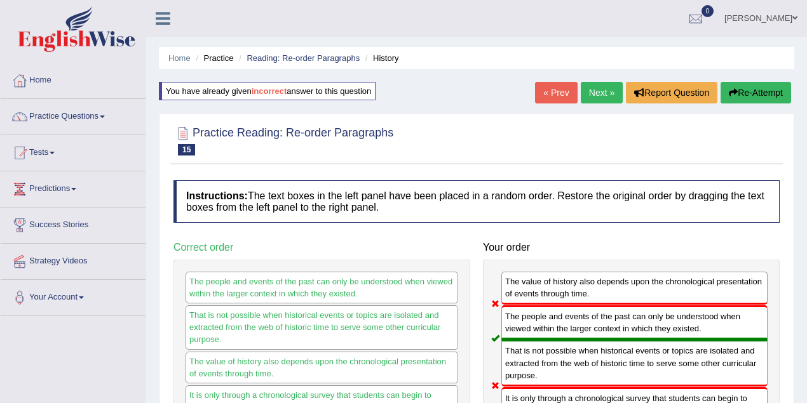
click at [563, 90] on link "« Prev" at bounding box center [556, 93] width 42 height 22
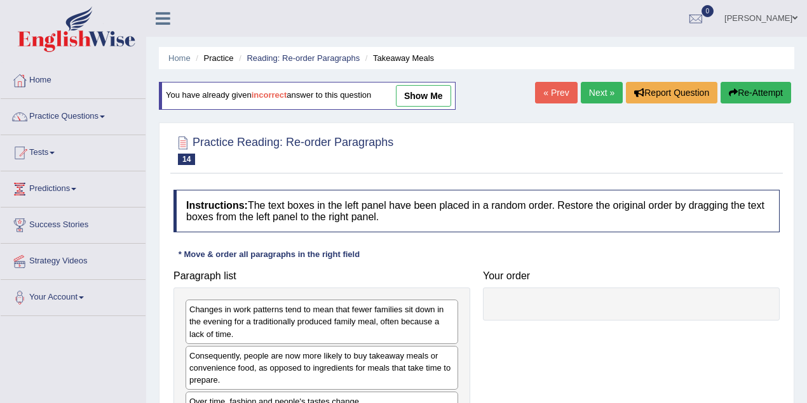
click at [432, 93] on link "show me" at bounding box center [423, 96] width 55 height 22
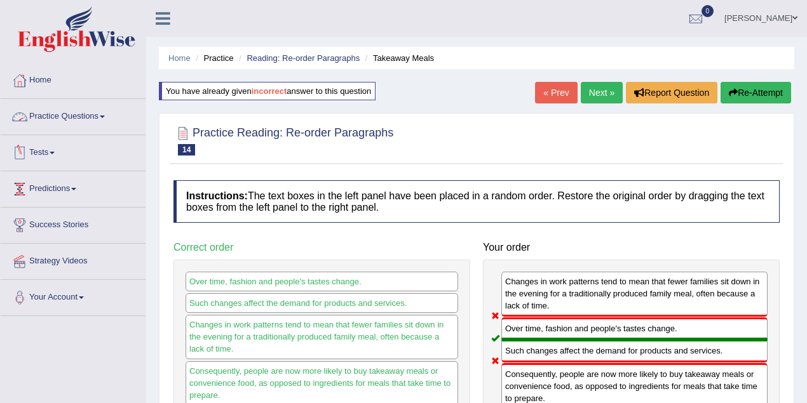
click at [80, 122] on link "Practice Questions" at bounding box center [73, 115] width 145 height 32
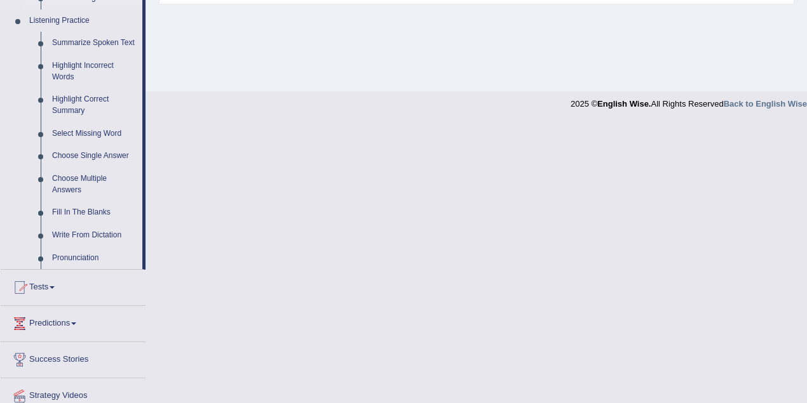
scroll to position [564, 0]
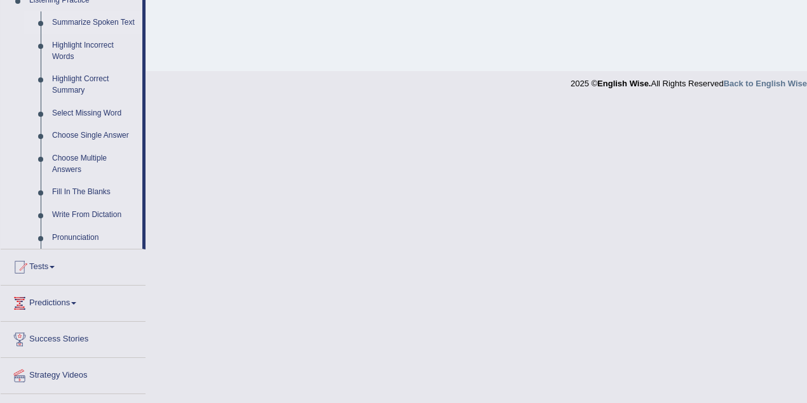
click at [105, 23] on link "Summarize Spoken Text" at bounding box center [94, 22] width 96 height 23
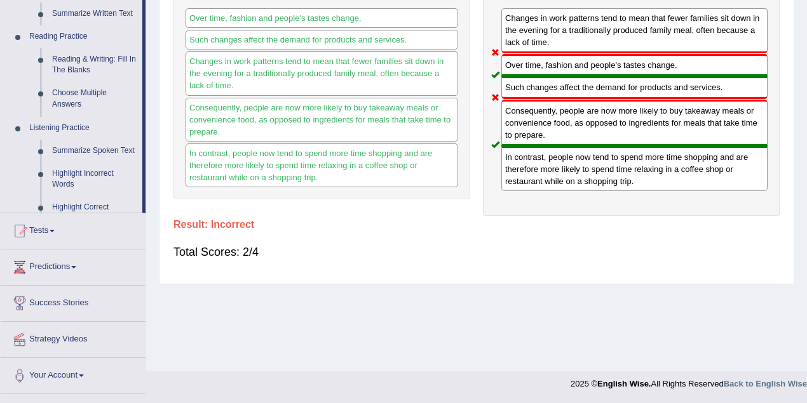
scroll to position [263, 0]
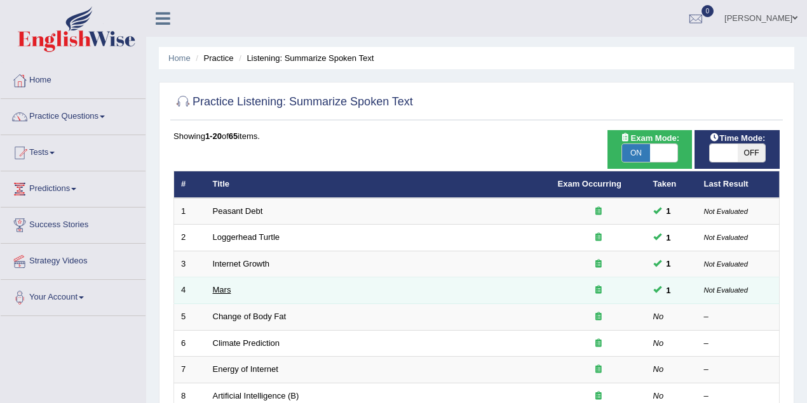
click at [224, 287] on link "Mars" at bounding box center [222, 290] width 18 height 10
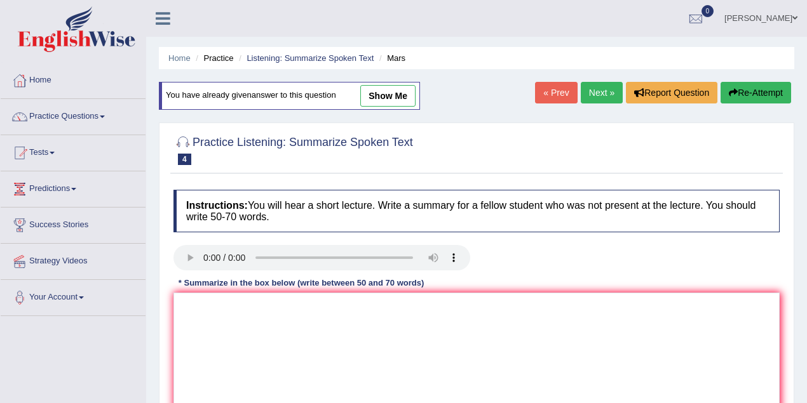
click at [385, 100] on link "show me" at bounding box center [387, 96] width 55 height 22
type textarea "The speaker higlighted about Mars being the 4th planet. Initially, he spoke abo…"
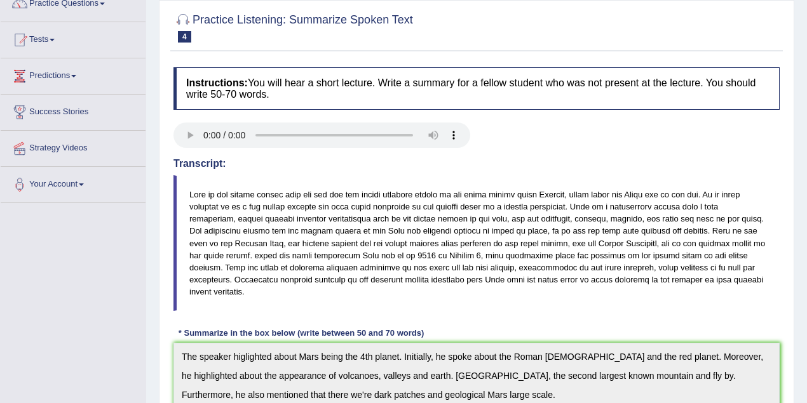
scroll to position [56, 0]
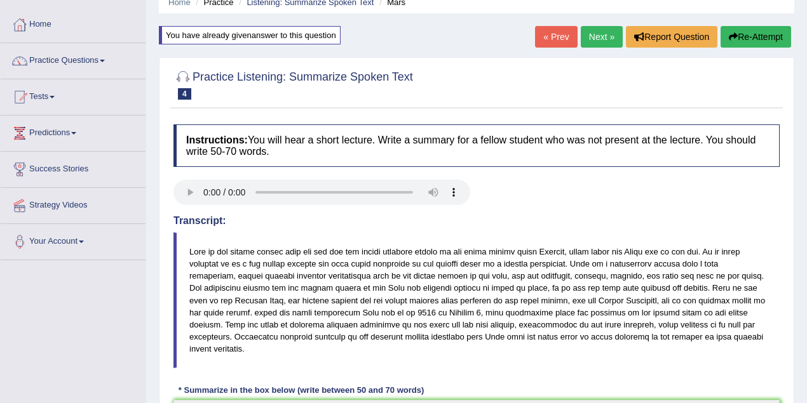
click at [557, 34] on link "« Prev" at bounding box center [556, 37] width 42 height 22
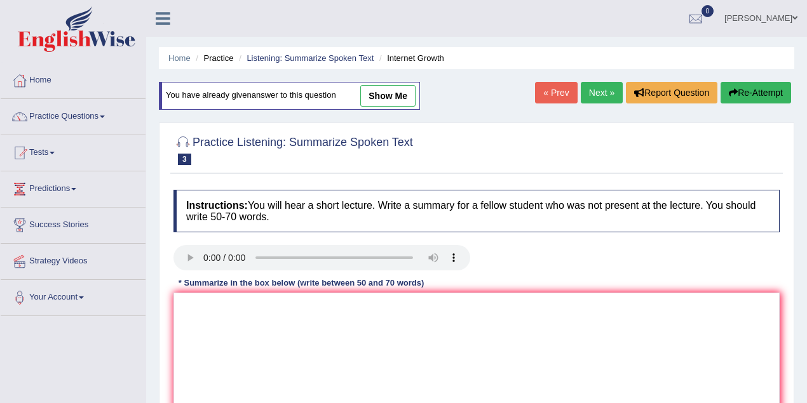
click at [394, 102] on link "show me" at bounding box center [387, 96] width 55 height 22
type textarea "The speaker mentioned about the rapid expansion of the internet. Initially, he …"
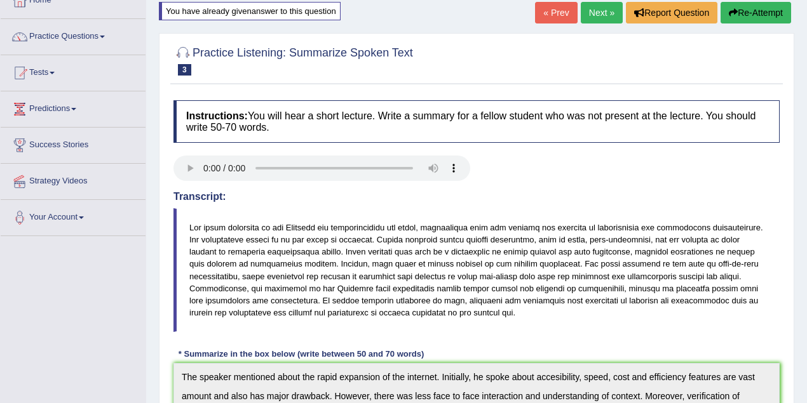
scroll to position [56, 0]
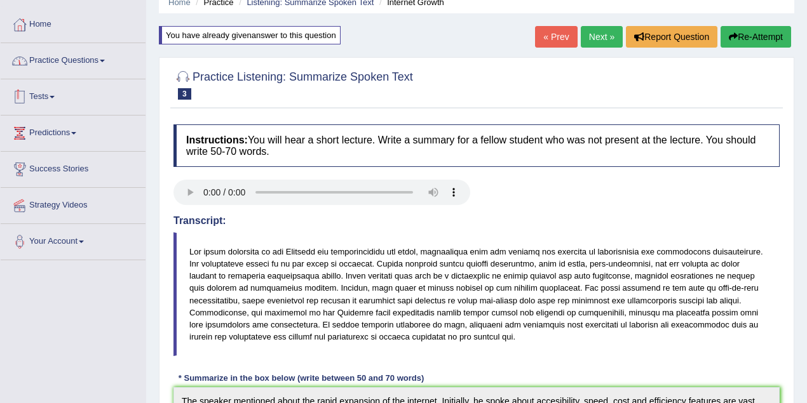
click at [73, 49] on link "Practice Questions" at bounding box center [73, 59] width 145 height 32
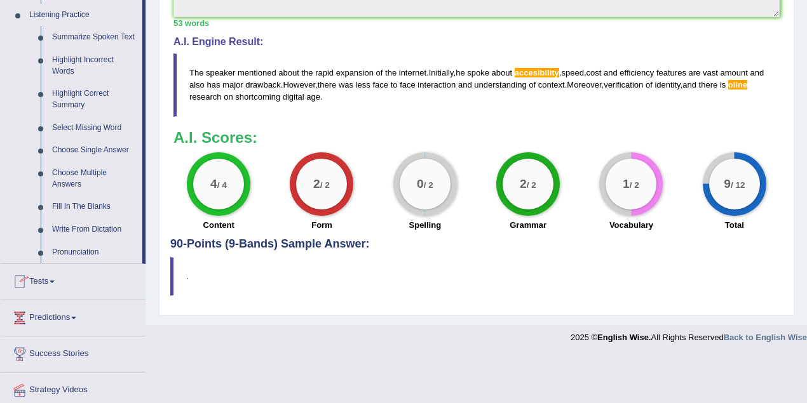
scroll to position [564, 0]
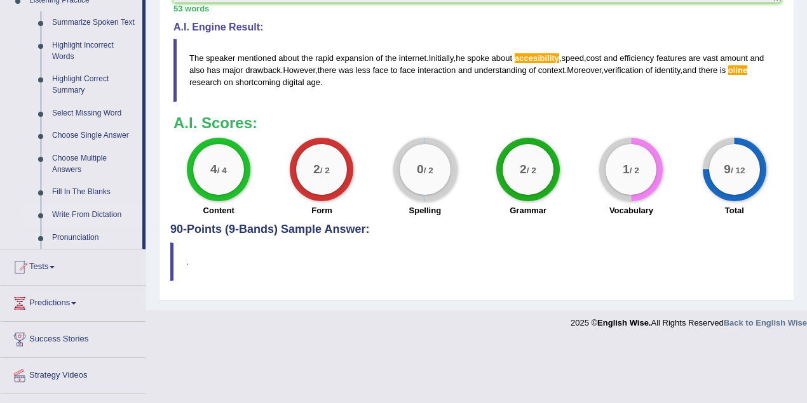
click at [74, 210] on link "Write From Dictation" at bounding box center [94, 215] width 96 height 23
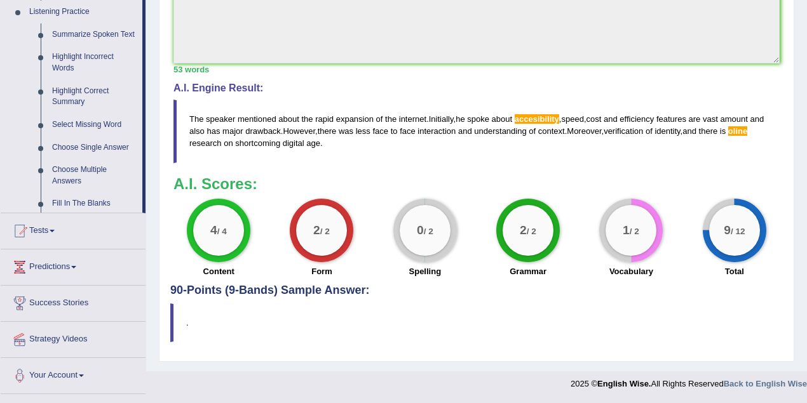
scroll to position [500, 0]
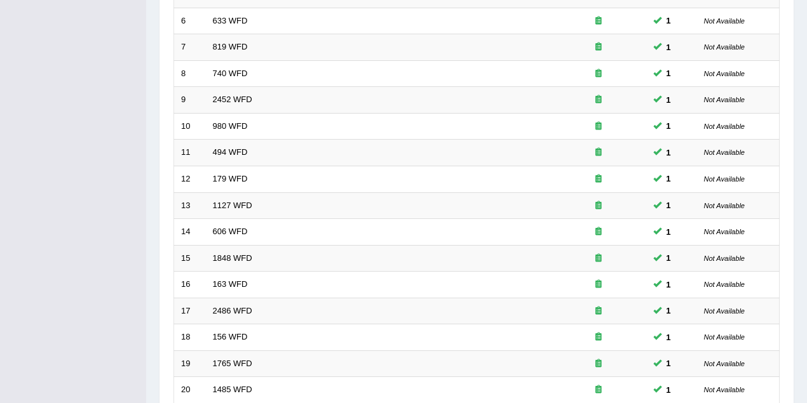
scroll to position [395, 0]
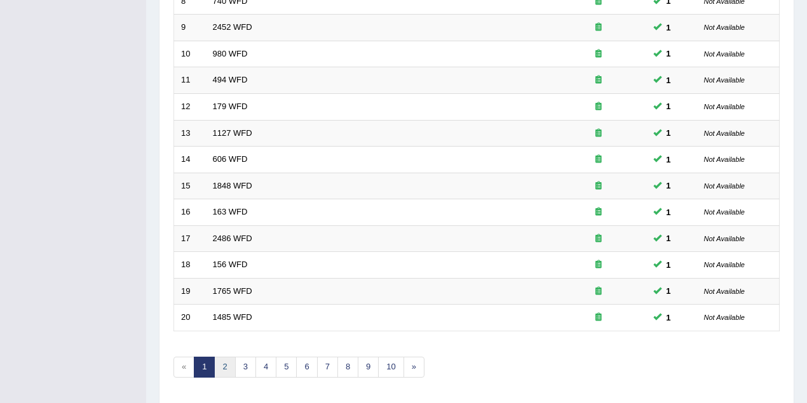
click at [223, 360] on link "2" at bounding box center [224, 367] width 21 height 21
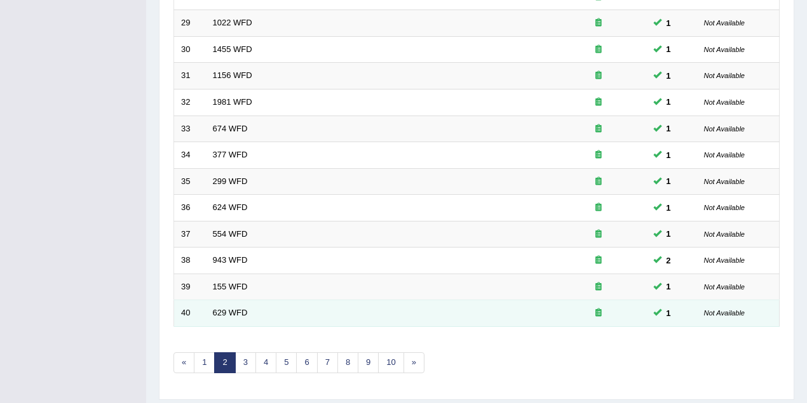
scroll to position [431, 0]
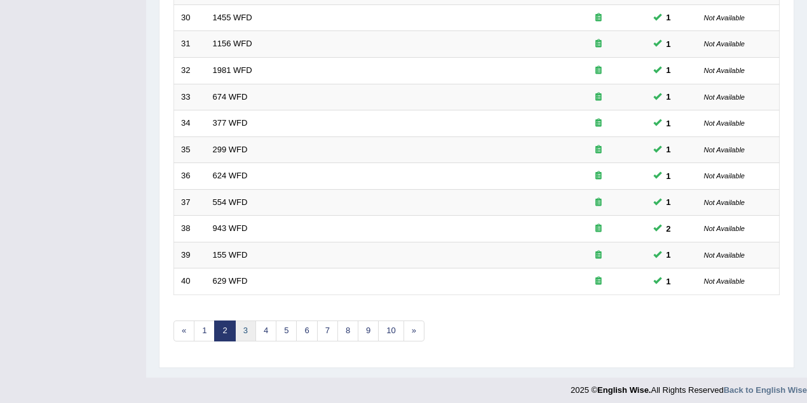
click at [241, 326] on link "3" at bounding box center [245, 331] width 21 height 21
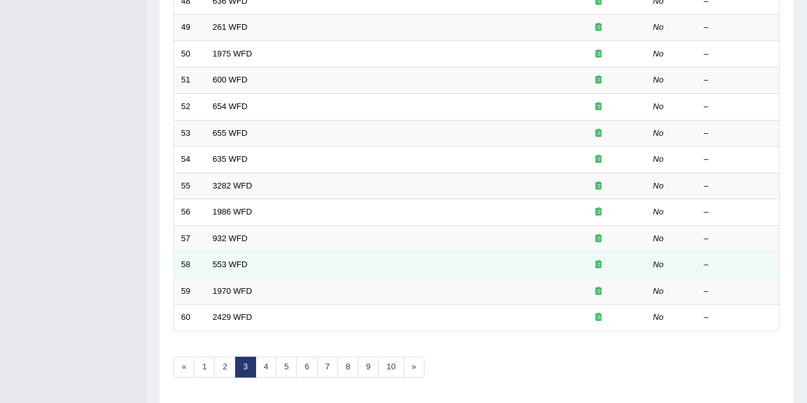
scroll to position [431, 0]
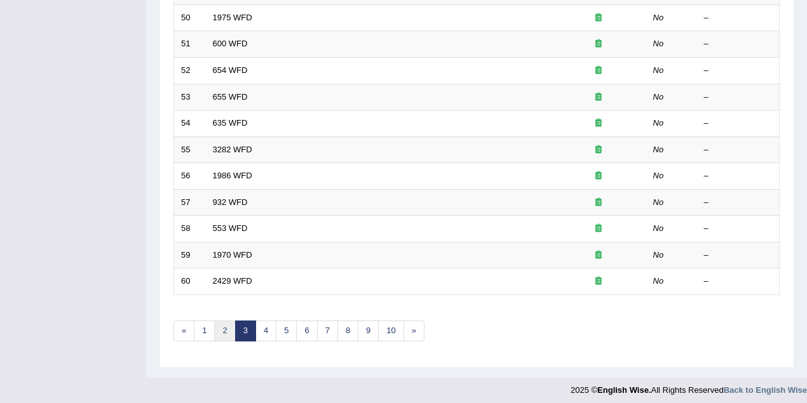
click at [225, 321] on link "2" at bounding box center [224, 331] width 21 height 21
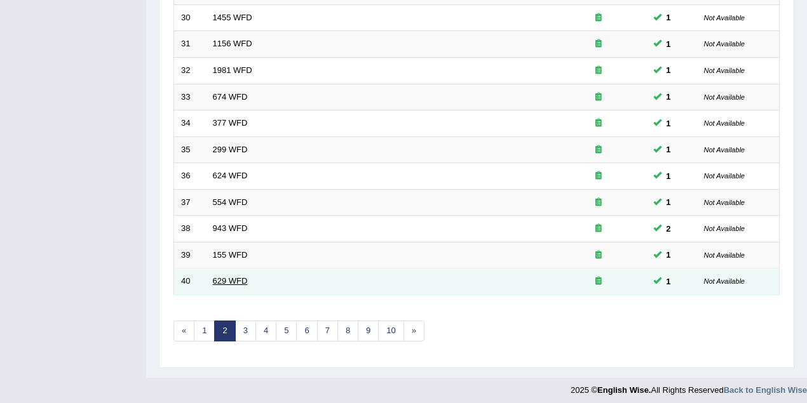
click at [236, 276] on link "629 WFD" at bounding box center [230, 281] width 35 height 10
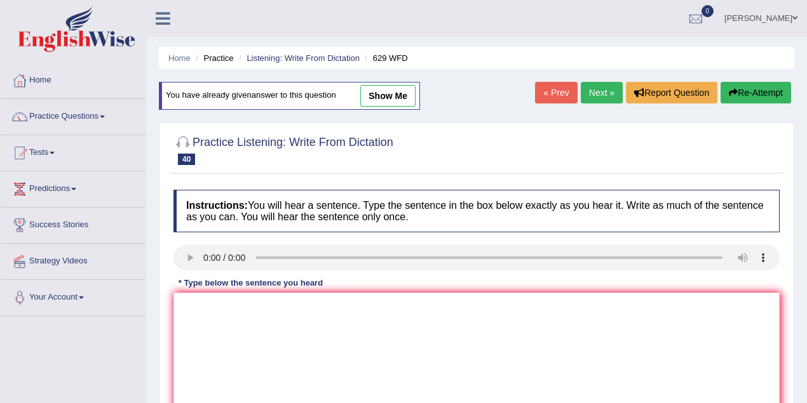
click at [378, 93] on link "show me" at bounding box center [387, 96] width 55 height 22
type textarea "Please provide the report to support your ideas of this arguments."
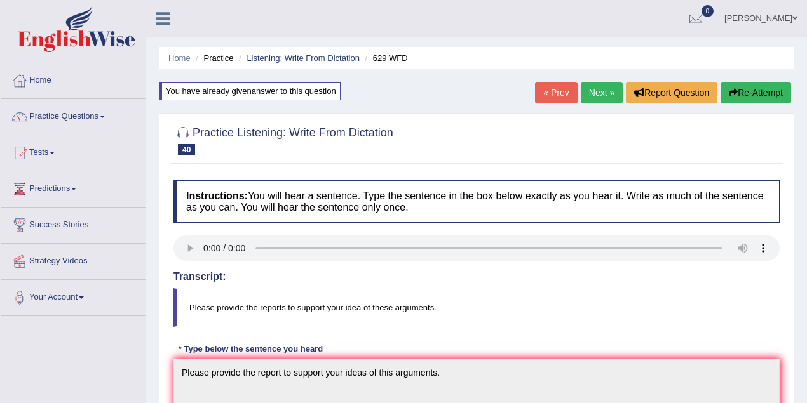
click at [559, 96] on link "« Prev" at bounding box center [556, 93] width 42 height 22
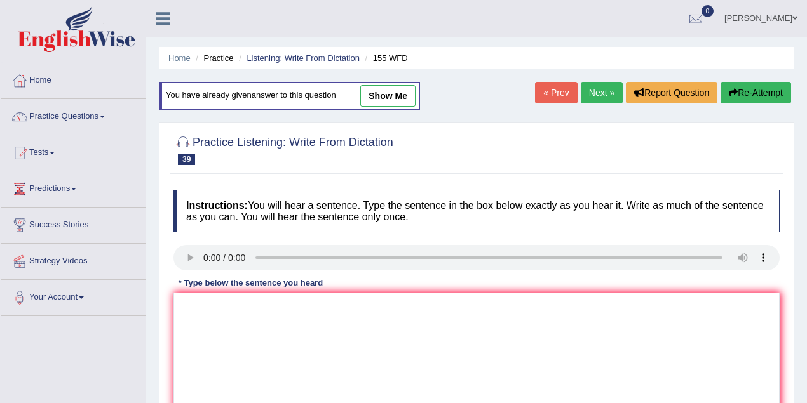
click at [380, 102] on link "show me" at bounding box center [387, 96] width 55 height 22
type textarea "Important details of the arguement are missing in the summary."
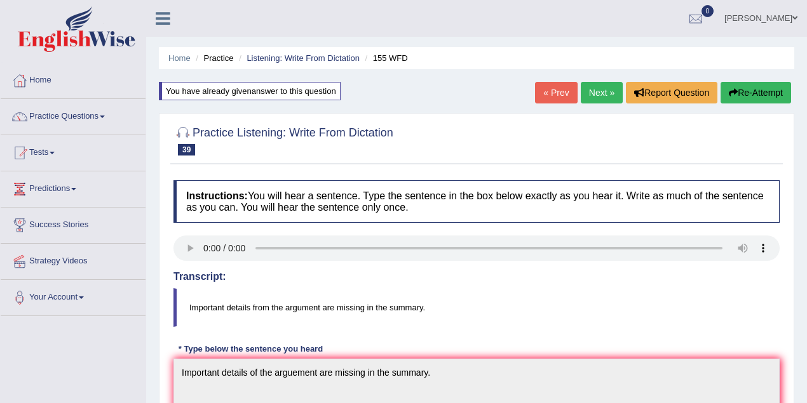
click at [538, 97] on link "« Prev" at bounding box center [556, 93] width 42 height 22
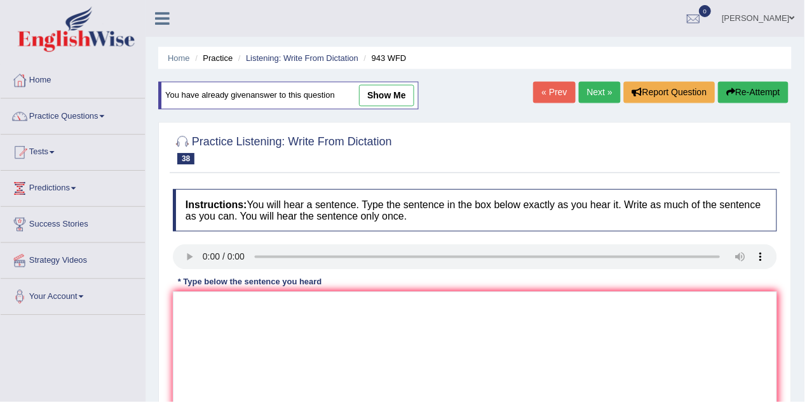
click at [388, 95] on link "show me" at bounding box center [387, 96] width 55 height 22
type textarea "Farming methods across the world have greatly developed recently."
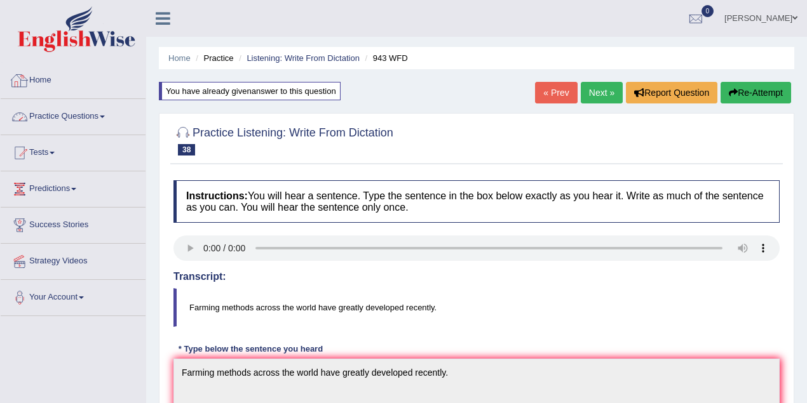
click at [95, 109] on link "Practice Questions" at bounding box center [73, 115] width 145 height 32
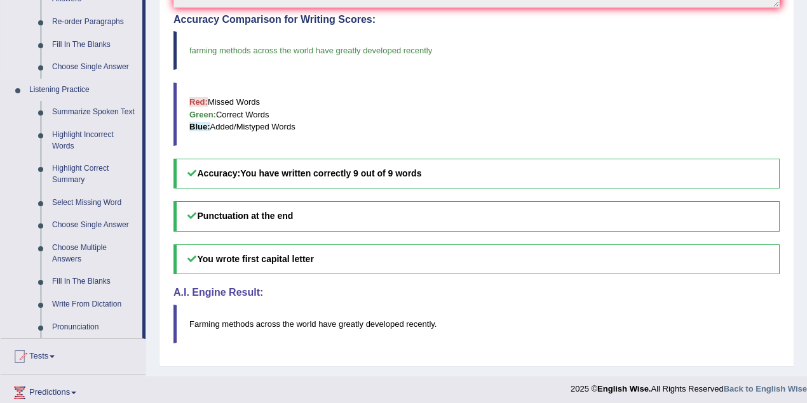
scroll to position [508, 0]
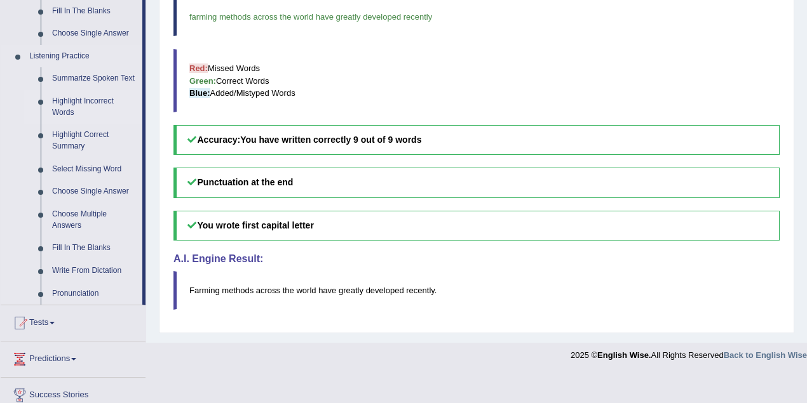
click at [82, 97] on link "Highlight Incorrect Words" at bounding box center [94, 107] width 96 height 34
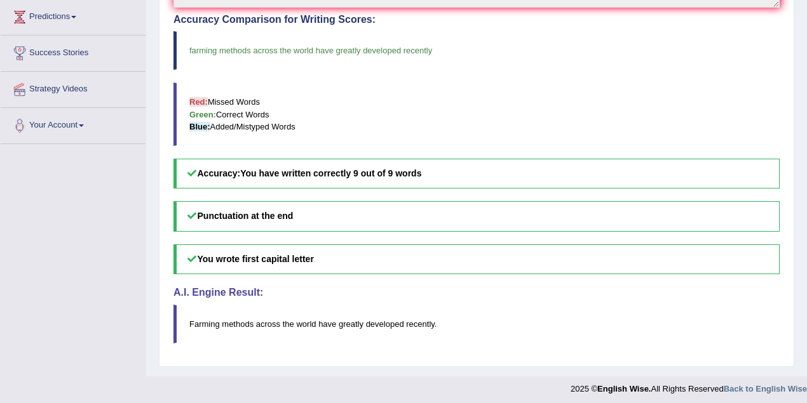
scroll to position [201, 0]
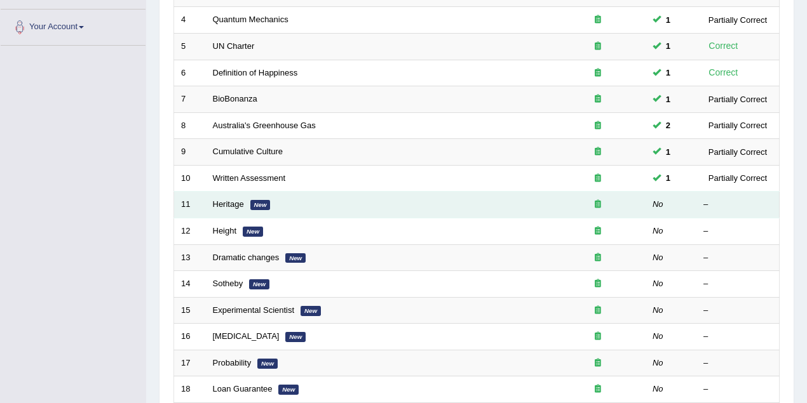
scroll to position [282, 0]
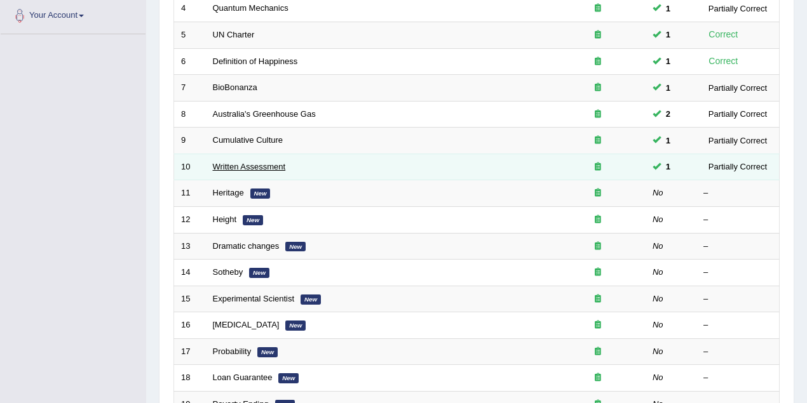
click at [268, 165] on link "Written Assessment" at bounding box center [249, 167] width 73 height 10
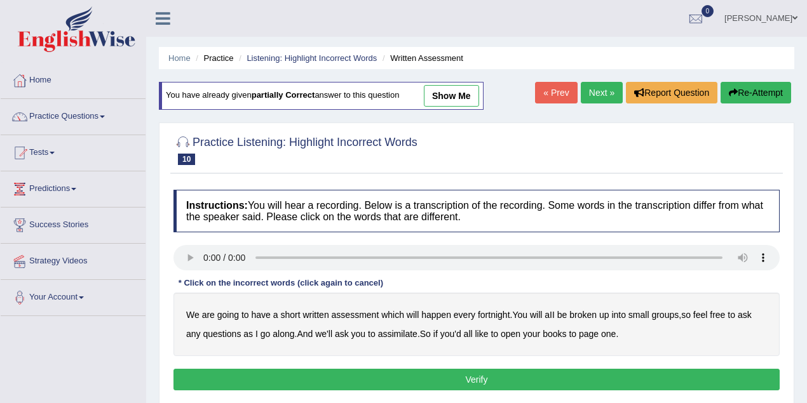
click at [437, 94] on link "show me" at bounding box center [451, 96] width 55 height 22
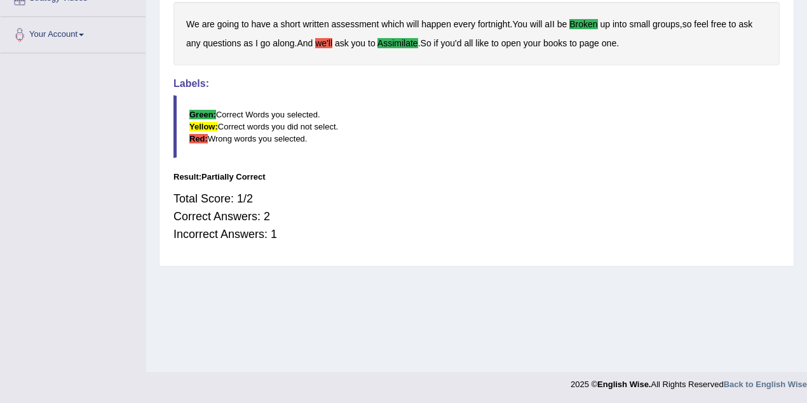
scroll to position [37, 0]
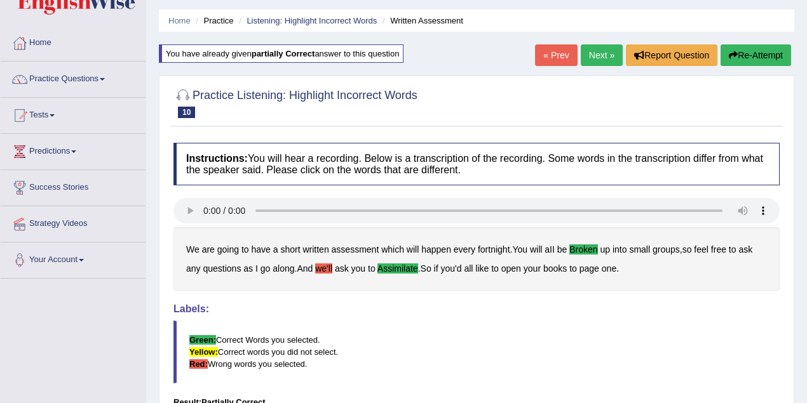
click at [541, 56] on link "« Prev" at bounding box center [556, 55] width 42 height 22
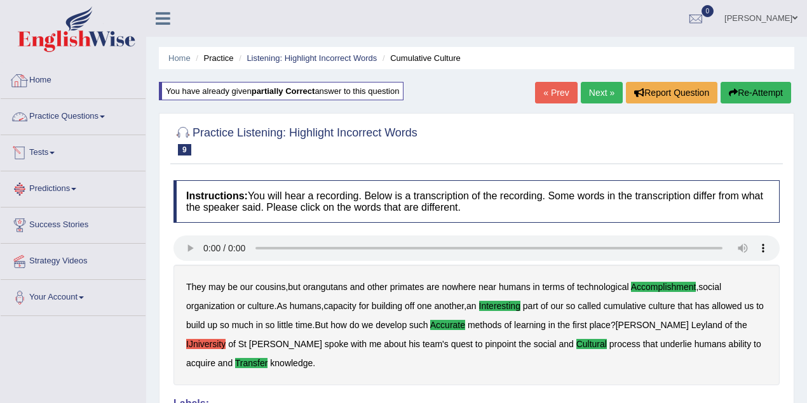
click at [75, 116] on link "Practice Questions" at bounding box center [73, 115] width 145 height 32
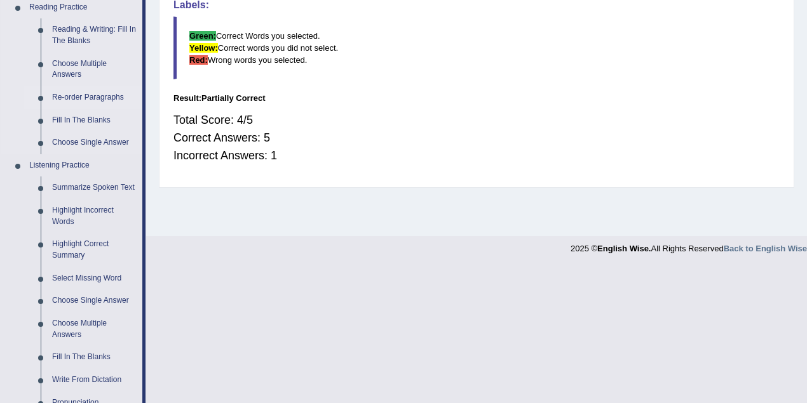
scroll to position [452, 0]
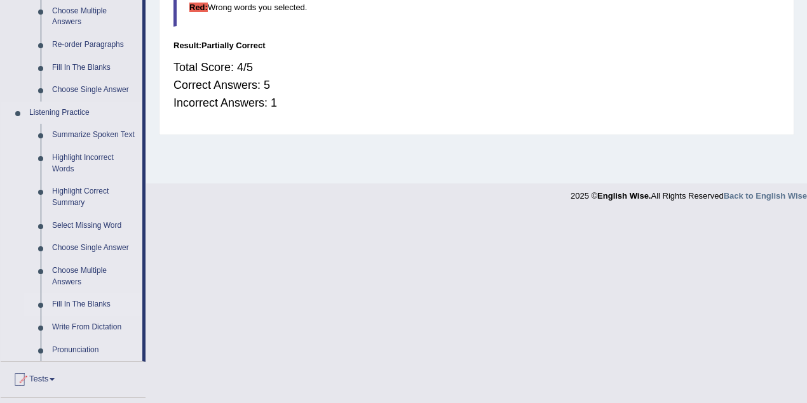
click at [95, 303] on link "Fill In The Blanks" at bounding box center [94, 305] width 96 height 23
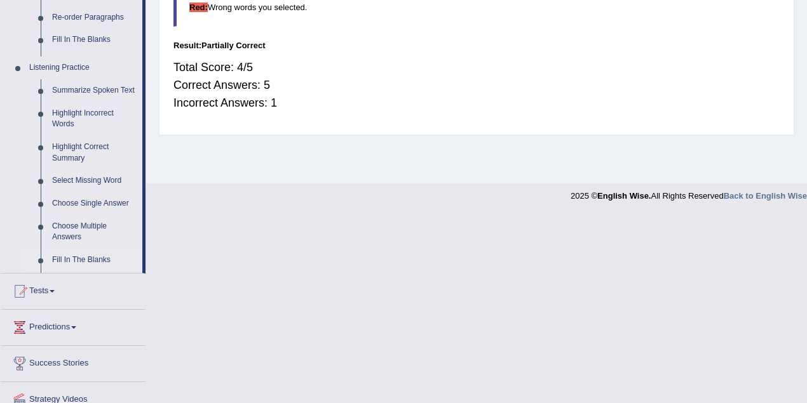
scroll to position [263, 0]
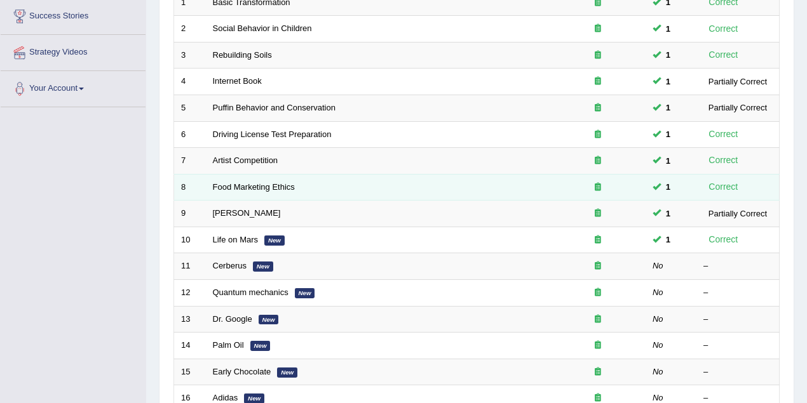
scroll to position [226, 0]
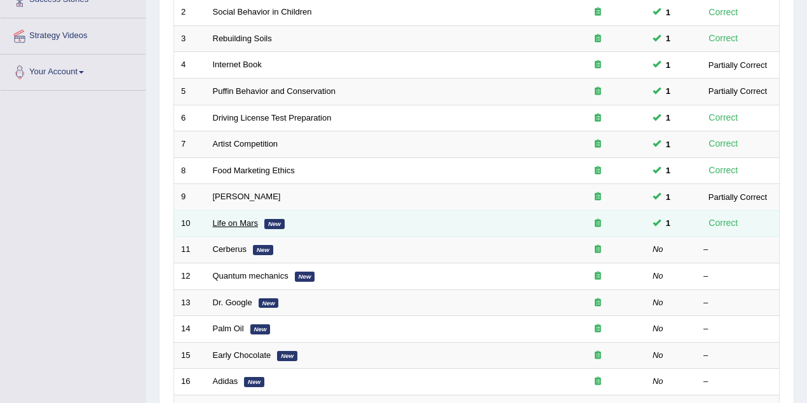
click at [231, 219] on link "Life on Mars" at bounding box center [236, 224] width 46 height 10
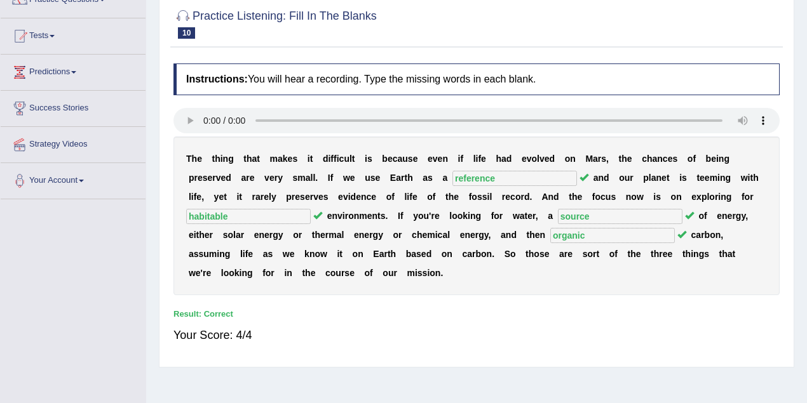
scroll to position [56, 0]
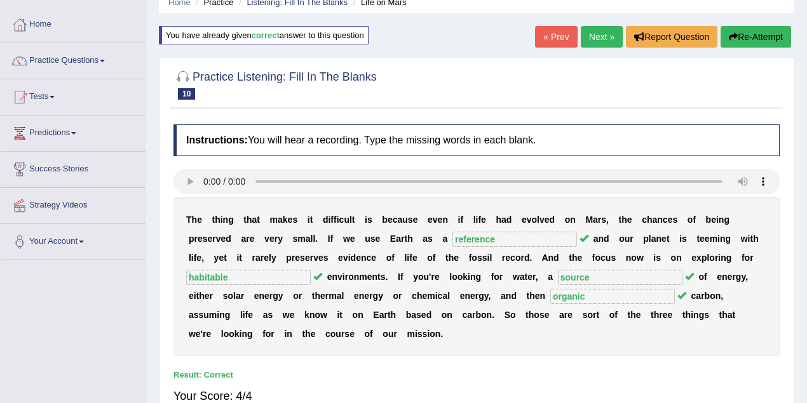
click at [553, 34] on link "« Prev" at bounding box center [556, 37] width 42 height 22
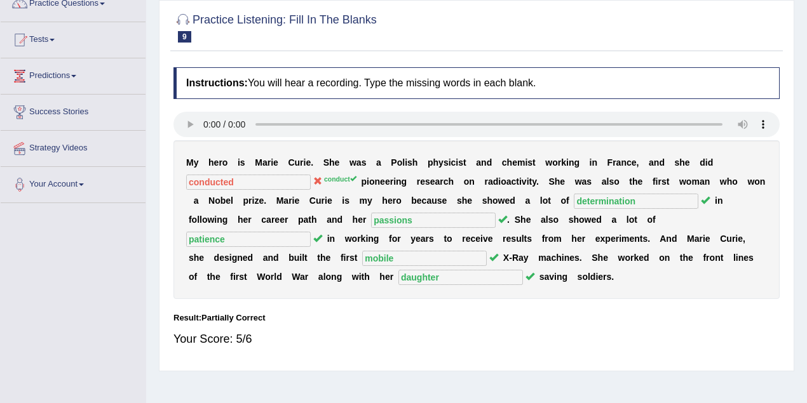
scroll to position [94, 0]
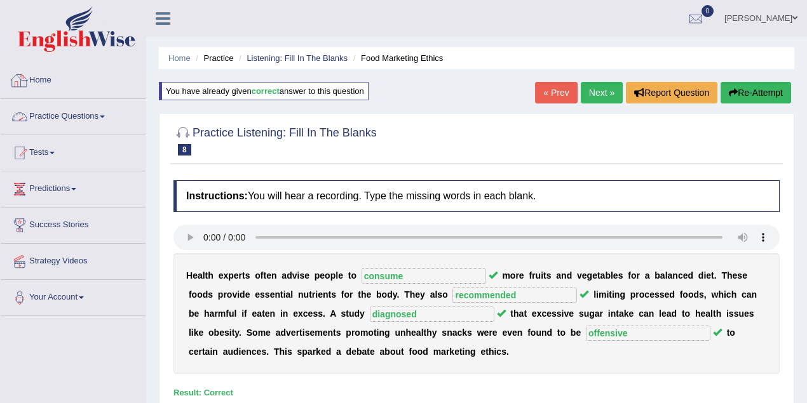
click at [69, 111] on link "Practice Questions" at bounding box center [73, 115] width 145 height 32
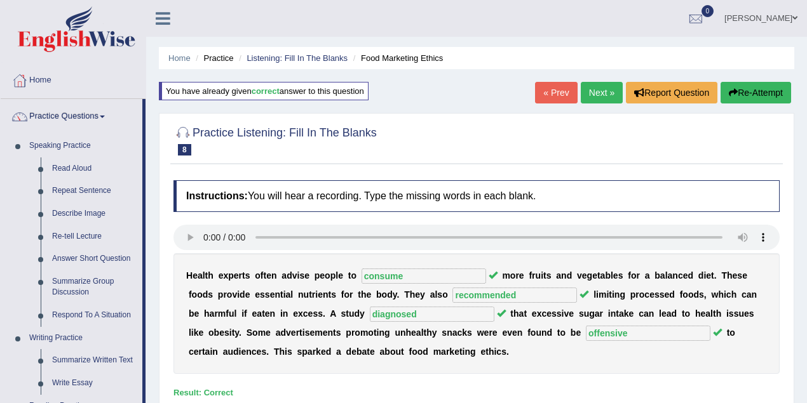
scroll to position [113, 0]
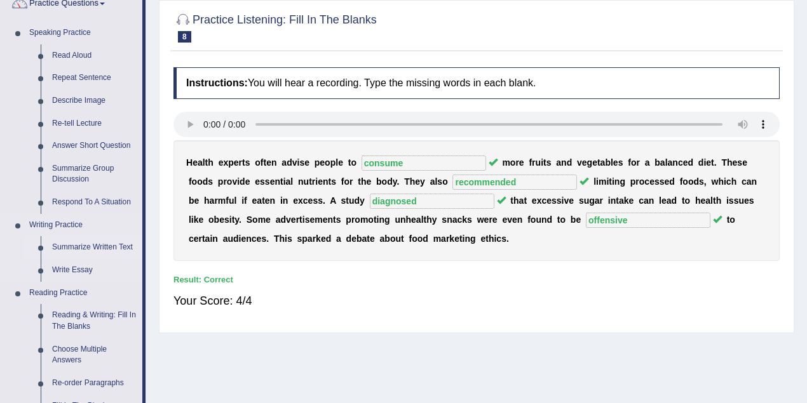
click at [79, 248] on link "Summarize Written Text" at bounding box center [94, 247] width 96 height 23
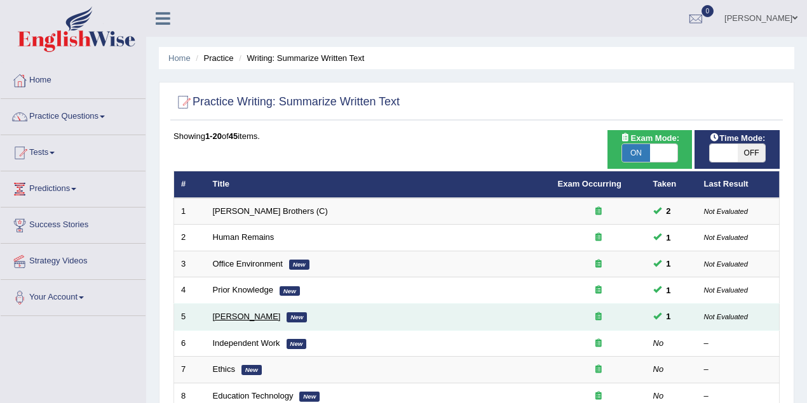
click at [254, 316] on link "[PERSON_NAME]" at bounding box center [247, 317] width 68 height 10
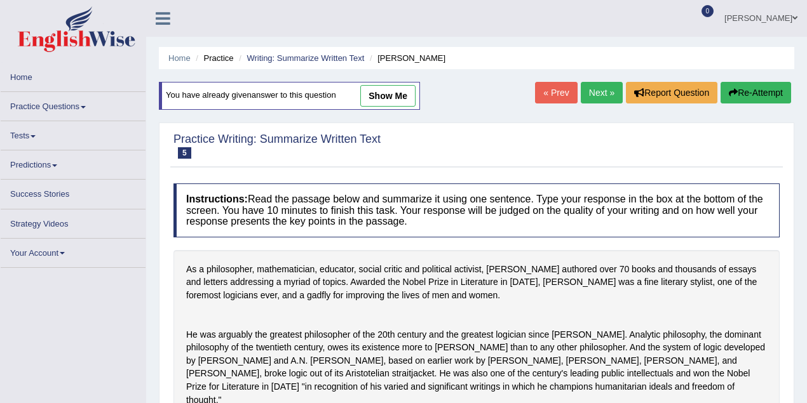
click at [380, 95] on link "show me" at bounding box center [387, 96] width 55 height 22
type textarea "The speaker mentioned that [PERSON_NAME] authored over 70 books and thousands o…"
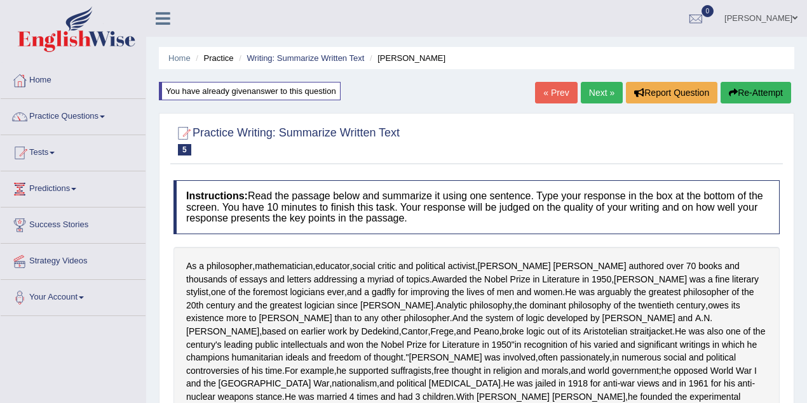
click at [566, 93] on link "« Prev" at bounding box center [556, 93] width 42 height 22
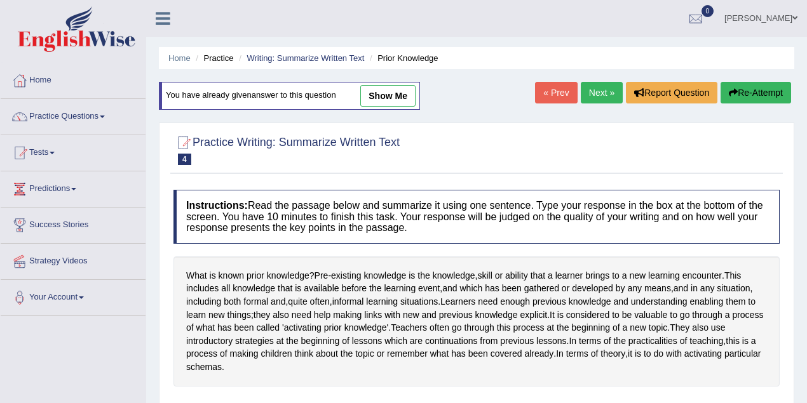
click at [404, 97] on link "show me" at bounding box center [387, 96] width 55 height 22
type textarea "The passage outlines skill or ability that a learner brings to a new learning e…"
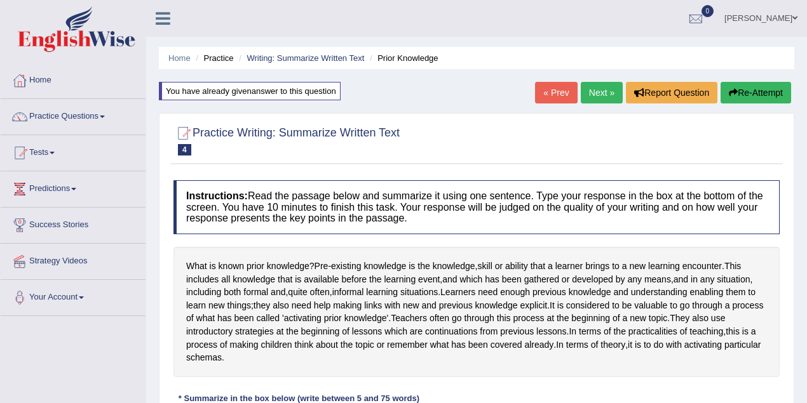
click at [785, 22] on link "Roma Beatrice Mocevakaca" at bounding box center [761, 16] width 92 height 33
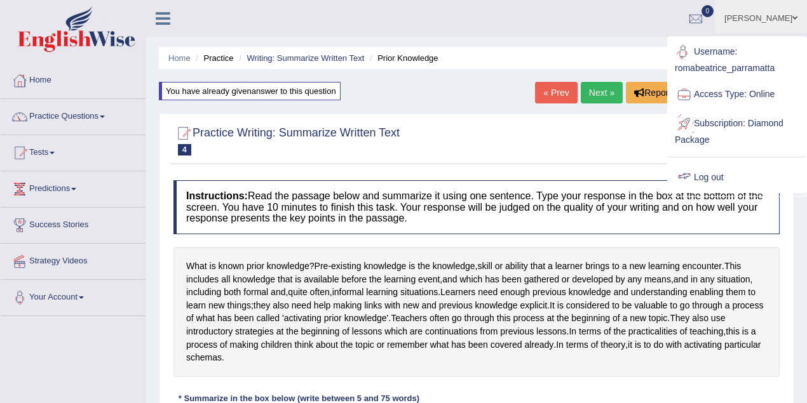
click at [723, 177] on link "Log out" at bounding box center [736, 177] width 137 height 29
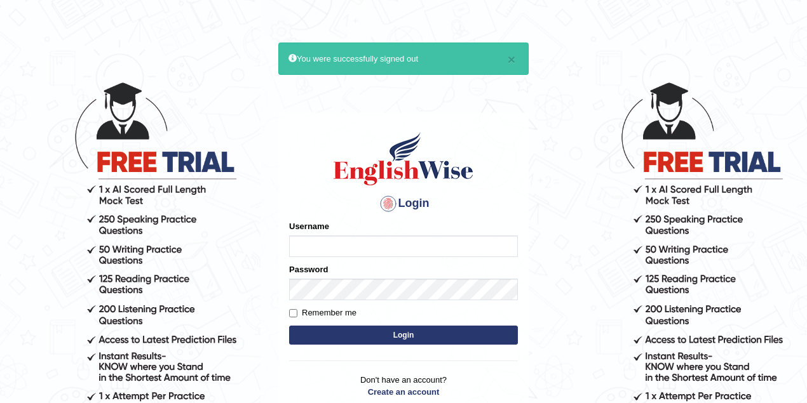
type input "sinan_parramatta"
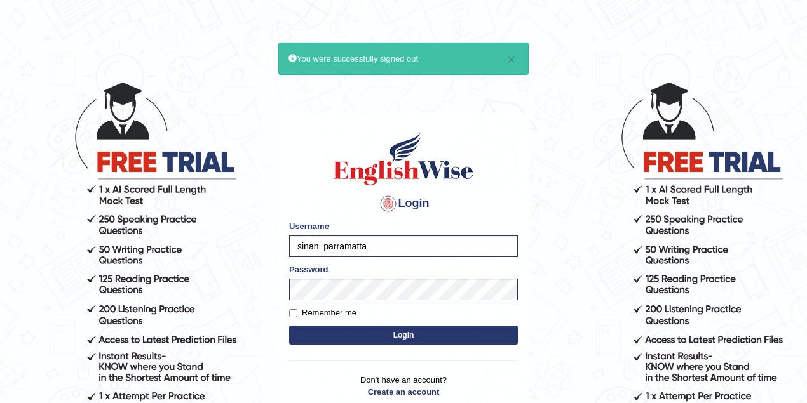
click at [347, 332] on button "Login" at bounding box center [403, 335] width 229 height 19
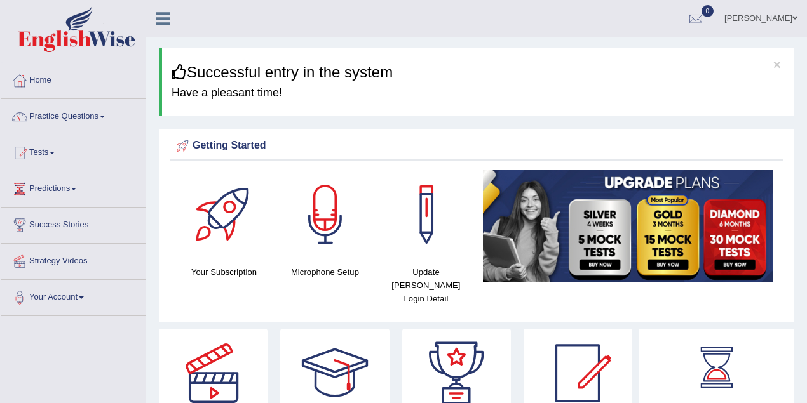
click at [789, 14] on link "Sinan Daskin" at bounding box center [761, 16] width 92 height 33
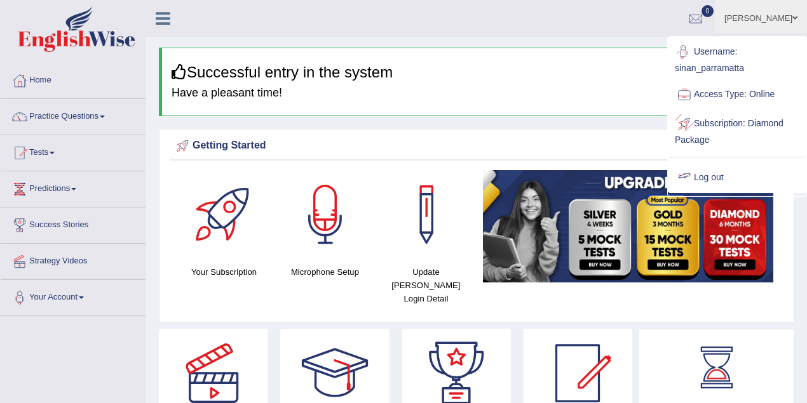
click at [712, 163] on link "Log out" at bounding box center [736, 177] width 137 height 29
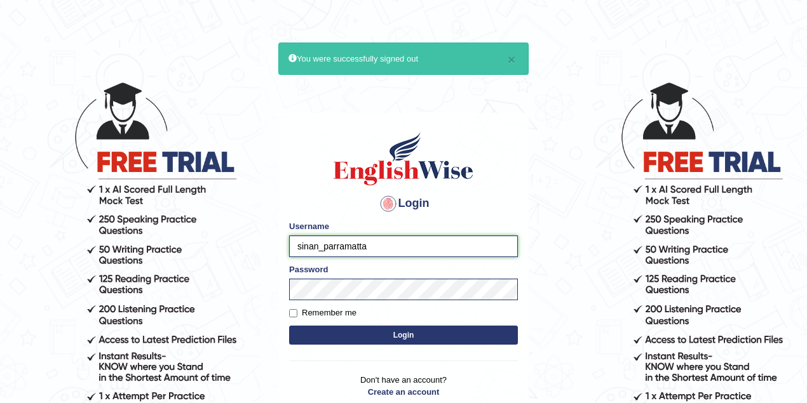
drag, startPoint x: 320, startPoint y: 247, endPoint x: 277, endPoint y: 243, distance: 42.7
click at [277, 243] on main "× You were successfully signed out Login Please fix the following errors: Usern…" at bounding box center [403, 237] width 254 height 393
type input "manpreetk_parramatta"
click at [394, 339] on button "Login" at bounding box center [403, 335] width 229 height 19
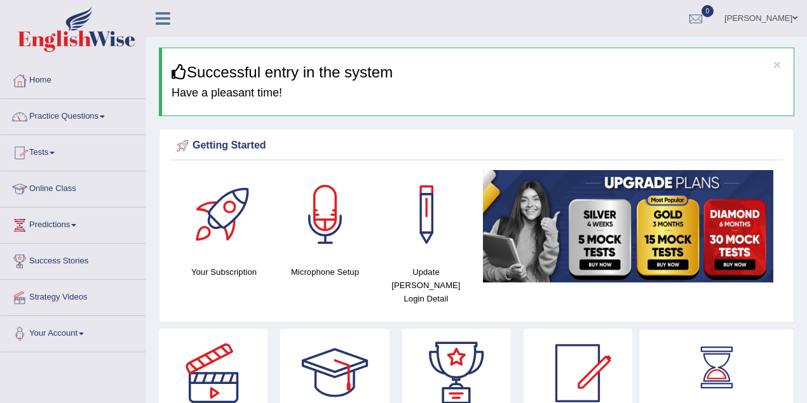
click at [55, 146] on link "Tests" at bounding box center [73, 151] width 145 height 32
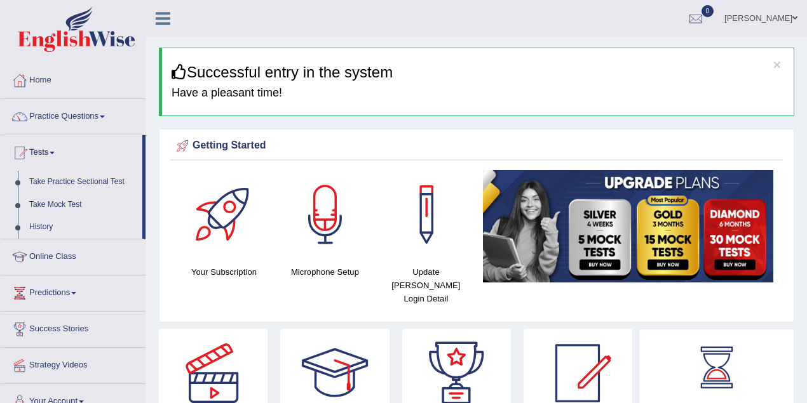
click at [52, 222] on link "History" at bounding box center [83, 227] width 119 height 23
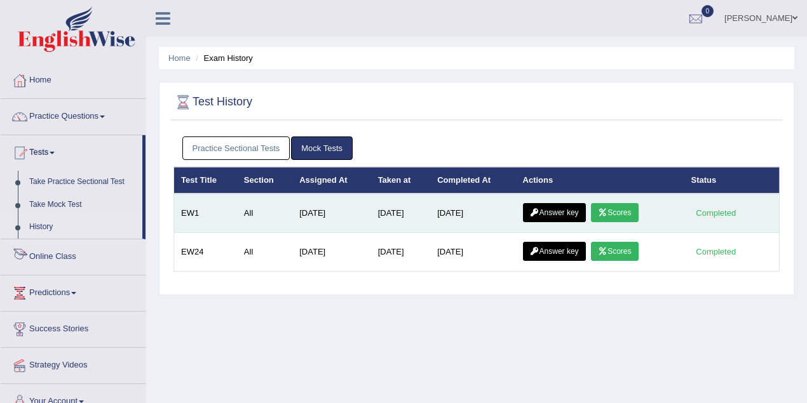
click at [633, 206] on link "Scores" at bounding box center [614, 212] width 47 height 19
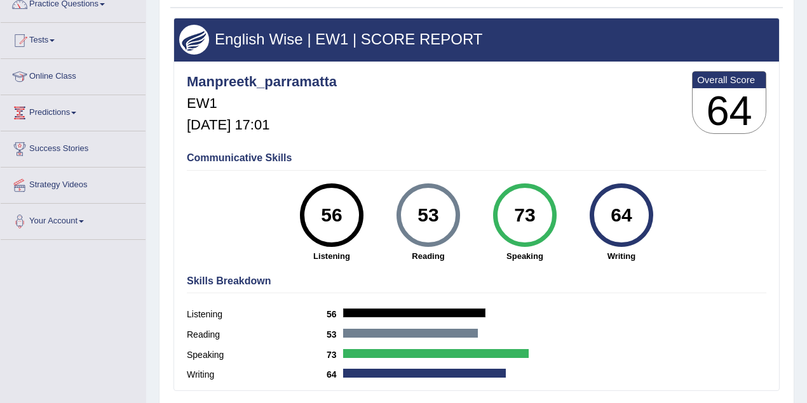
scroll to position [113, 0]
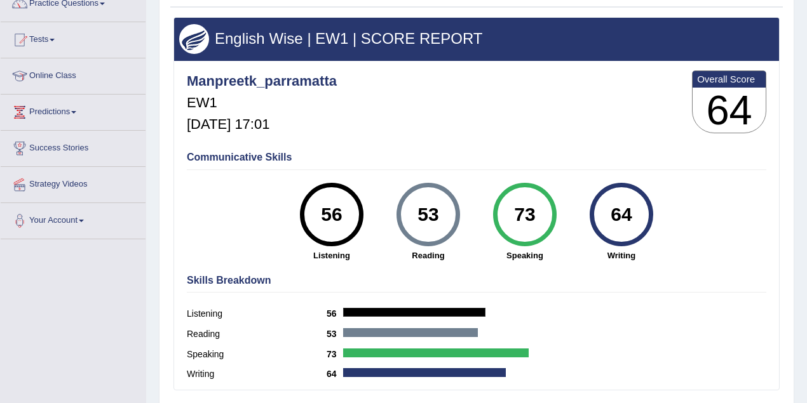
drag, startPoint x: 550, startPoint y: 215, endPoint x: 501, endPoint y: 213, distance: 49.0
click at [501, 213] on div "73" at bounding box center [525, 215] width 64 height 64
drag, startPoint x: 531, startPoint y: 217, endPoint x: 518, endPoint y: 217, distance: 12.7
click at [518, 217] on div "73" at bounding box center [524, 214] width 46 height 53
drag, startPoint x: 348, startPoint y: 212, endPoint x: 321, endPoint y: 207, distance: 27.8
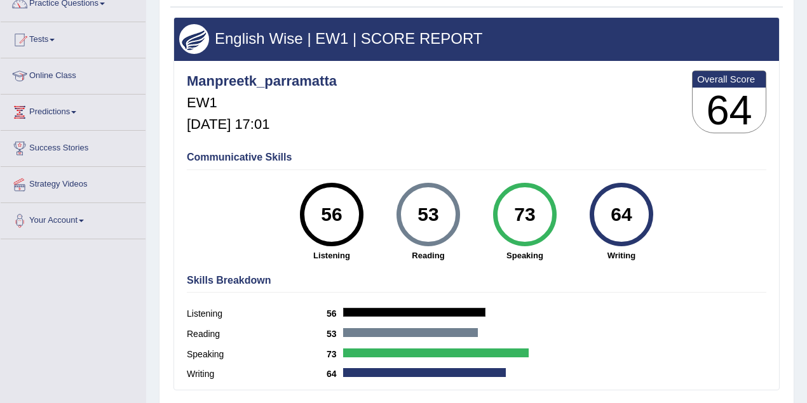
click at [321, 207] on div "56" at bounding box center [331, 214] width 46 height 53
click at [330, 214] on div "56" at bounding box center [331, 214] width 46 height 53
drag, startPoint x: 339, startPoint y: 212, endPoint x: 315, endPoint y: 213, distance: 24.2
click at [315, 213] on div "56" at bounding box center [331, 214] width 46 height 53
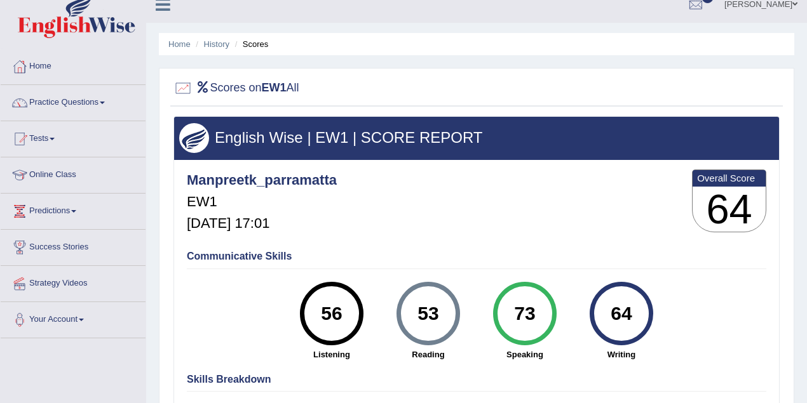
scroll to position [0, 0]
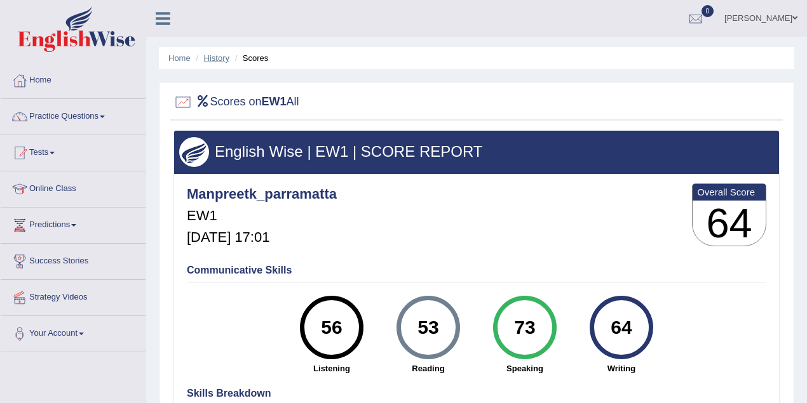
click at [215, 58] on link "History" at bounding box center [216, 58] width 25 height 10
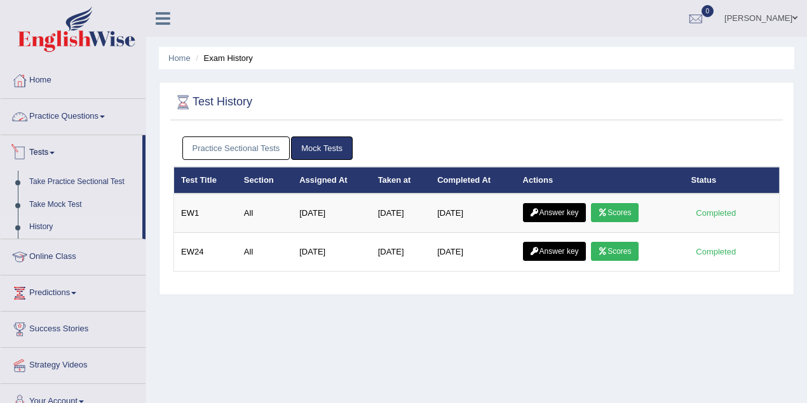
click at [47, 149] on link "Tests" at bounding box center [72, 151] width 142 height 32
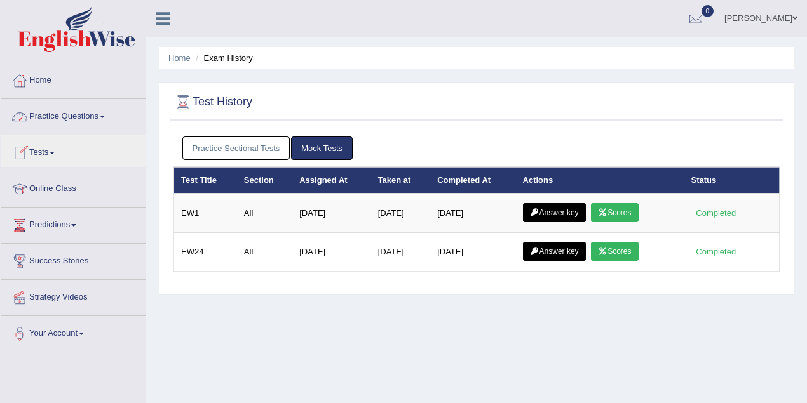
click at [79, 116] on link "Practice Questions" at bounding box center [73, 115] width 145 height 32
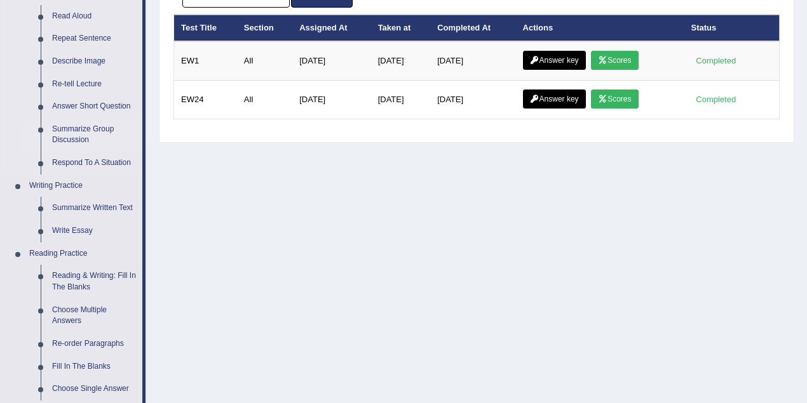
scroll to position [169, 0]
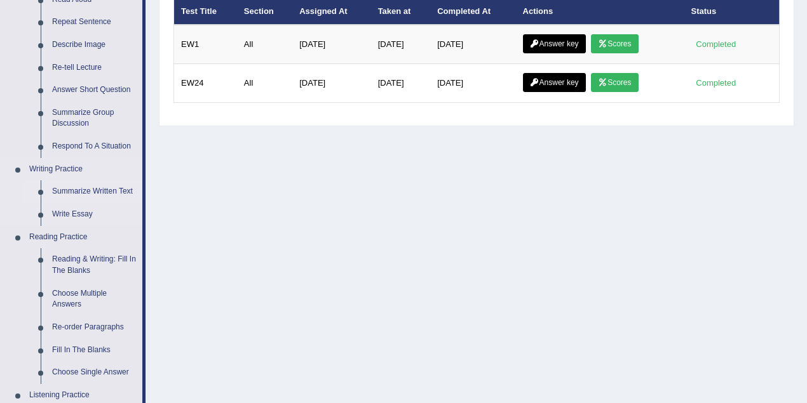
click at [92, 196] on link "Summarize Written Text" at bounding box center [94, 191] width 96 height 23
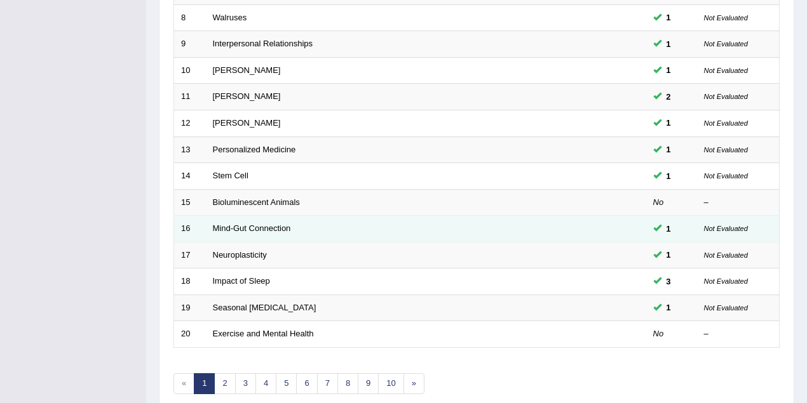
scroll to position [431, 0]
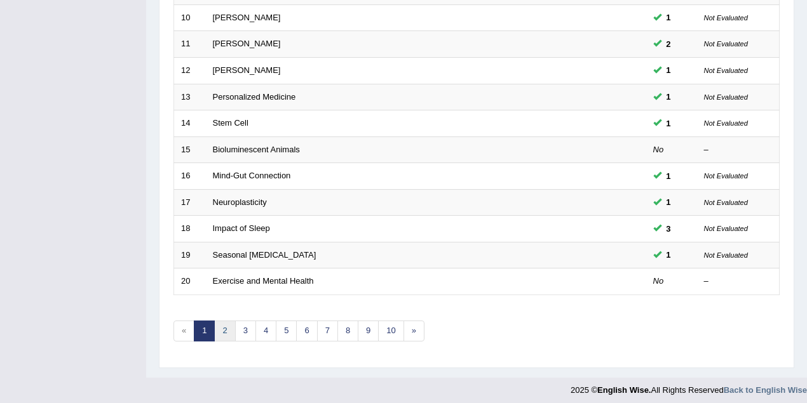
click at [225, 327] on link "2" at bounding box center [224, 331] width 21 height 21
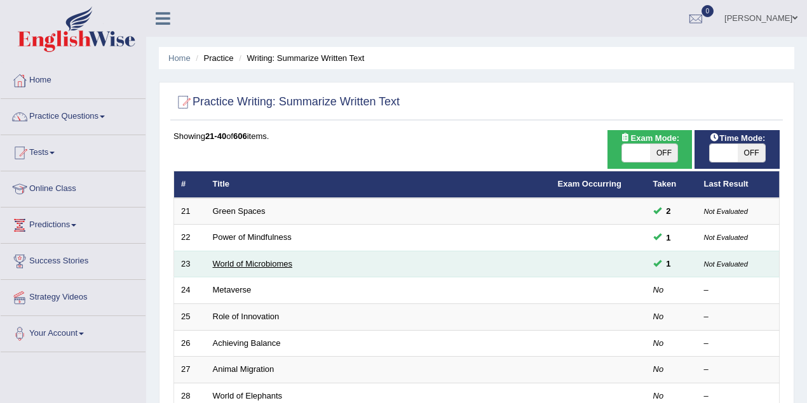
click at [238, 264] on link "World of Microbiomes" at bounding box center [252, 264] width 79 height 10
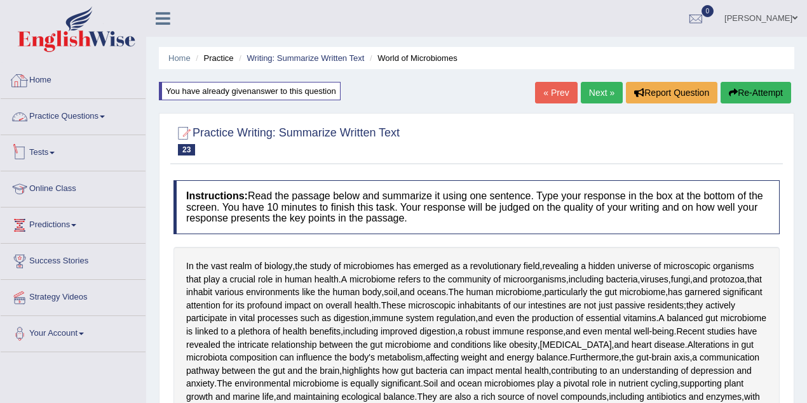
click at [48, 156] on link "Tests" at bounding box center [73, 151] width 145 height 32
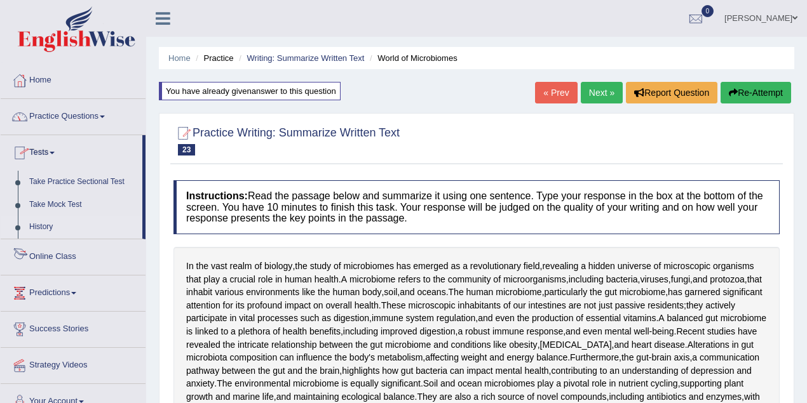
click at [50, 229] on link "History" at bounding box center [83, 227] width 119 height 23
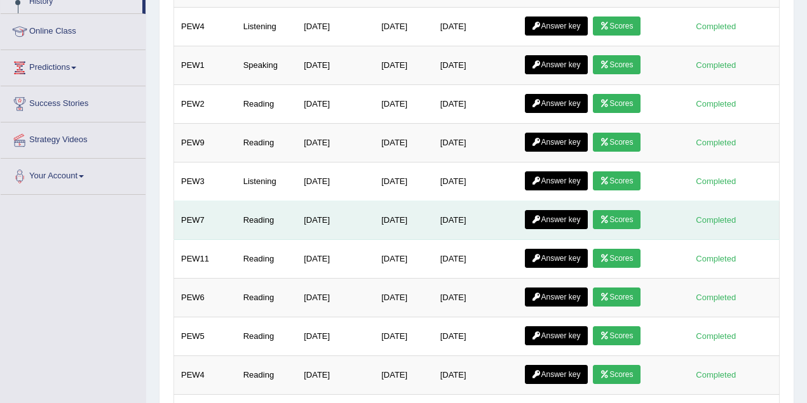
scroll to position [56, 0]
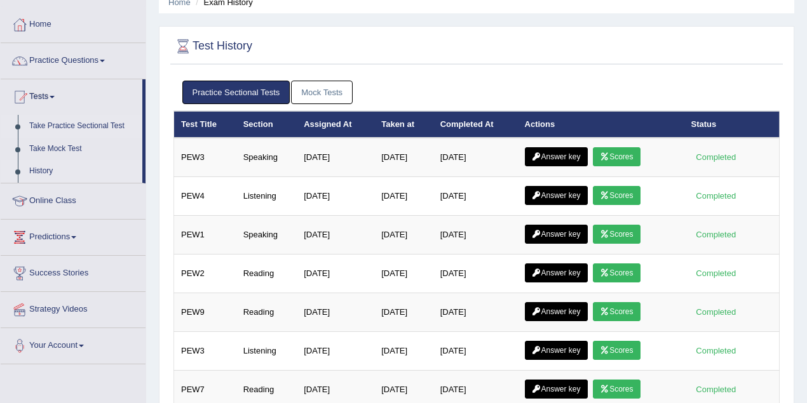
click at [79, 125] on link "Take Practice Sectional Test" at bounding box center [83, 126] width 119 height 23
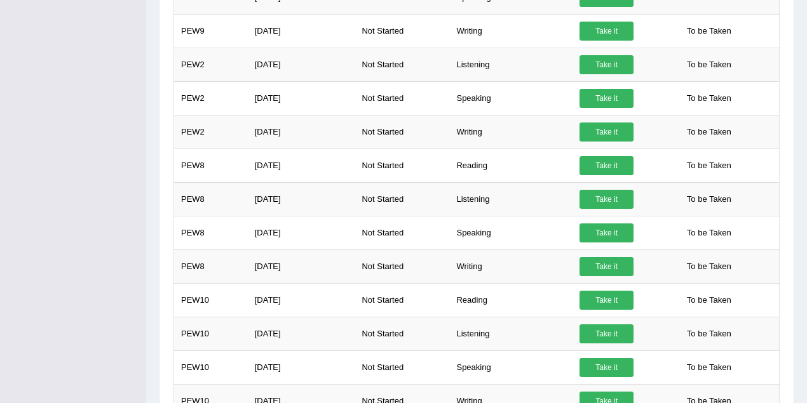
scroll to position [659, 0]
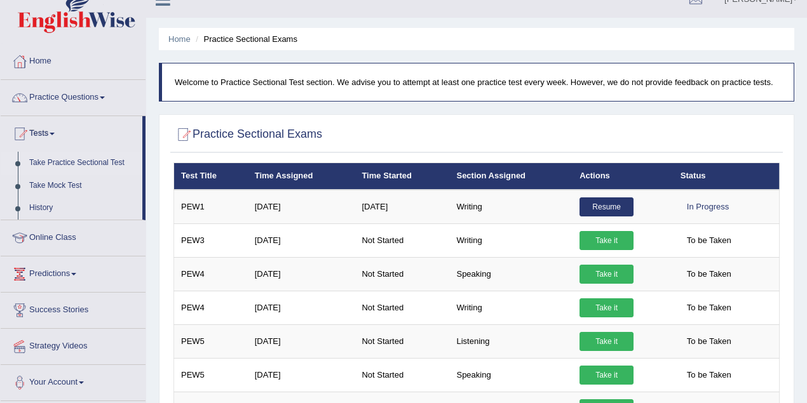
drag, startPoint x: 811, startPoint y: 309, endPoint x: 809, endPoint y: 44, distance: 264.3
click at [806, 44] on html "Toggle navigation Home Practice Questions Speaking Practice Read Aloud Repeat S…" at bounding box center [403, 182] width 807 height 403
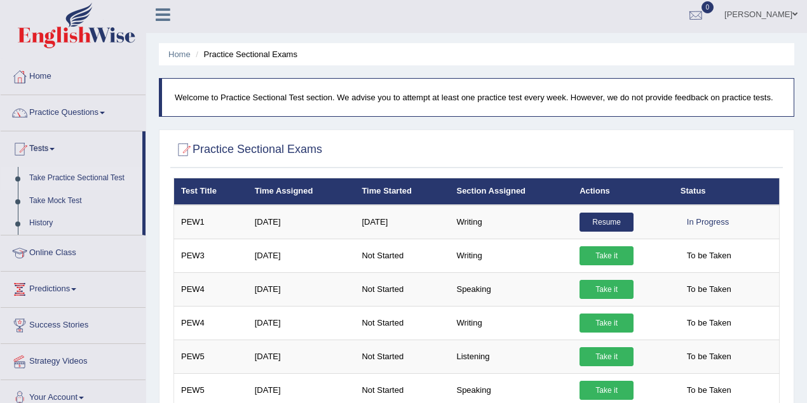
click at [774, 17] on link "[PERSON_NAME]" at bounding box center [761, 12] width 92 height 33
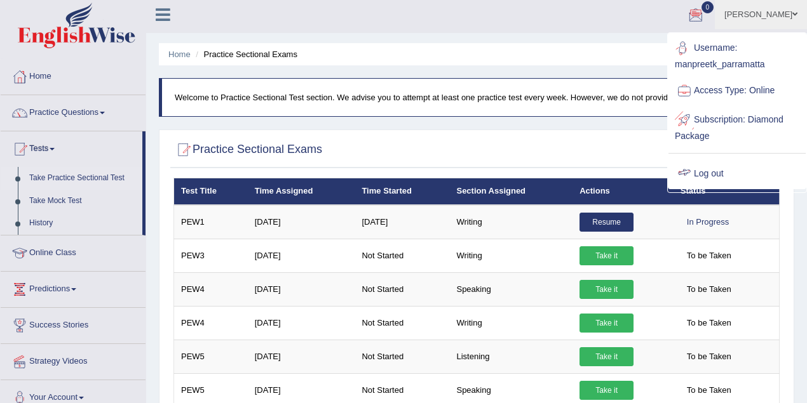
click at [716, 171] on link "Log out" at bounding box center [736, 173] width 137 height 29
